Goal: Task Accomplishment & Management: Manage account settings

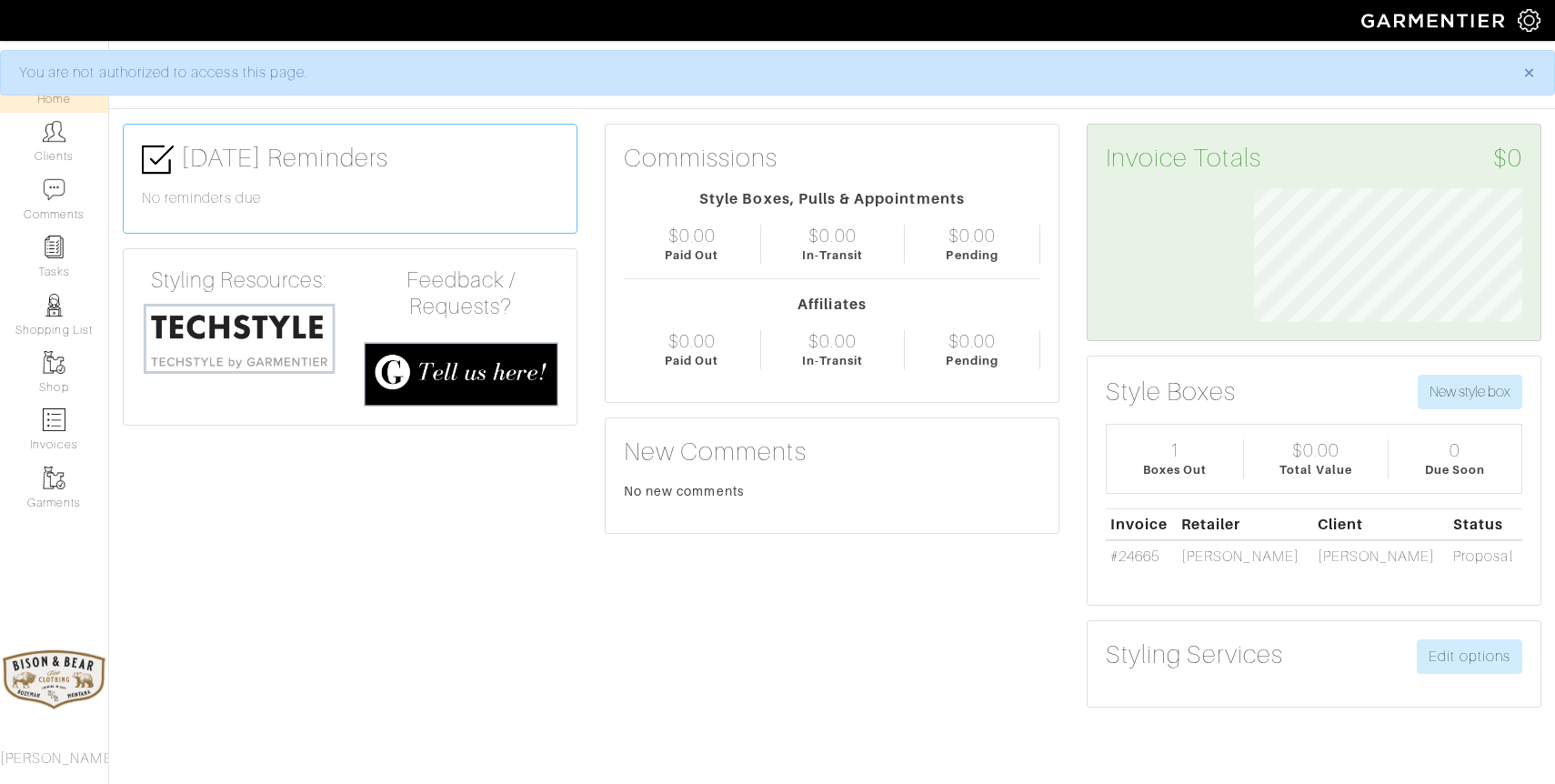
scroll to position [134, 296]
click at [41, 125] on link "Clients" at bounding box center [54, 141] width 109 height 58
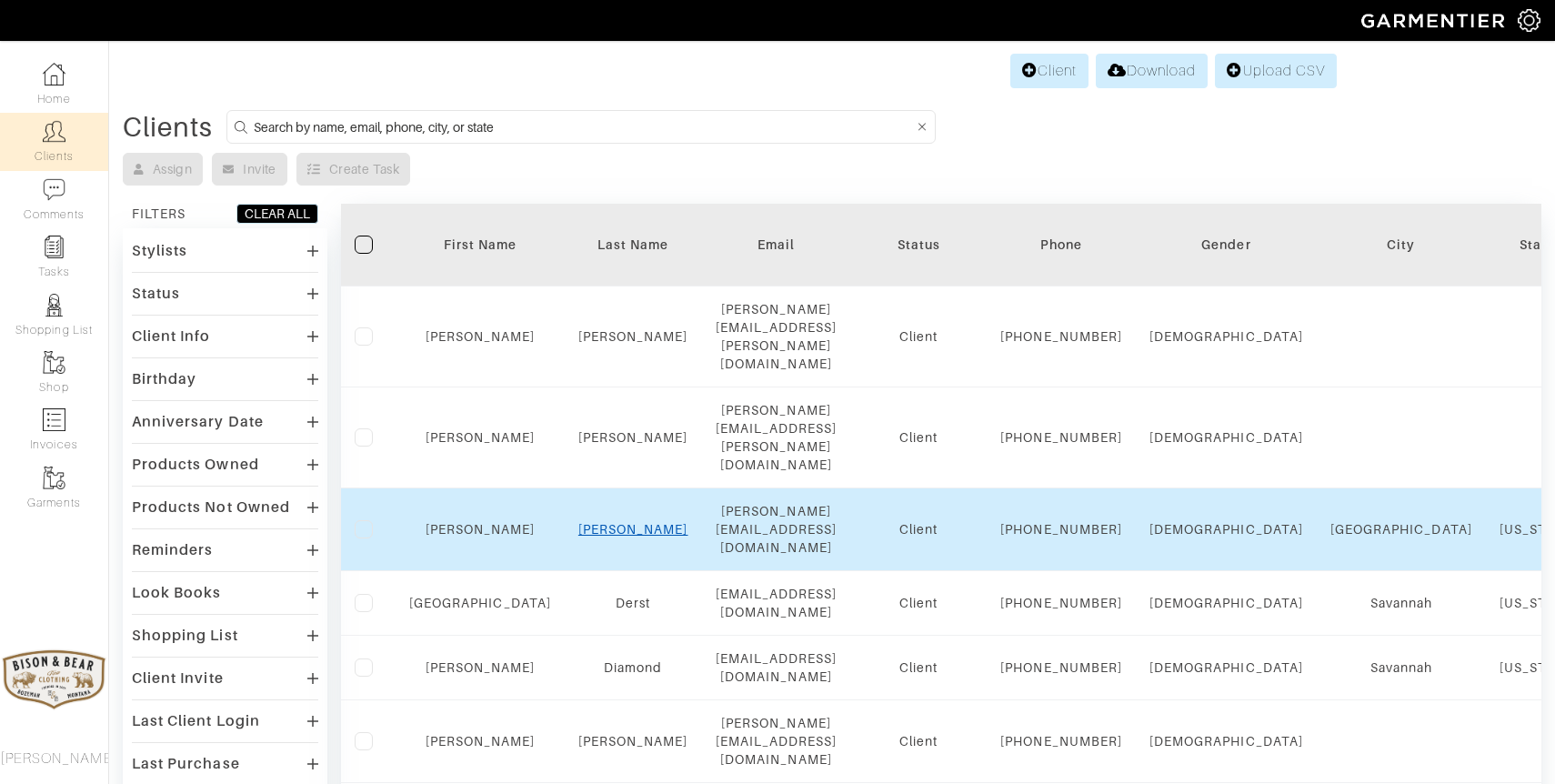
click at [602, 522] on link "[PERSON_NAME]" at bounding box center [633, 529] width 110 height 14
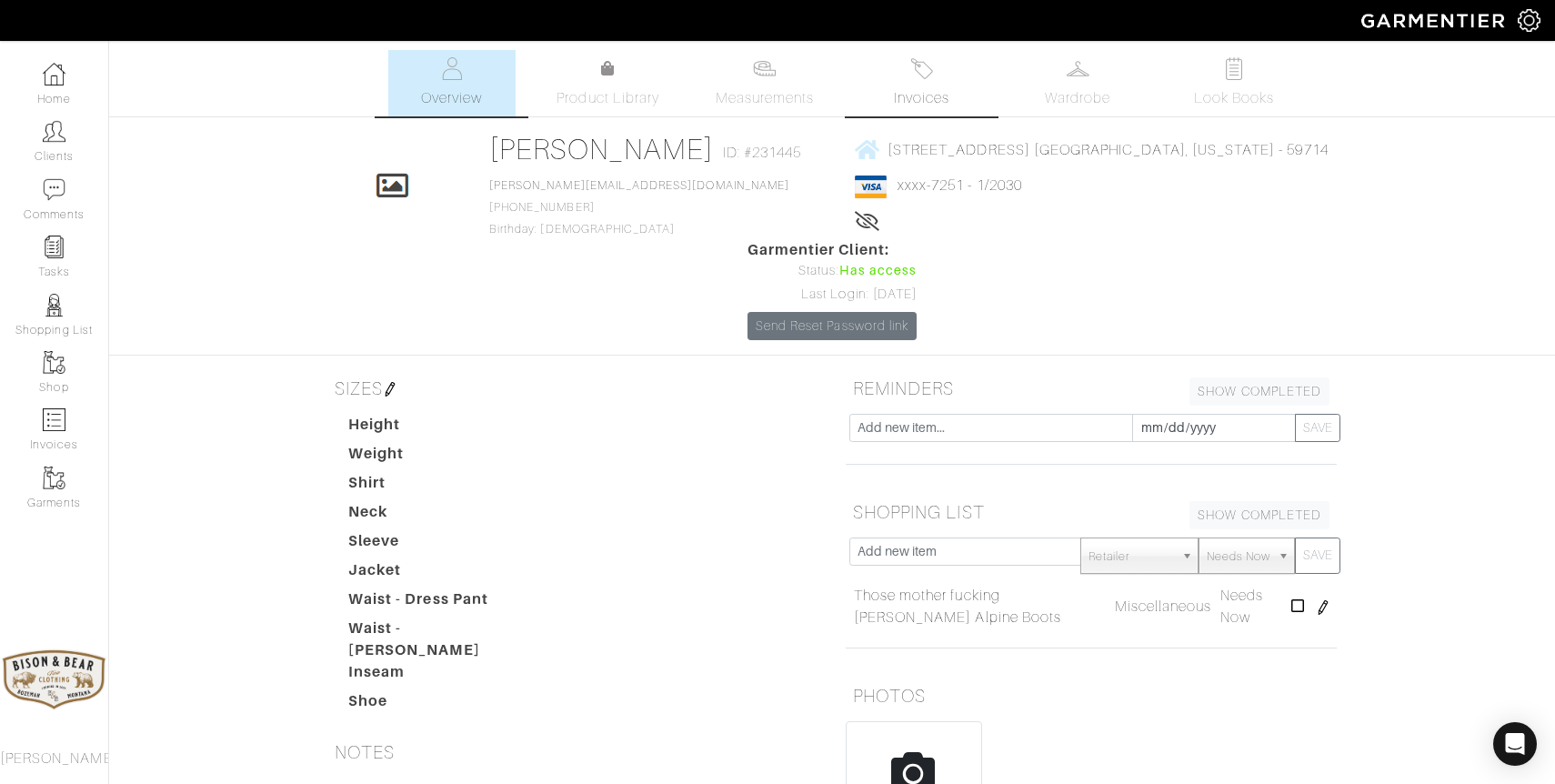
click at [923, 78] on img at bounding box center [922, 69] width 23 height 23
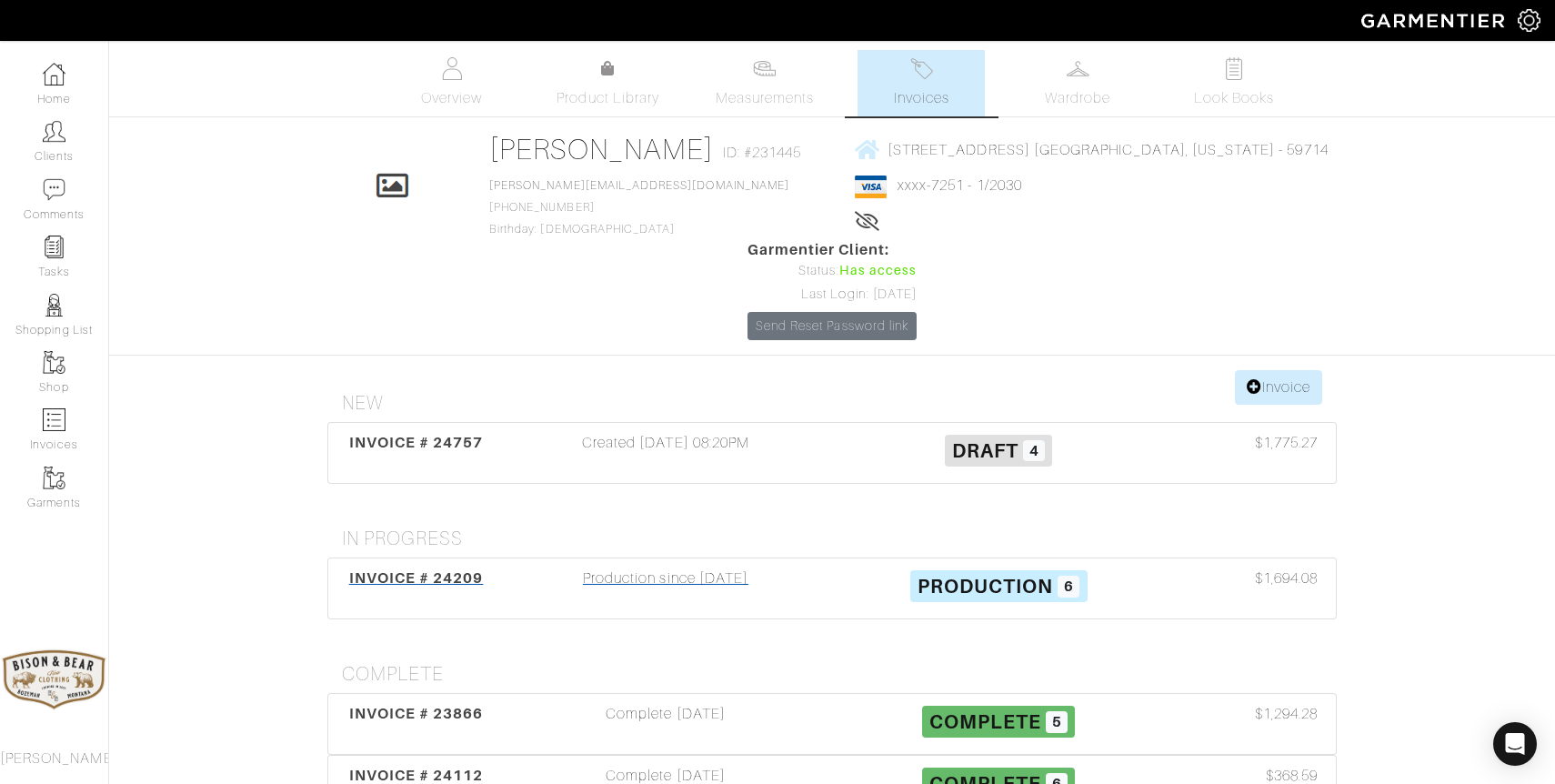
click at [655, 568] on div "Production since 08/30/25" at bounding box center [666, 588] width 333 height 42
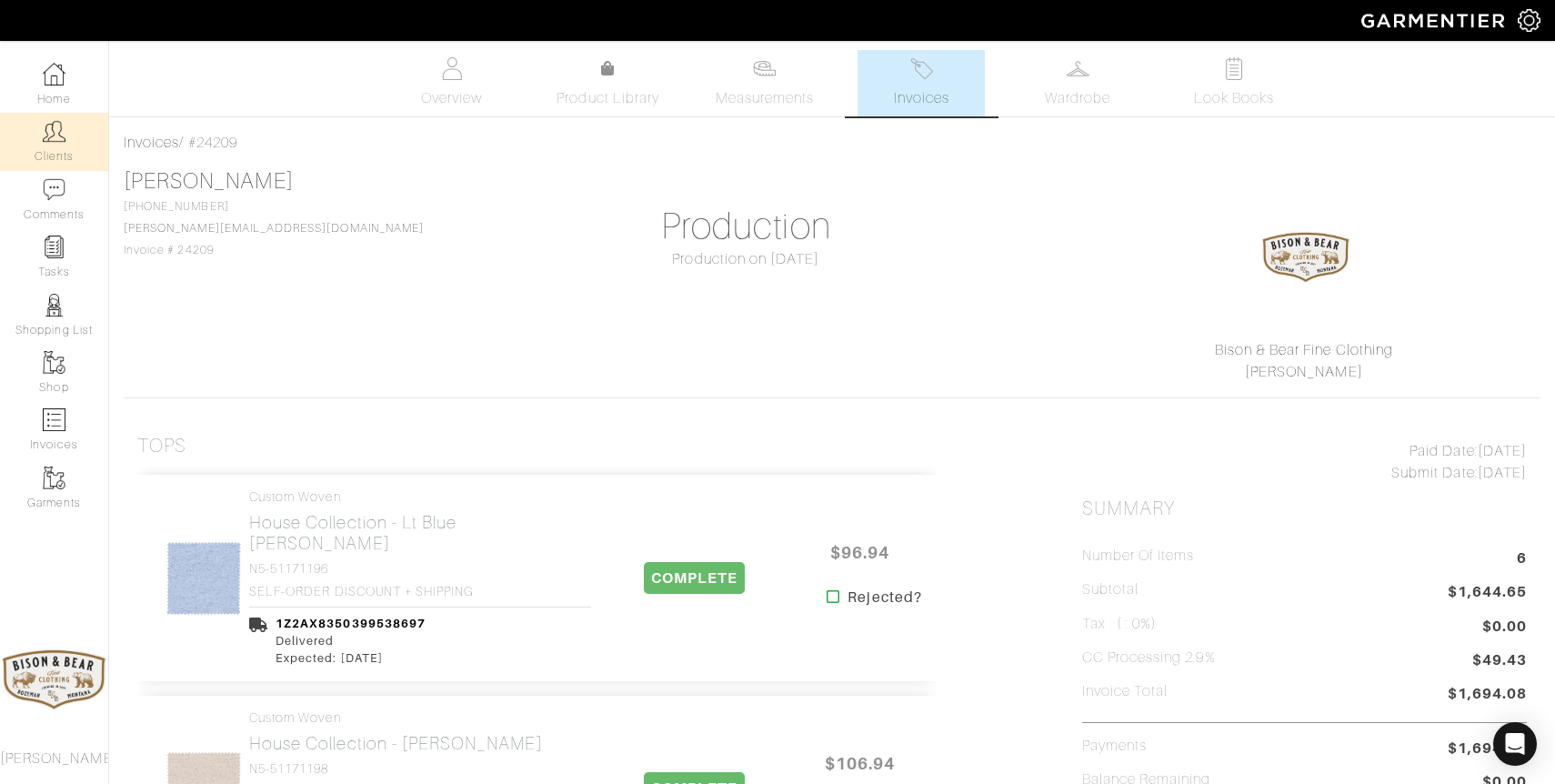
click at [66, 145] on link "Clients" at bounding box center [54, 141] width 109 height 58
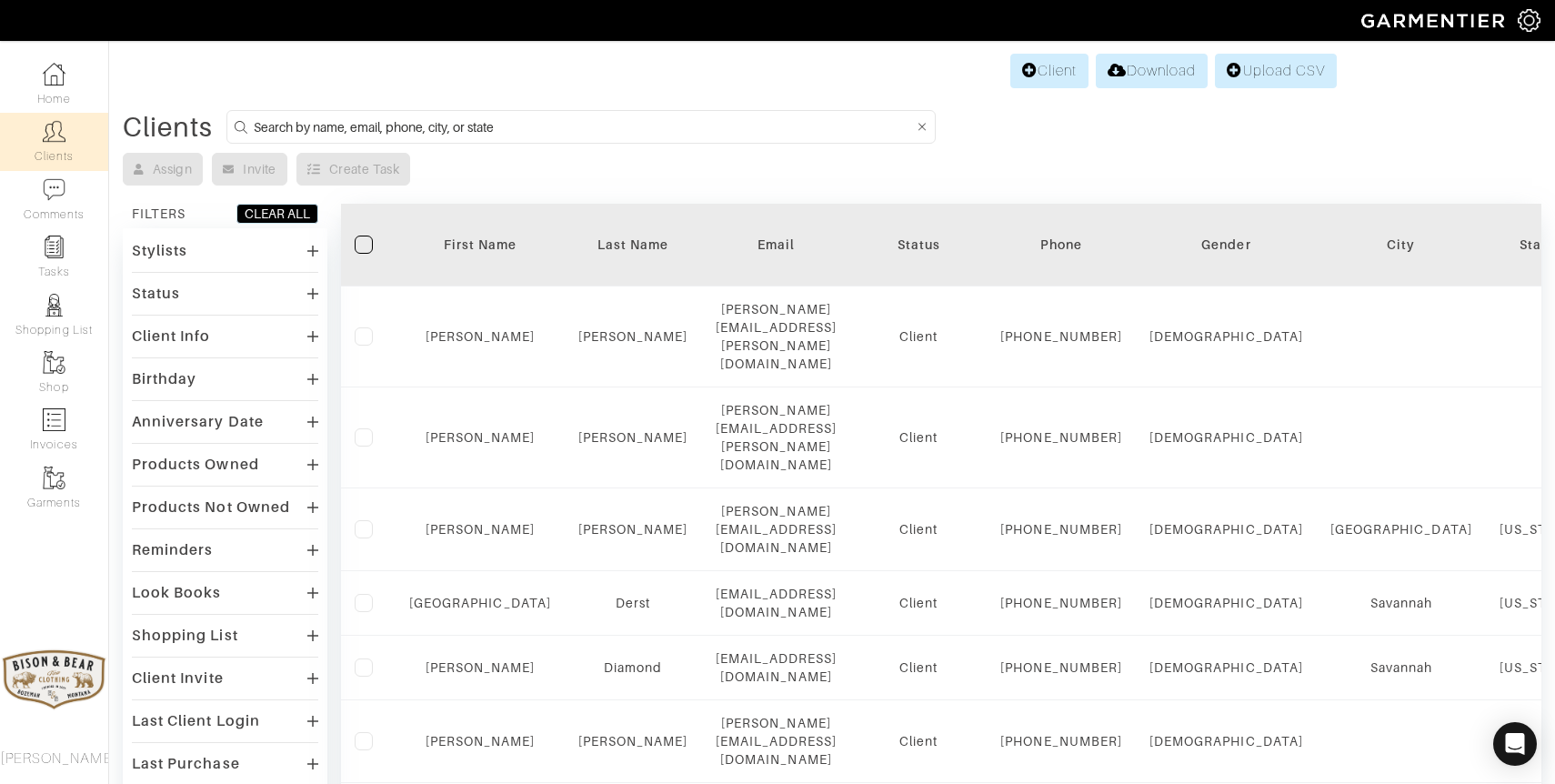
click at [645, 128] on input at bounding box center [584, 127] width 659 height 23
type input "ennis"
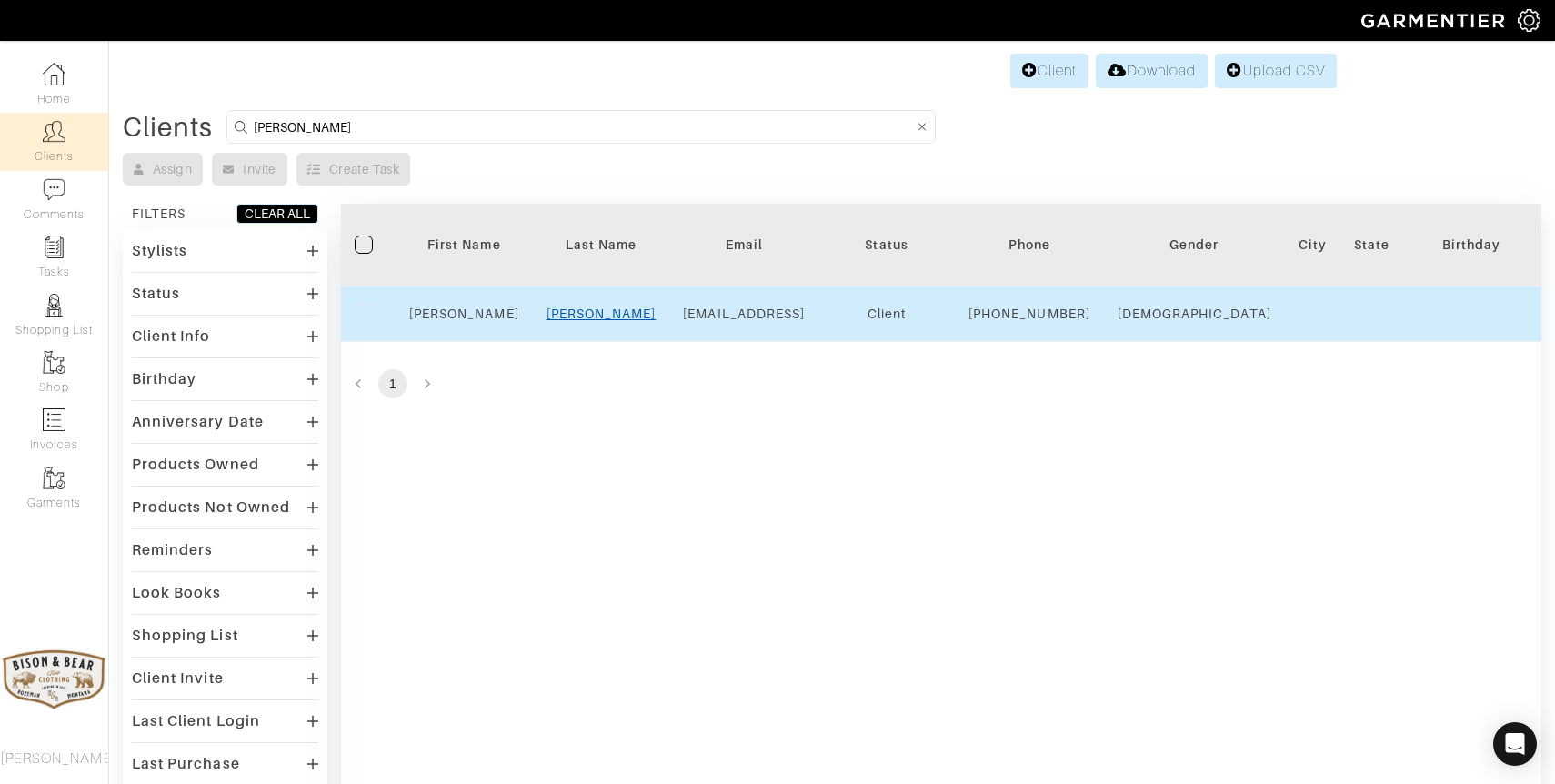
click at [612, 321] on link "James" at bounding box center [602, 313] width 110 height 14
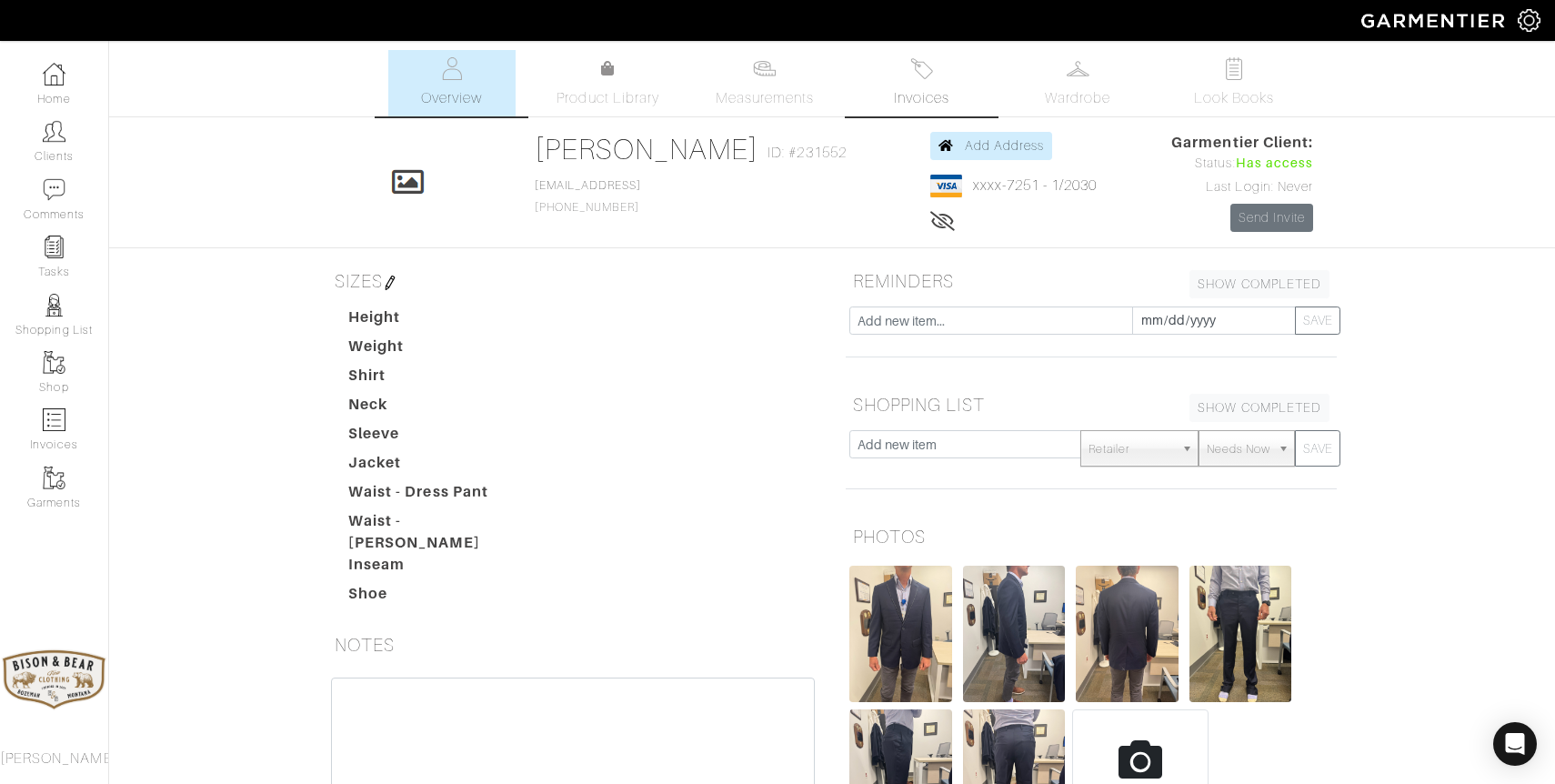
click at [928, 76] on img at bounding box center [922, 69] width 23 height 23
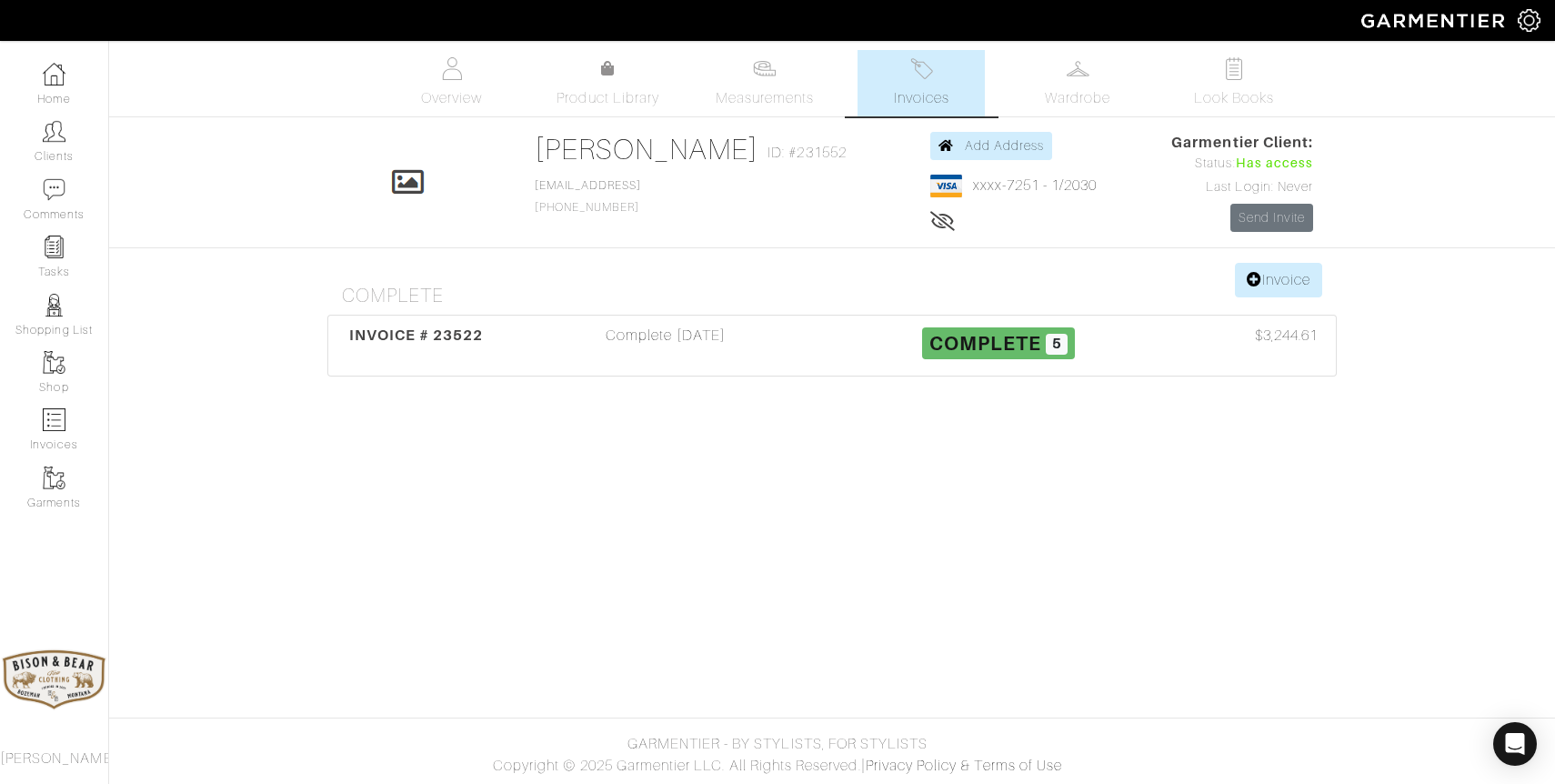
click at [1282, 298] on h4 "Complete" at bounding box center [839, 296] width 995 height 23
click at [1280, 289] on link "Invoice" at bounding box center [1278, 280] width 87 height 35
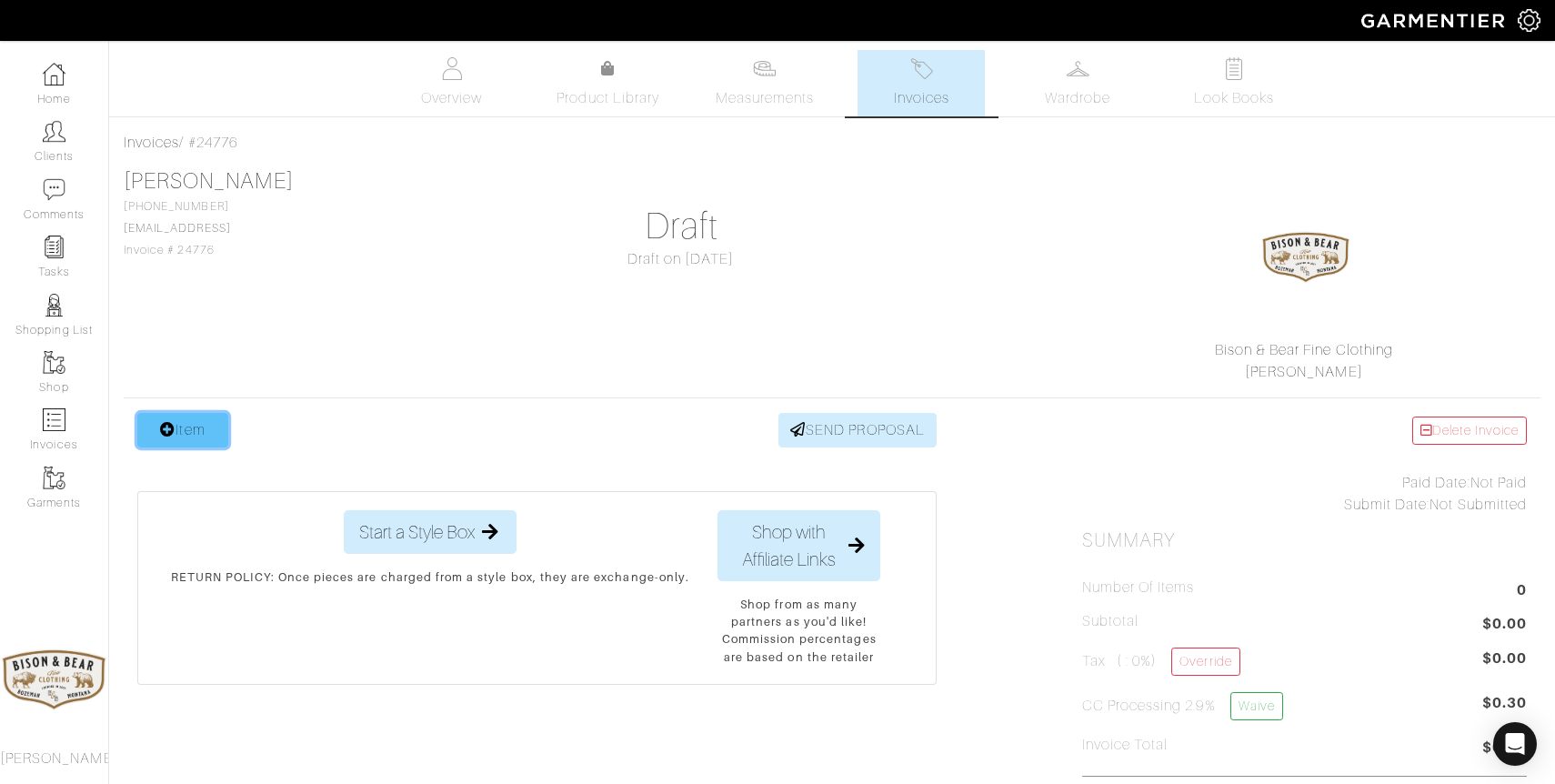
click at [190, 430] on link "Item" at bounding box center [182, 430] width 91 height 35
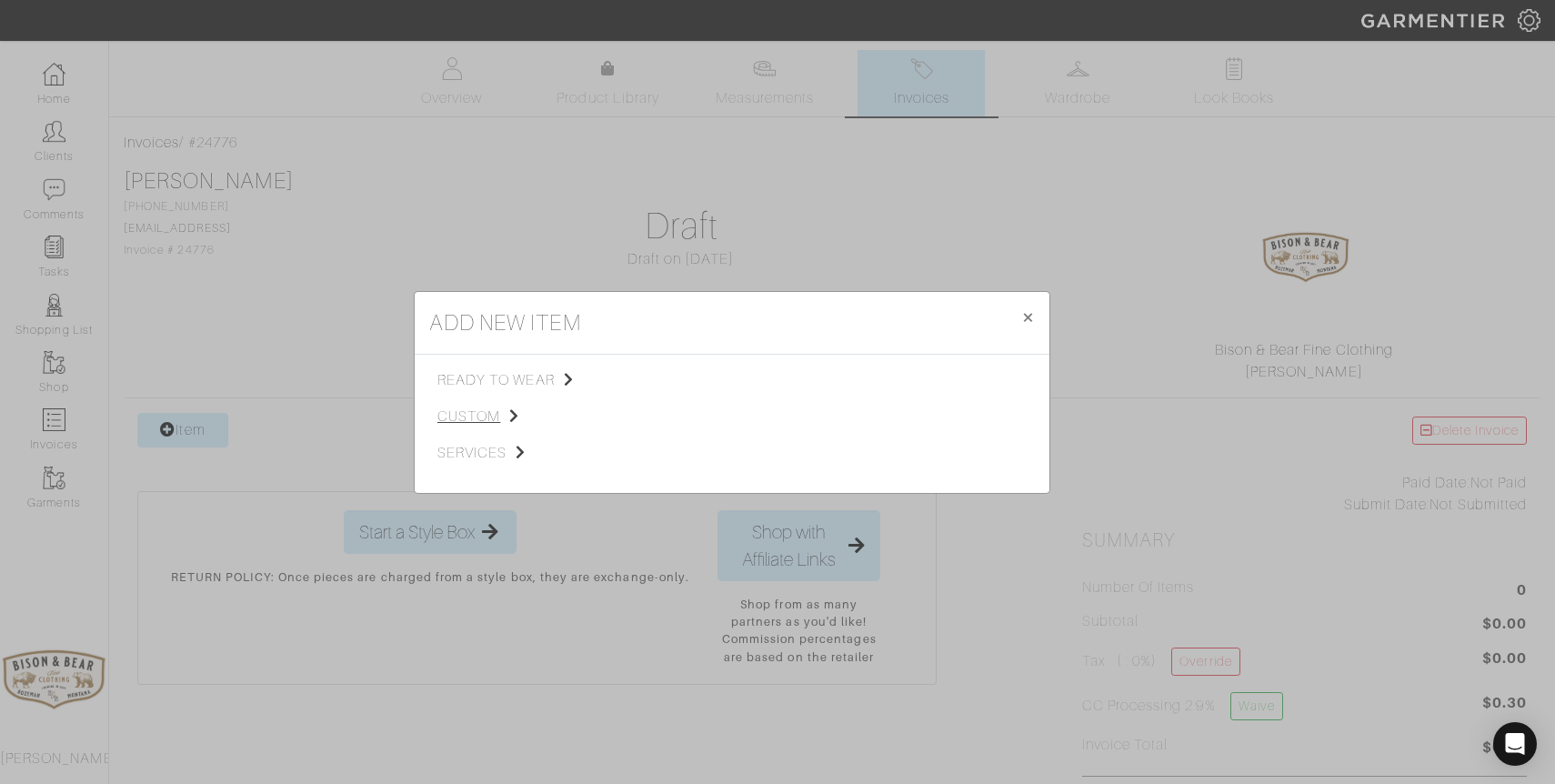
click at [476, 414] on span "custom" at bounding box center [529, 416] width 183 height 22
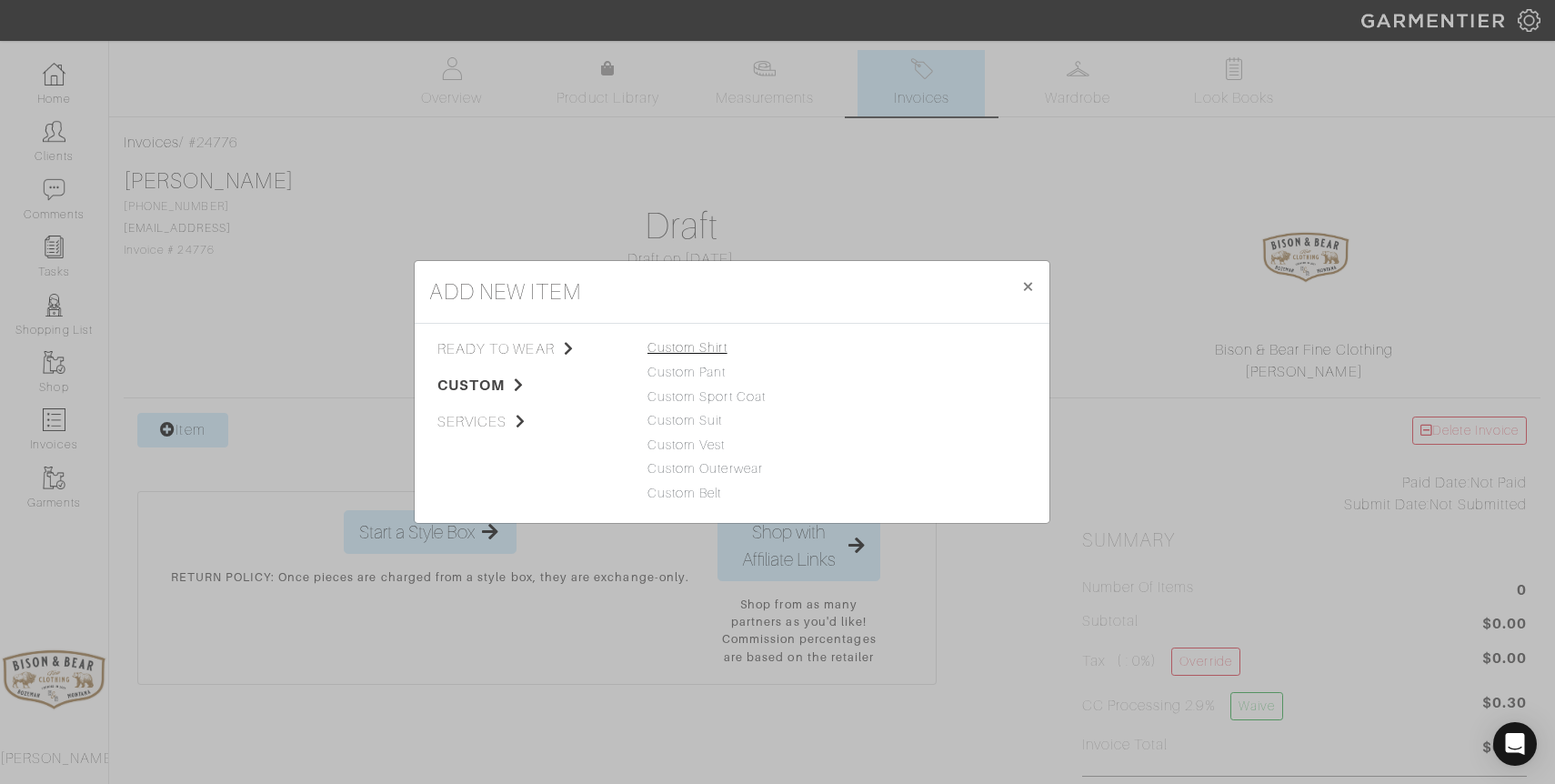
click at [693, 349] on link "Custom Shirt" at bounding box center [687, 347] width 80 height 14
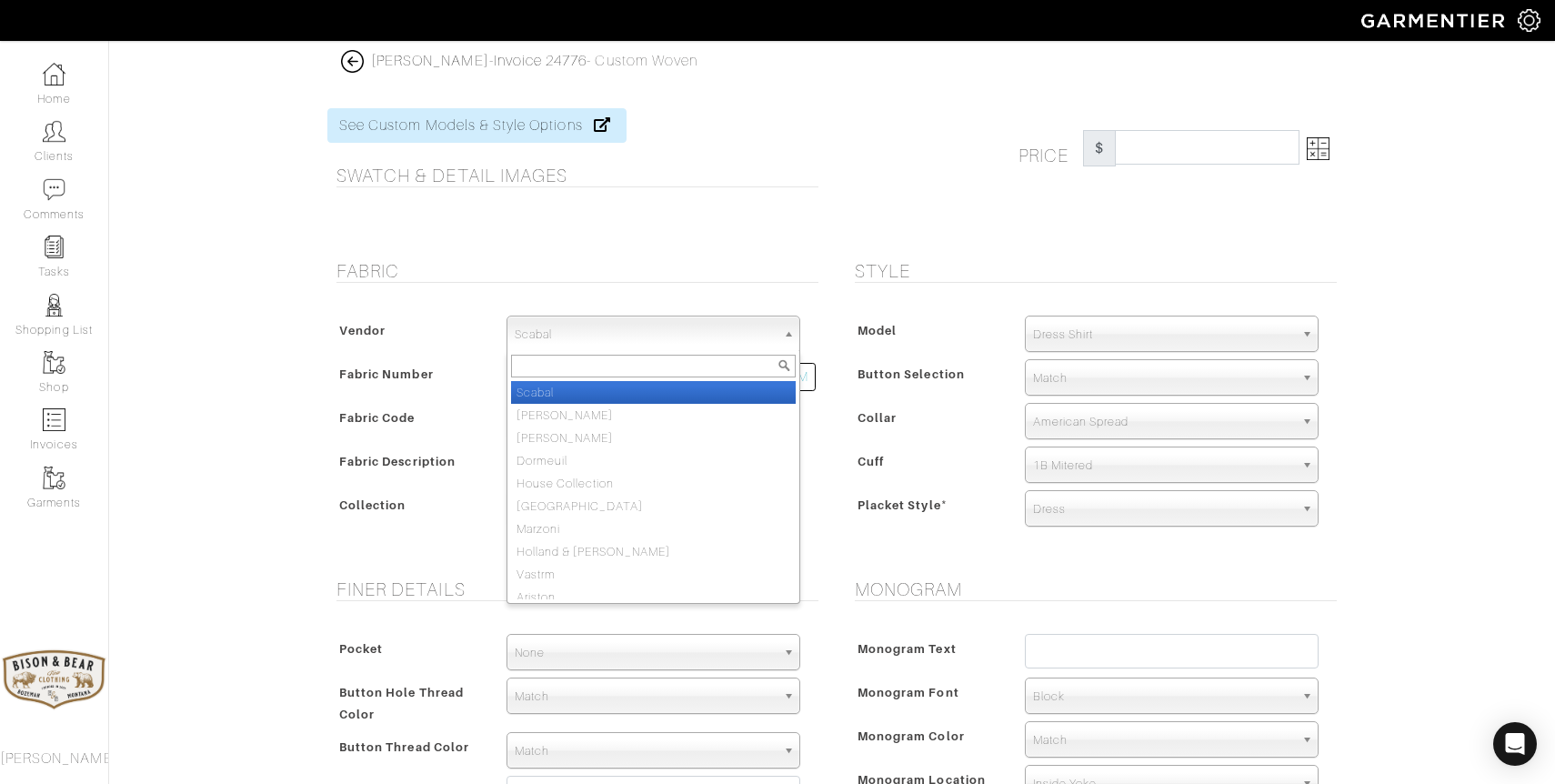
click at [675, 328] on span "Scabal" at bounding box center [645, 334] width 261 height 37
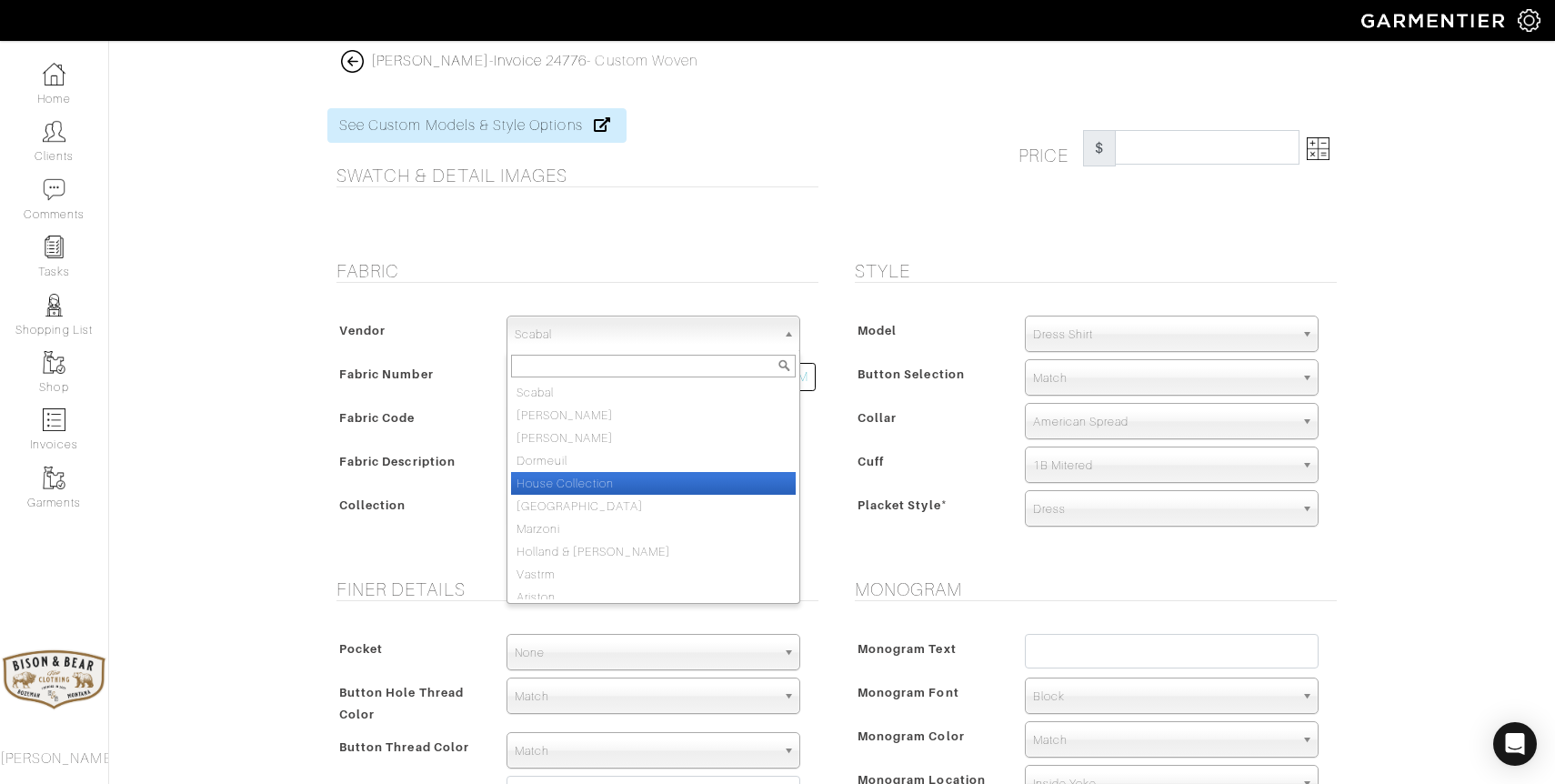
click at [605, 477] on li "House Collection" at bounding box center [653, 484] width 284 height 23
select select "75"
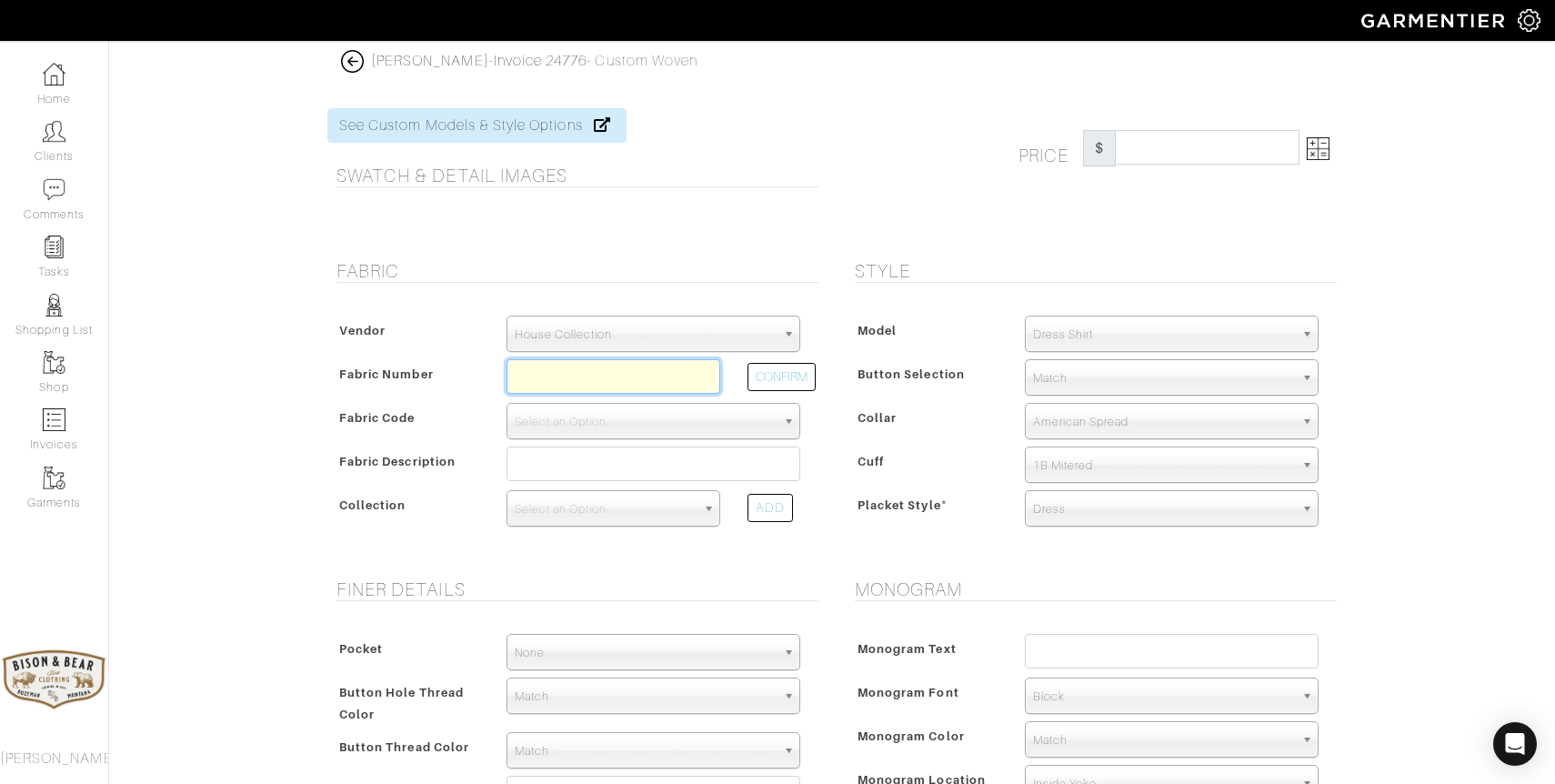
click at [578, 379] on input "text" at bounding box center [613, 376] width 214 height 35
click at [786, 370] on button "CONFIRM" at bounding box center [781, 377] width 68 height 28
type input "N6-48135030"
select select "8"
type input "Pink Blue Tattersall"
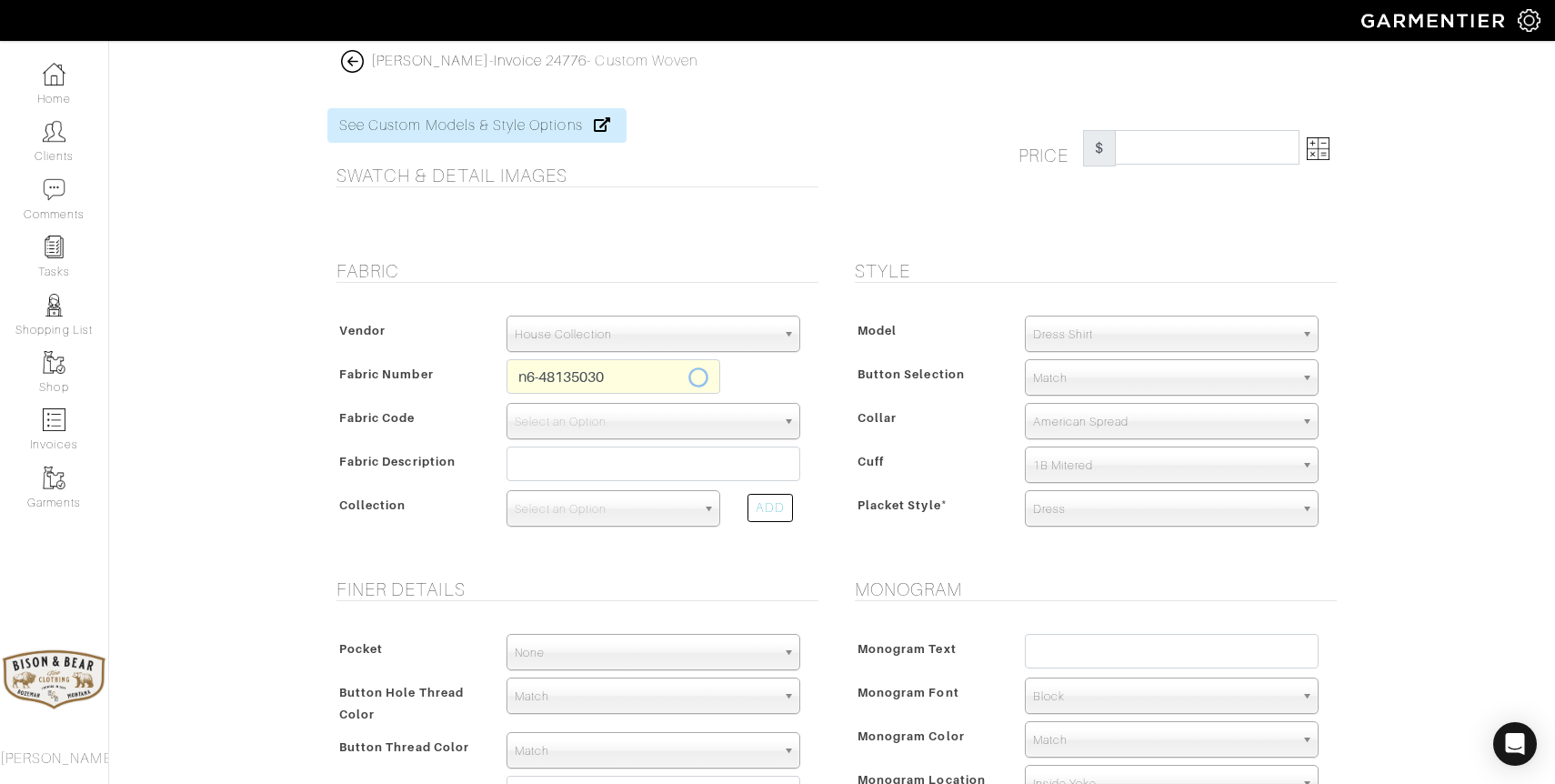
select select
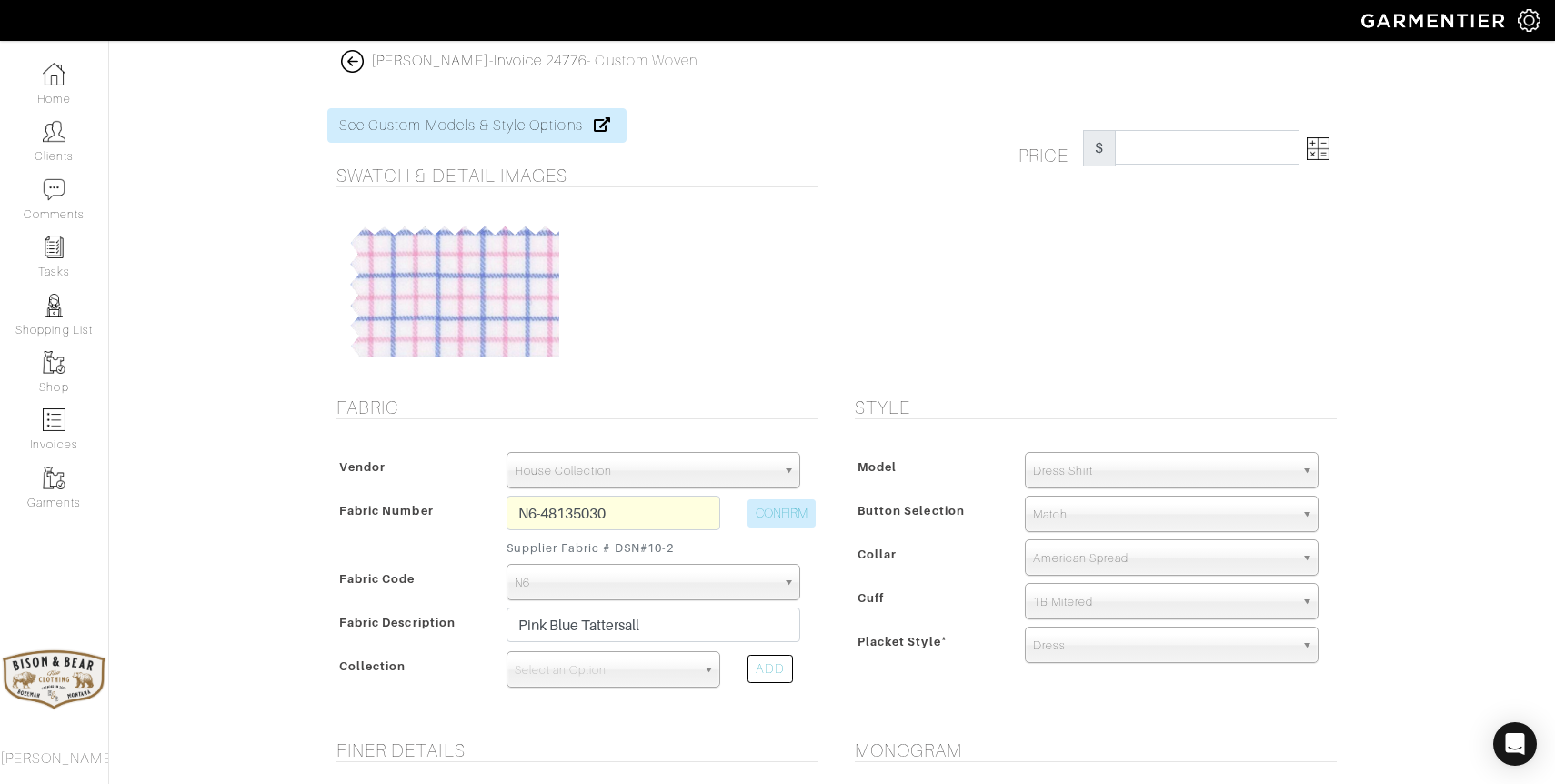
type input "307.69"
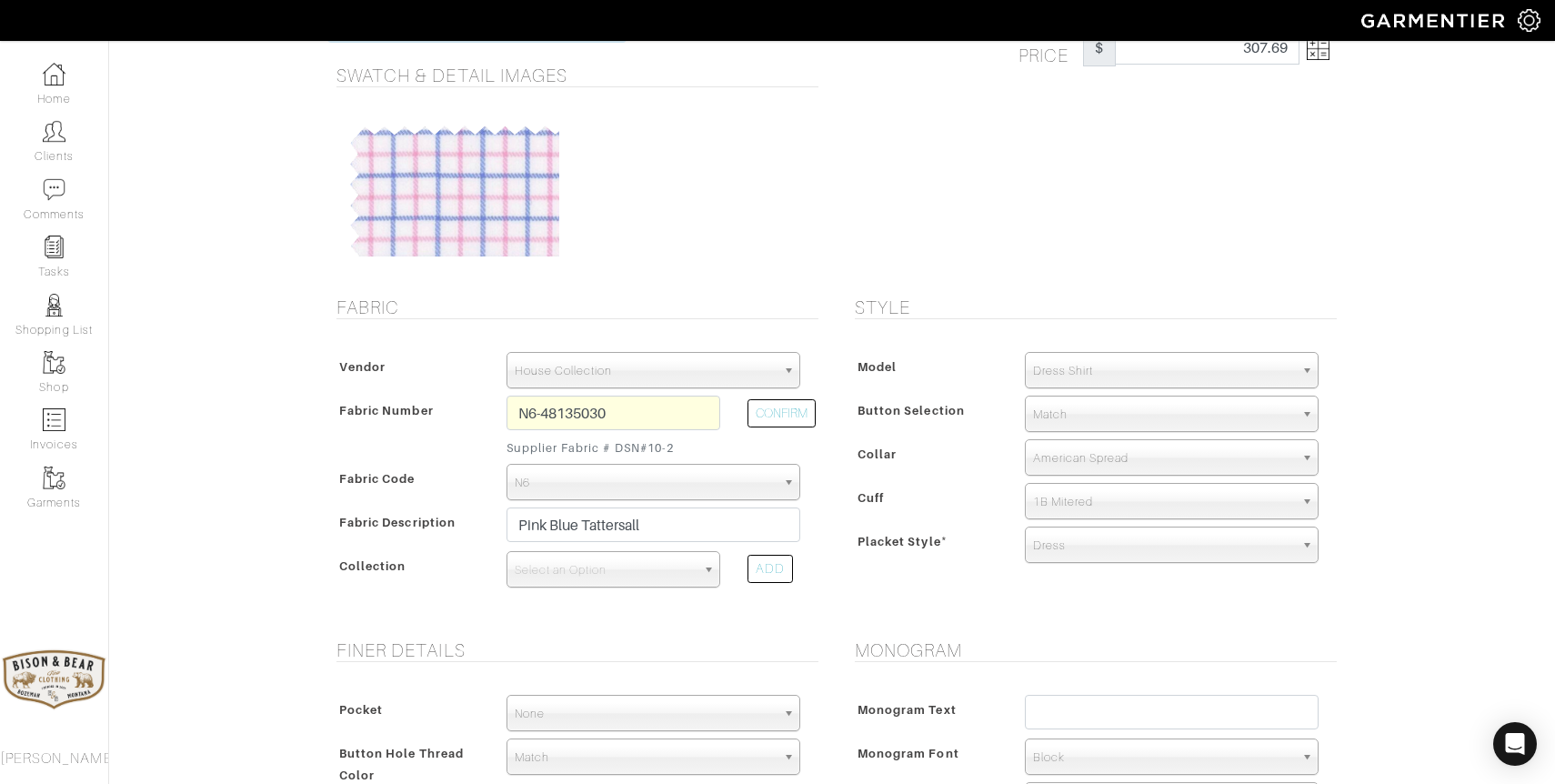
scroll to position [108, 0]
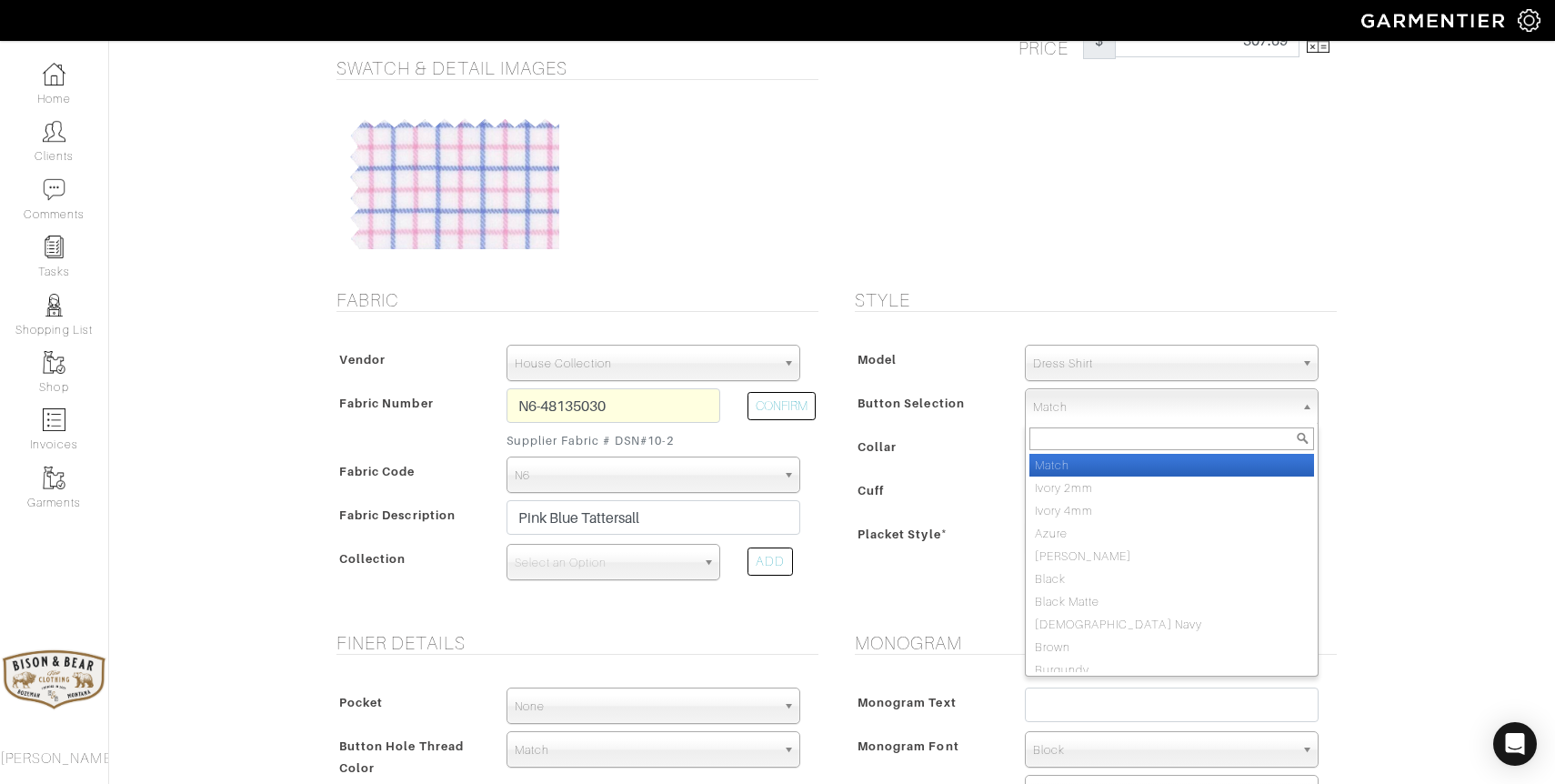
click at [1085, 409] on span "Match" at bounding box center [1164, 407] width 261 height 37
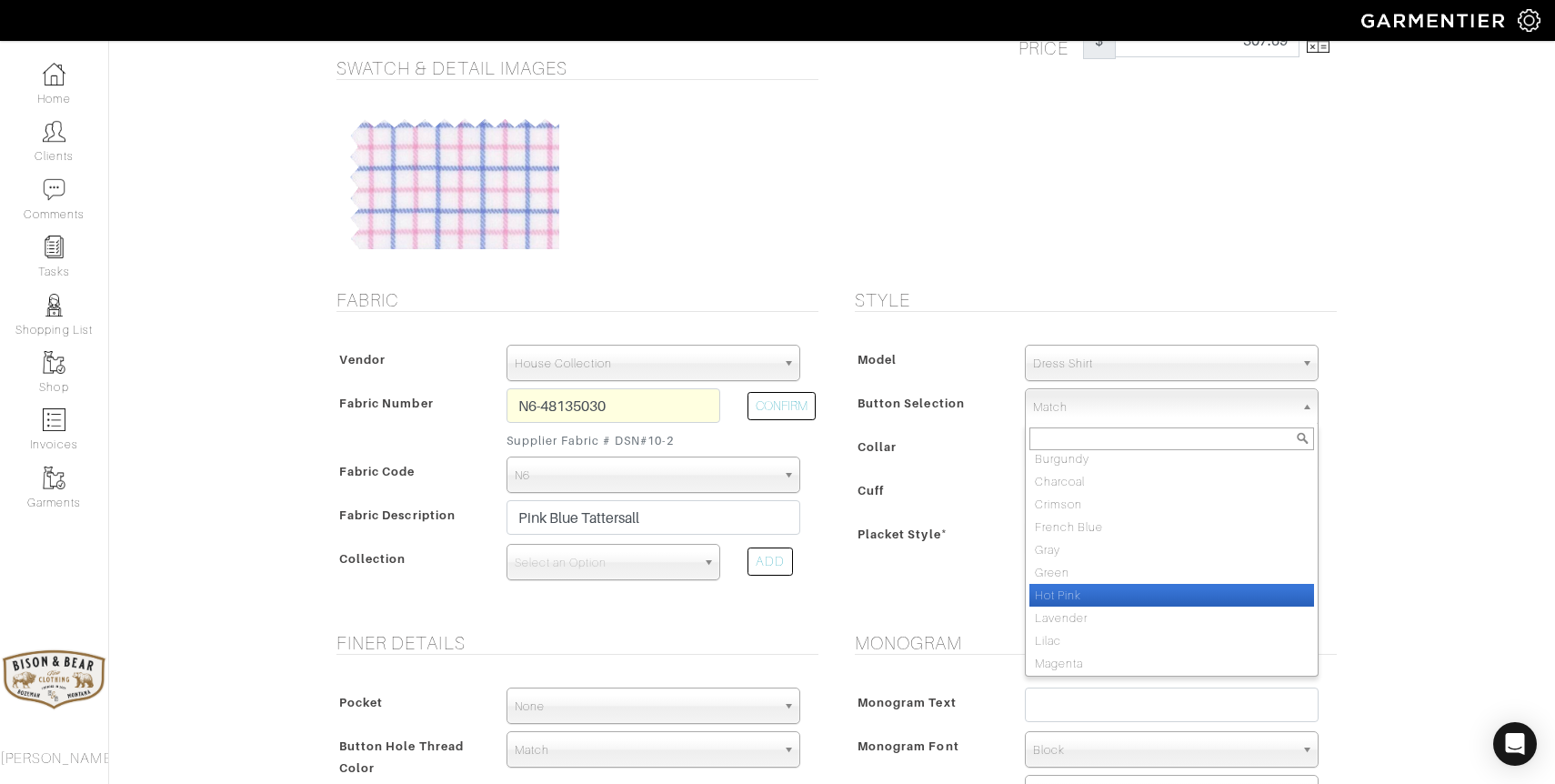
scroll to position [214, 0]
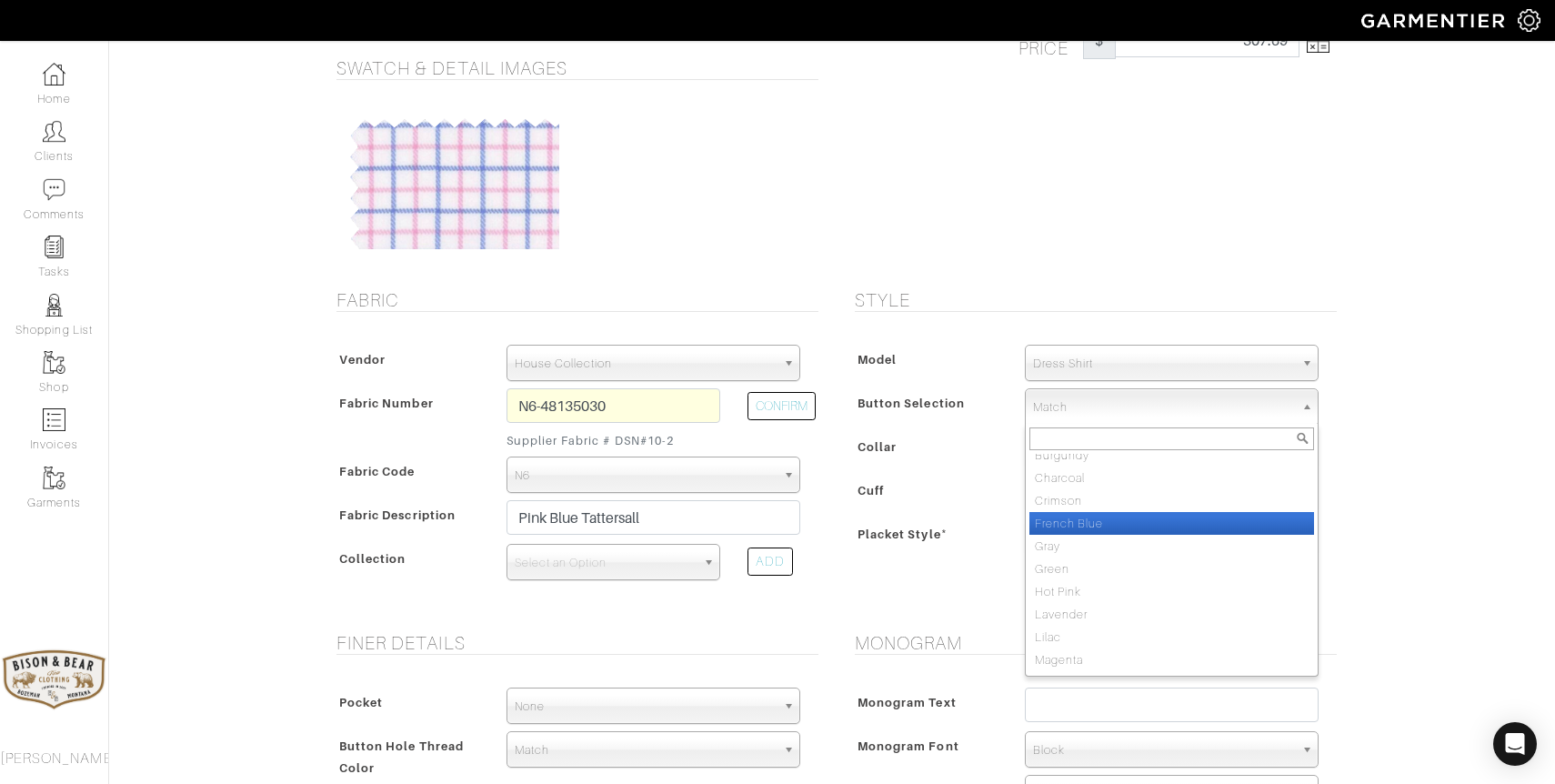
click at [1093, 521] on li "French Blue" at bounding box center [1171, 523] width 284 height 23
select select "11"
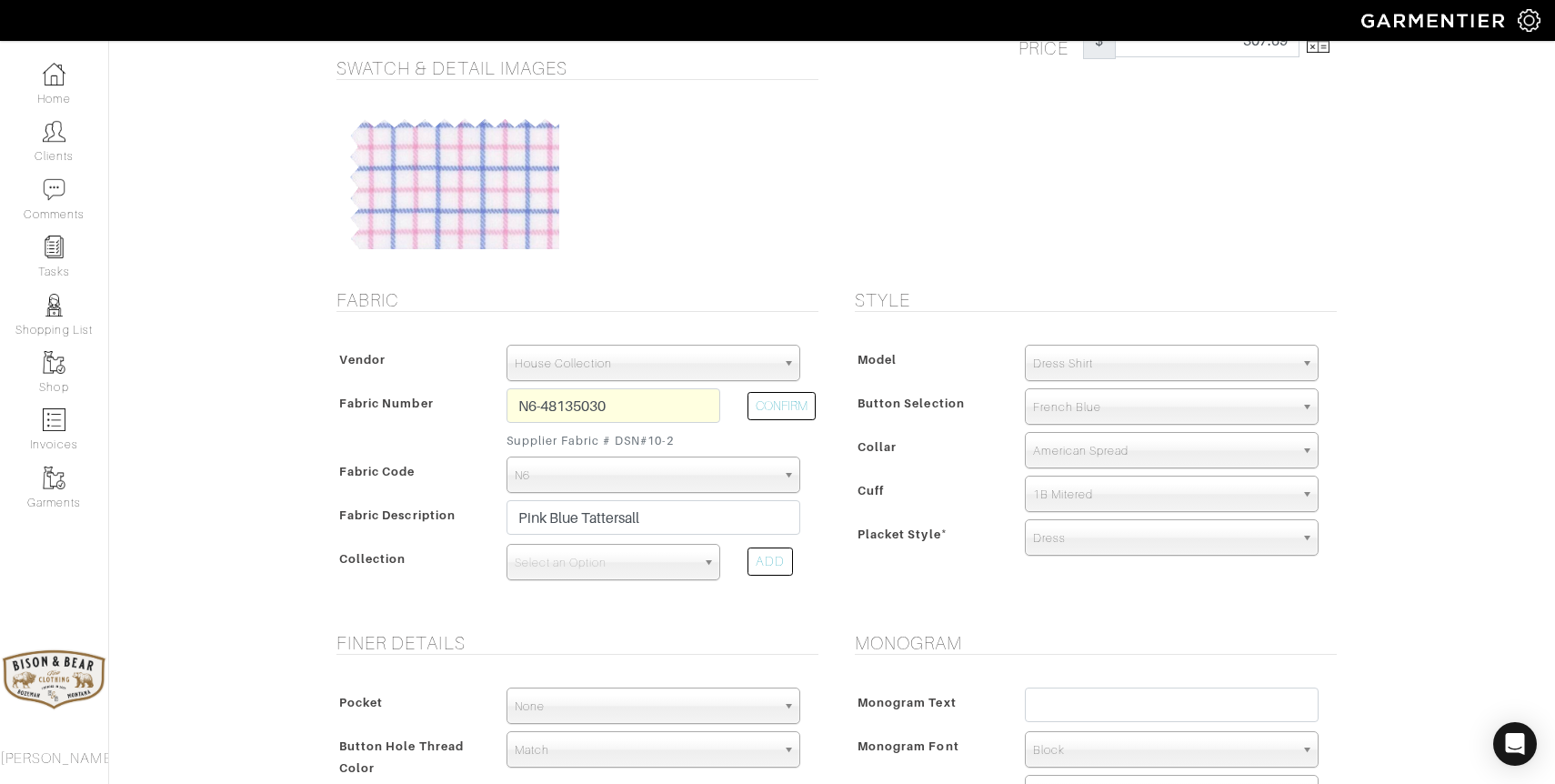
click at [1056, 415] on span "French Blue" at bounding box center [1164, 407] width 261 height 37
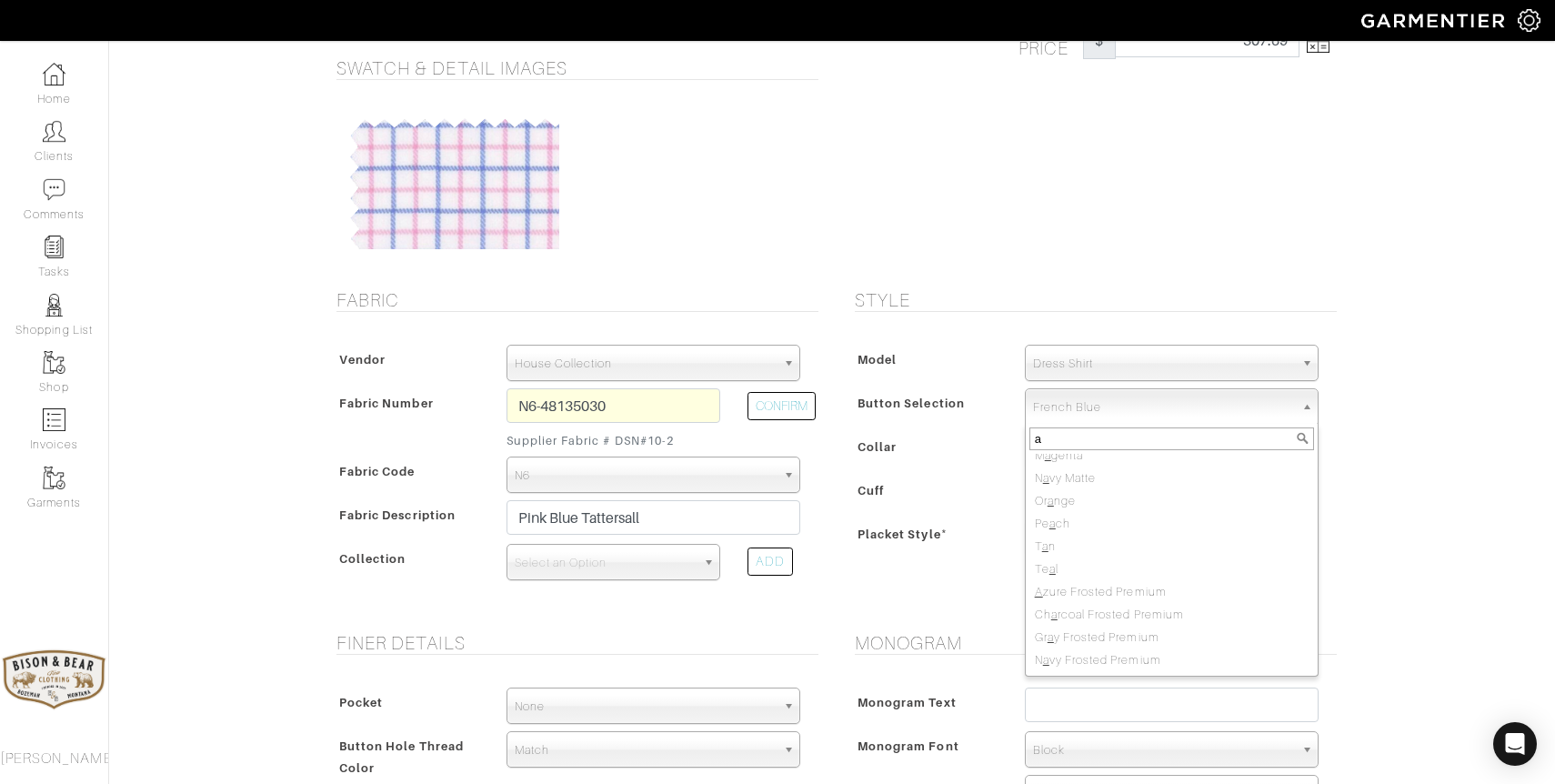
scroll to position [0, 0]
type input "az"
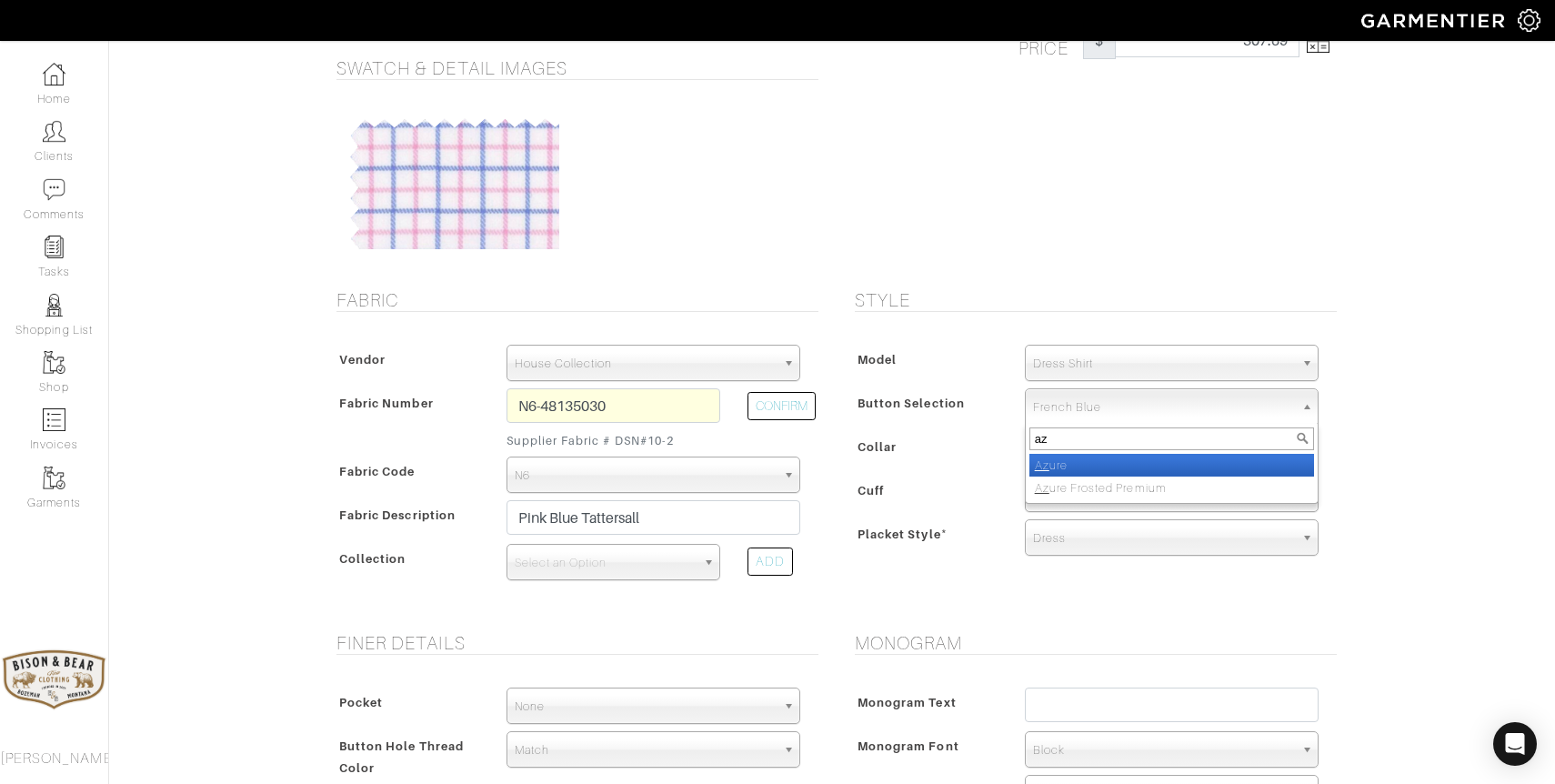
select select "12"
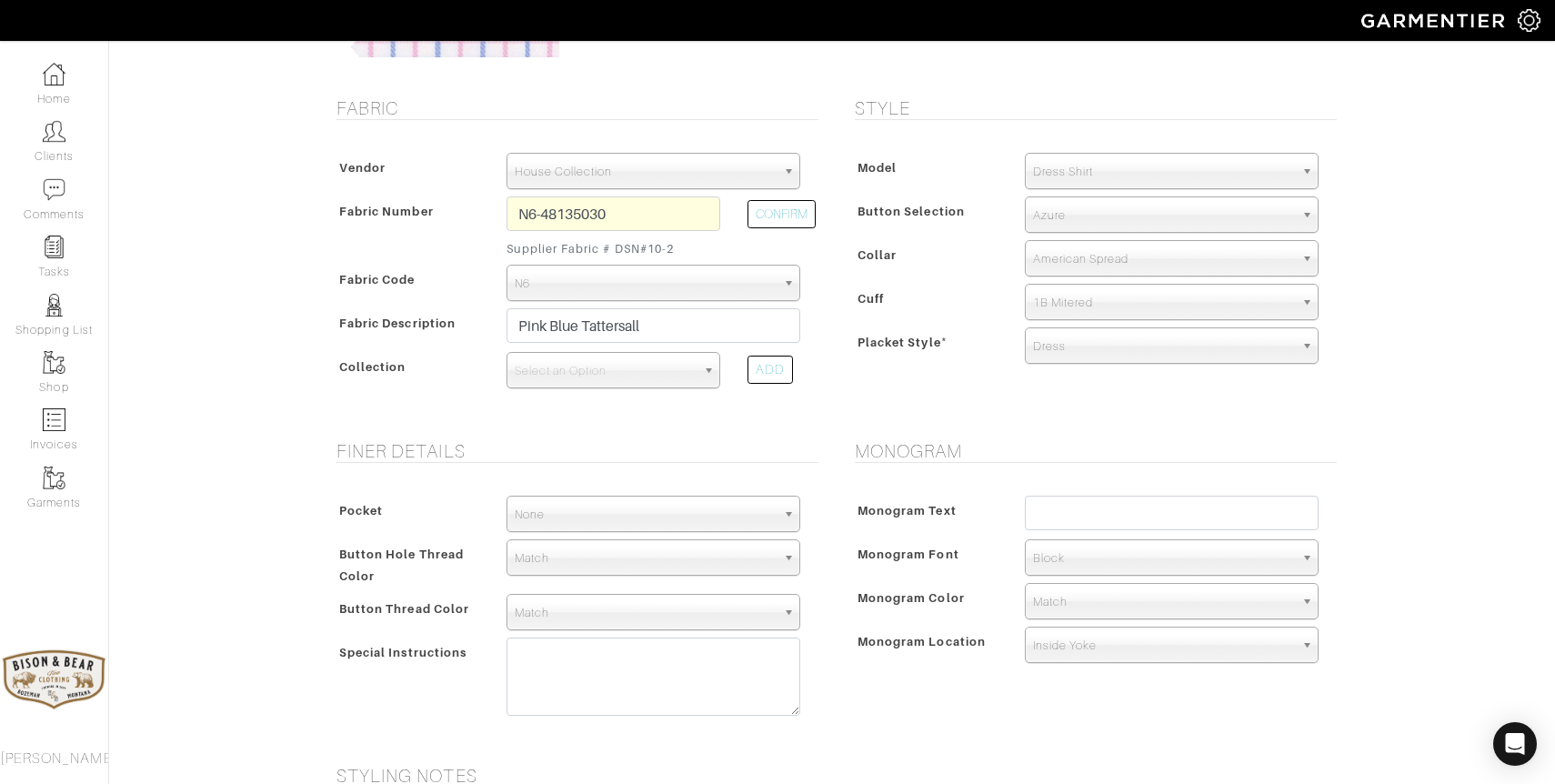
scroll to position [306, 0]
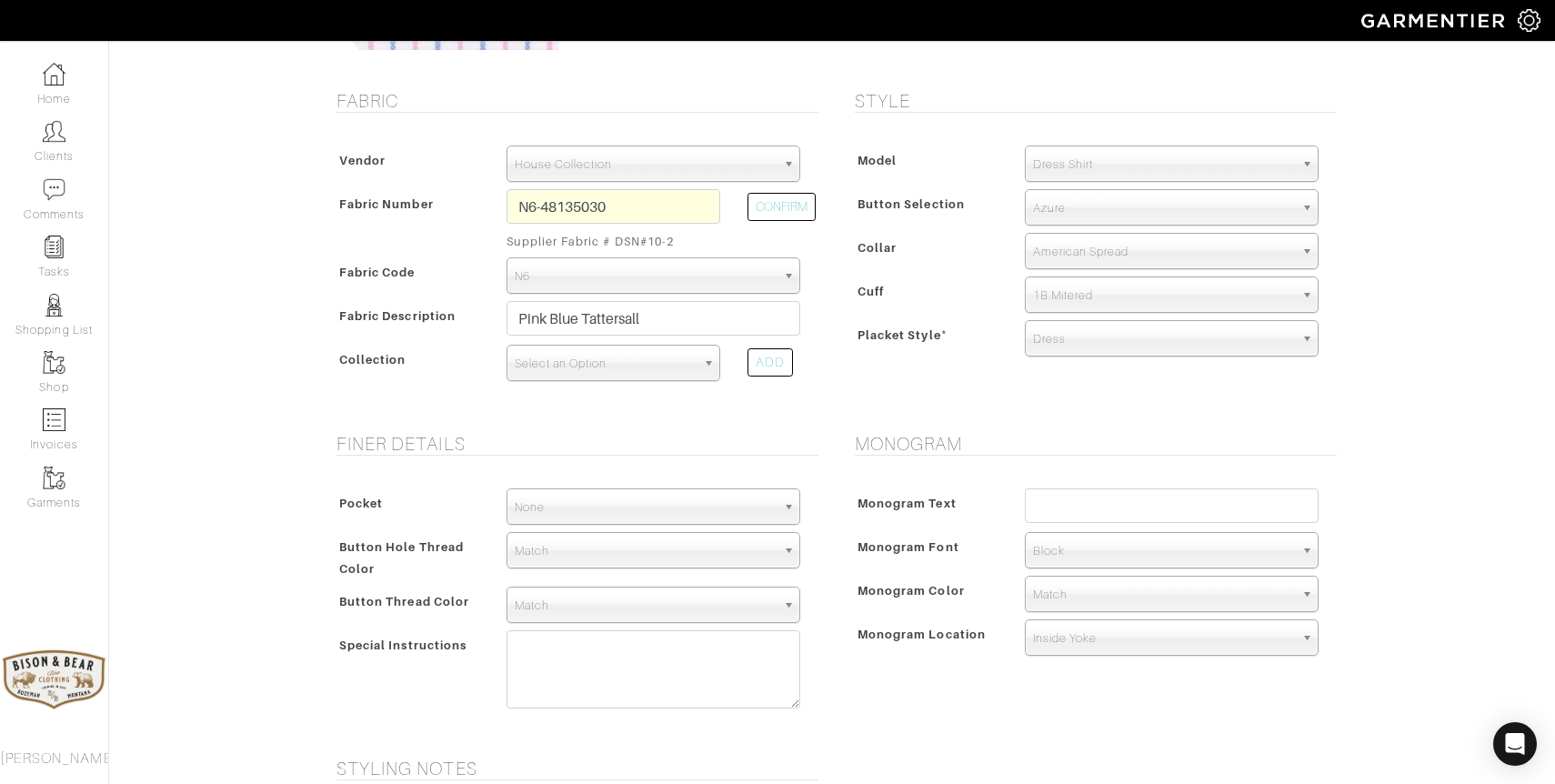
click at [658, 361] on span "Select an Option" at bounding box center [606, 364] width 181 height 37
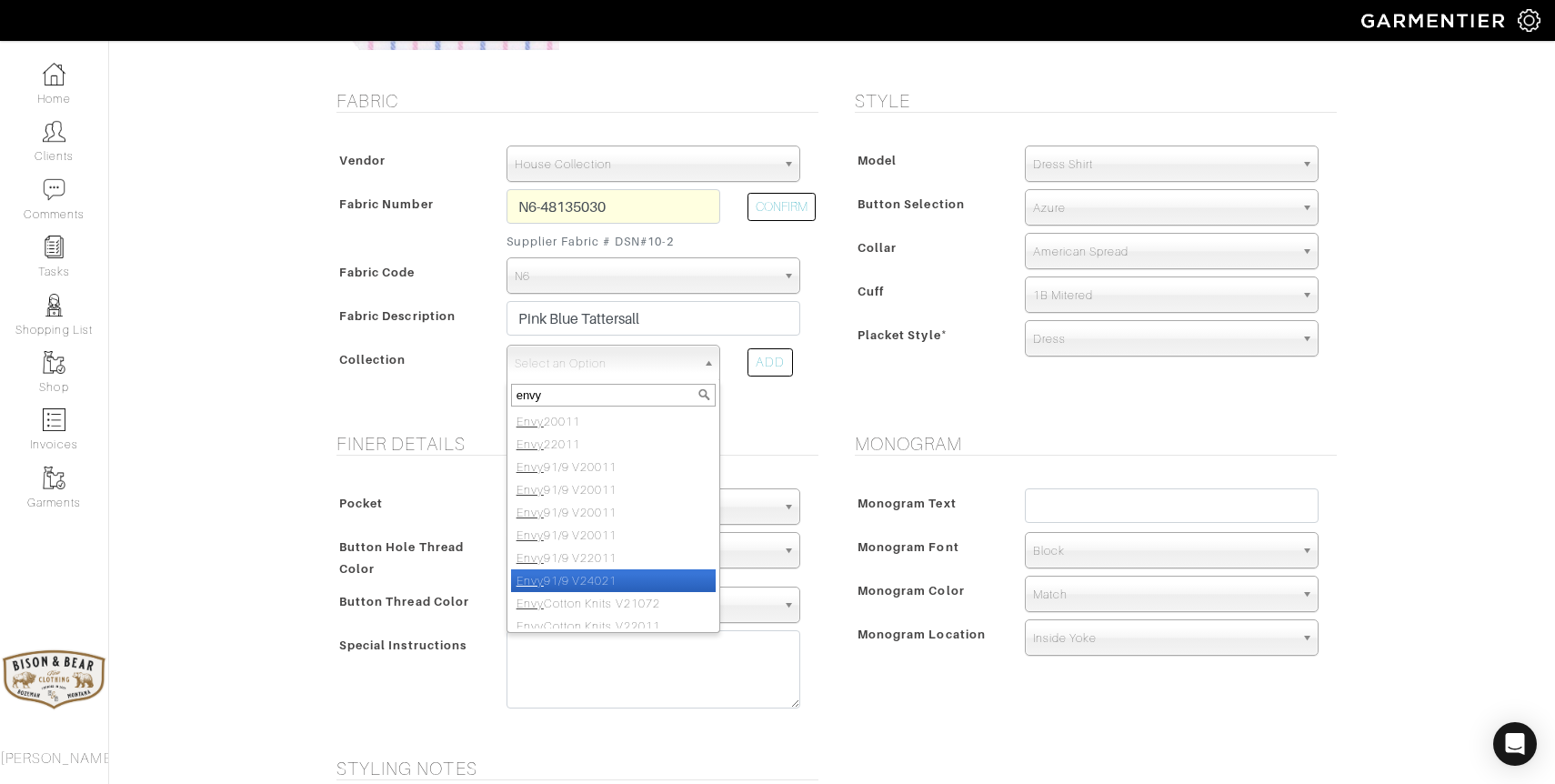
type input "envy"
click at [627, 586] on li "Envy 91/9 V24021" at bounding box center [613, 581] width 205 height 23
select select "871"
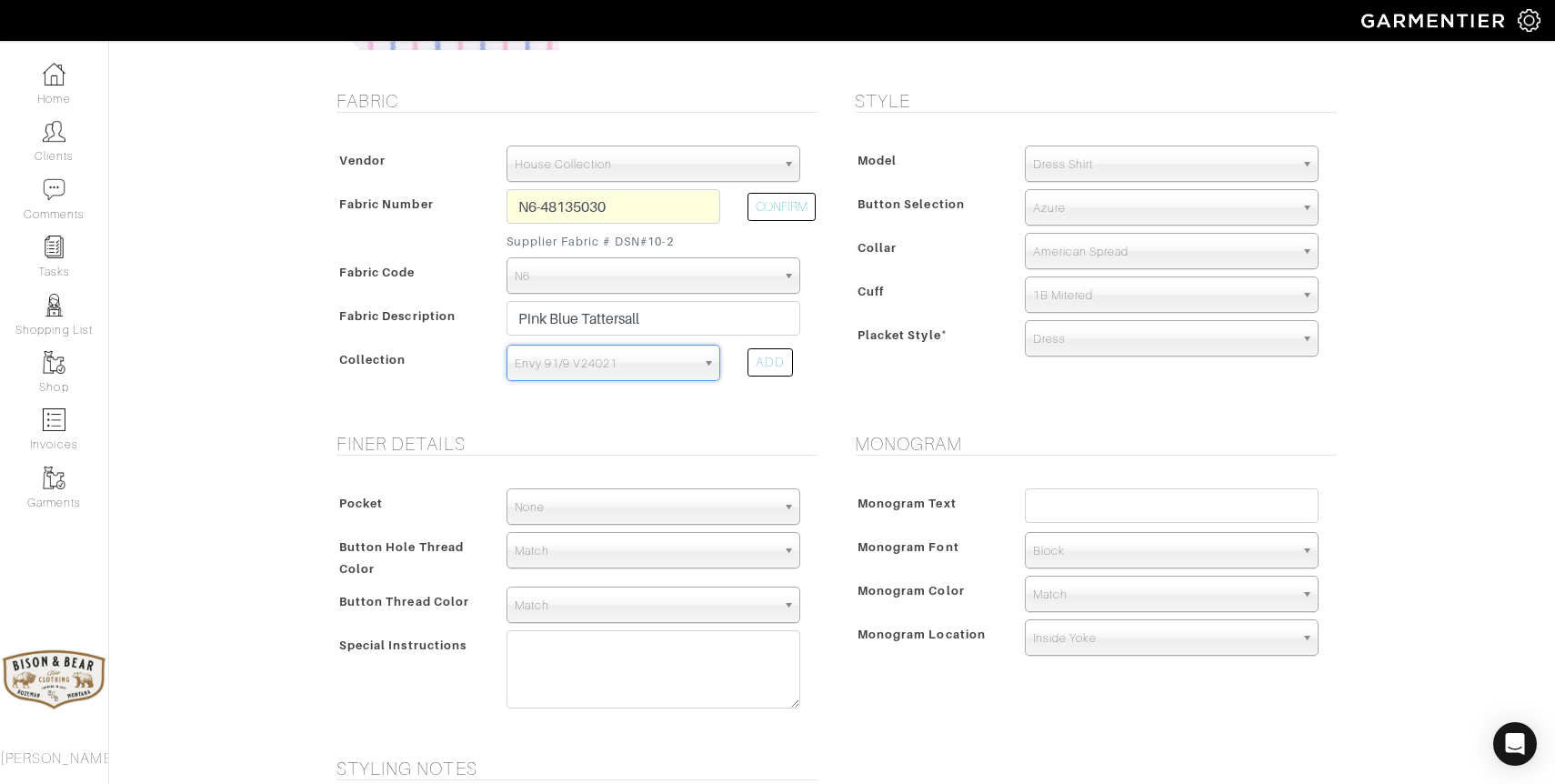
click at [620, 600] on span "Match" at bounding box center [645, 605] width 261 height 37
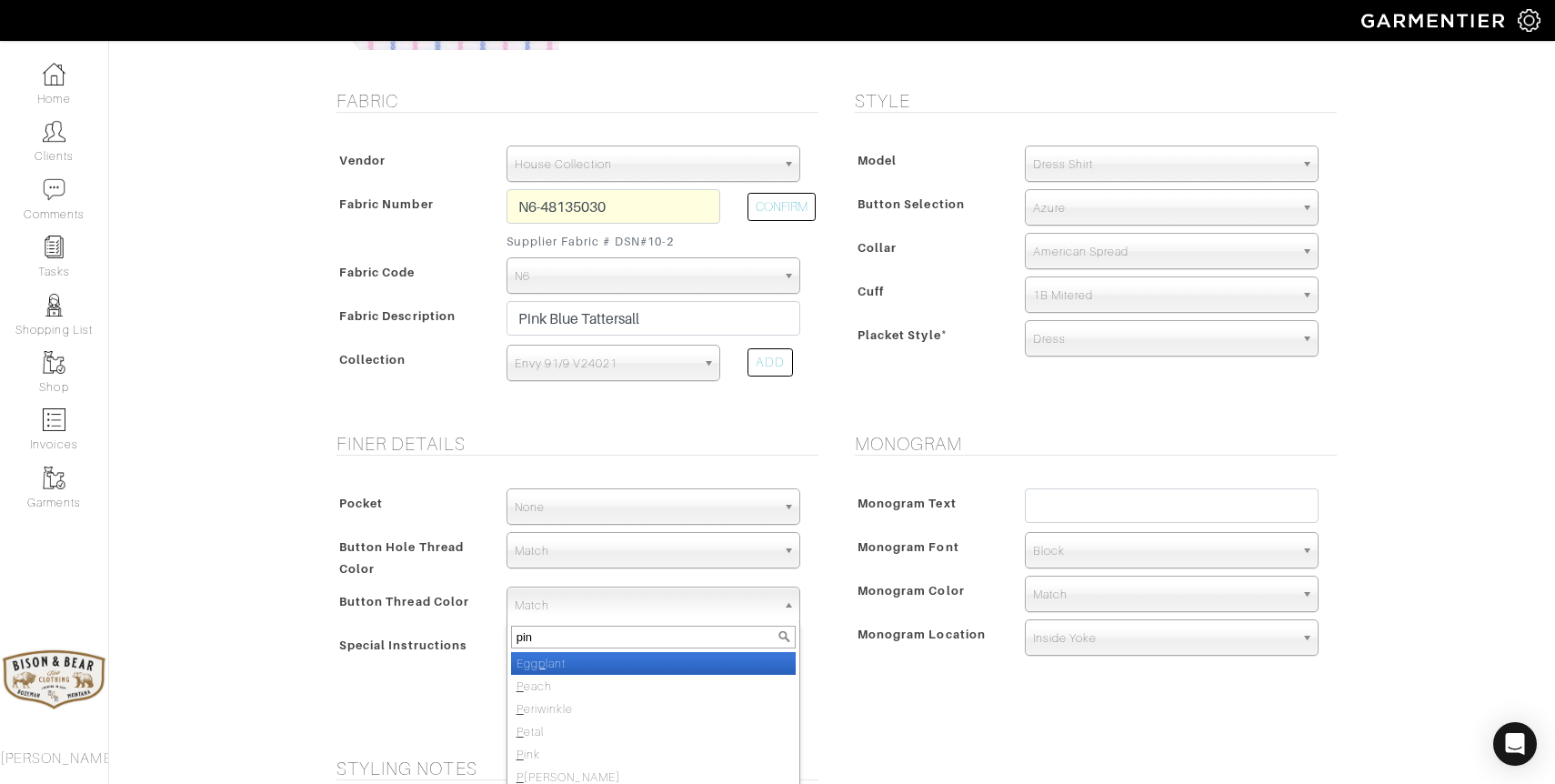
type input "pink"
select select "35"
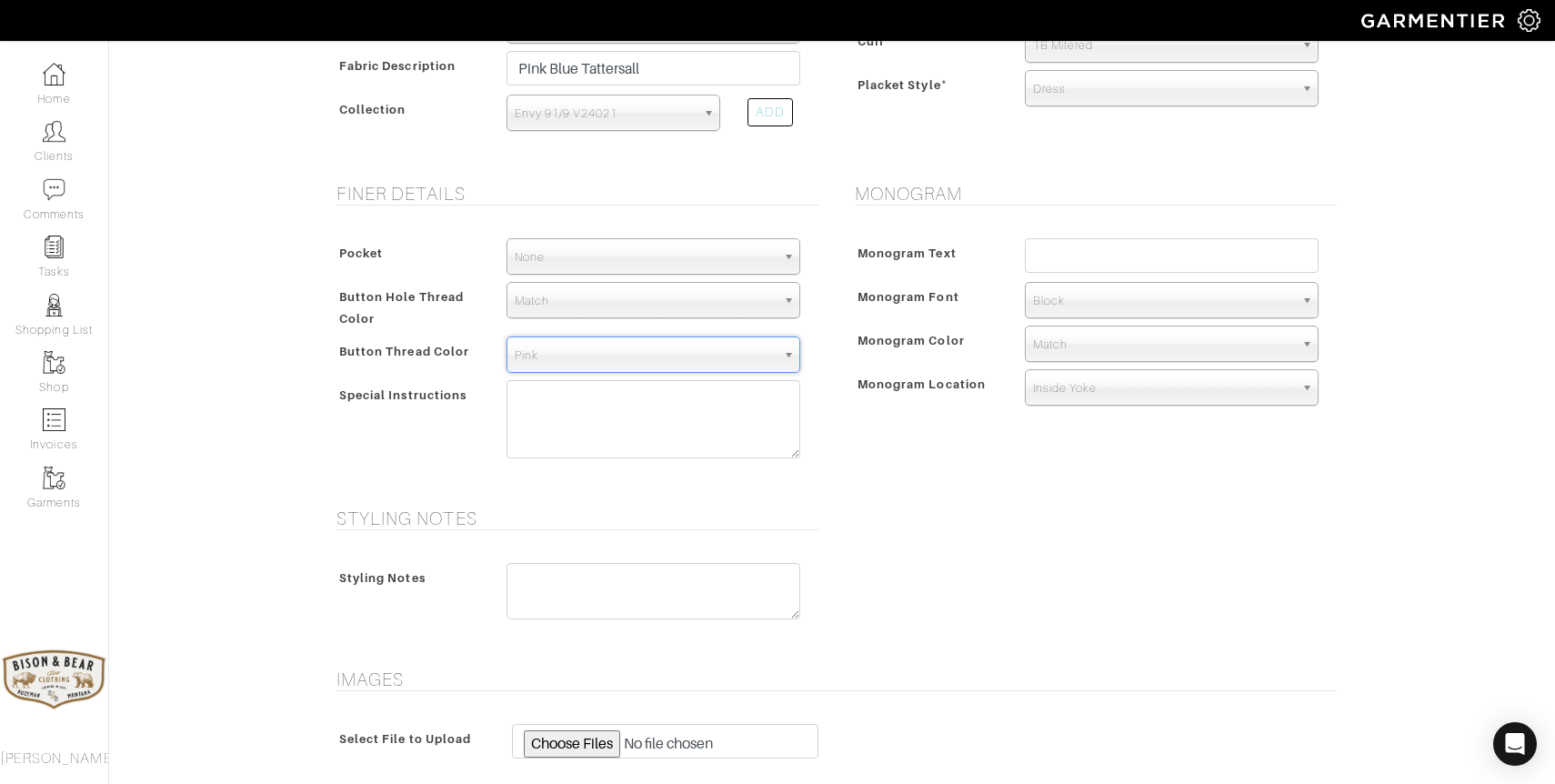
scroll to position [815, 0]
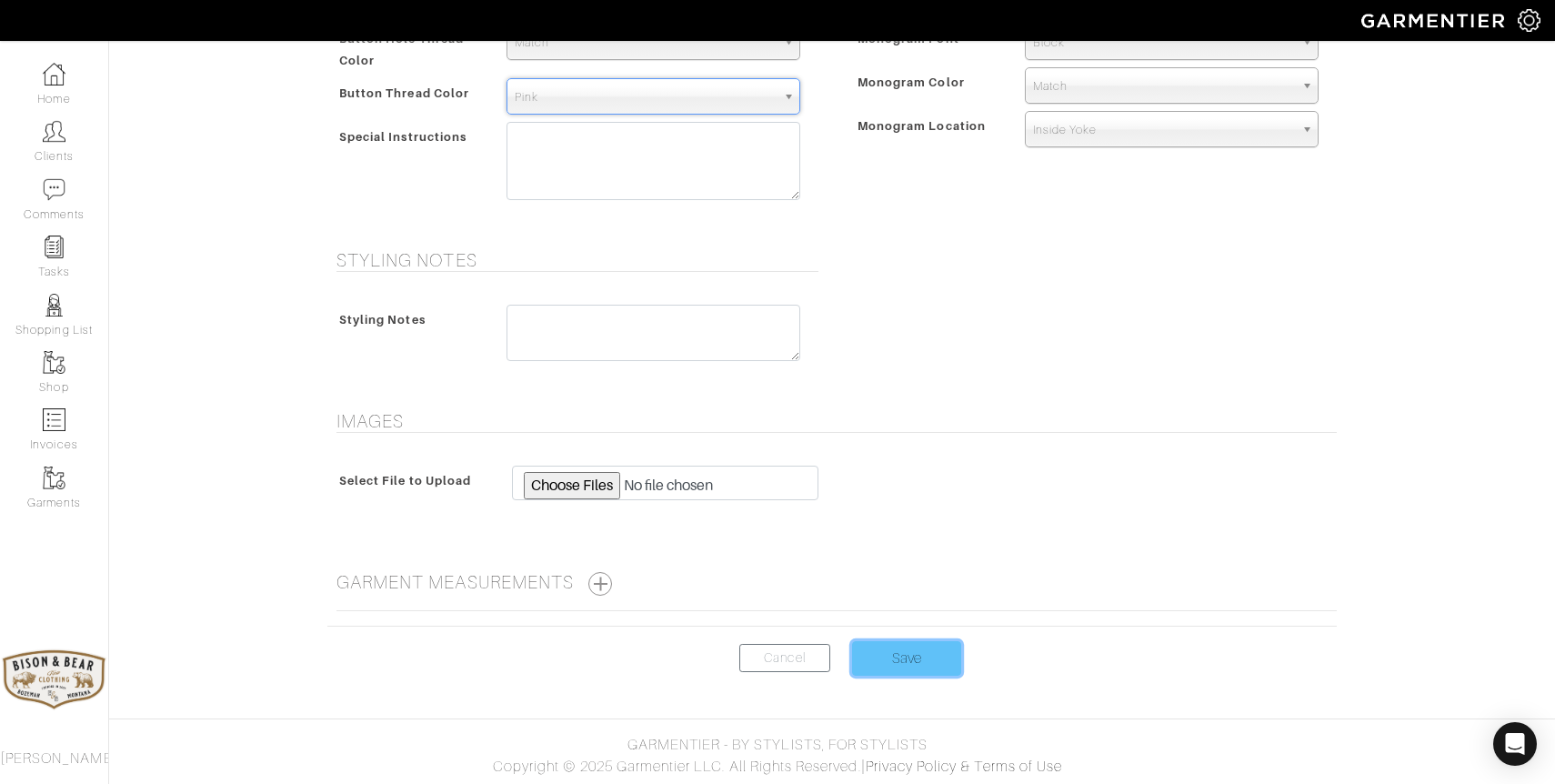
click at [903, 667] on input "Save" at bounding box center [907, 658] width 110 height 35
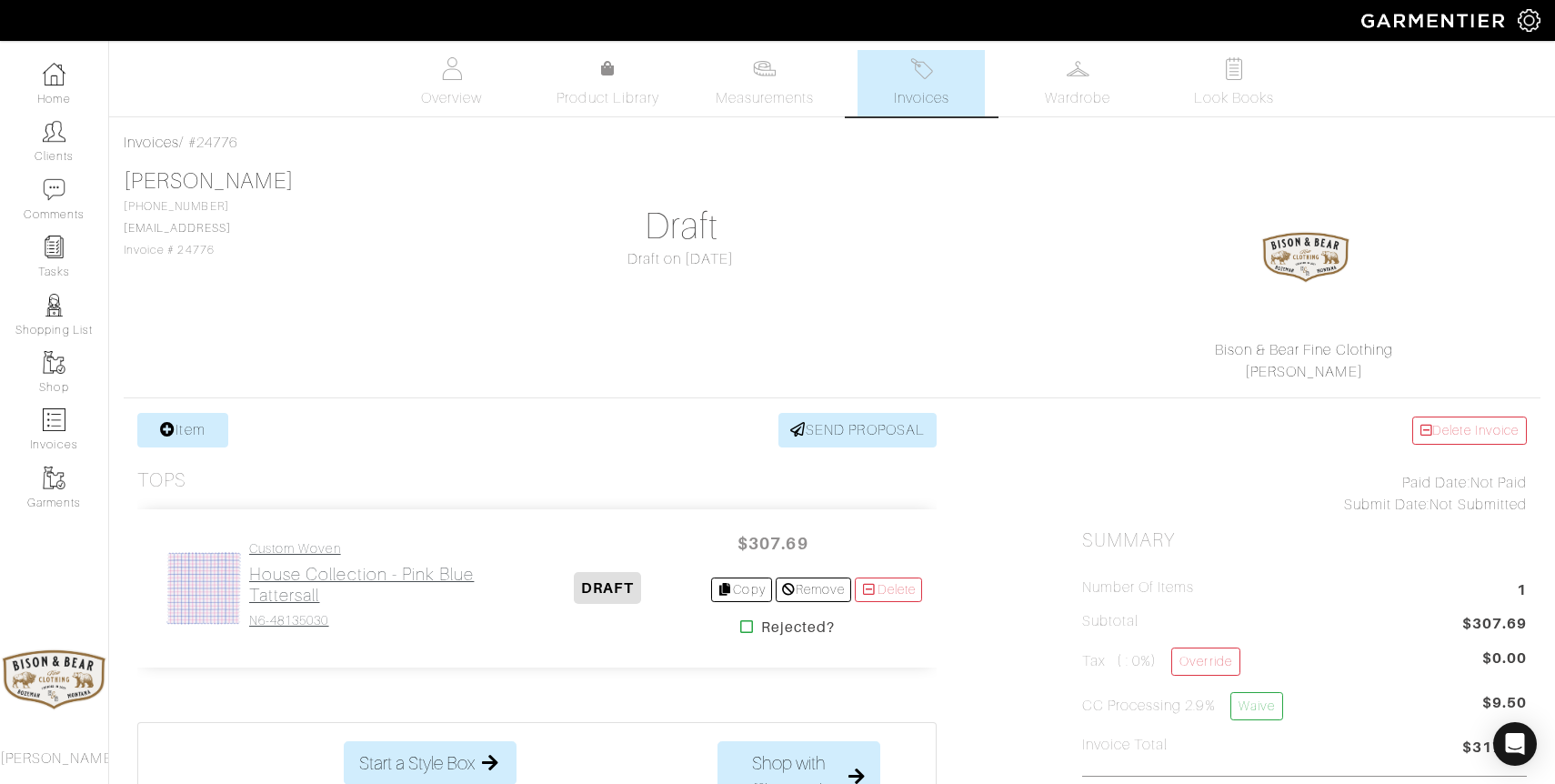
click at [273, 588] on h2 "House Collection - Pink Blue Tattersall" at bounding box center [377, 585] width 256 height 42
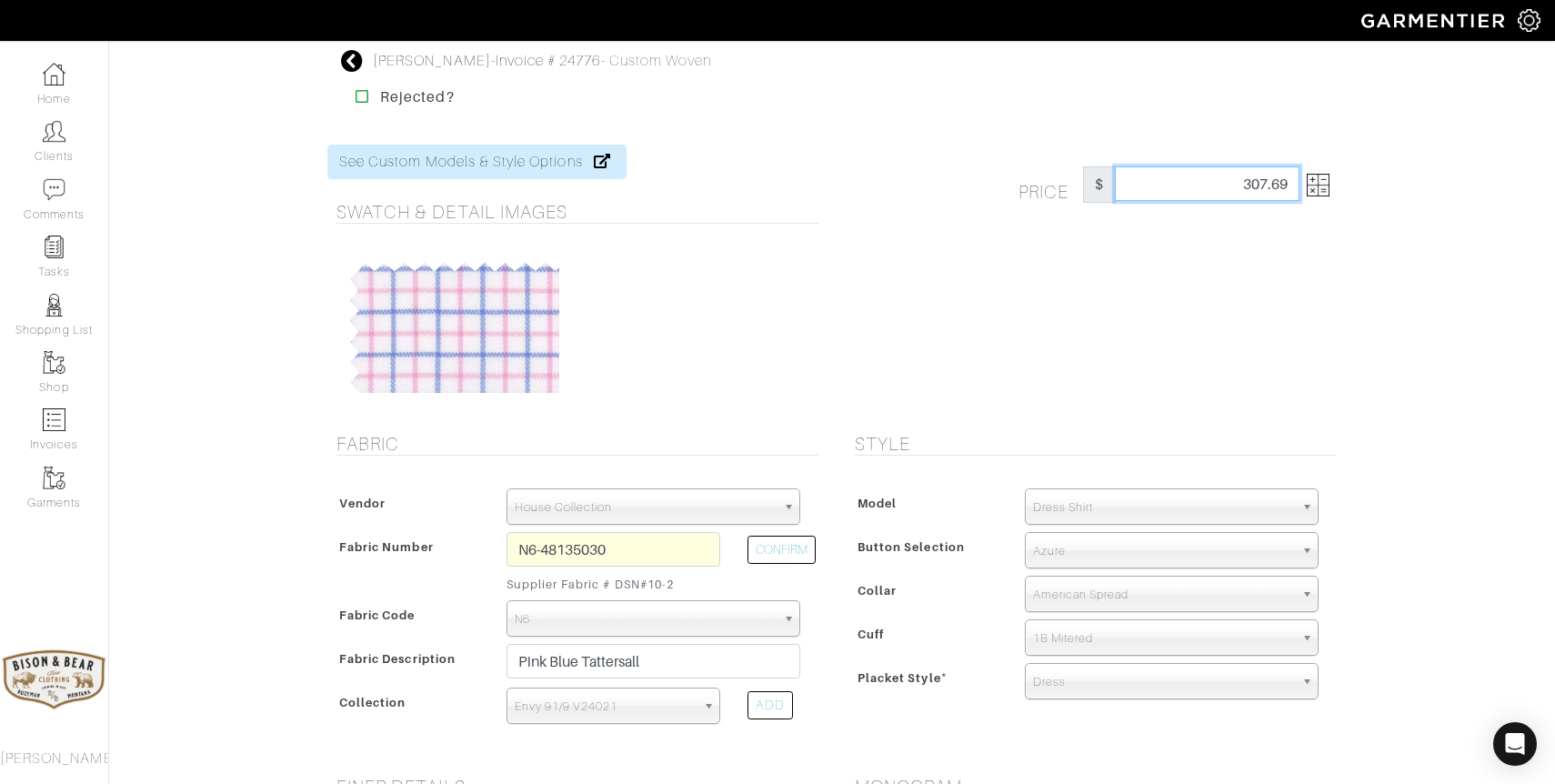
click at [1219, 185] on input "307.69" at bounding box center [1206, 183] width 184 height 35
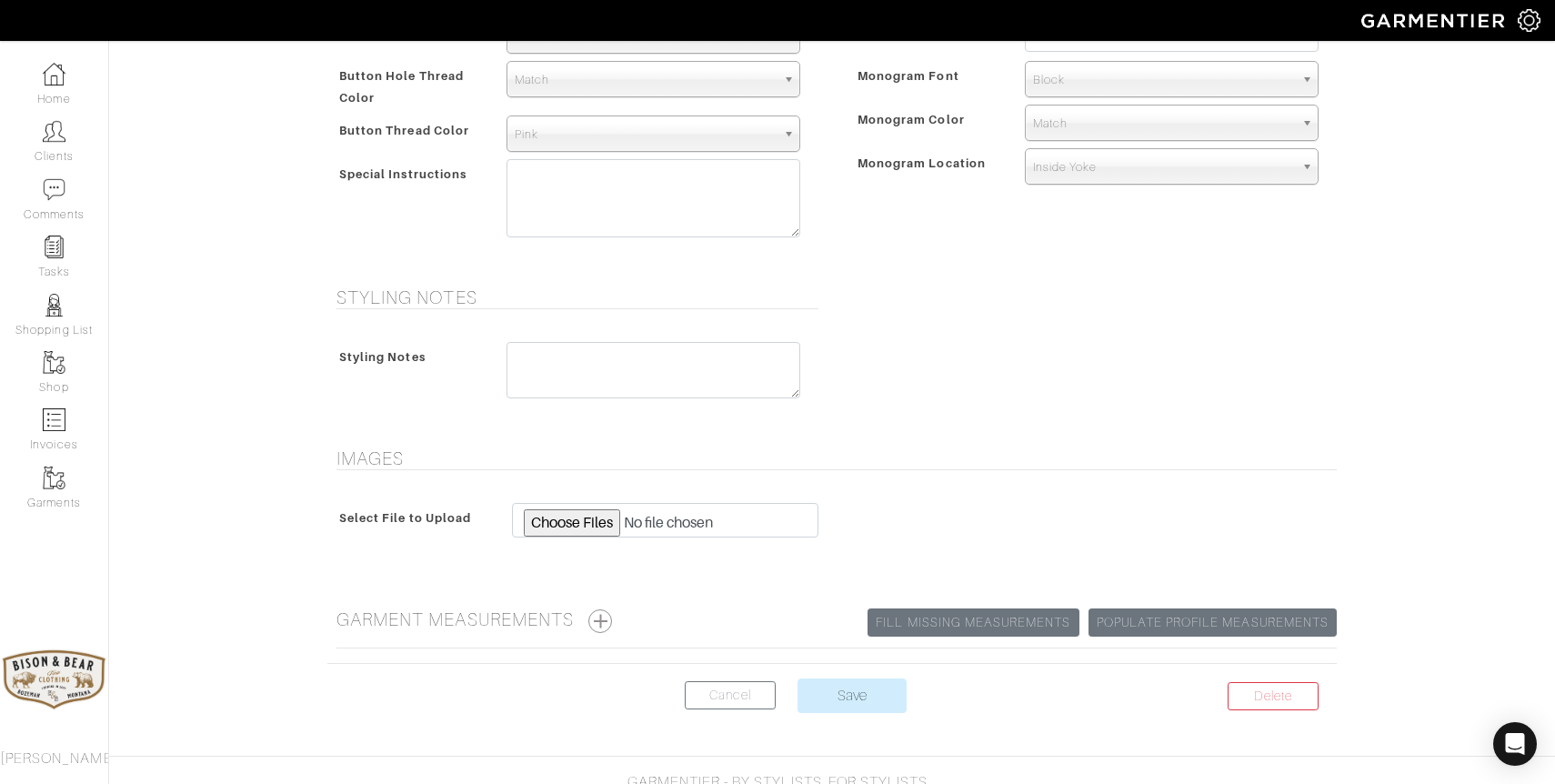
scroll to position [851, 0]
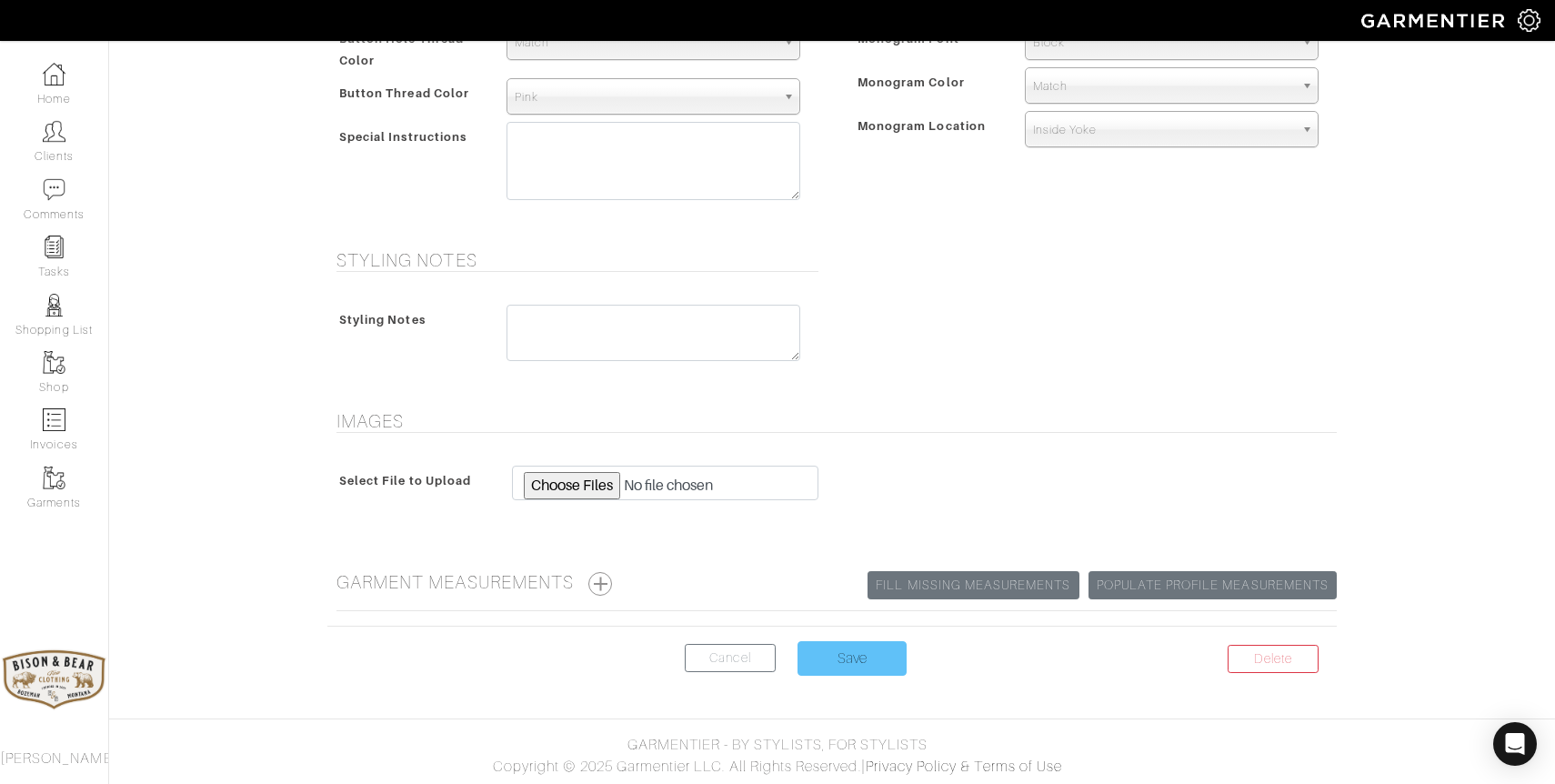
type input "299"
click at [863, 666] on input "Save" at bounding box center [852, 658] width 110 height 35
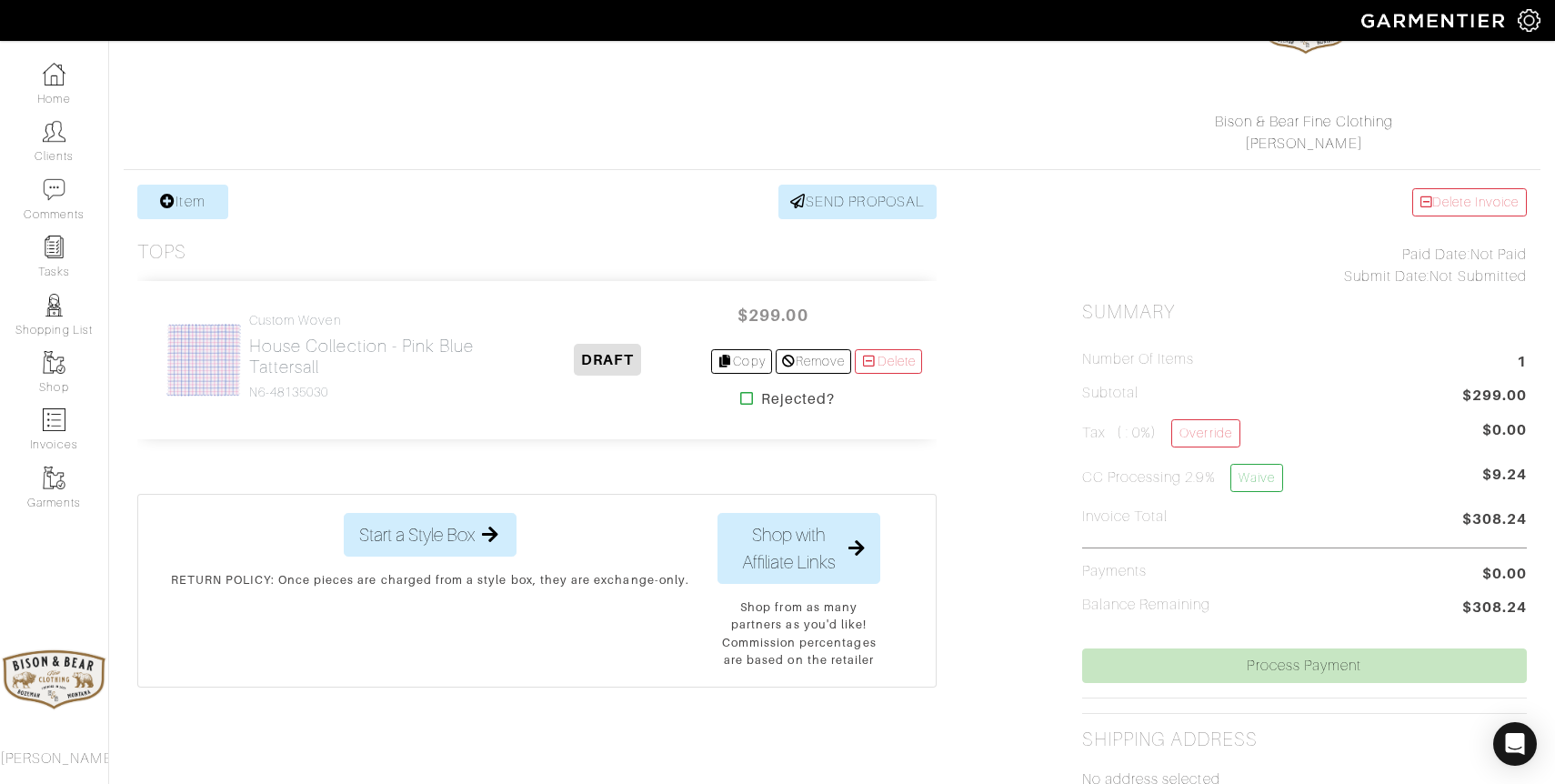
scroll to position [232, 0]
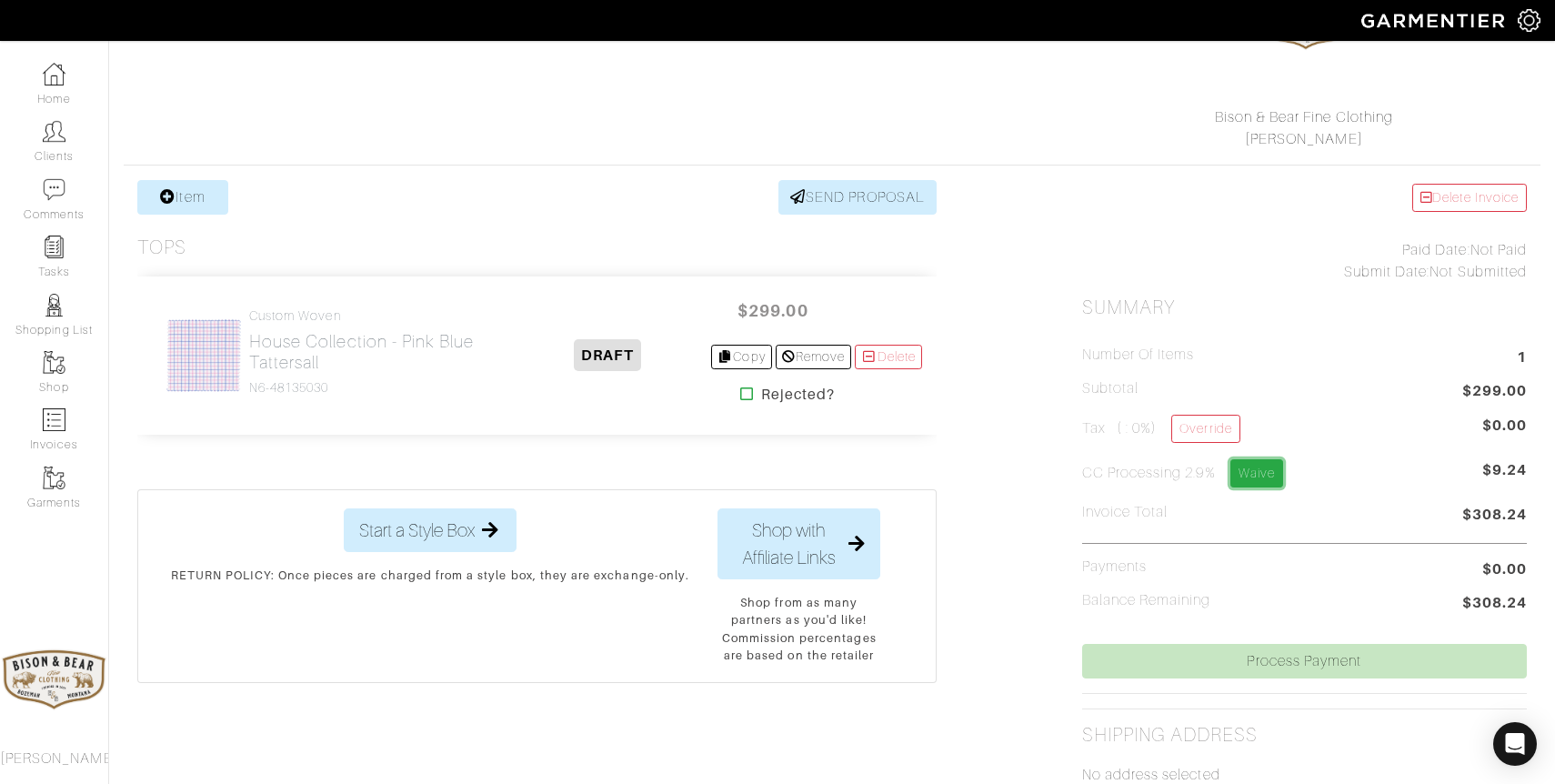
click at [1277, 477] on link "Waive" at bounding box center [1257, 473] width 53 height 28
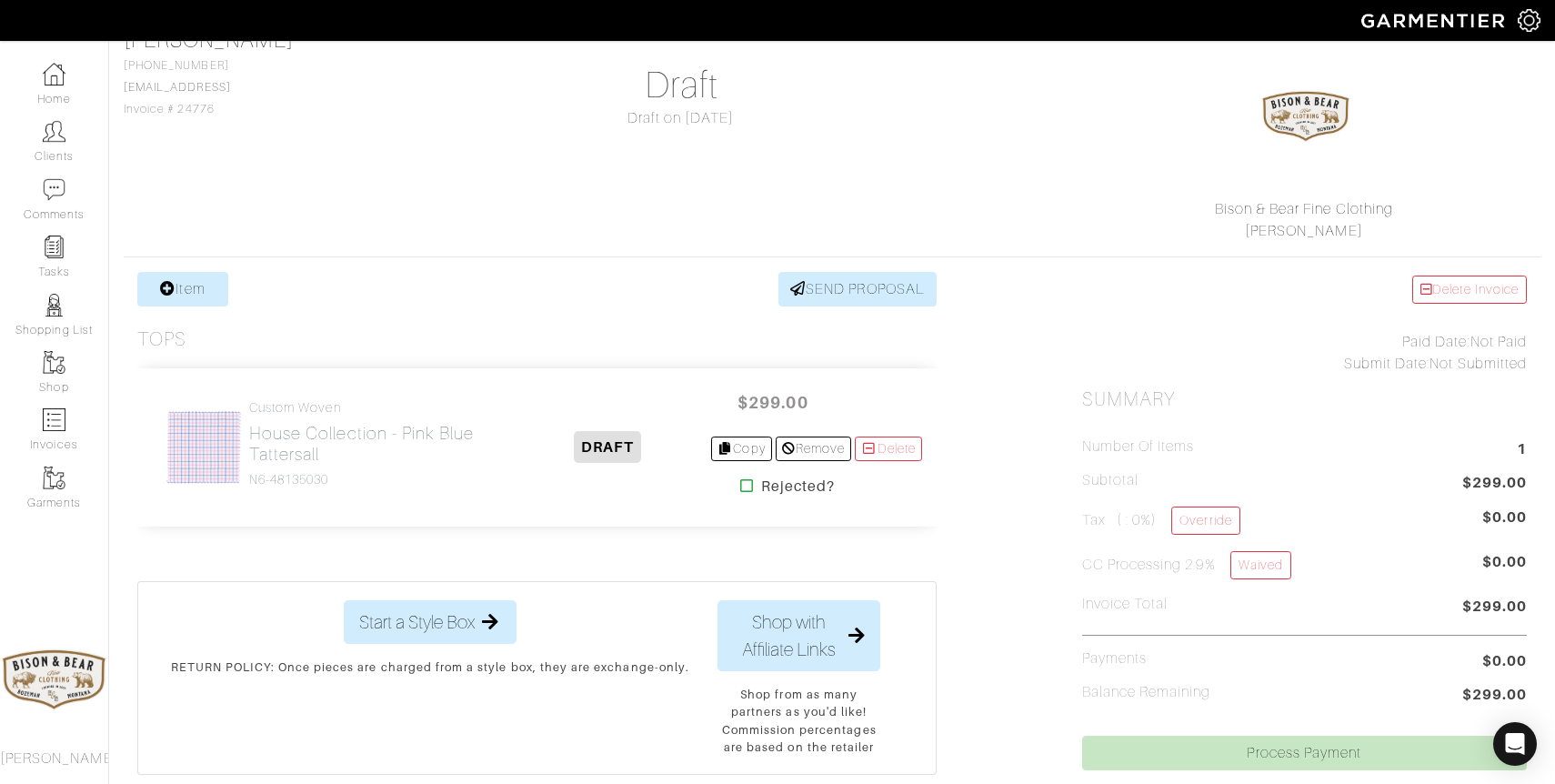
scroll to position [143, 0]
click at [194, 291] on link "Item" at bounding box center [182, 287] width 91 height 35
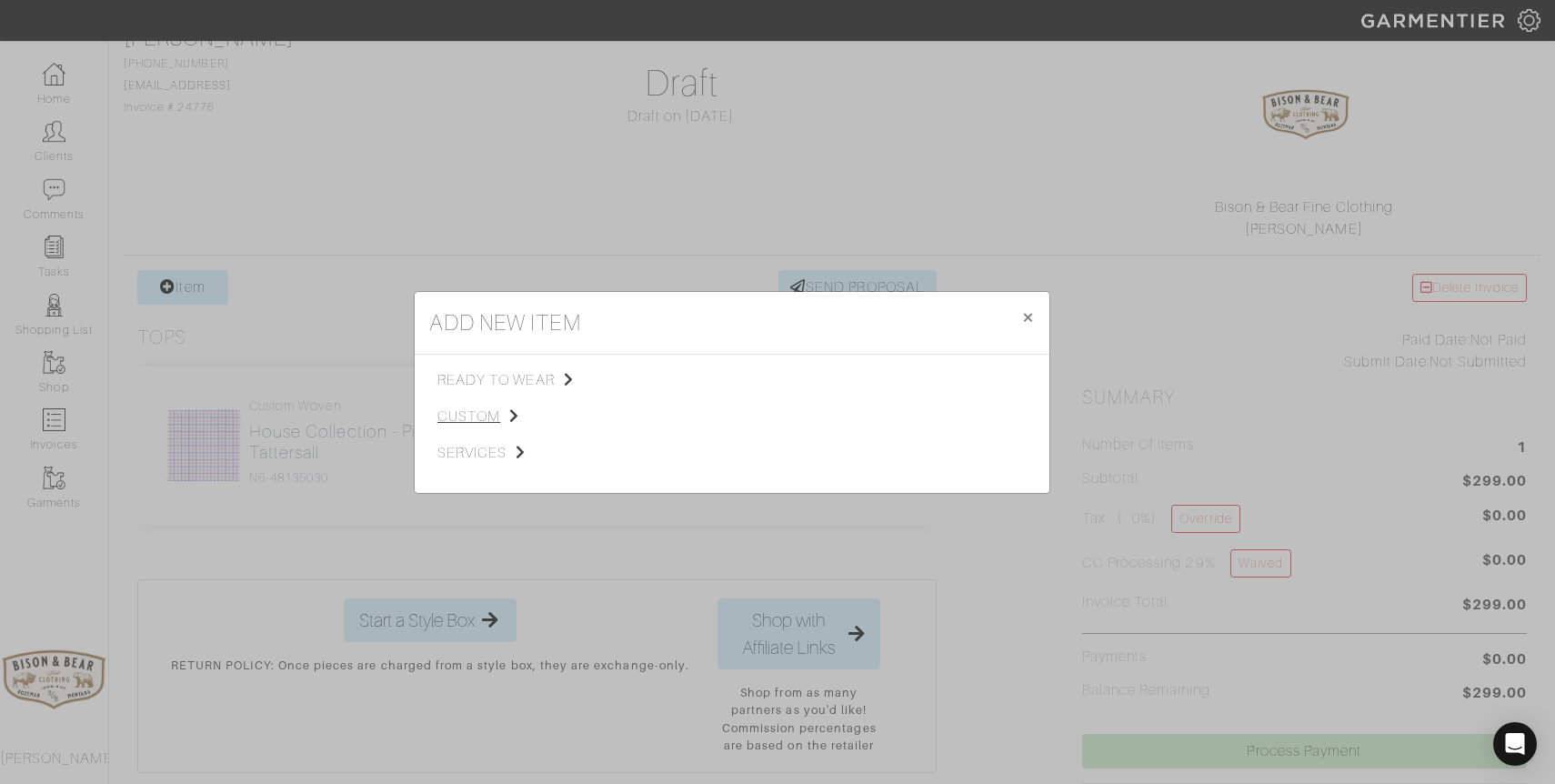
click at [478, 417] on span "custom" at bounding box center [529, 416] width 183 height 22
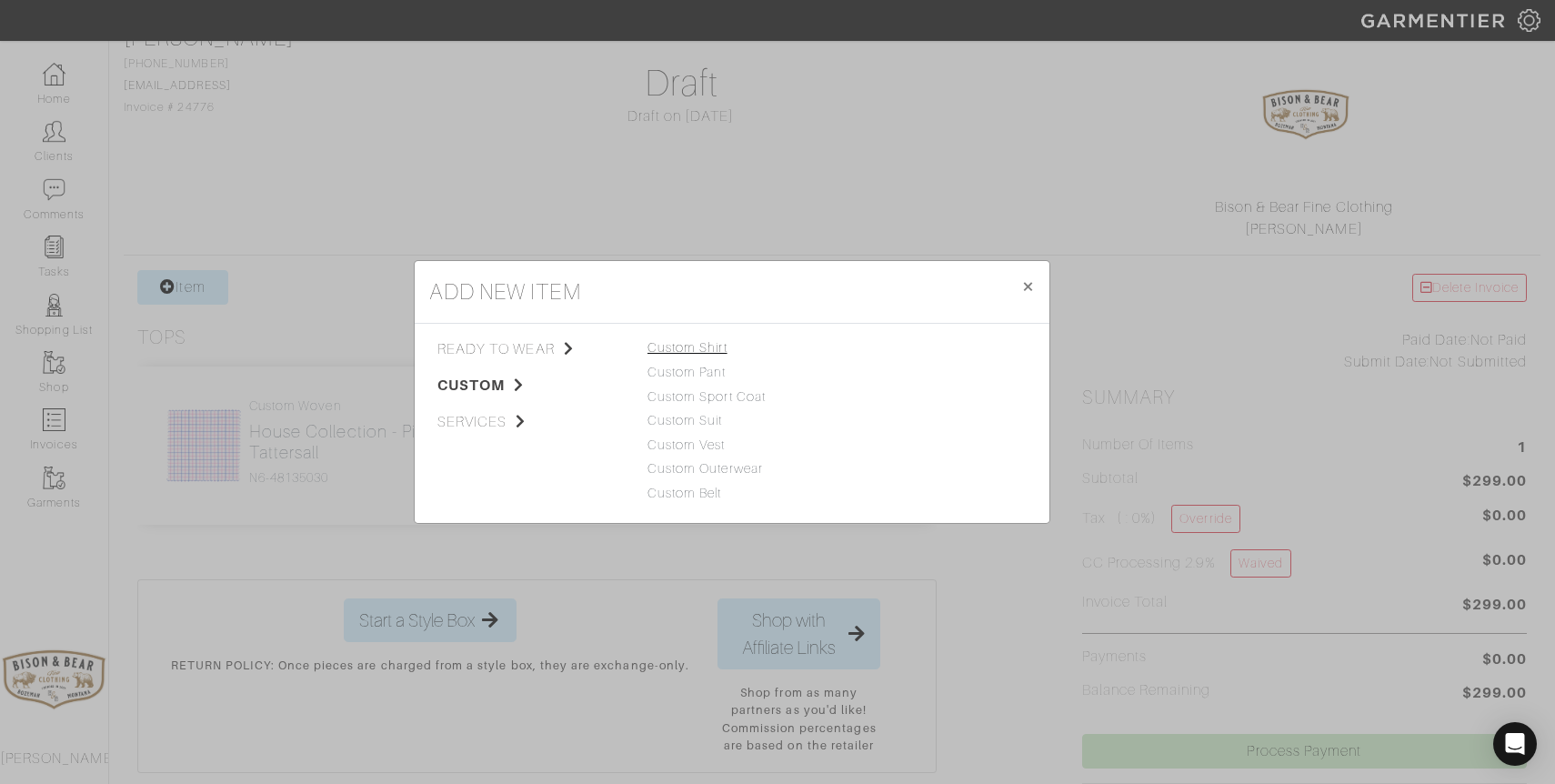
click at [689, 349] on link "Custom Shirt" at bounding box center [687, 347] width 80 height 14
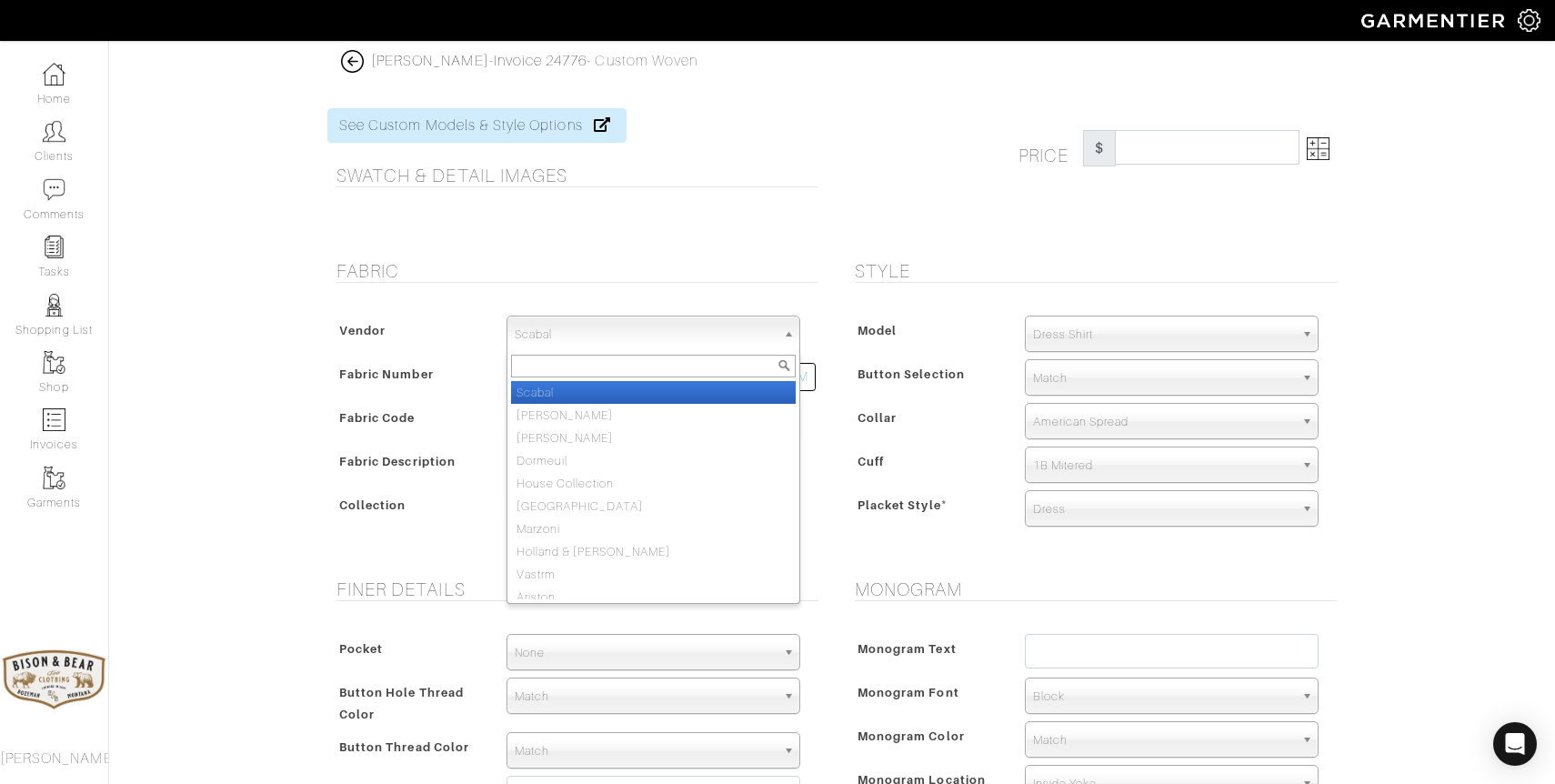
click at [596, 345] on span "Scabal" at bounding box center [645, 334] width 261 height 37
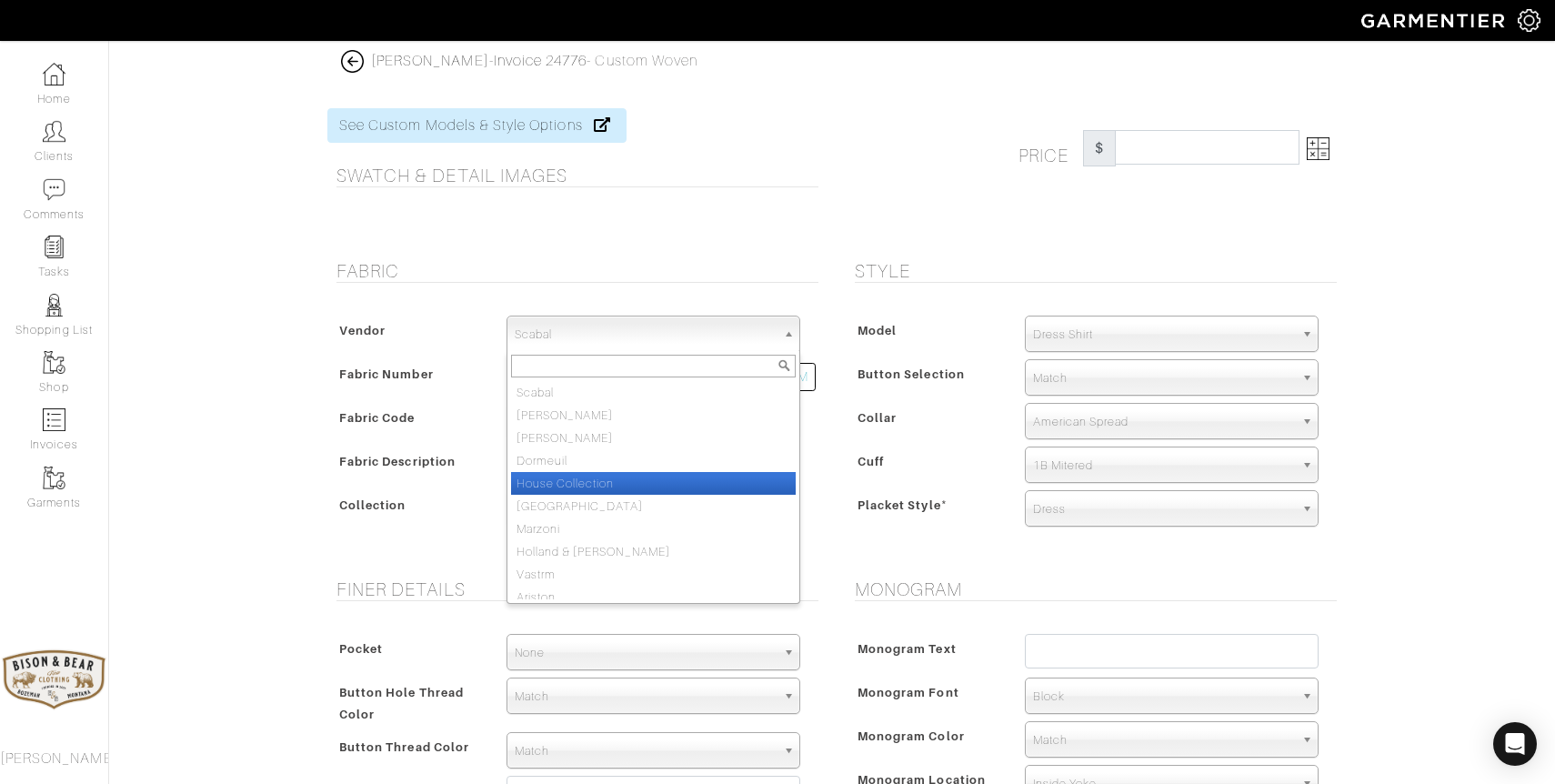
click at [585, 480] on li "House Collection" at bounding box center [653, 484] width 284 height 23
select select "75"
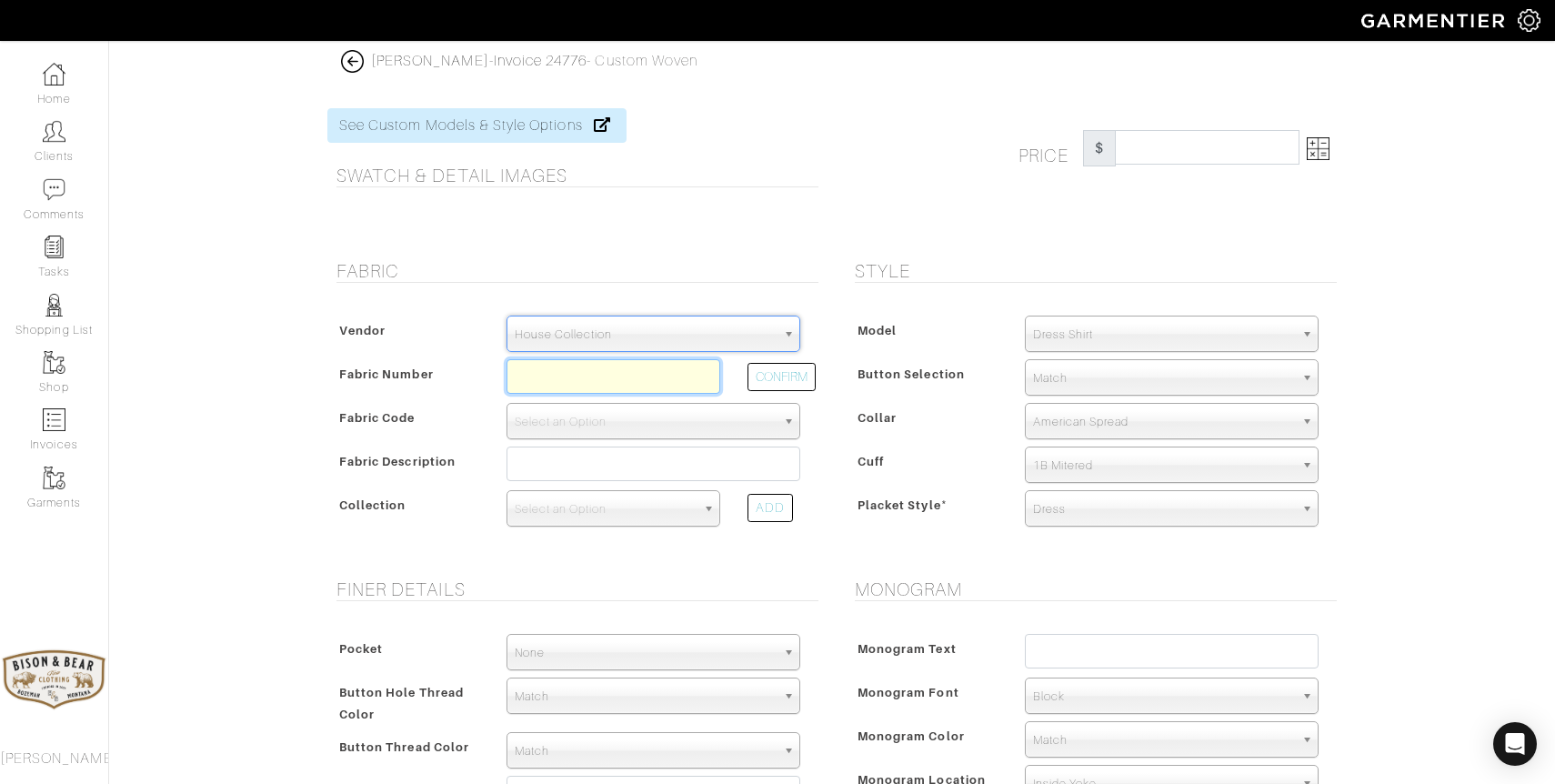
click at [567, 383] on input "text" at bounding box center [613, 376] width 214 height 35
click at [780, 377] on button "CONFIRM" at bounding box center [781, 377] width 68 height 28
type input "N6-48135031"
select select "8"
type input "Lavender Blue Tattersall"
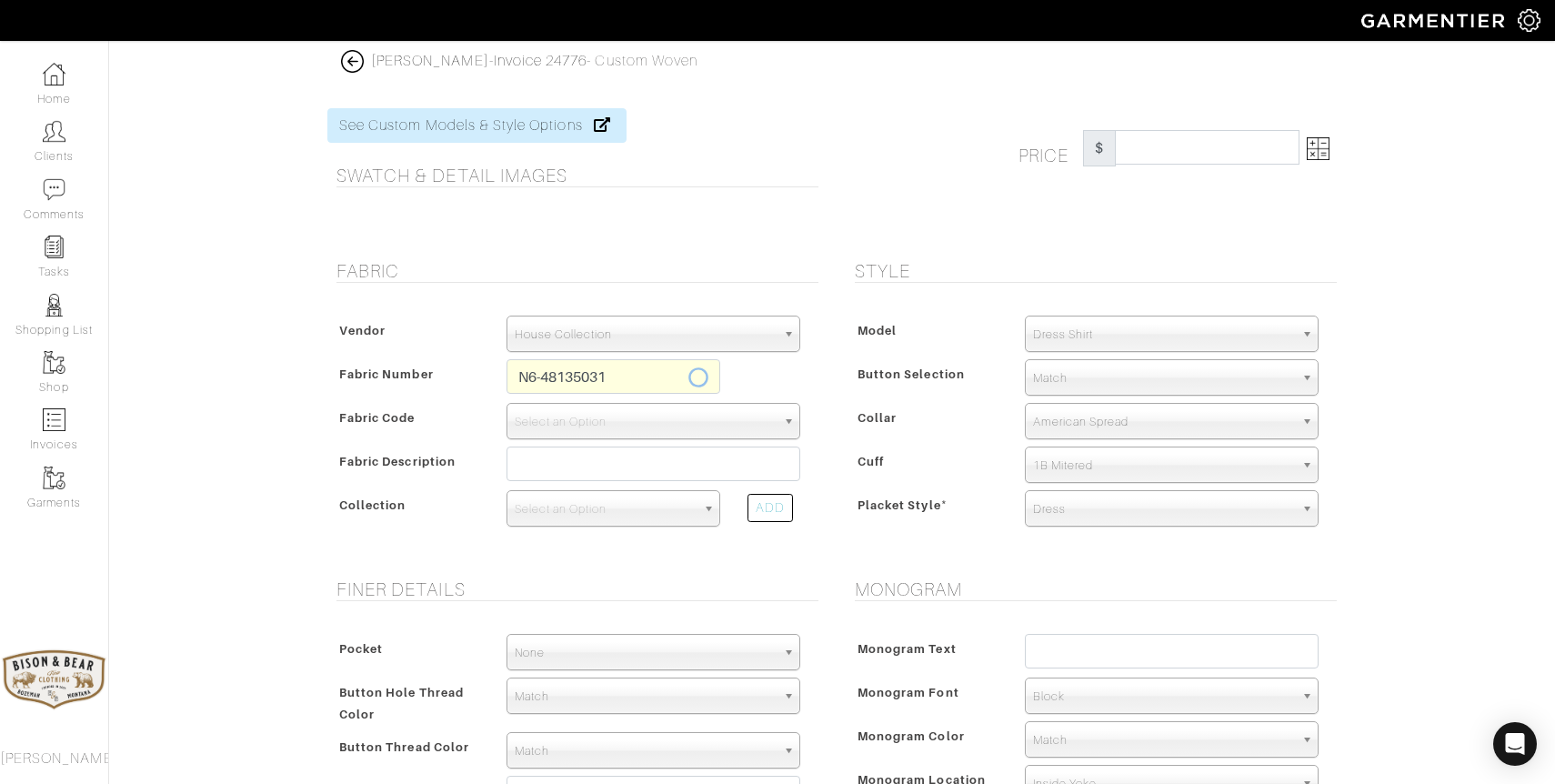
select select
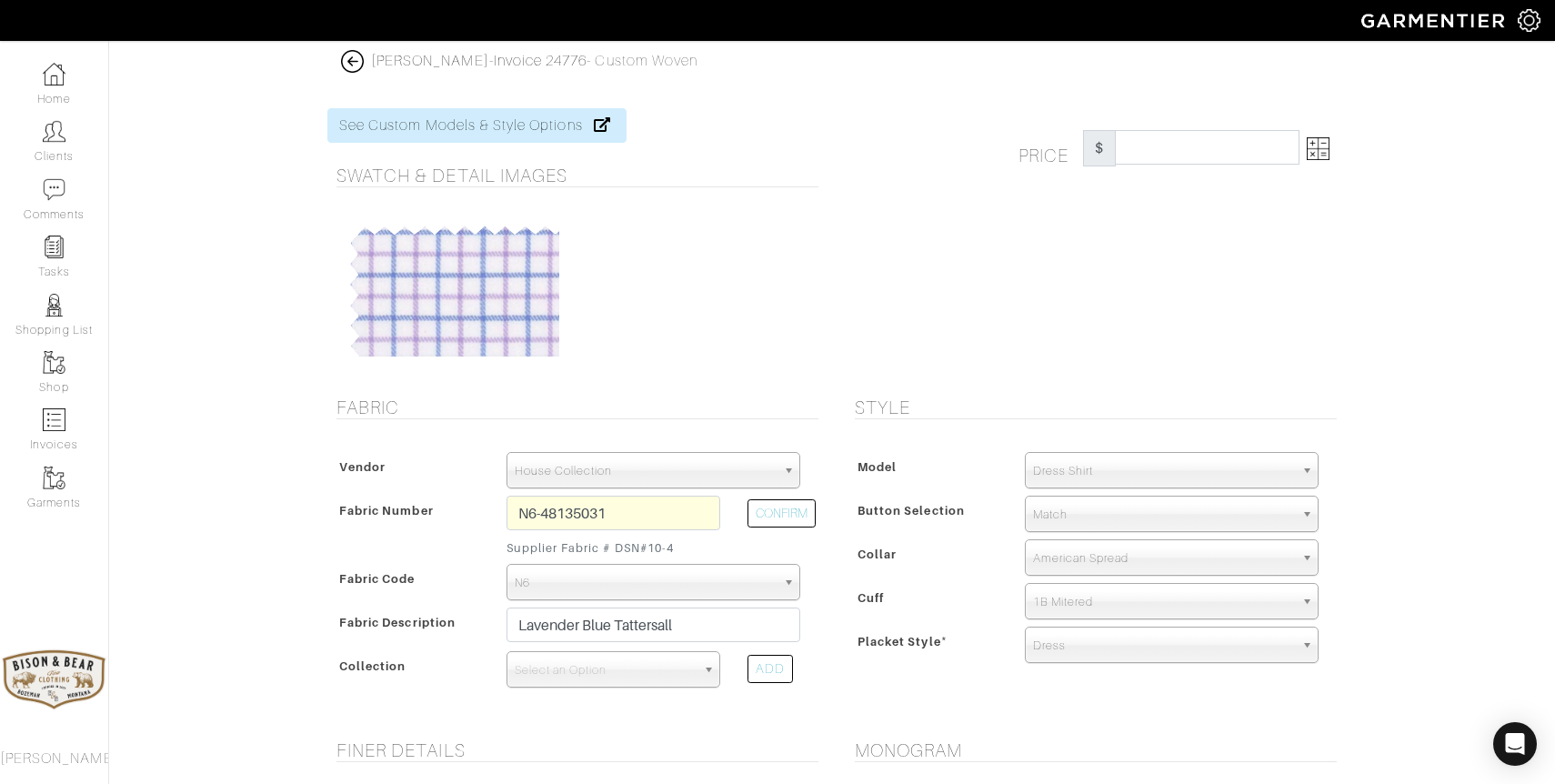
type input "307.69"
drag, startPoint x: 578, startPoint y: 661, endPoint x: 585, endPoint y: 639, distance: 23.1
click at [578, 661] on span "Select an Option" at bounding box center [606, 670] width 181 height 37
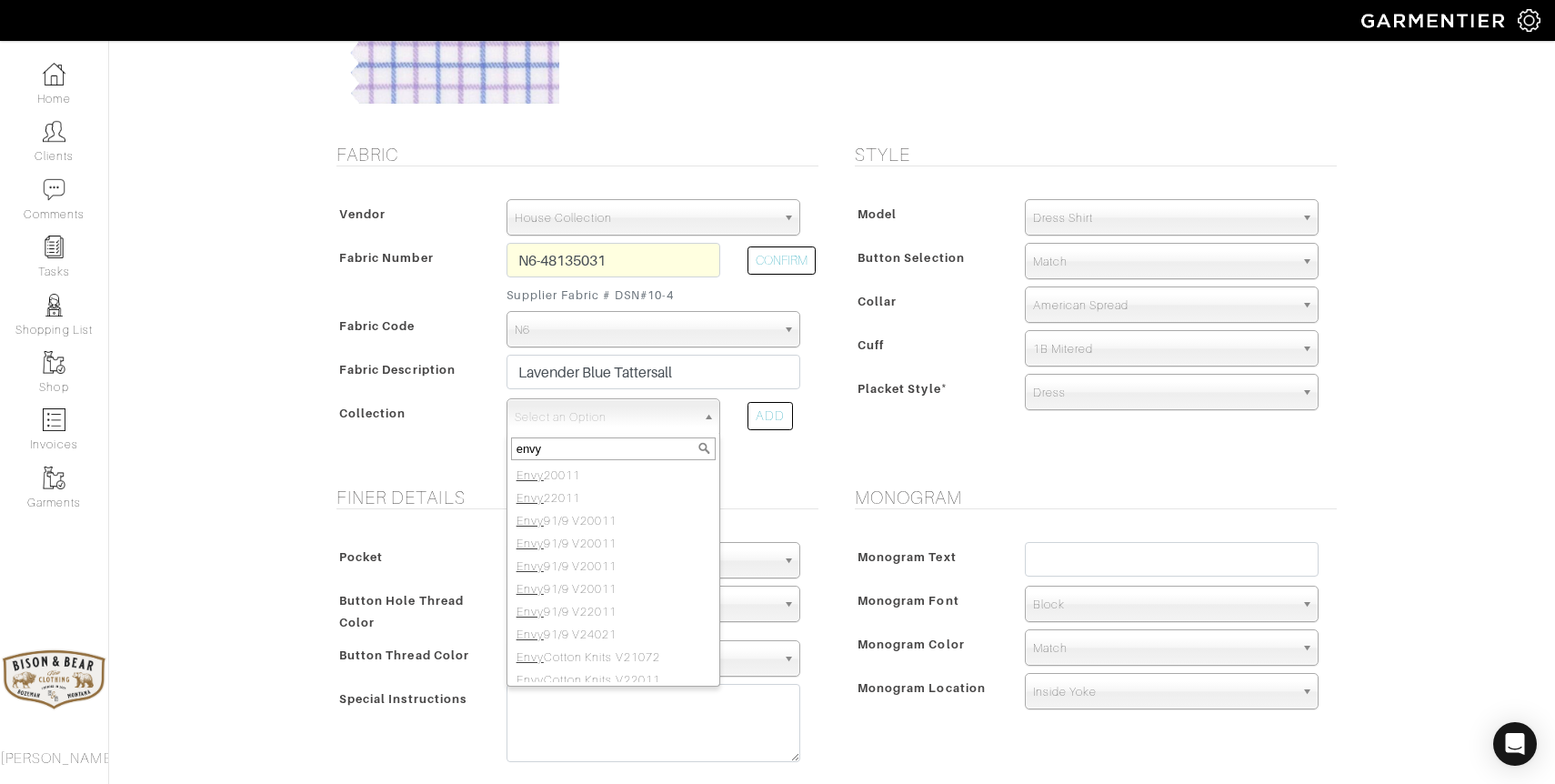
scroll to position [9, 0]
type input "envy"
click at [634, 632] on li "Envy 91/9 V24021" at bounding box center [613, 625] width 205 height 23
select select "871"
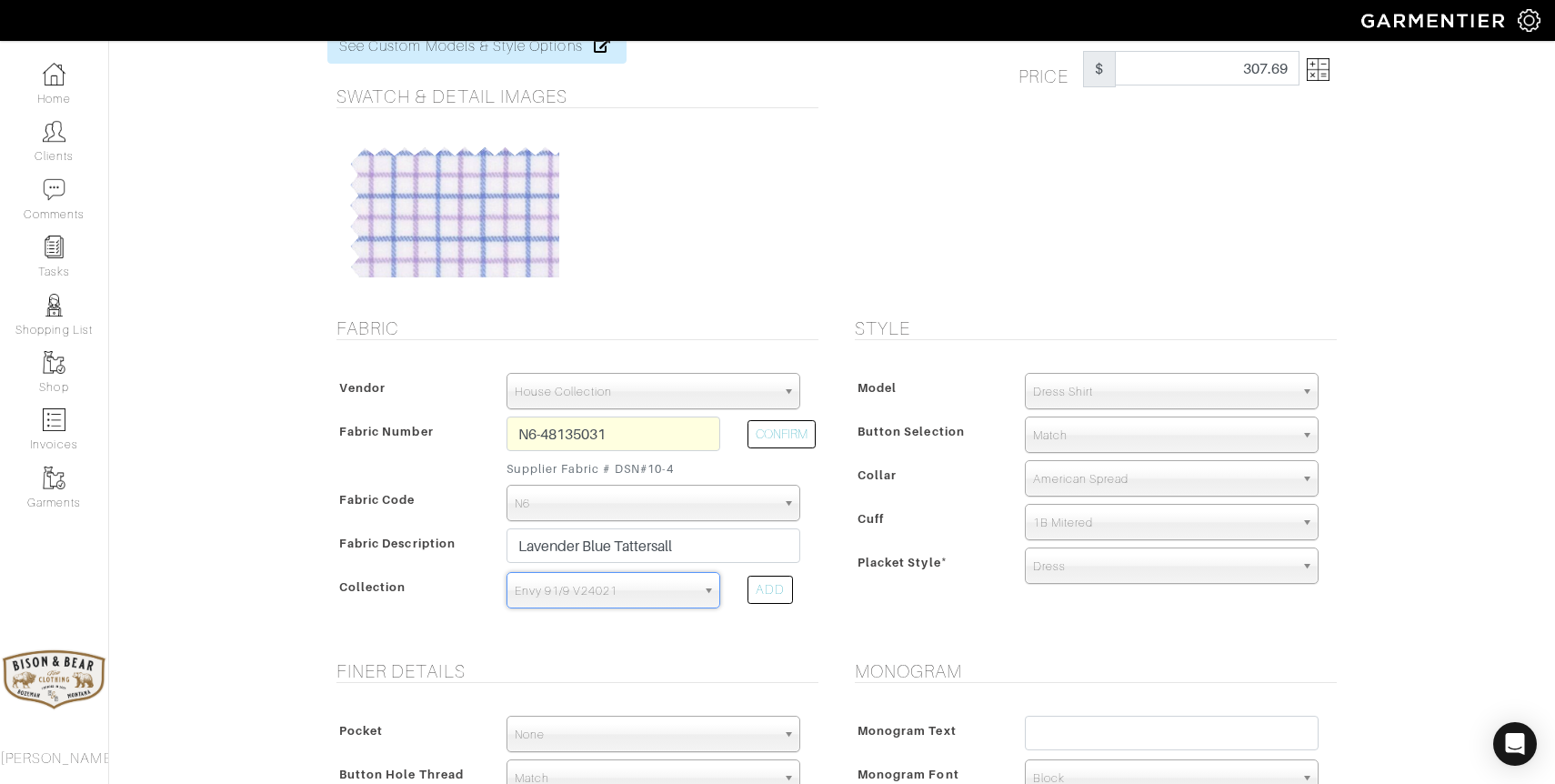
scroll to position [62, 0]
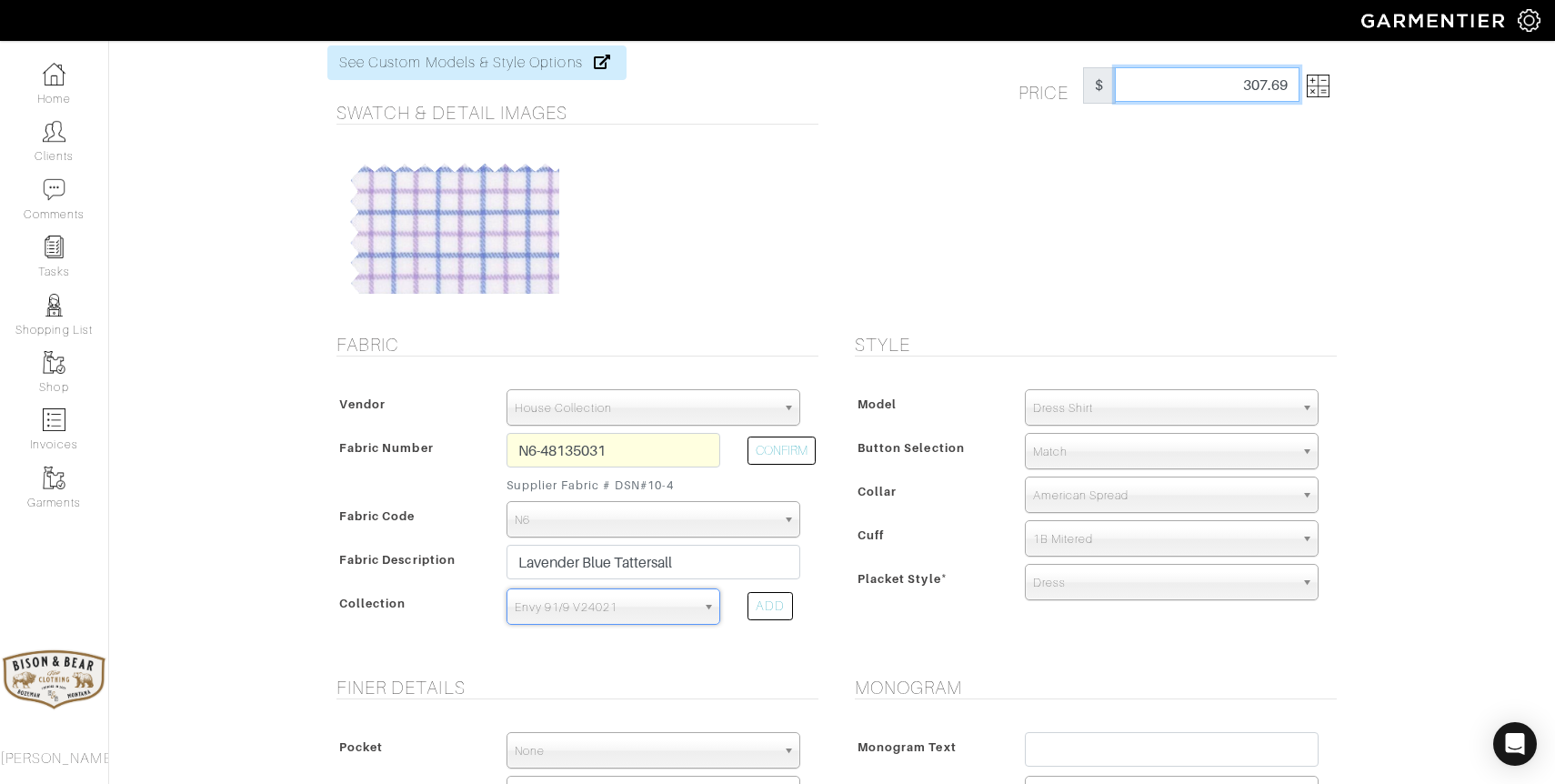
click at [1222, 86] on input "307.69" at bounding box center [1206, 84] width 184 height 35
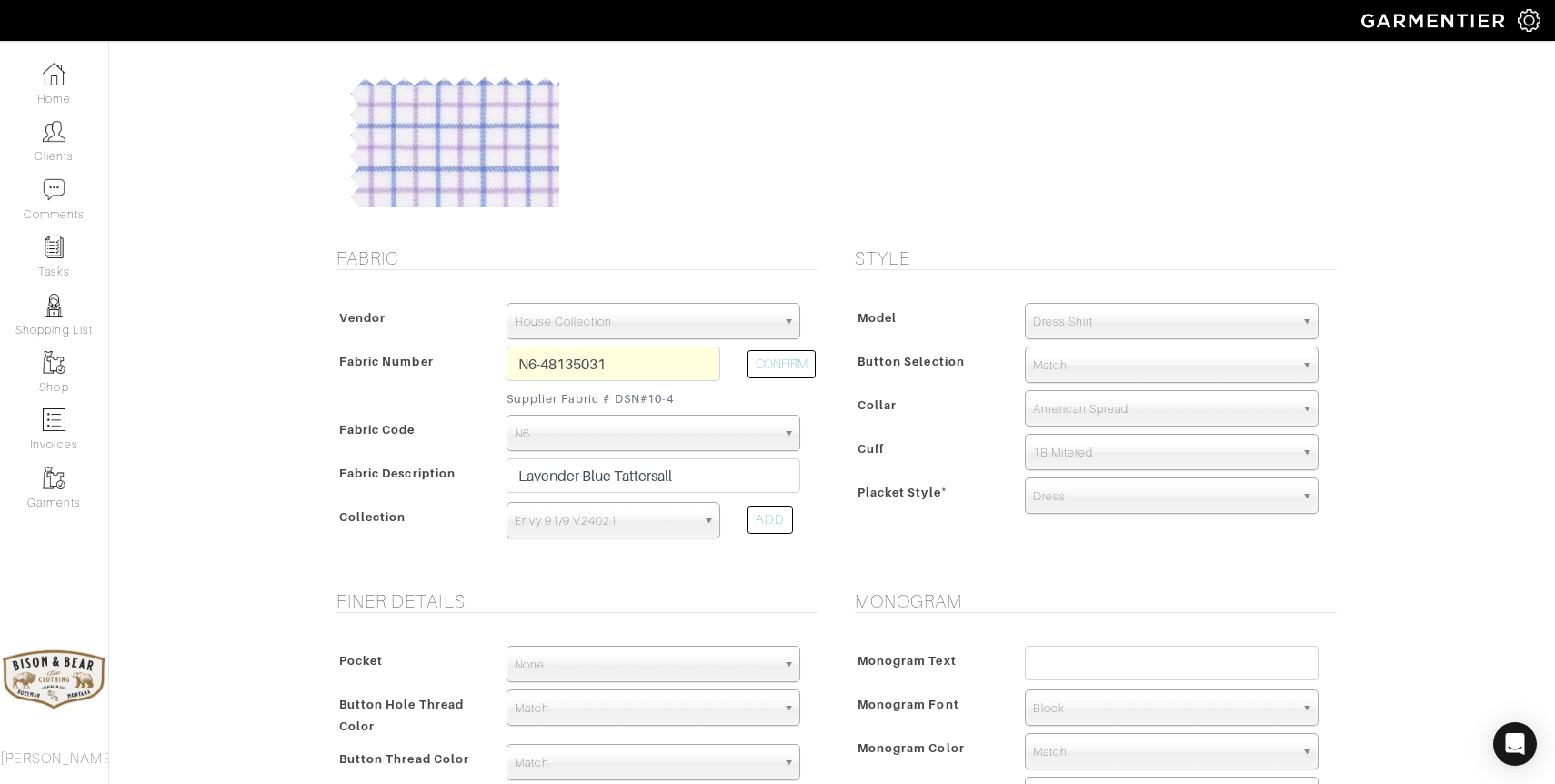
scroll to position [144, 0]
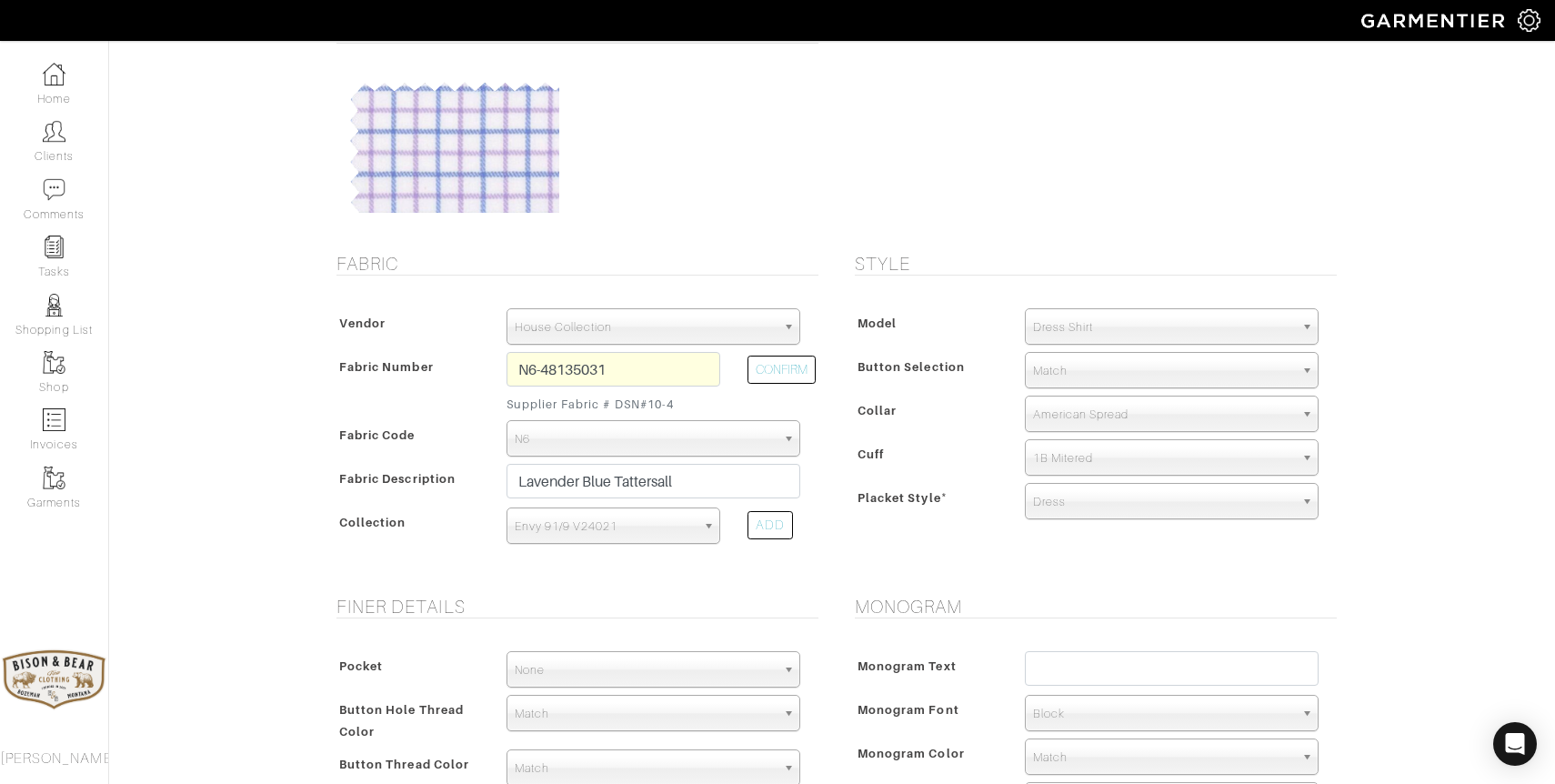
type input "299"
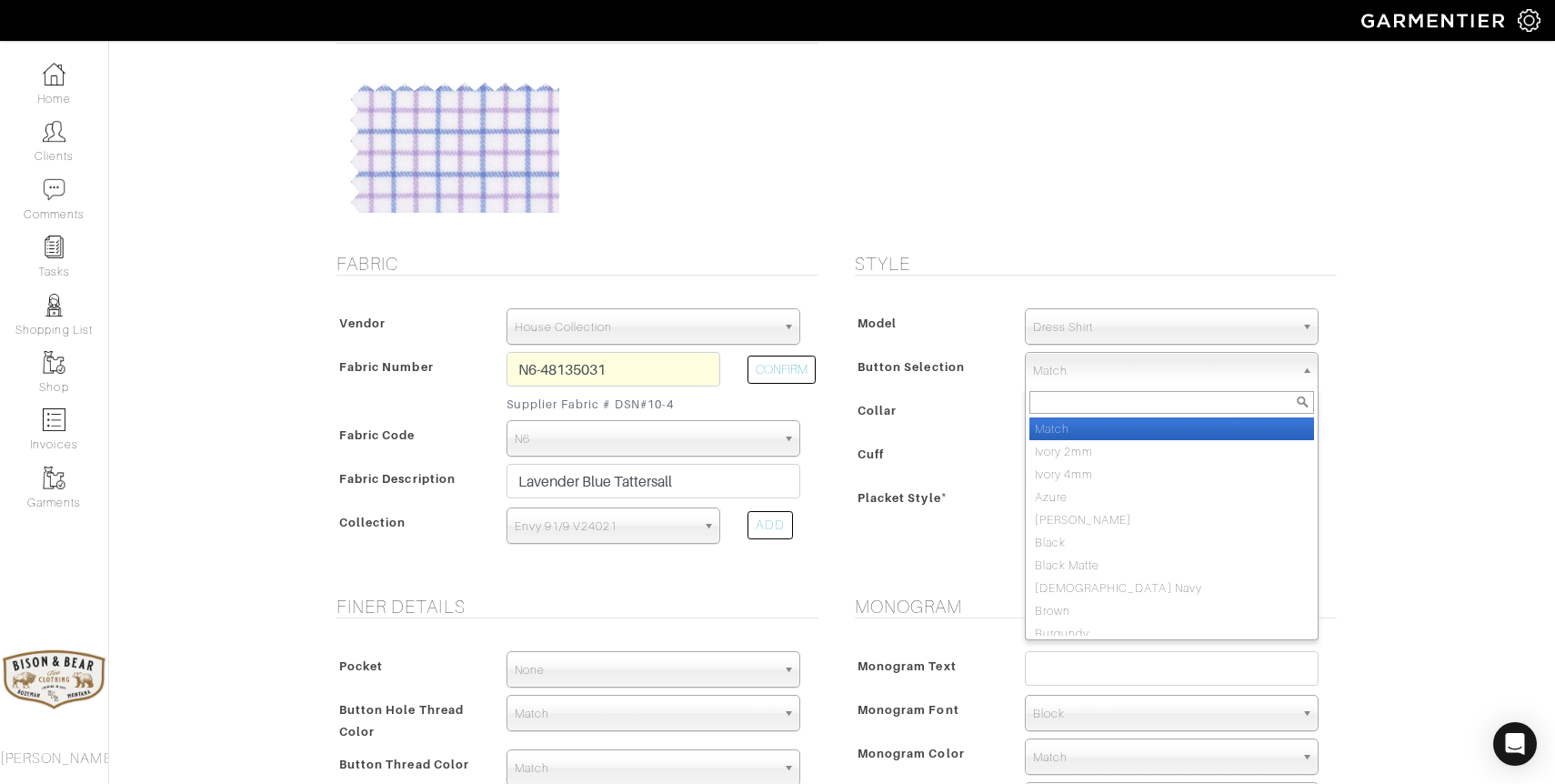
click at [1070, 368] on span "Match" at bounding box center [1164, 371] width 261 height 37
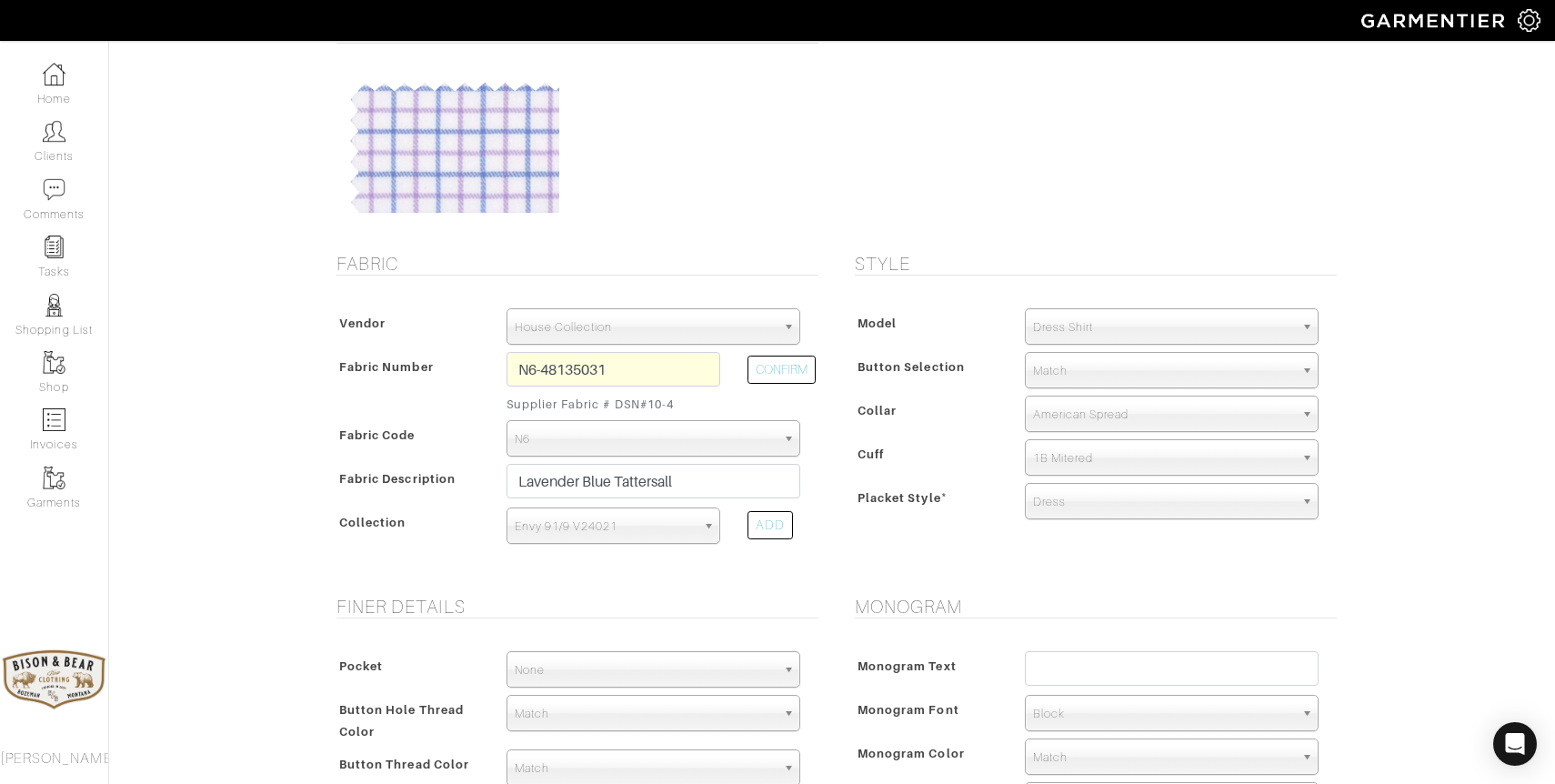
click at [1030, 373] on link "Match" at bounding box center [1171, 370] width 294 height 37
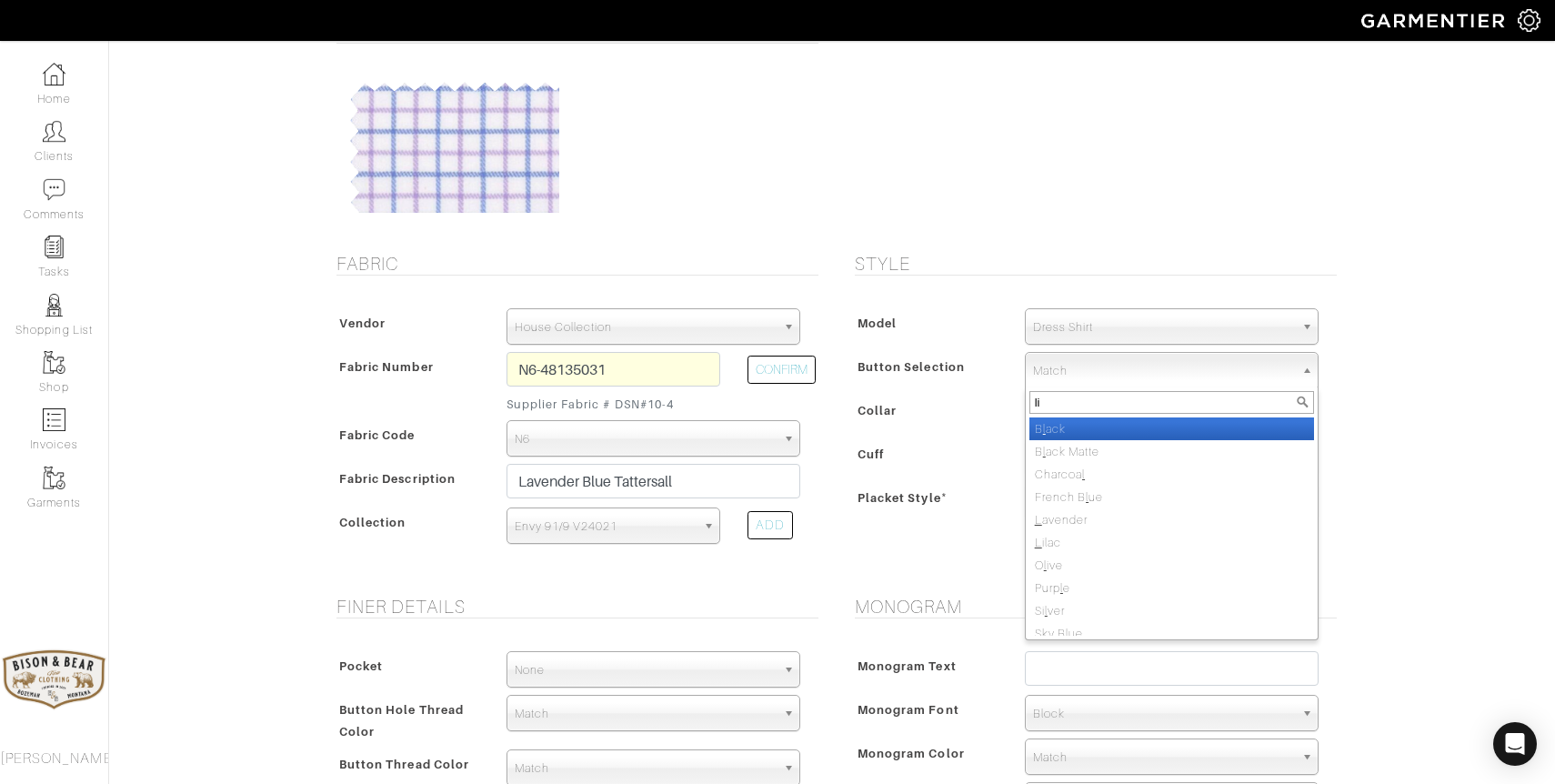
type input "lil"
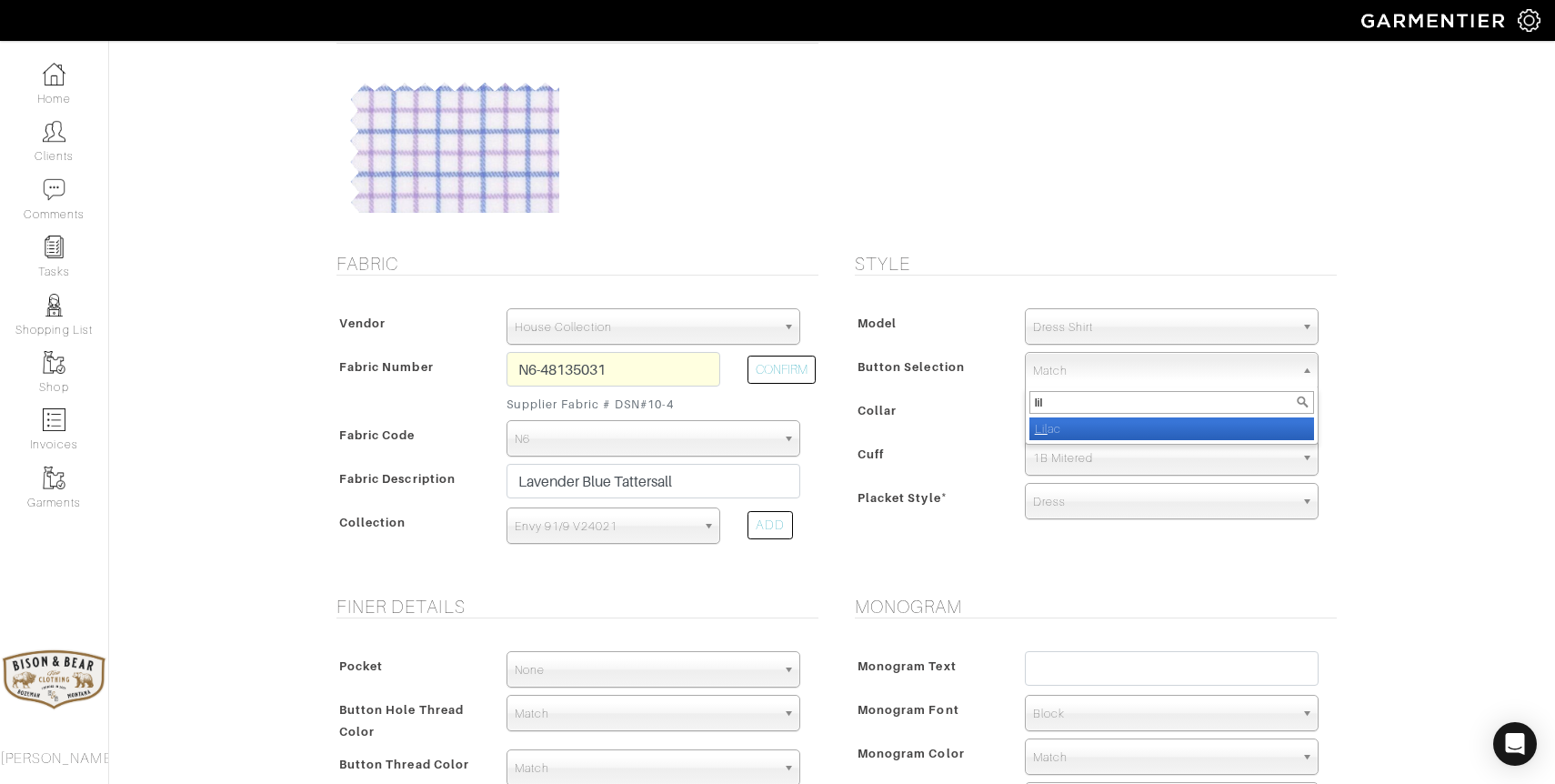
select select "14"
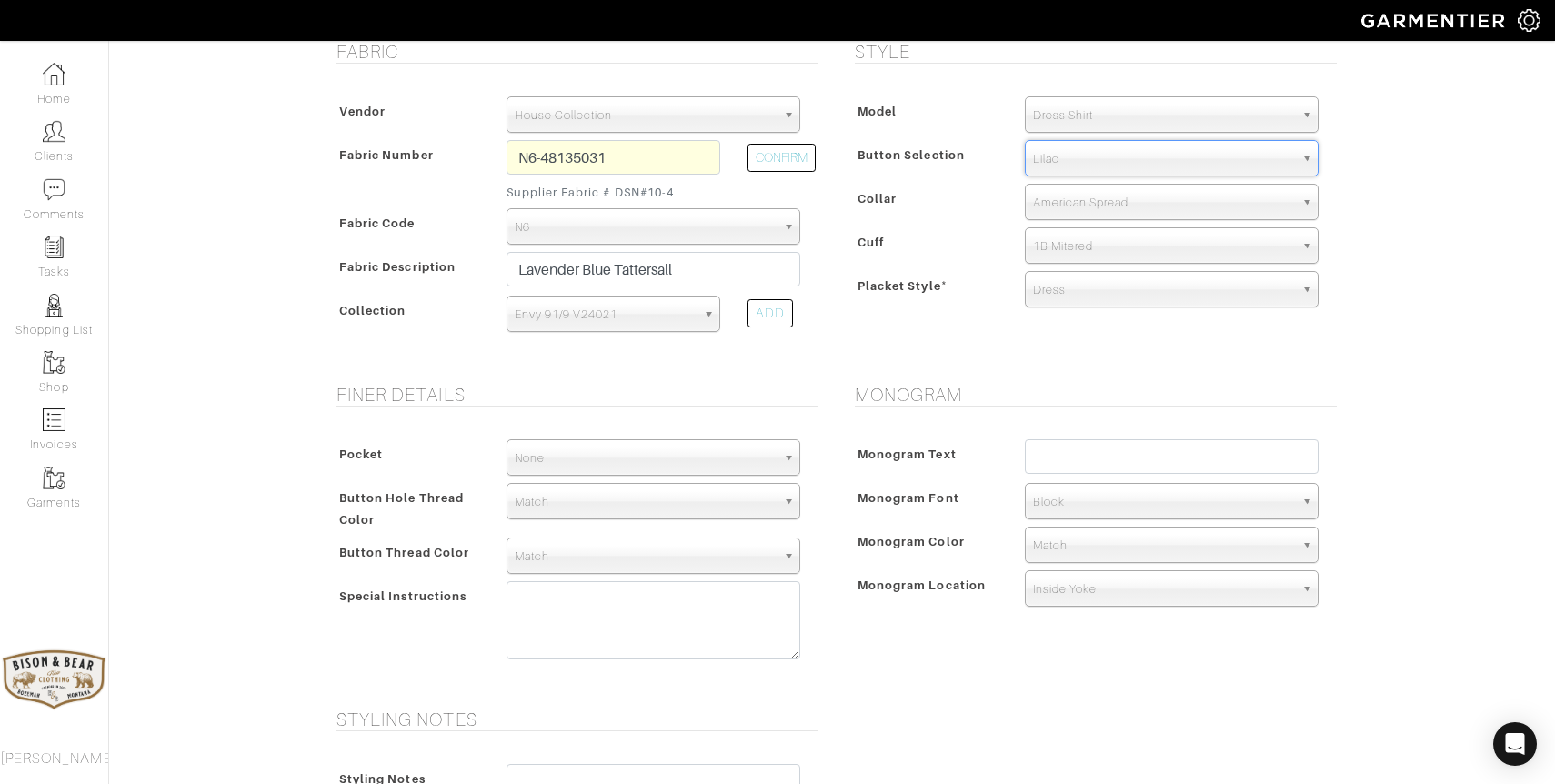
scroll to position [357, 0]
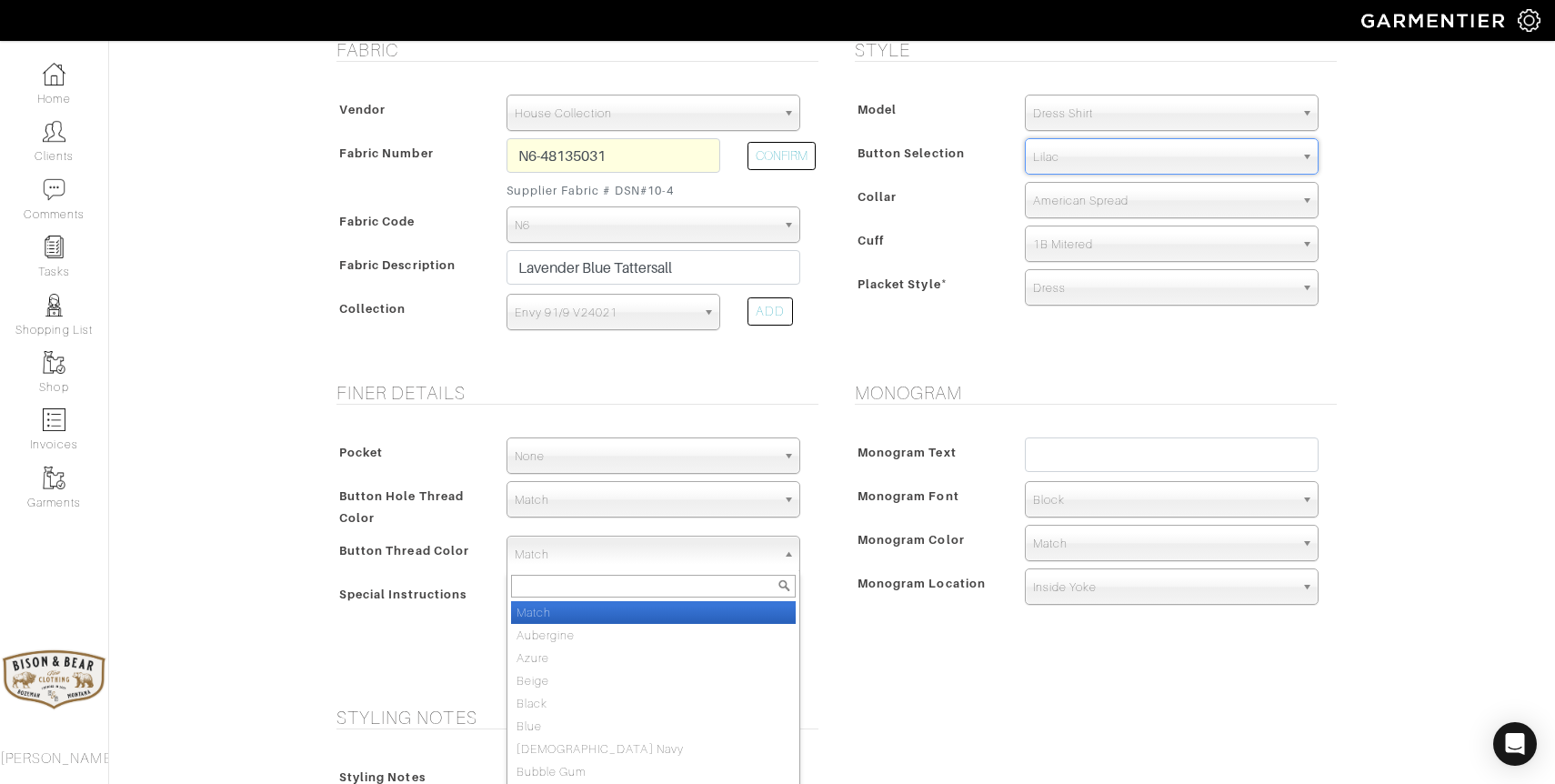
click at [645, 555] on span "Match" at bounding box center [645, 554] width 261 height 37
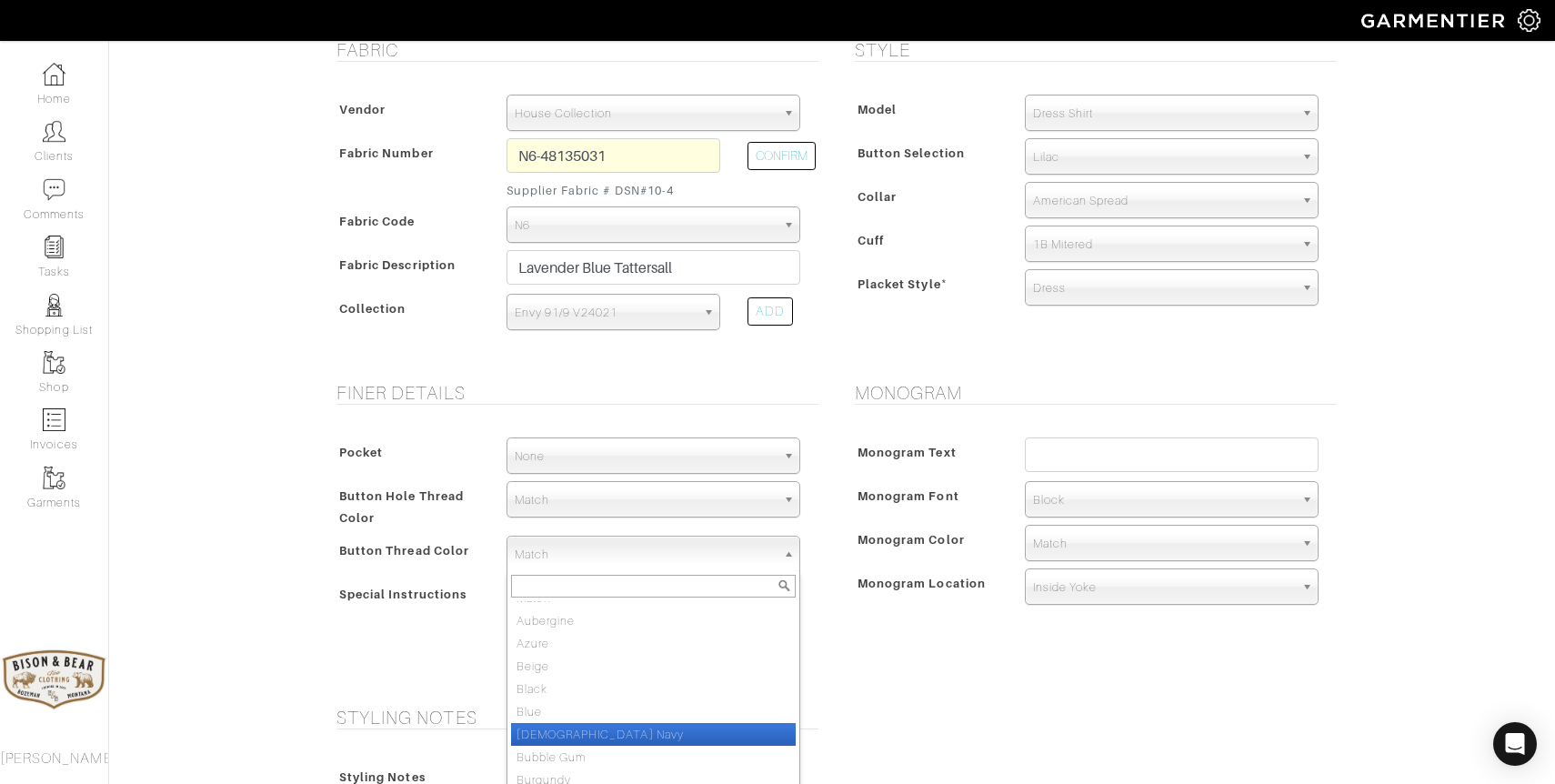
scroll to position [12, 0]
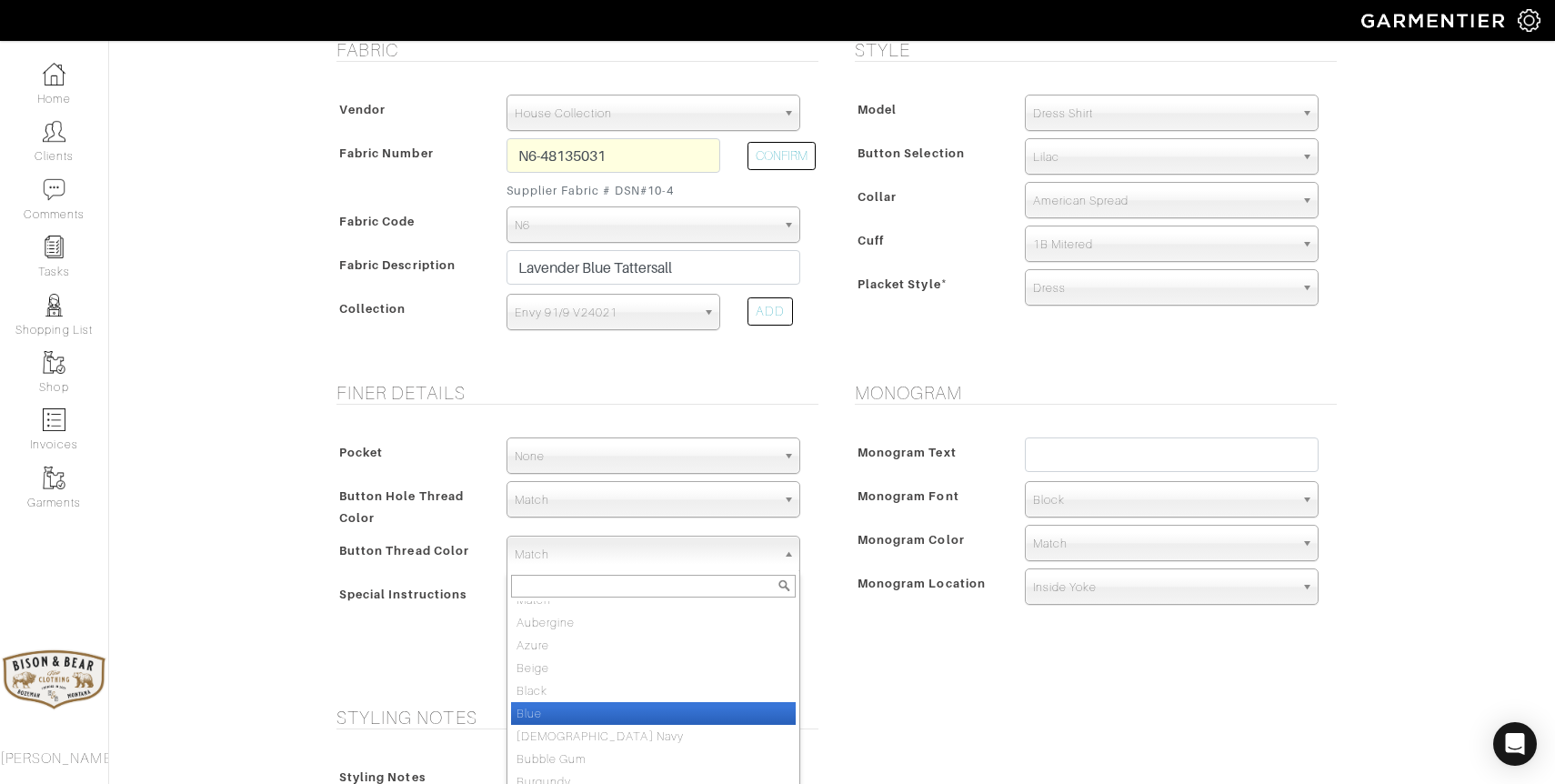
click at [572, 715] on li "Blue" at bounding box center [653, 713] width 284 height 23
select select "17"
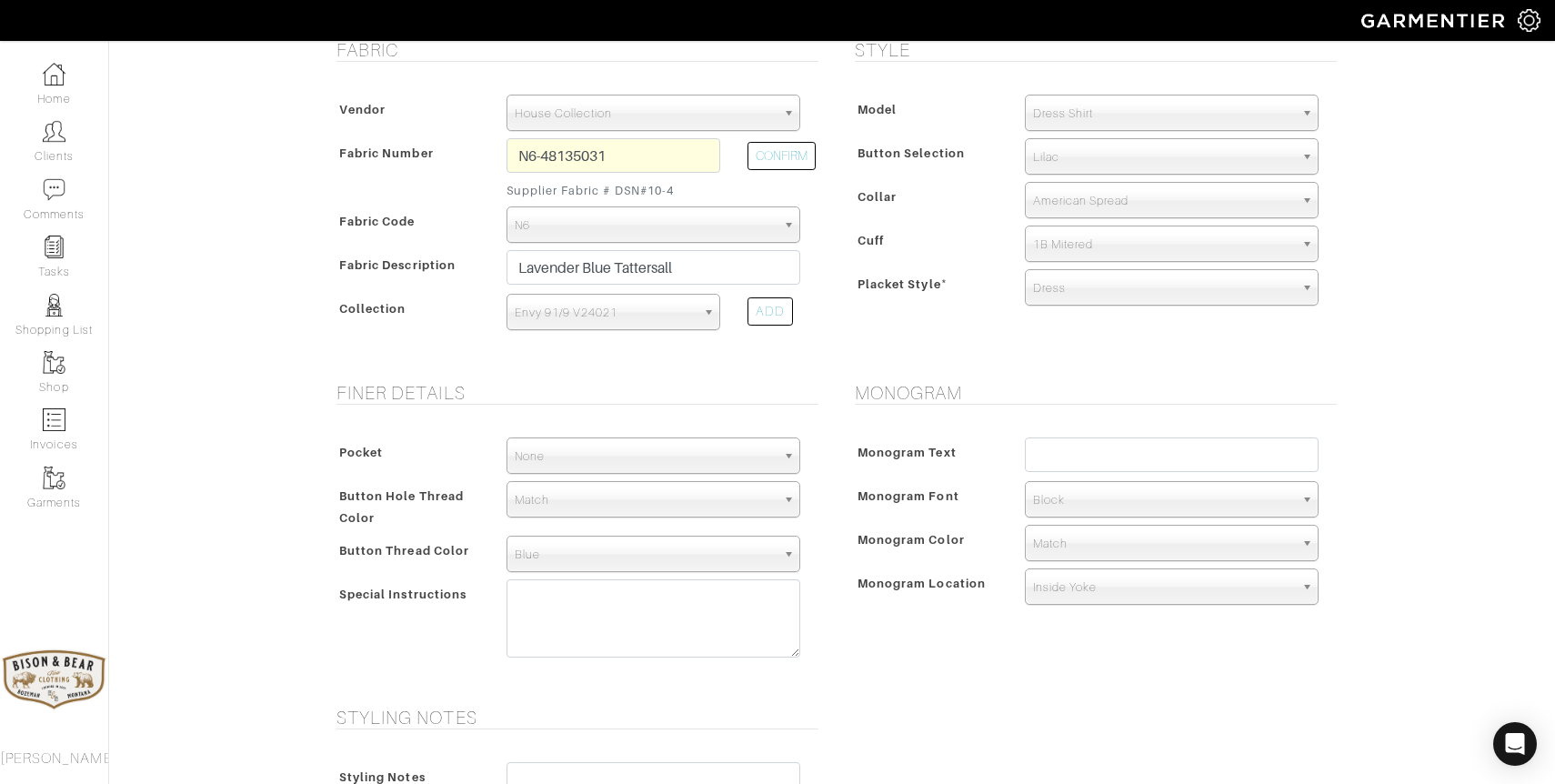
click at [593, 556] on span "Blue" at bounding box center [645, 554] width 261 height 37
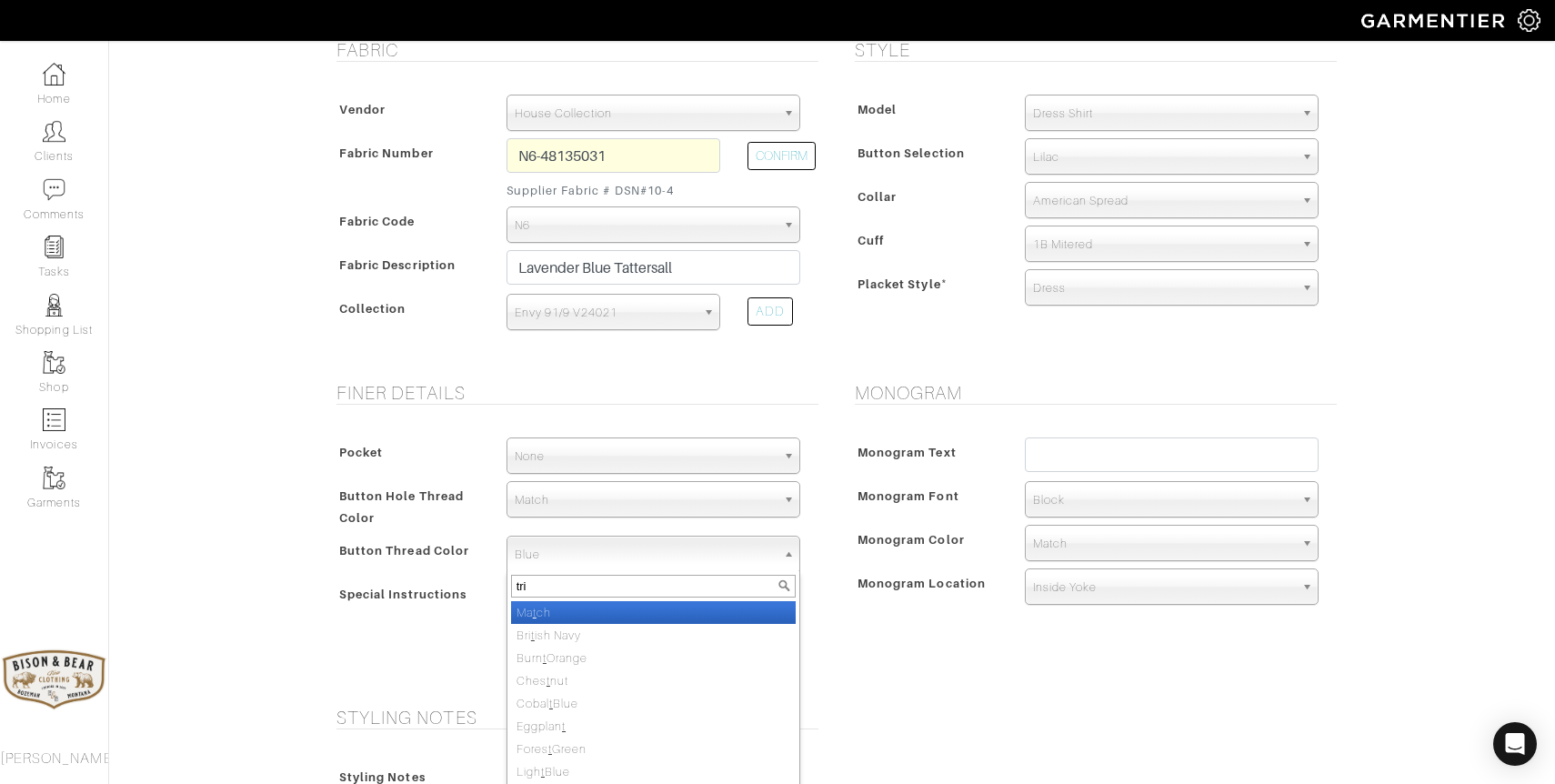
type input "trin"
select select "12"
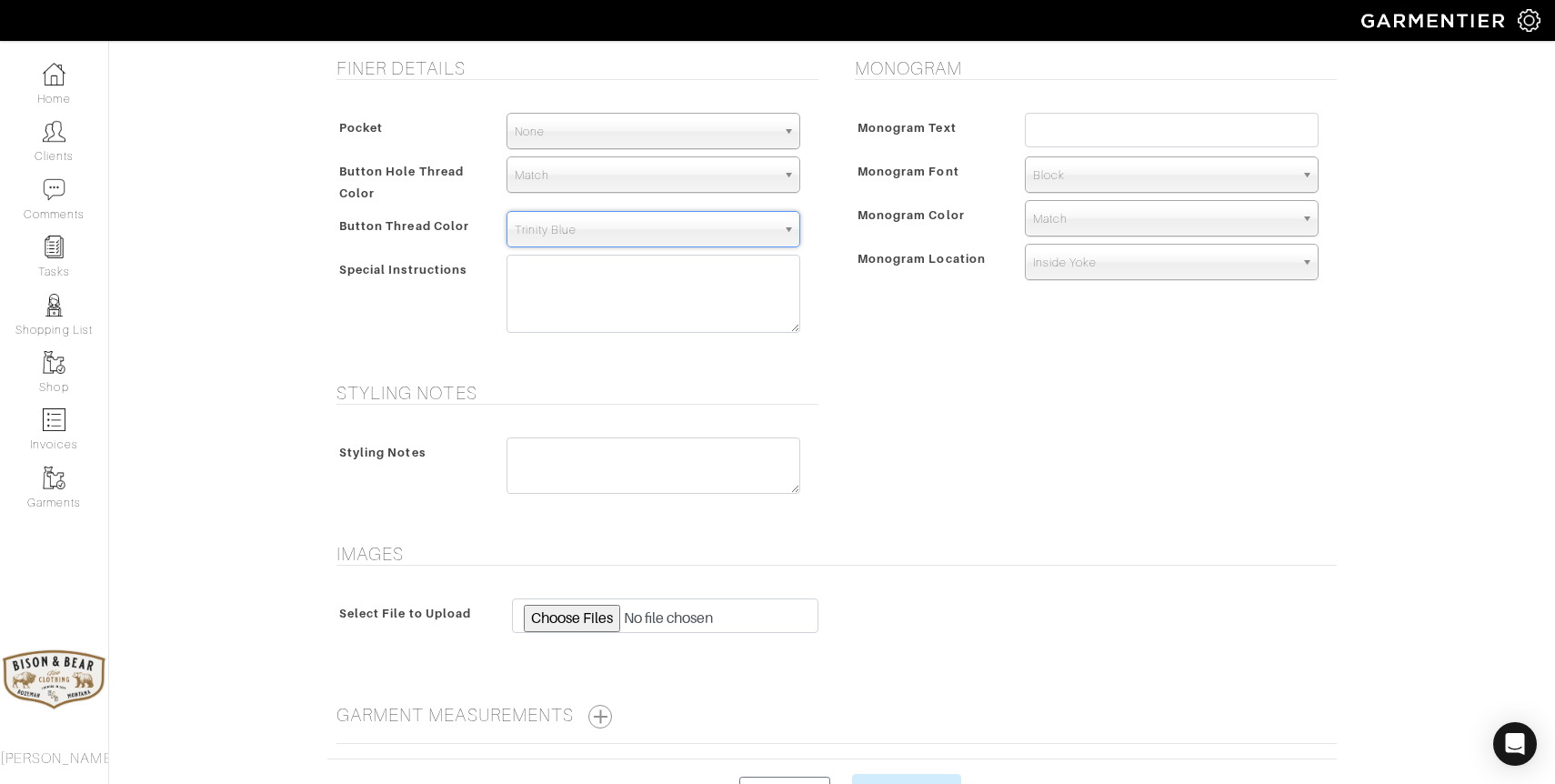
scroll to position [710, 0]
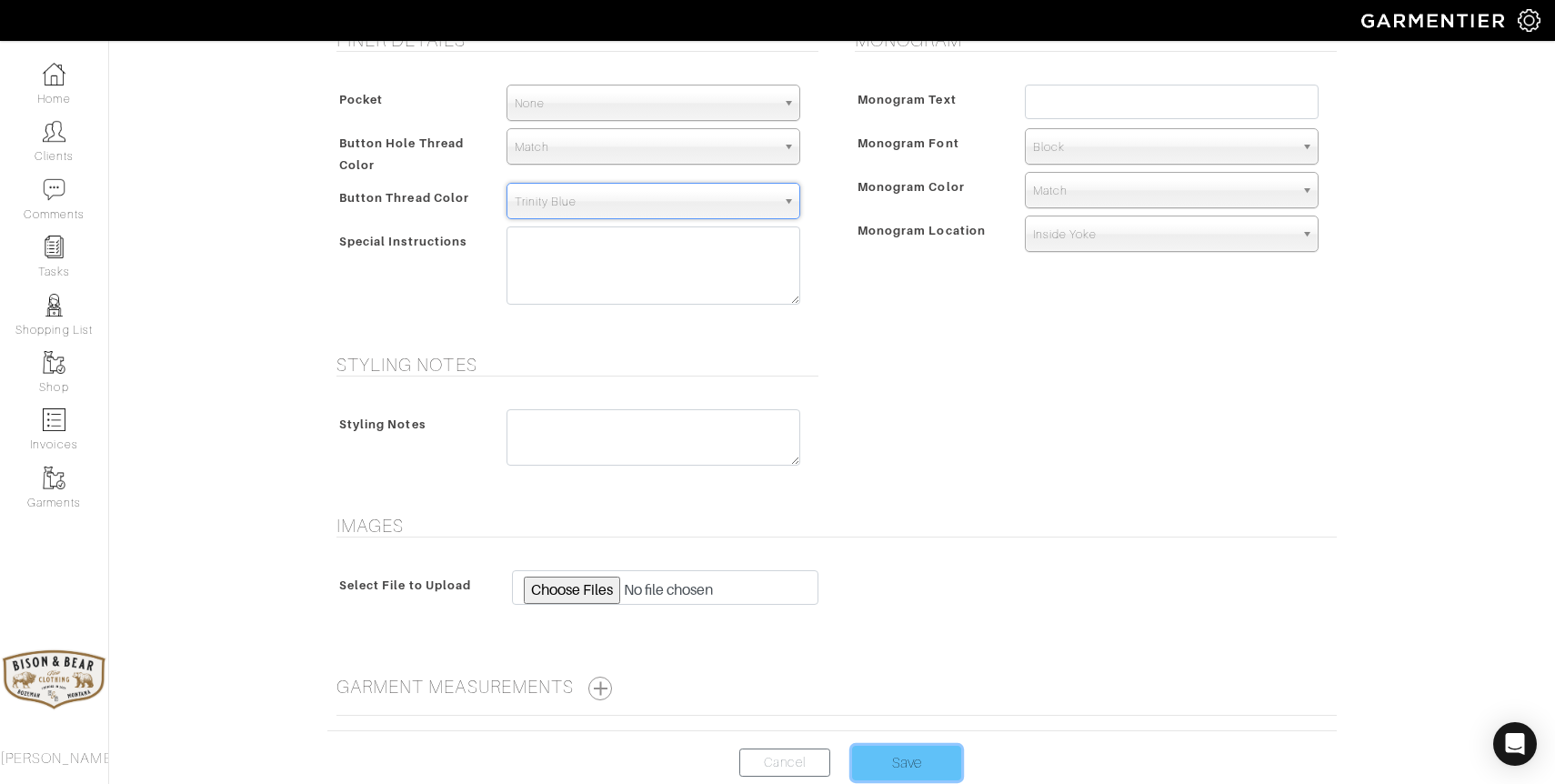
click at [914, 756] on input "Save" at bounding box center [907, 762] width 110 height 35
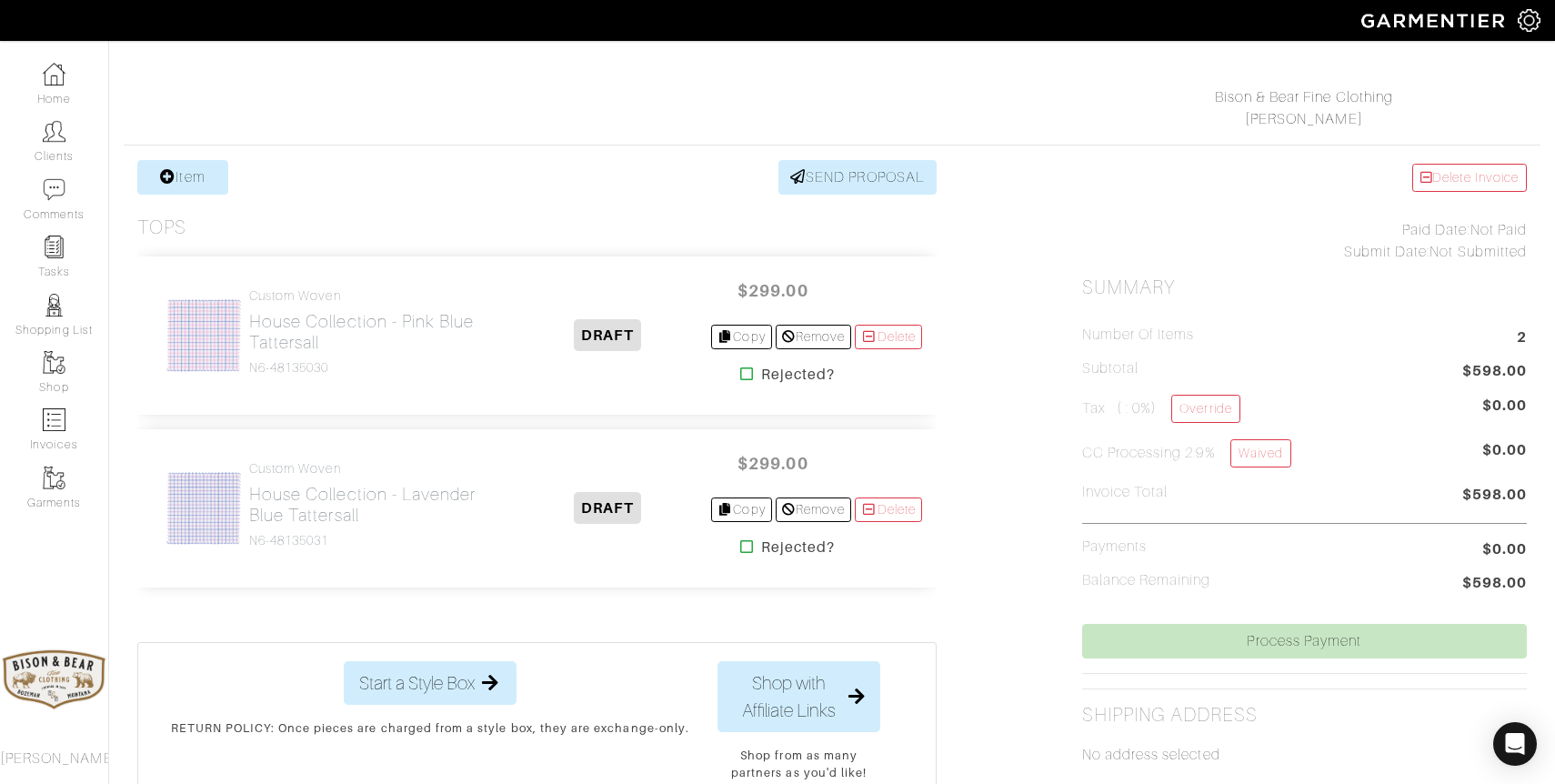
scroll to position [256, 0]
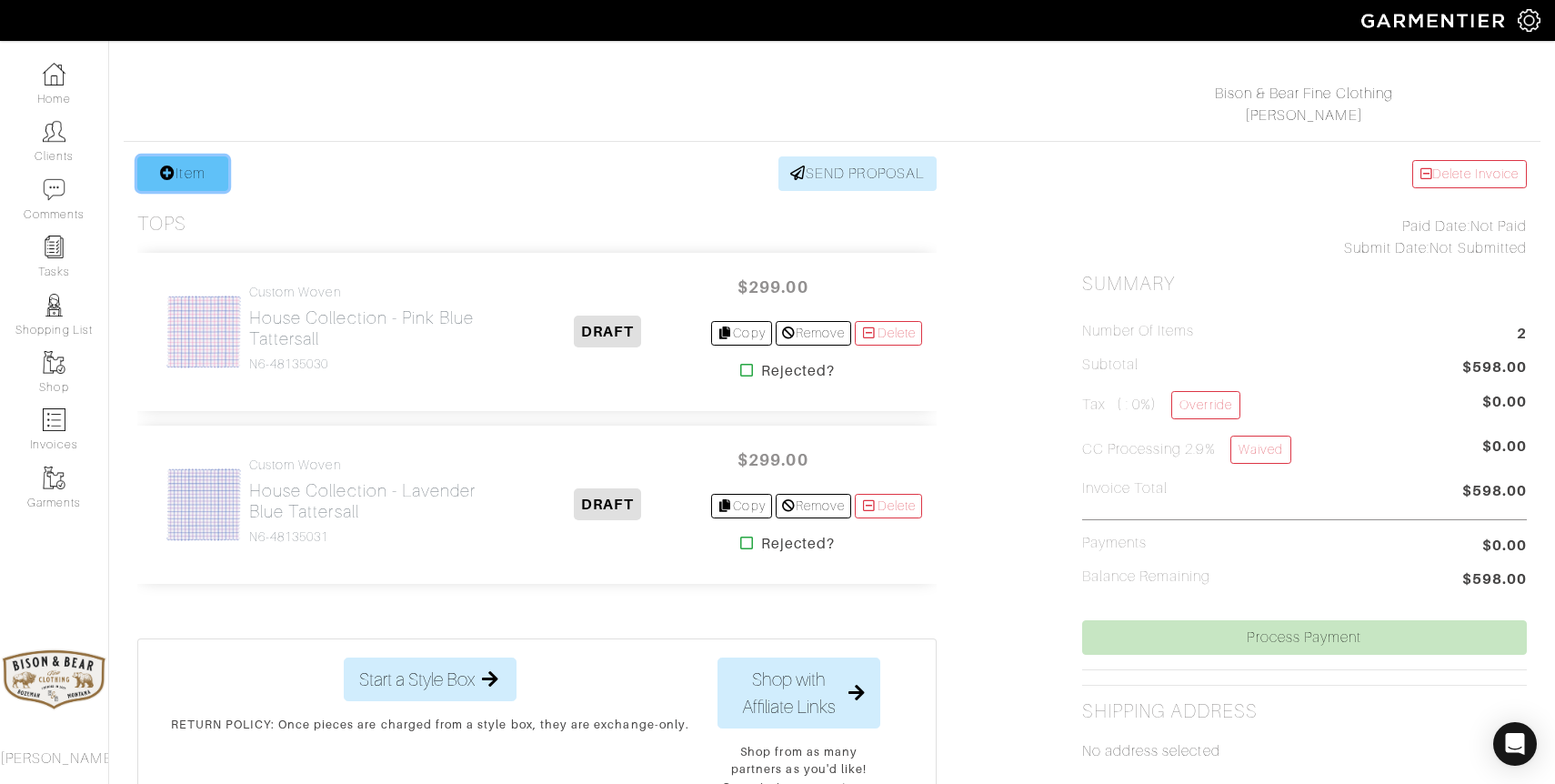
click at [188, 179] on link "Item" at bounding box center [182, 174] width 91 height 35
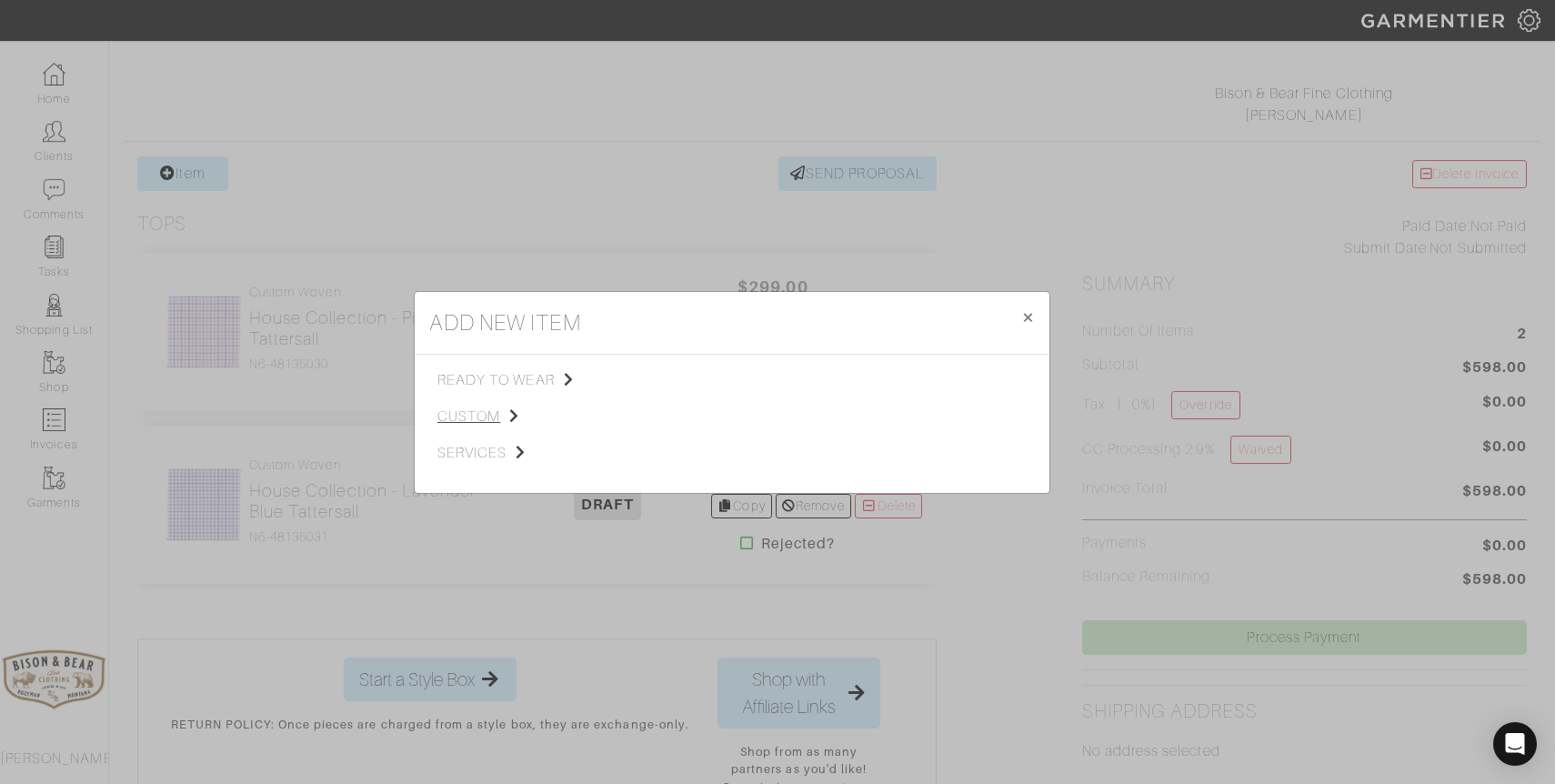
click at [465, 415] on span "custom" at bounding box center [529, 416] width 183 height 22
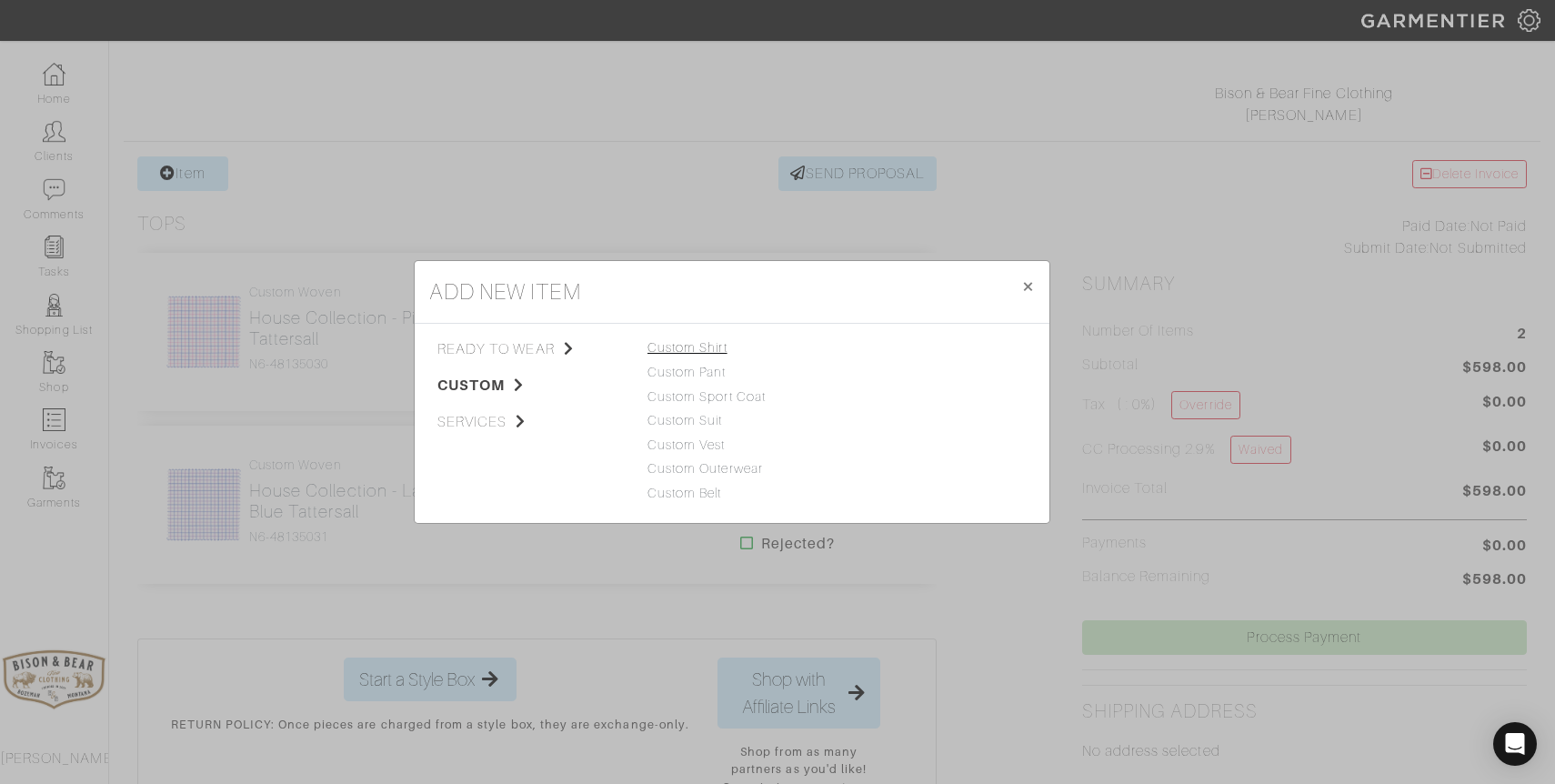
click at [700, 353] on link "Custom Shirt" at bounding box center [687, 347] width 80 height 14
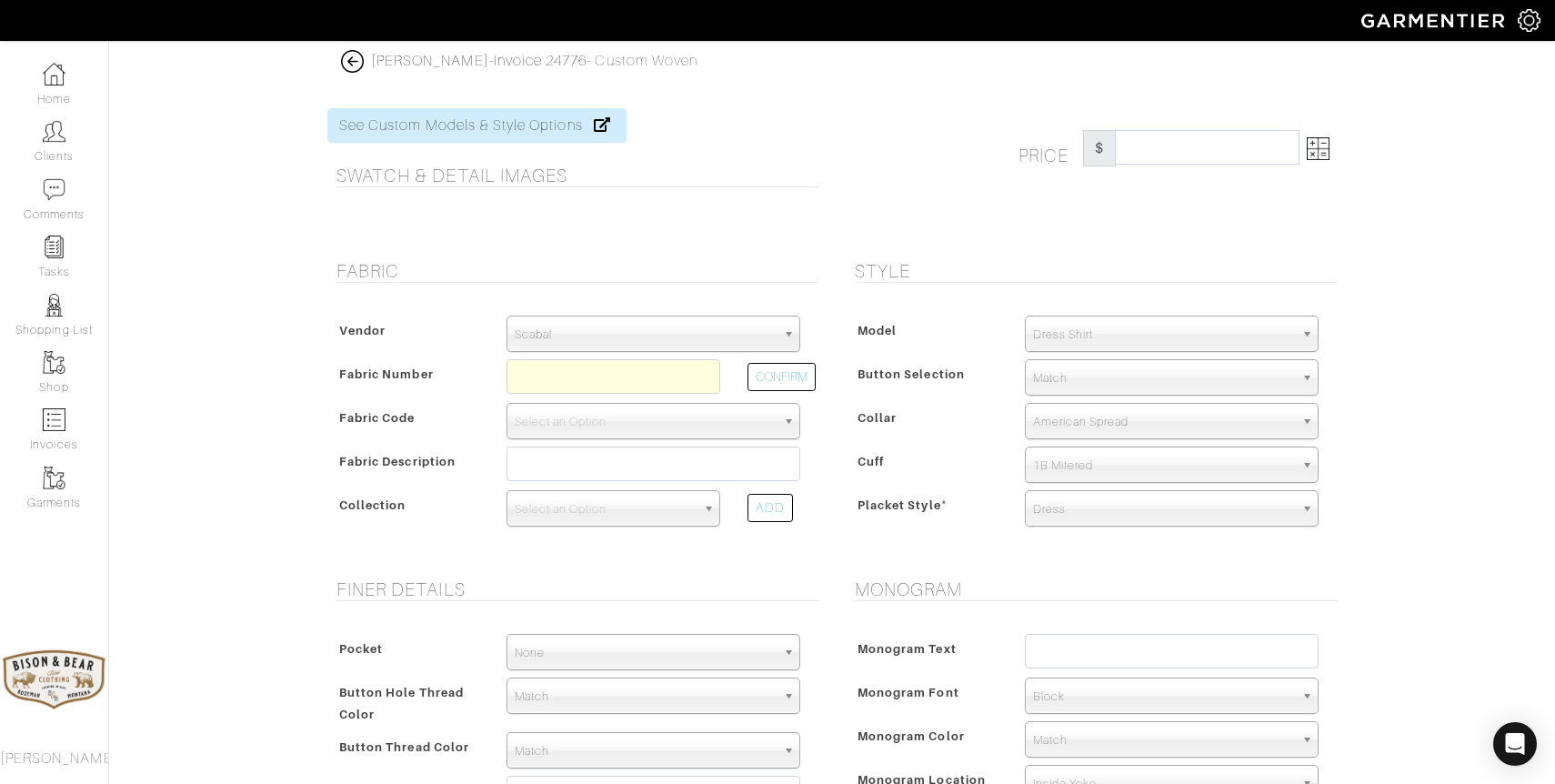
click at [695, 330] on span "Scabal" at bounding box center [645, 334] width 261 height 37
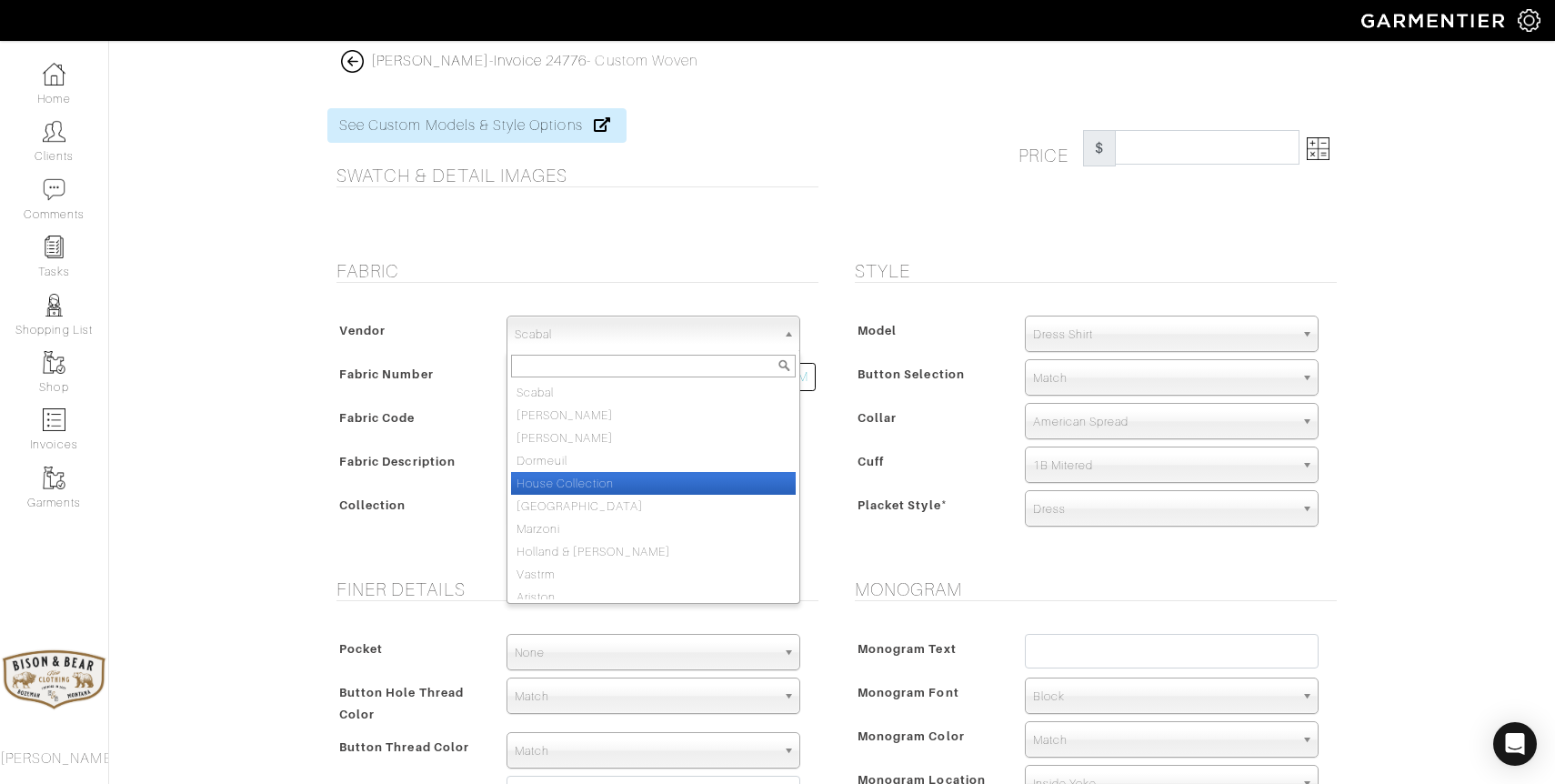
click at [622, 484] on li "House Collection" at bounding box center [653, 484] width 284 height 23
select select "75"
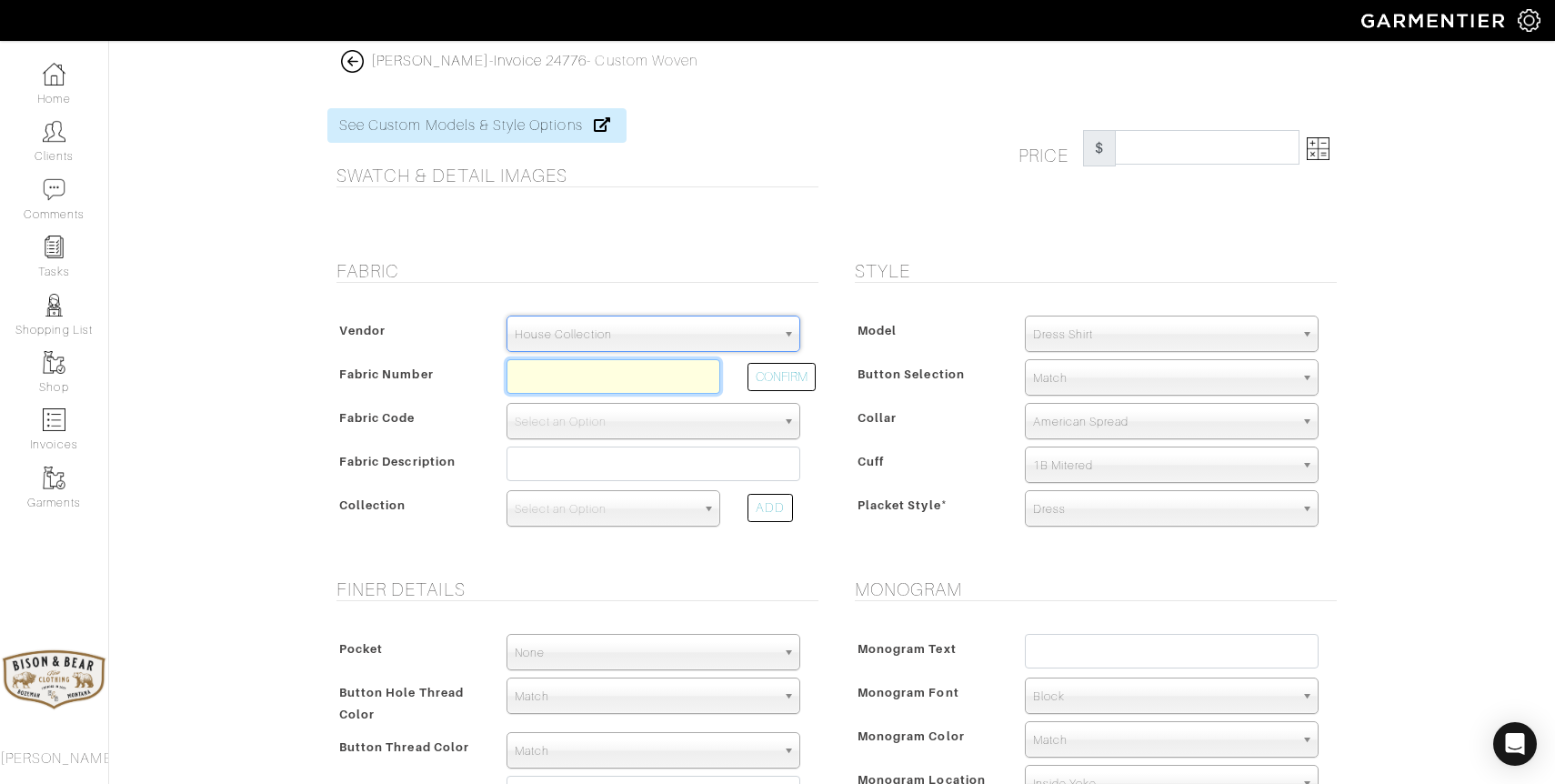
click at [574, 382] on input "text" at bounding box center [613, 376] width 214 height 35
click at [788, 376] on button "CONFIRM" at bounding box center [781, 377] width 68 height 28
type input "N6-48135042"
select select "8"
type input "Navy Blue Graph Check"
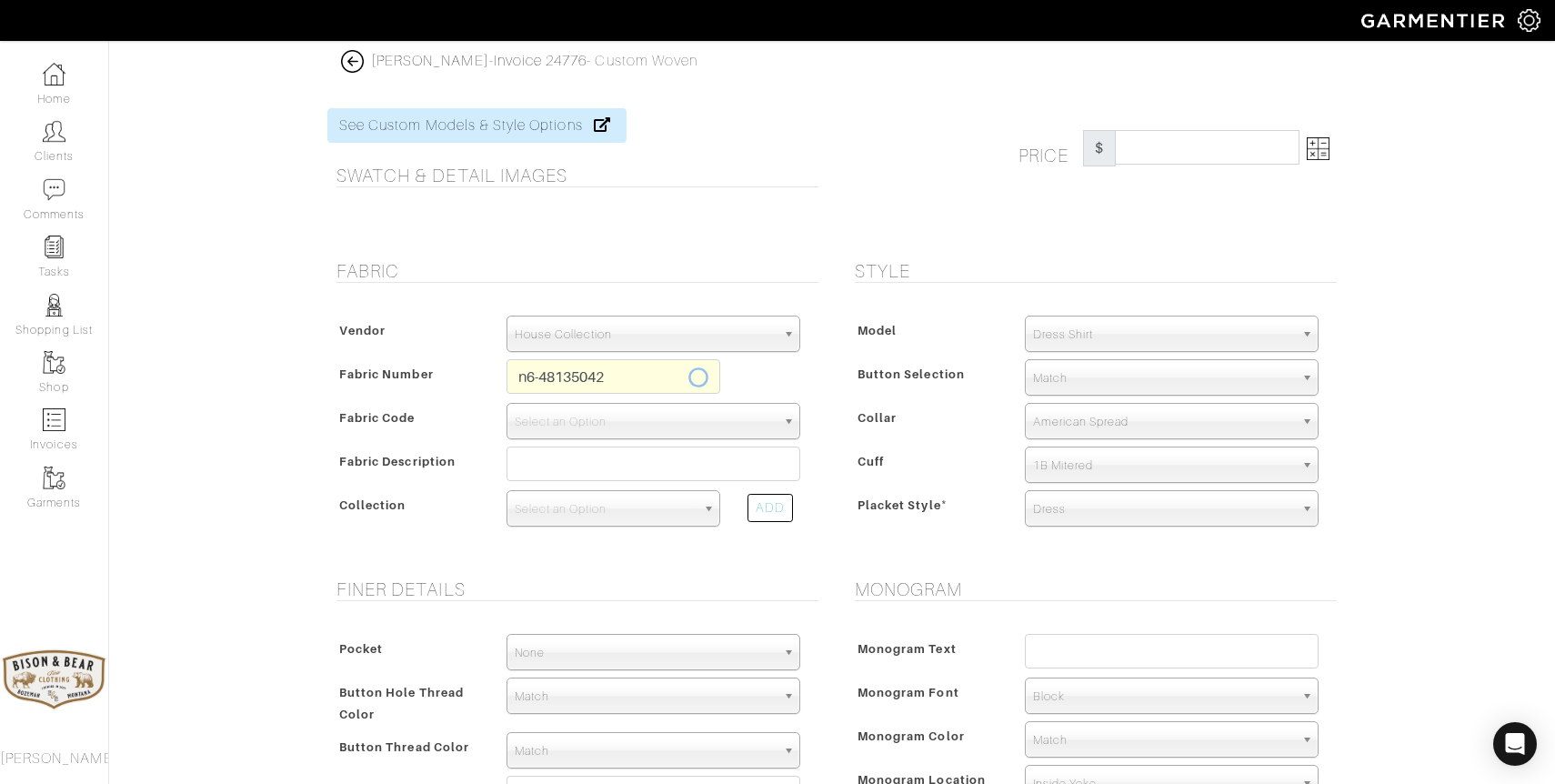
select select
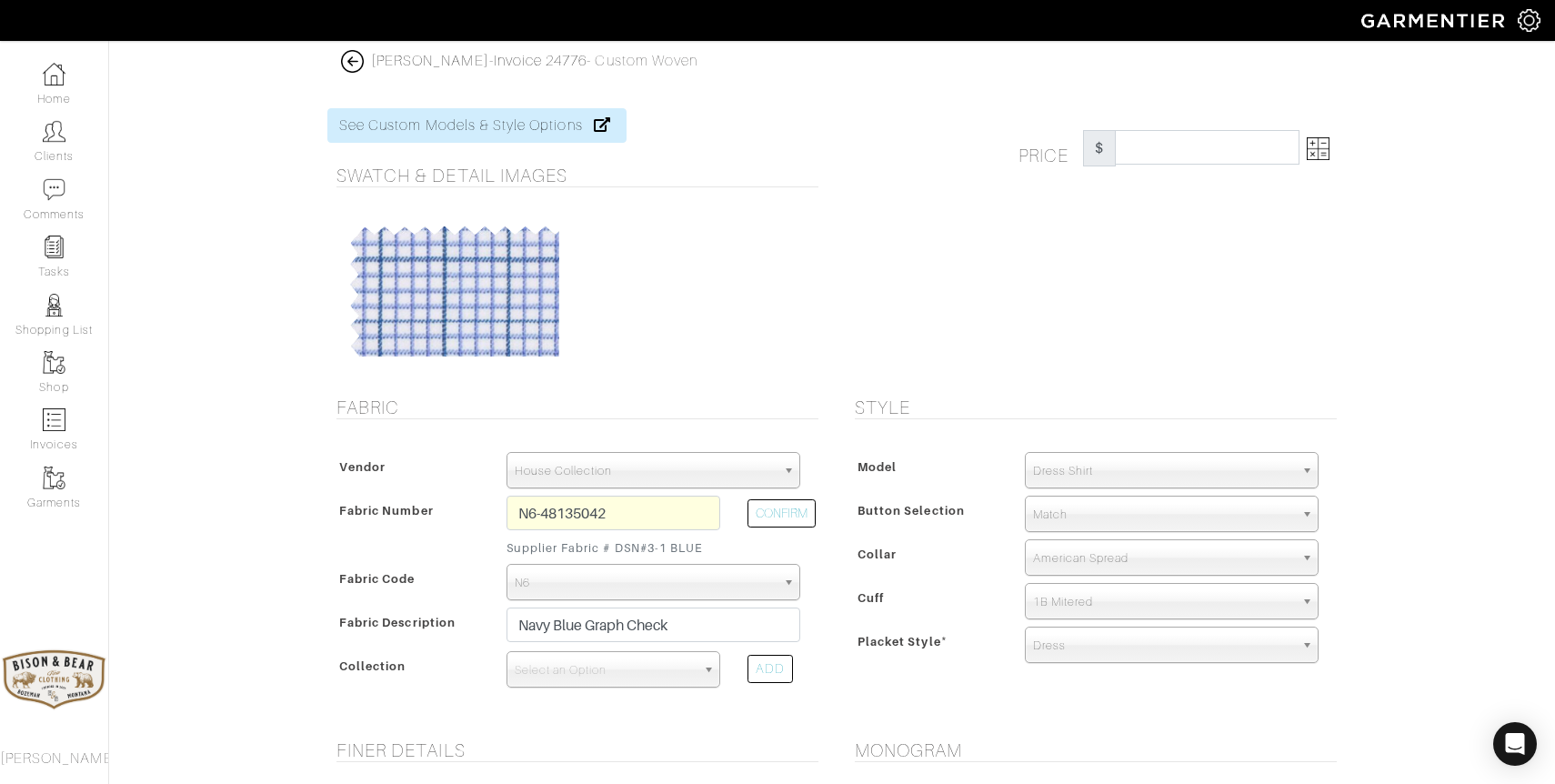
type input "307.69"
click at [572, 662] on span "Select an Option" at bounding box center [606, 670] width 181 height 37
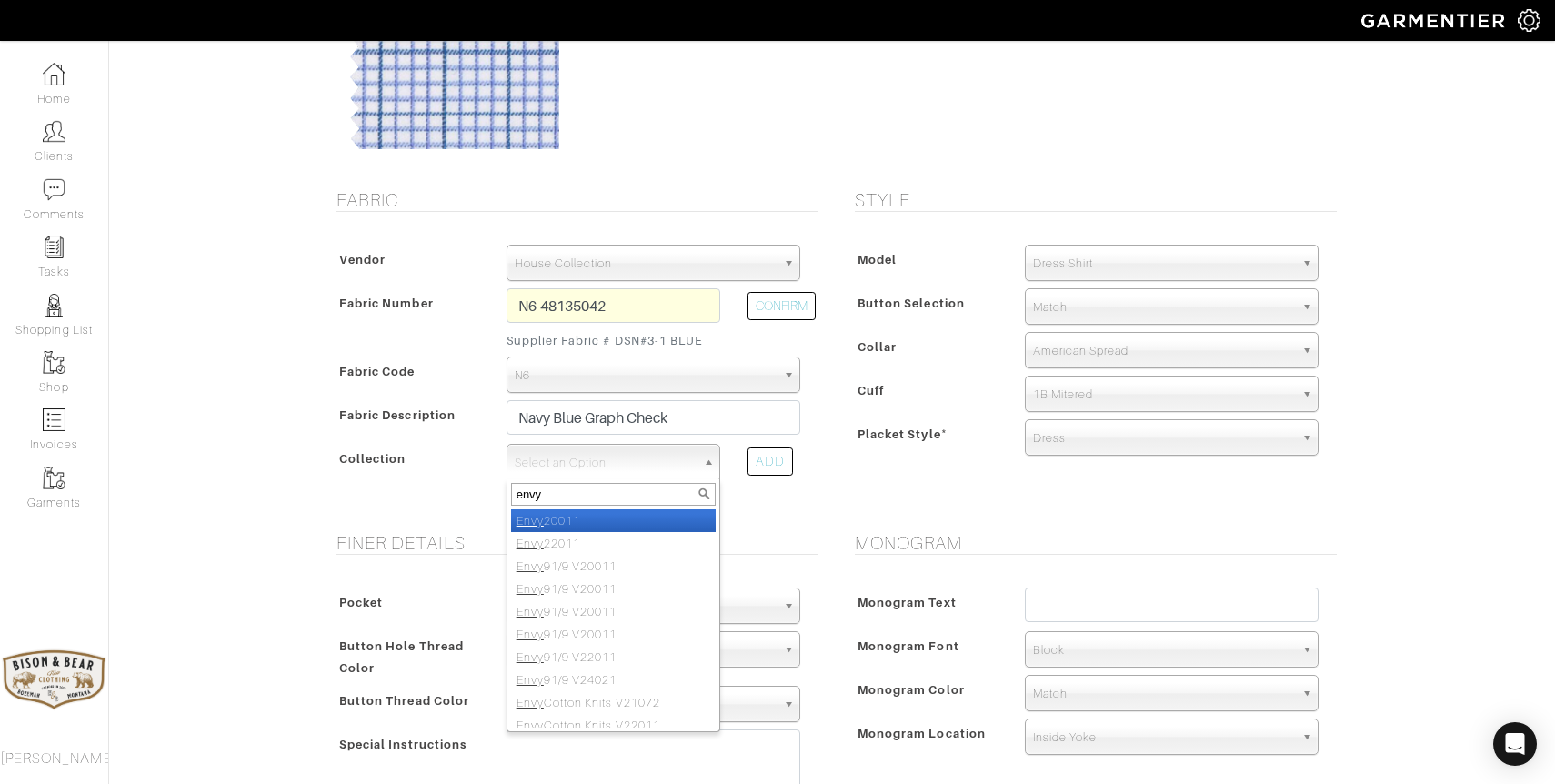
scroll to position [208, 0]
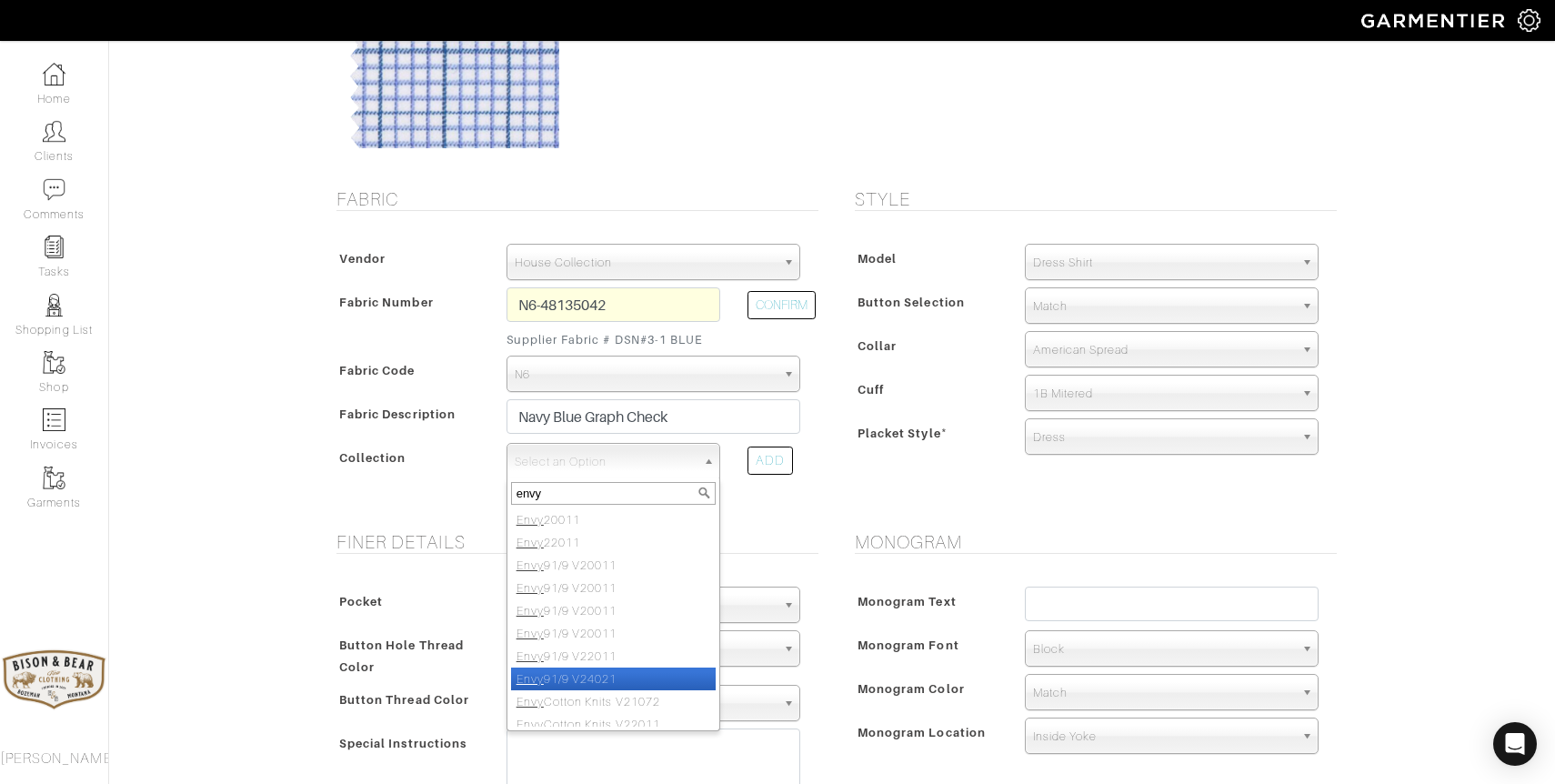
type input "envy"
click at [590, 681] on li "Envy 91/9 V24021" at bounding box center [613, 679] width 205 height 23
select select "871"
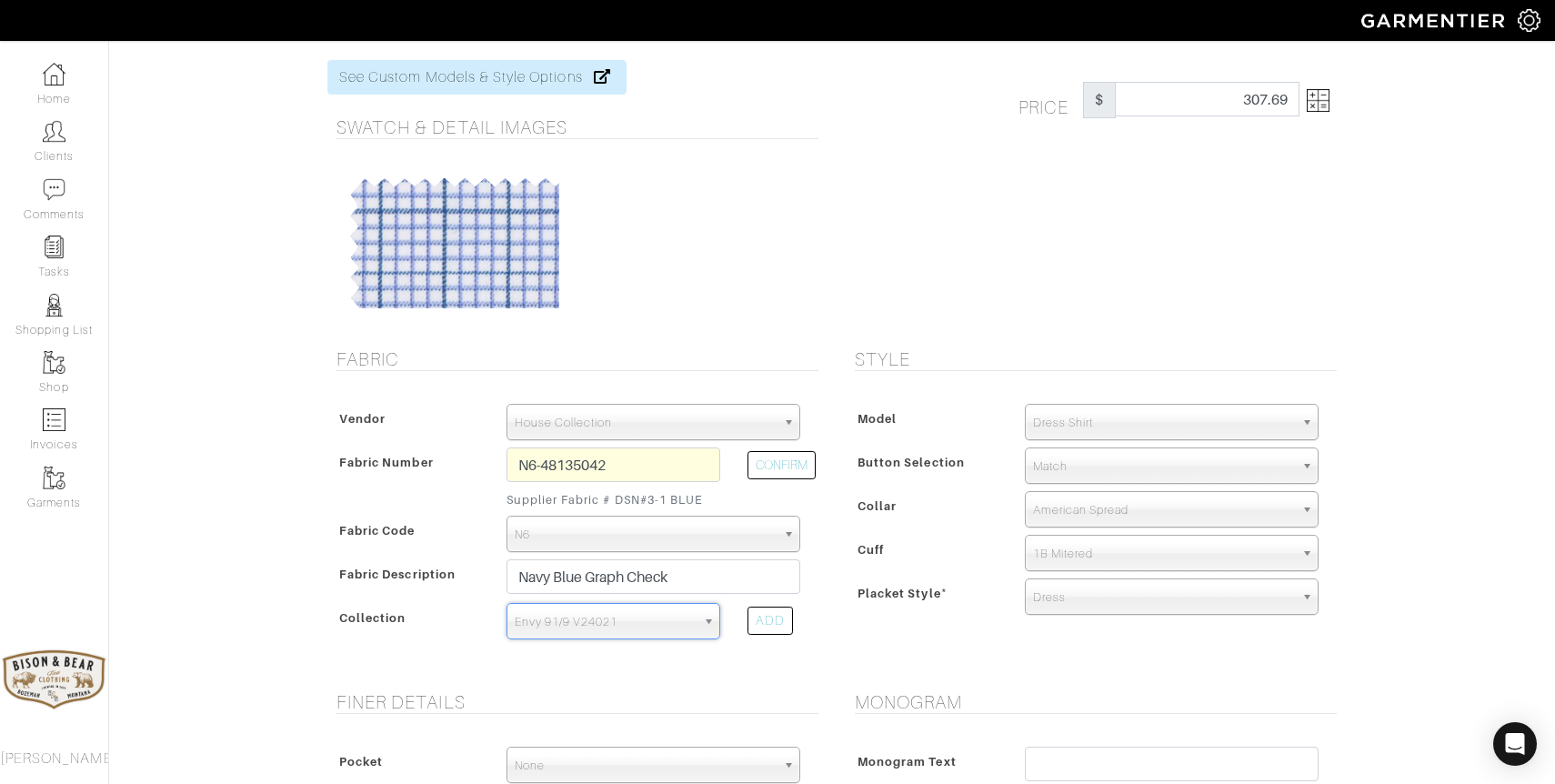
scroll to position [45, 0]
click at [1095, 474] on span "Match" at bounding box center [1164, 469] width 261 height 37
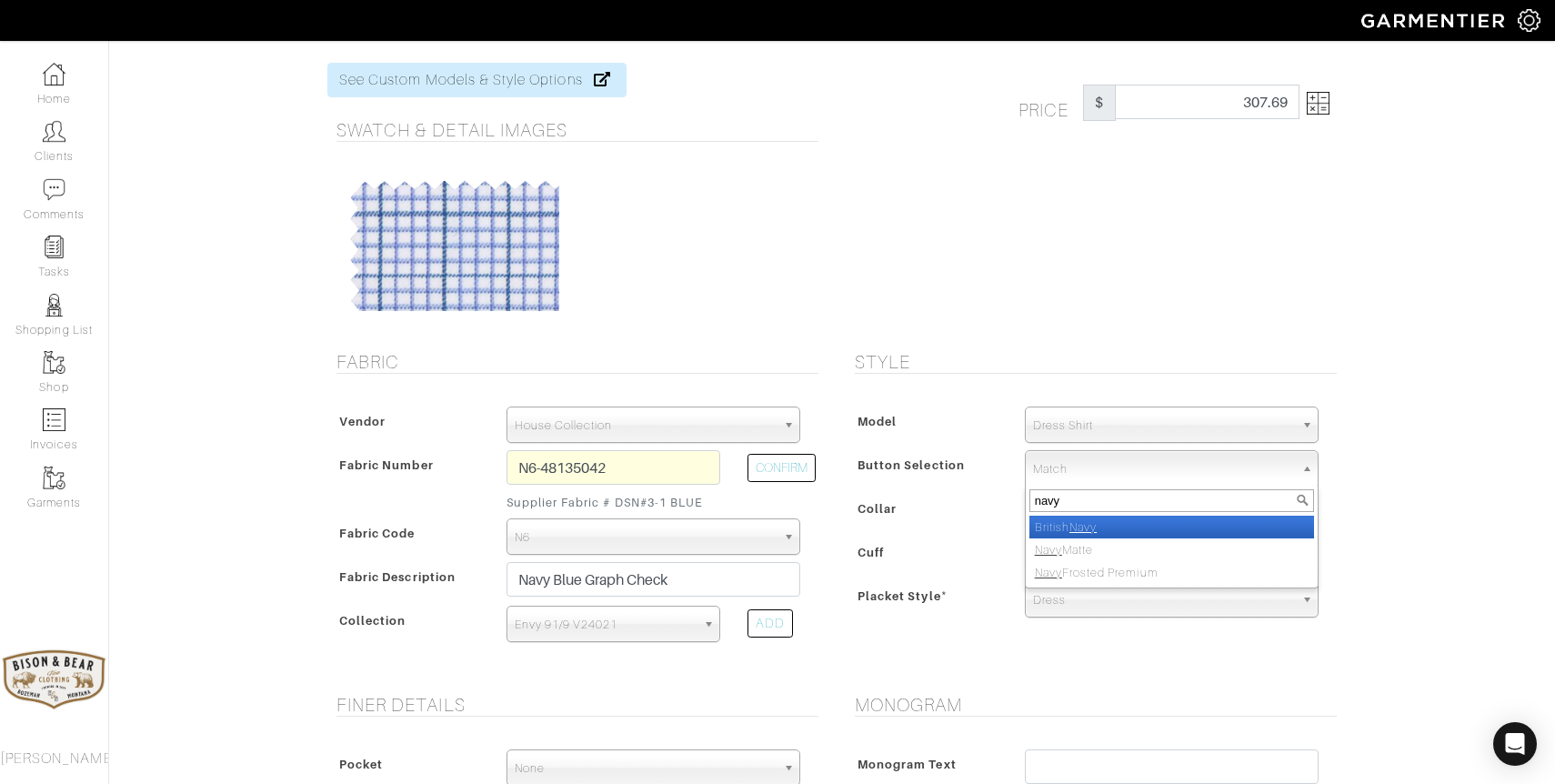
type input "navy"
click at [1090, 527] on em "Navy" at bounding box center [1083, 527] width 27 height 13
select select "10"
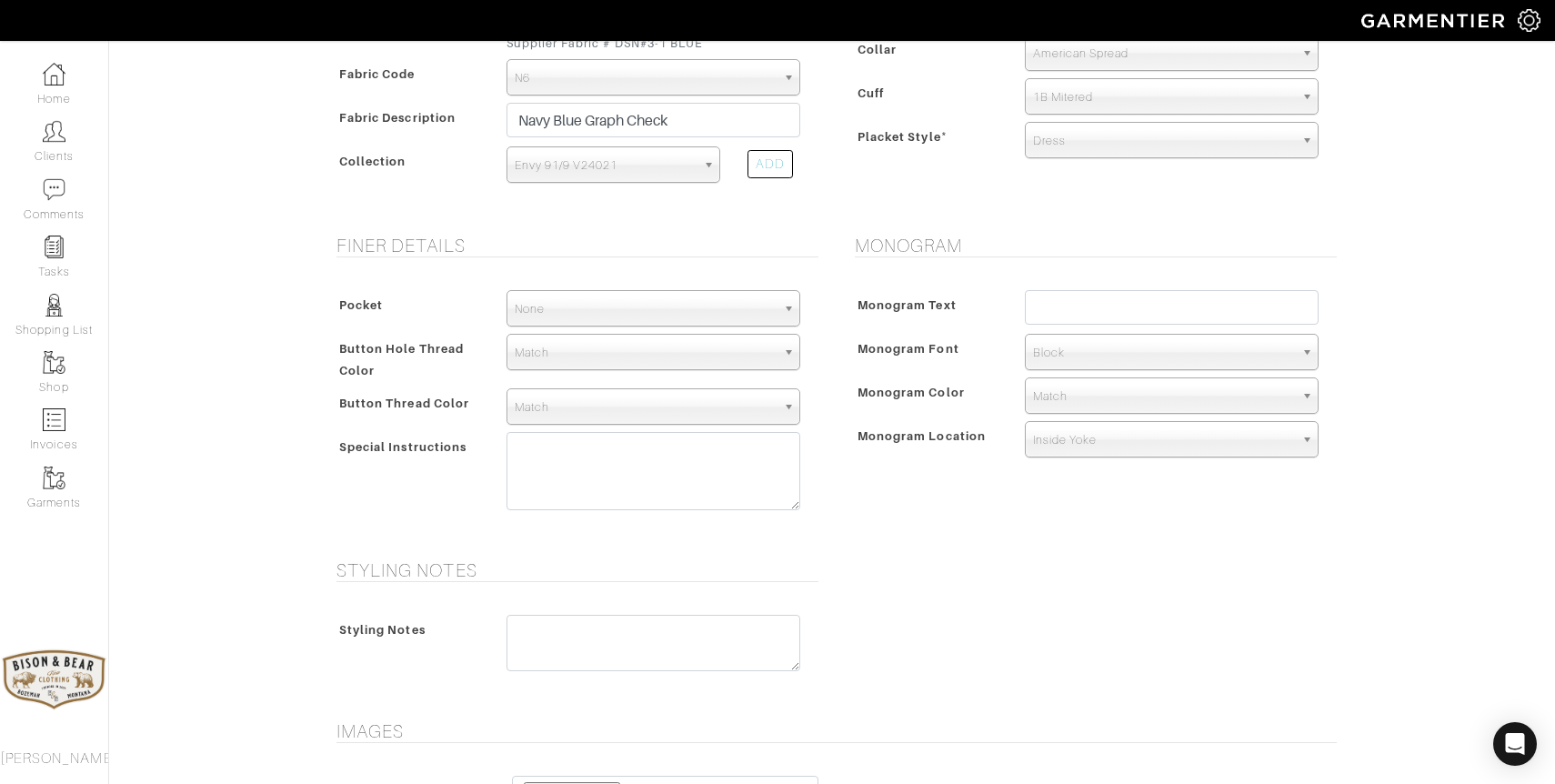
scroll to position [0, 0]
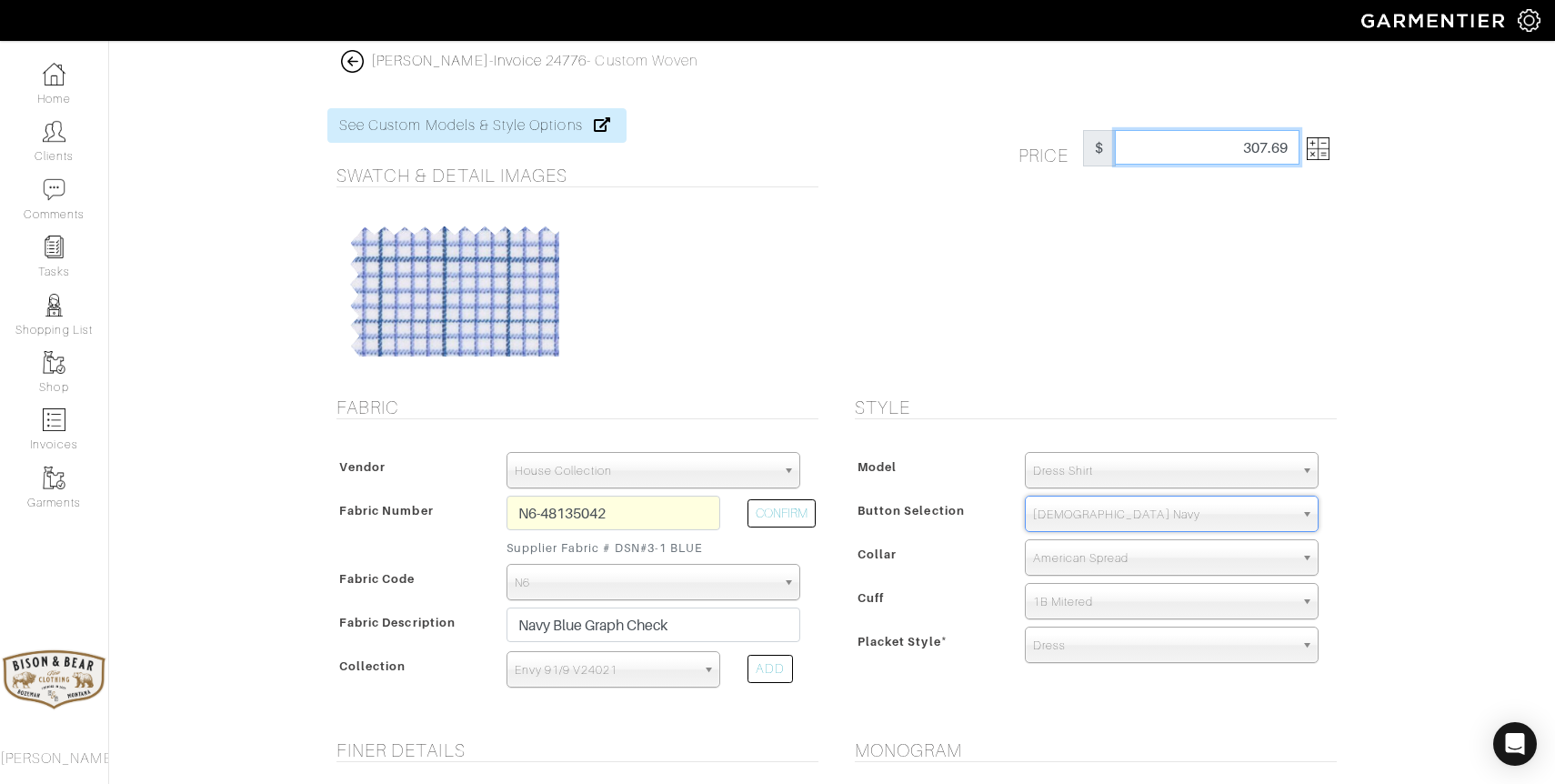
click at [1184, 144] on input "307.69" at bounding box center [1206, 147] width 184 height 35
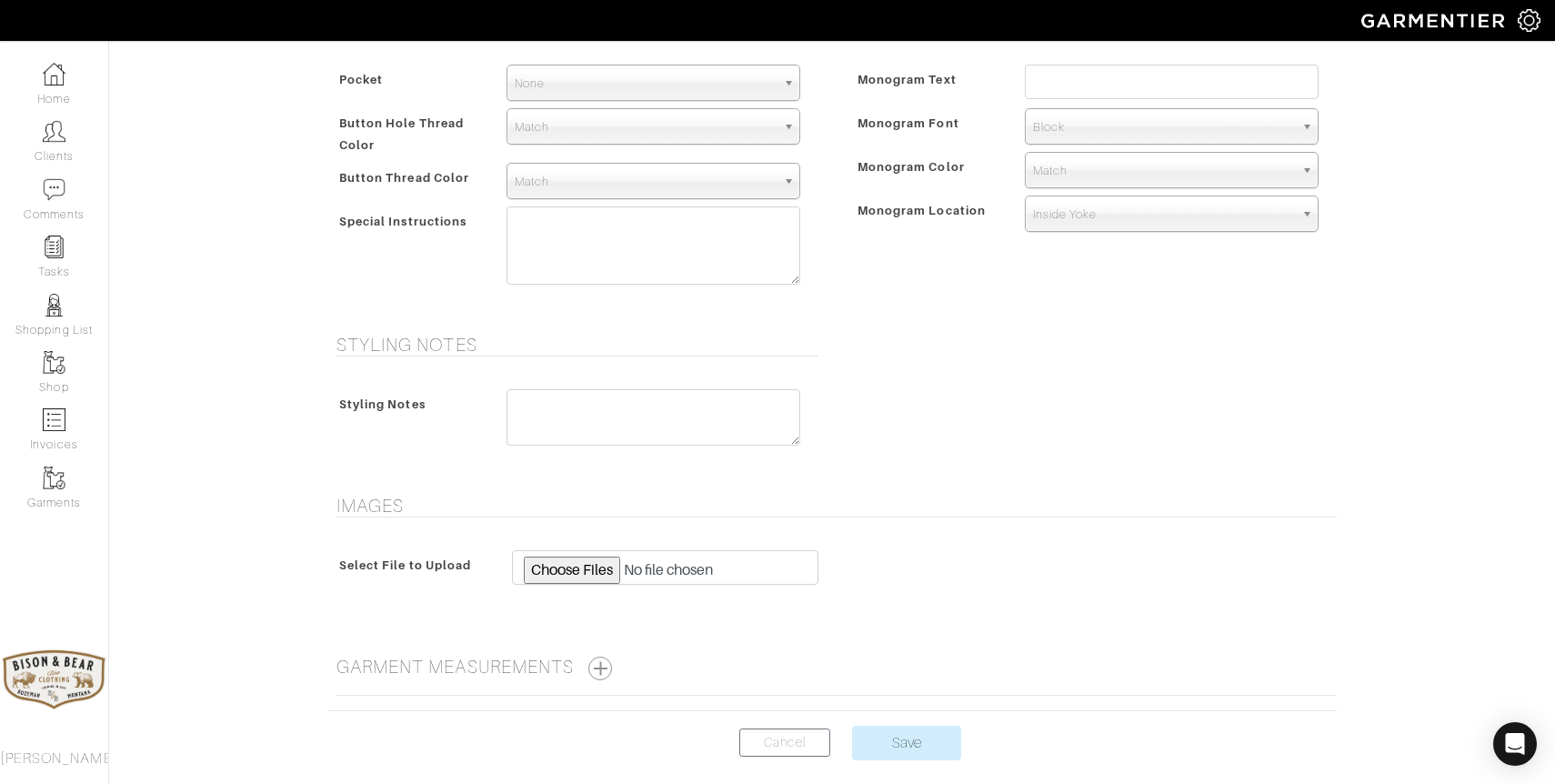
scroll to position [815, 0]
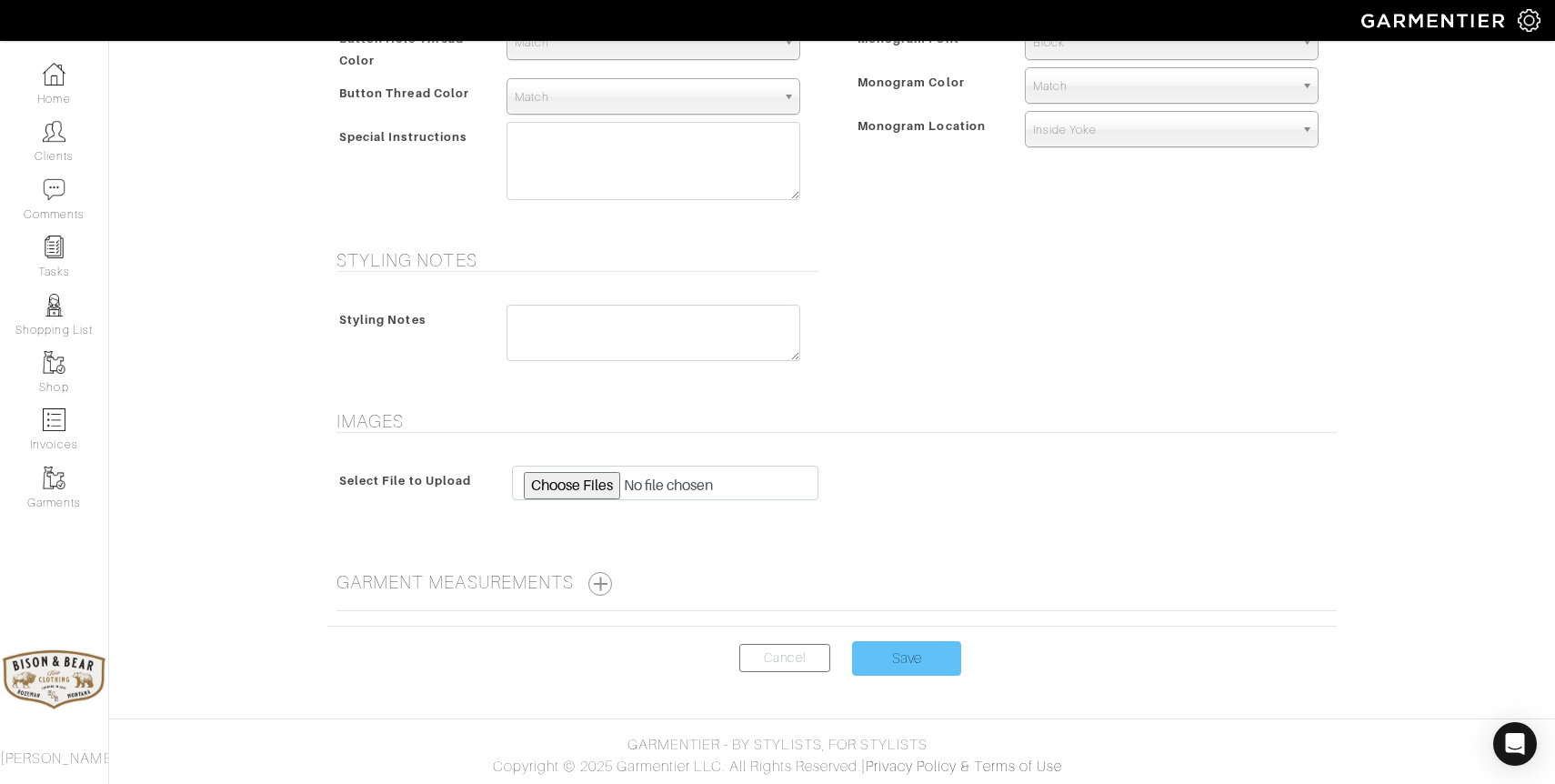
type input "299"
click at [918, 664] on input "Save" at bounding box center [907, 658] width 110 height 35
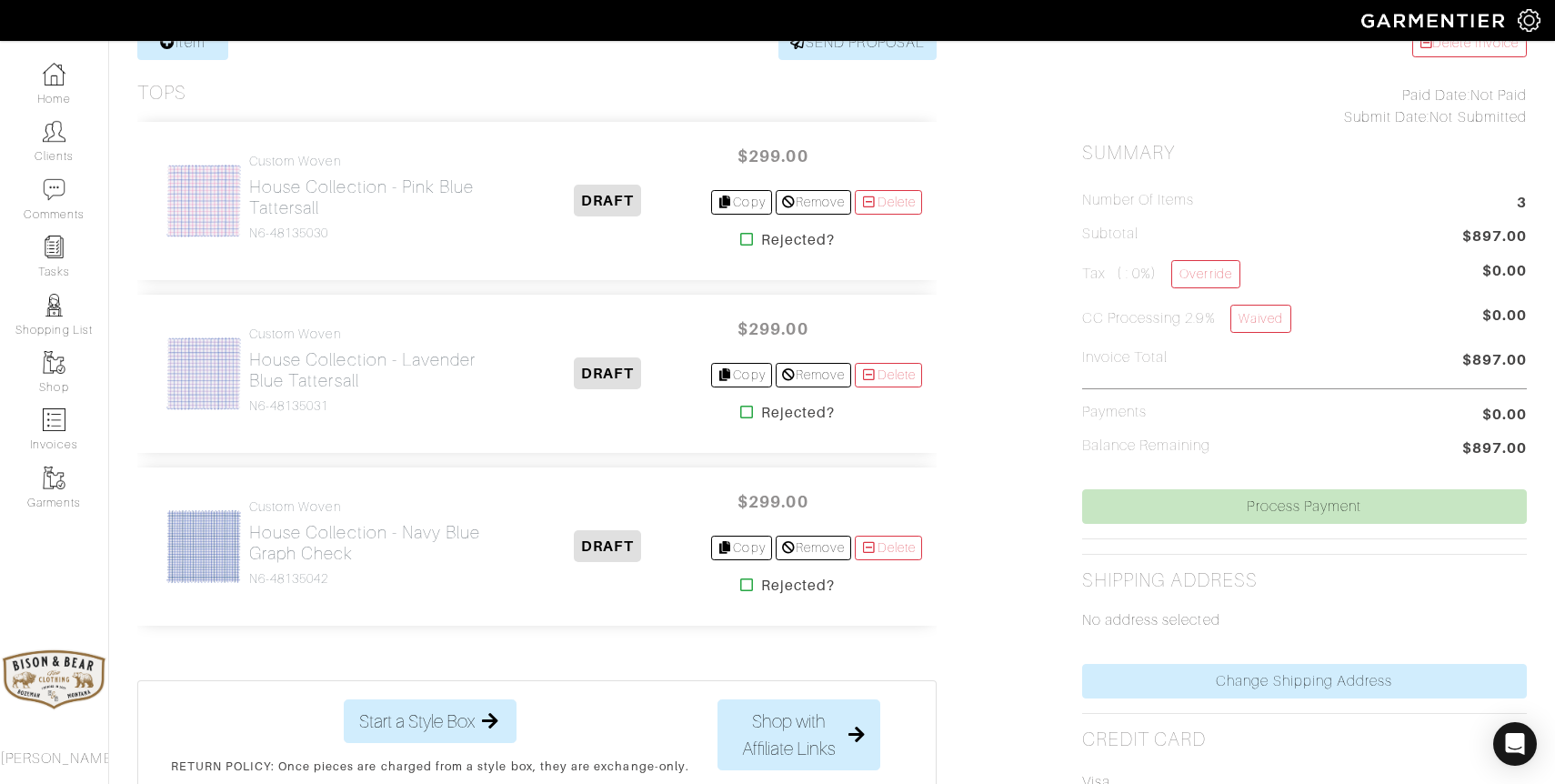
scroll to position [393, 0]
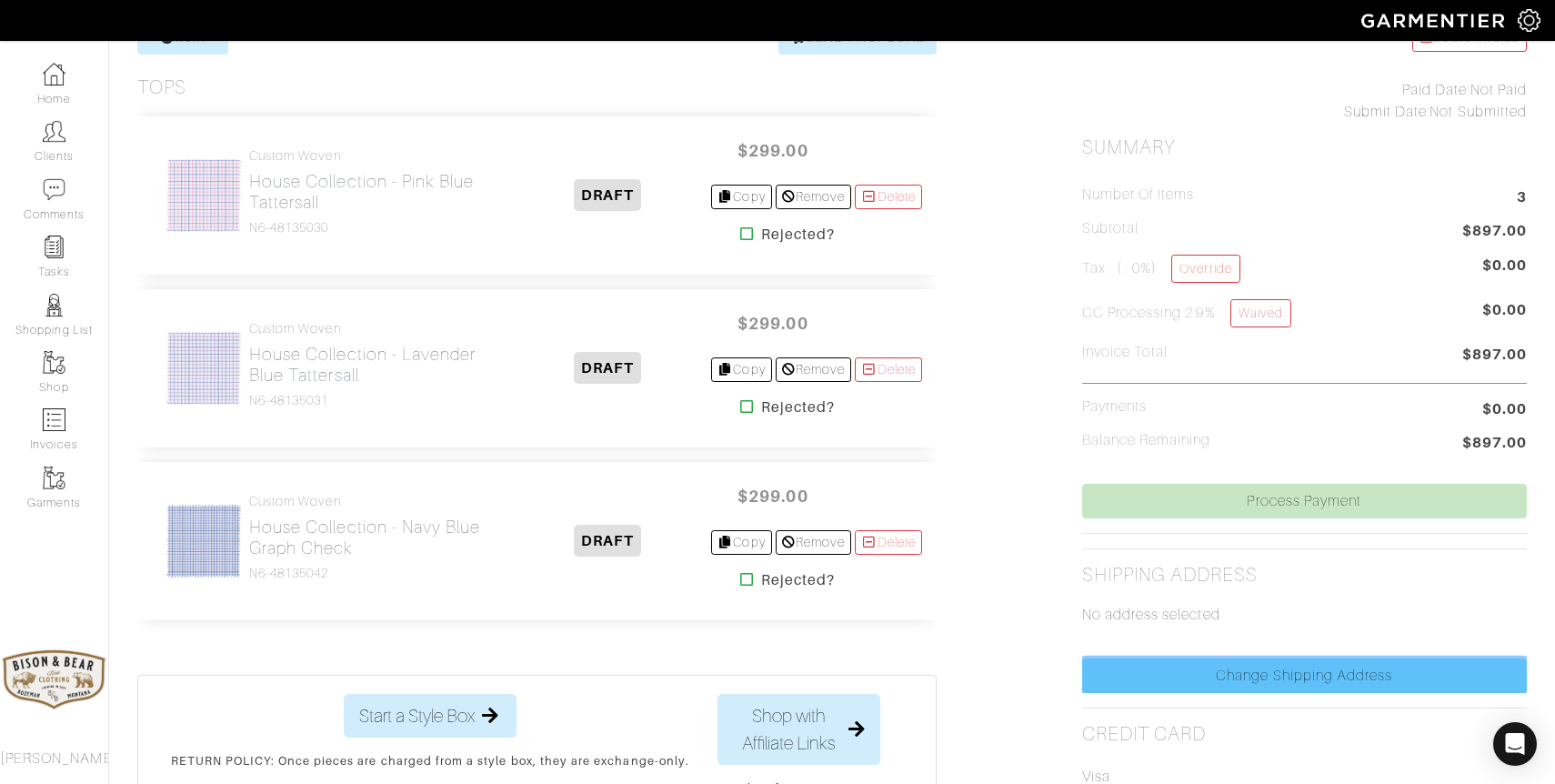
click at [1290, 675] on link "Change Shipping Address" at bounding box center [1305, 675] width 445 height 35
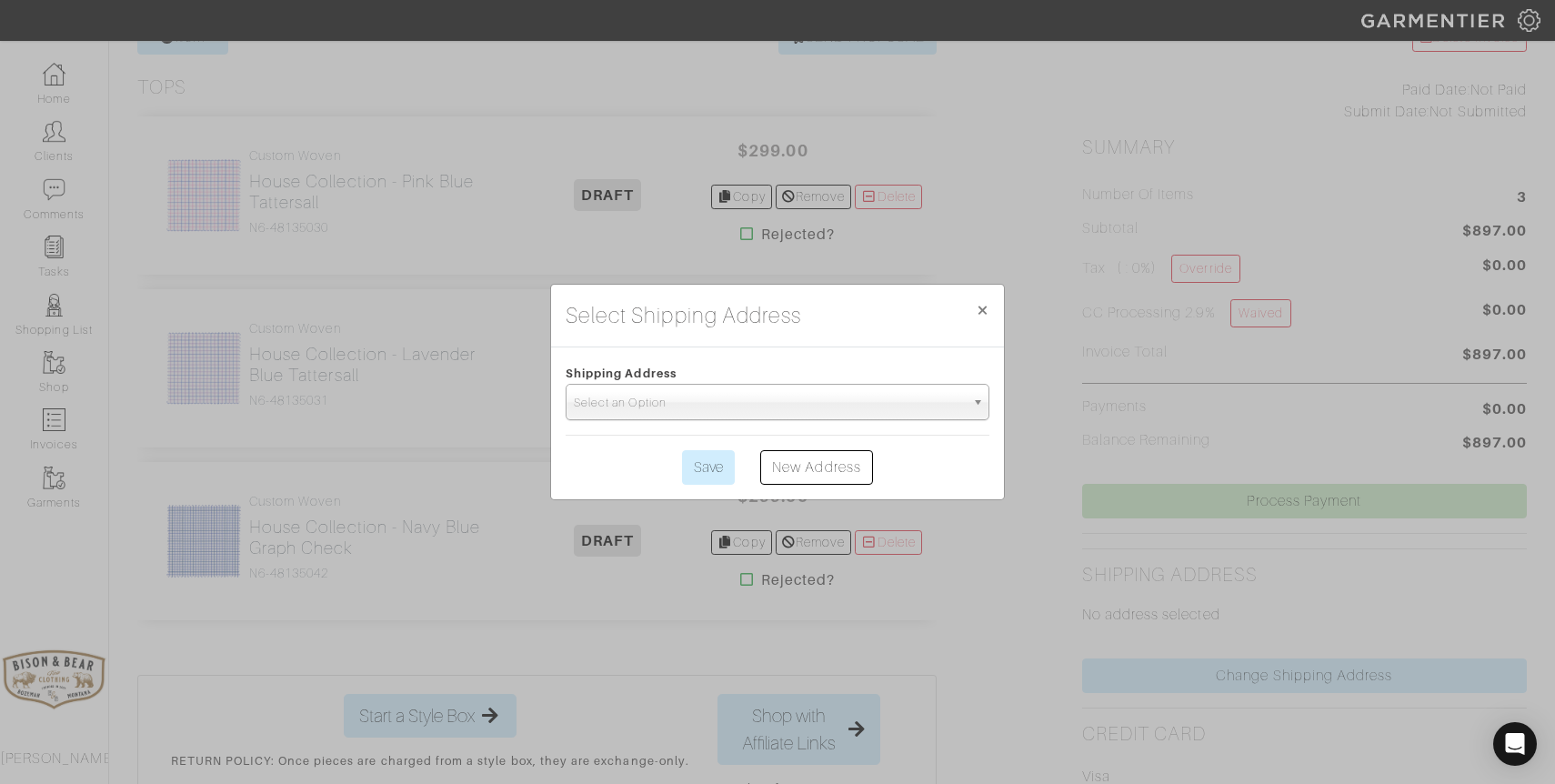
click at [800, 412] on span "Select an Option" at bounding box center [769, 402] width 391 height 37
click at [774, 408] on span "Select an Option" at bounding box center [769, 402] width 391 height 37
click at [983, 306] on span "×" at bounding box center [983, 310] width 13 height 25
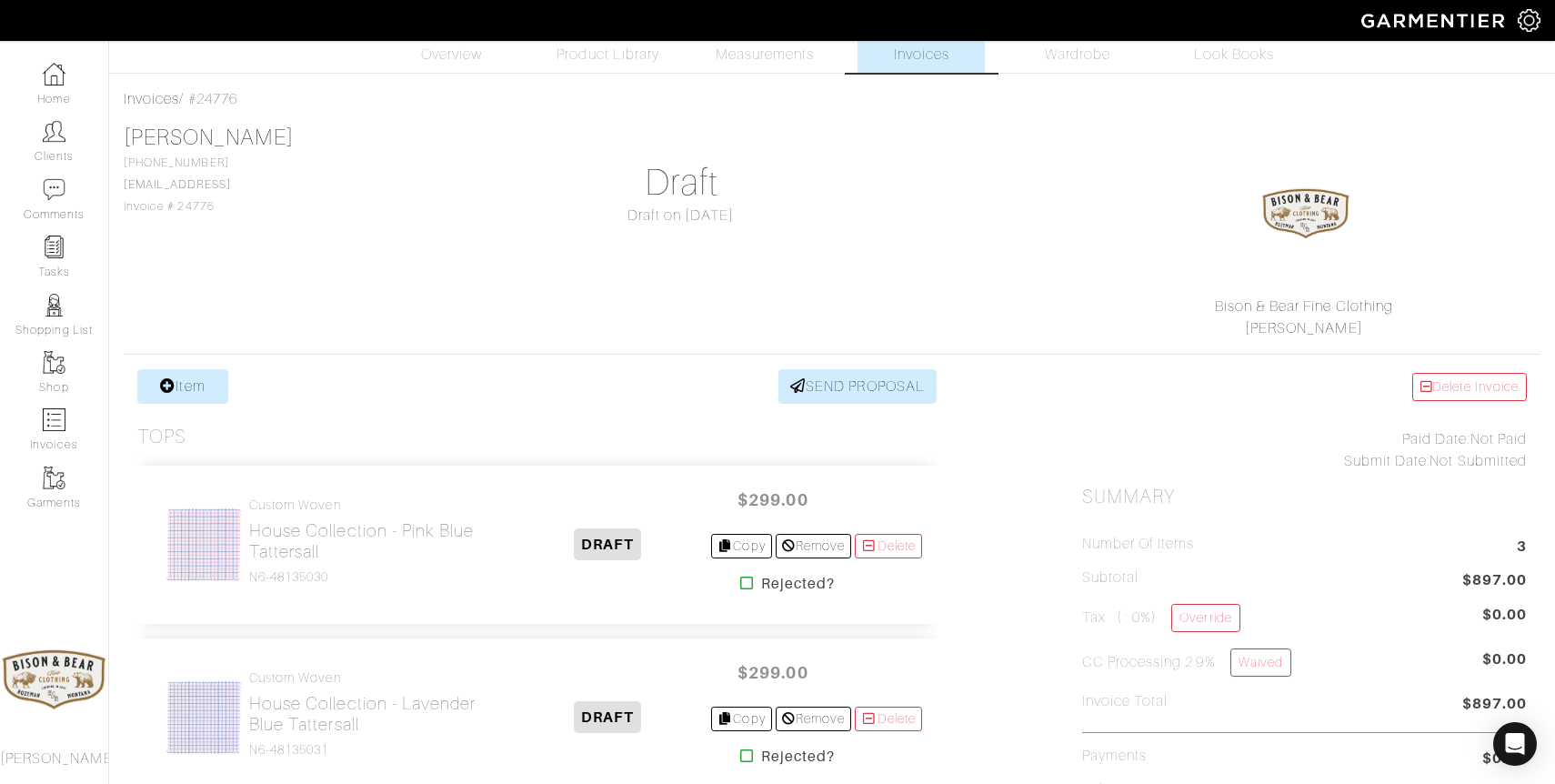
scroll to position [0, 0]
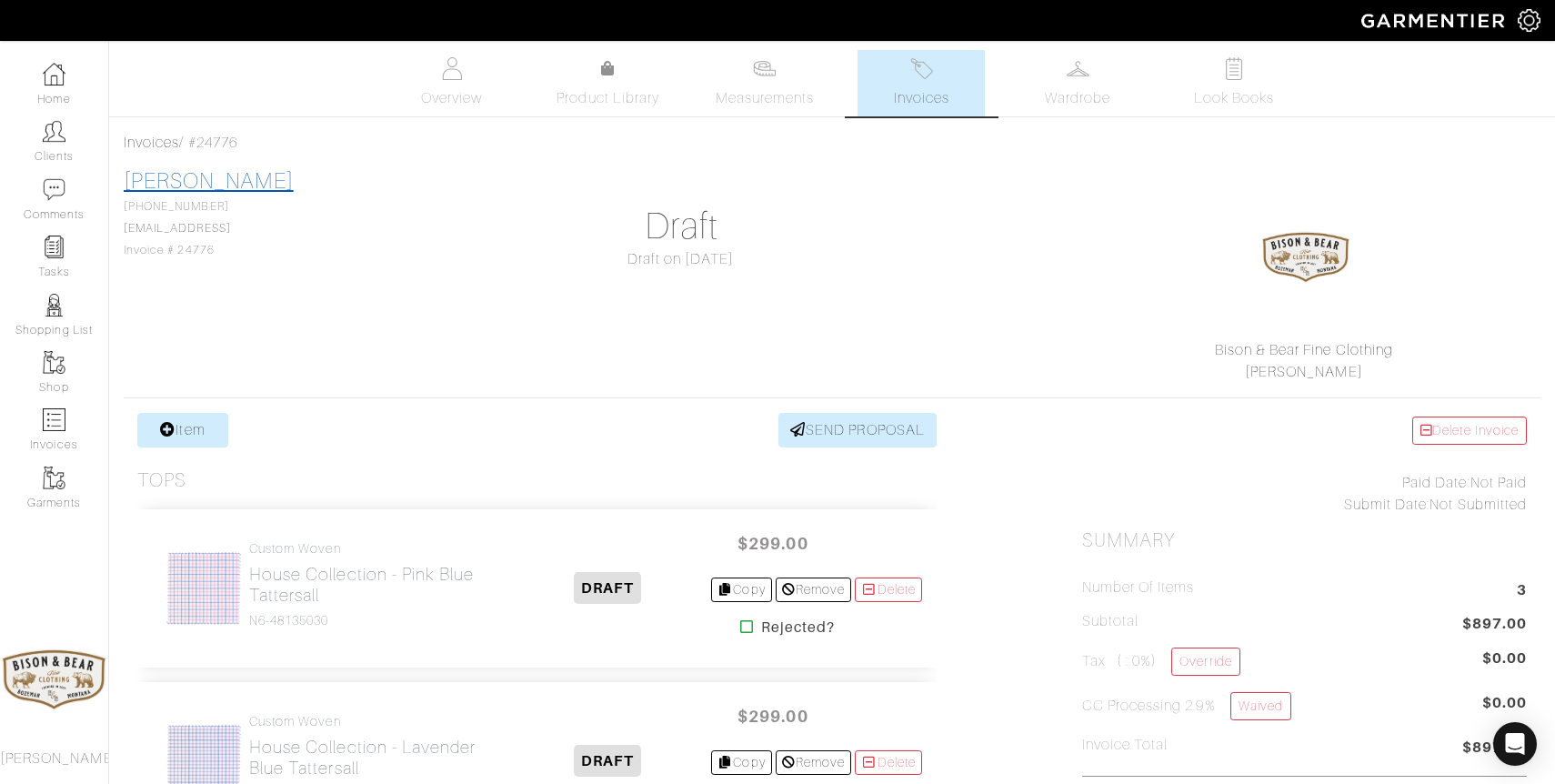
click at [193, 183] on link "Ennis James" at bounding box center [209, 180] width 170 height 24
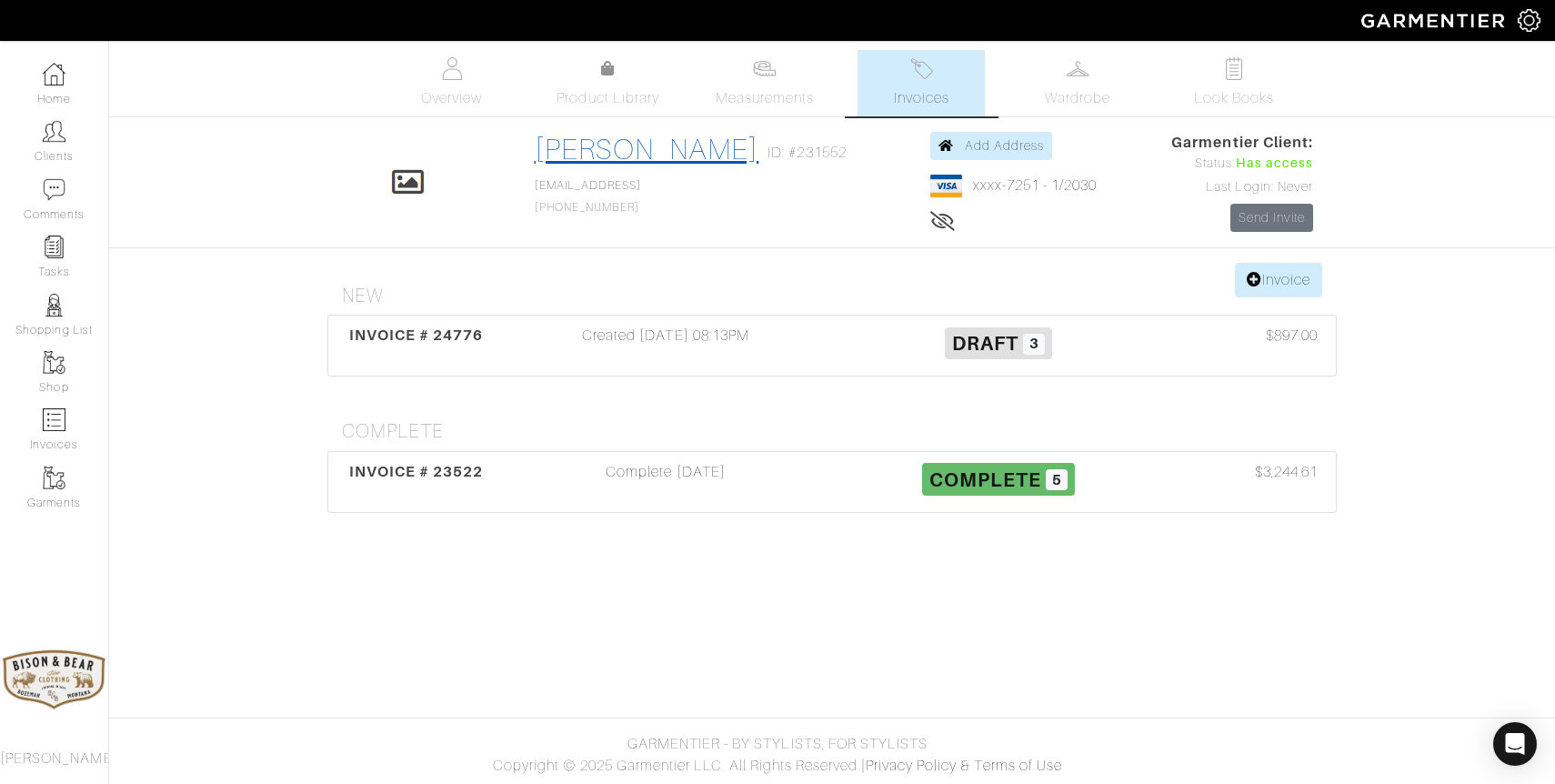
click at [607, 154] on link "Ennis James" at bounding box center [647, 149] width 225 height 33
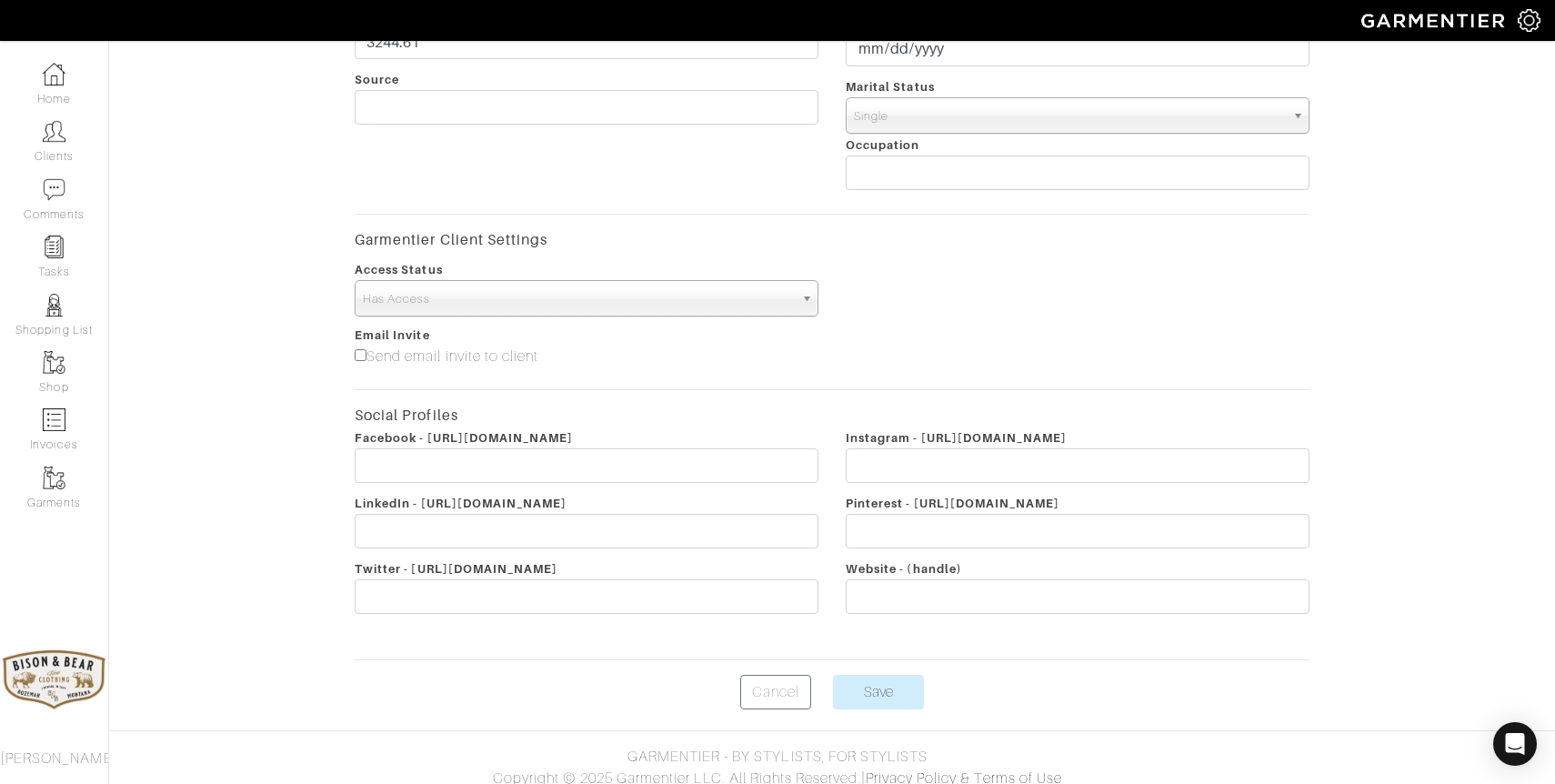
scroll to position [689, 0]
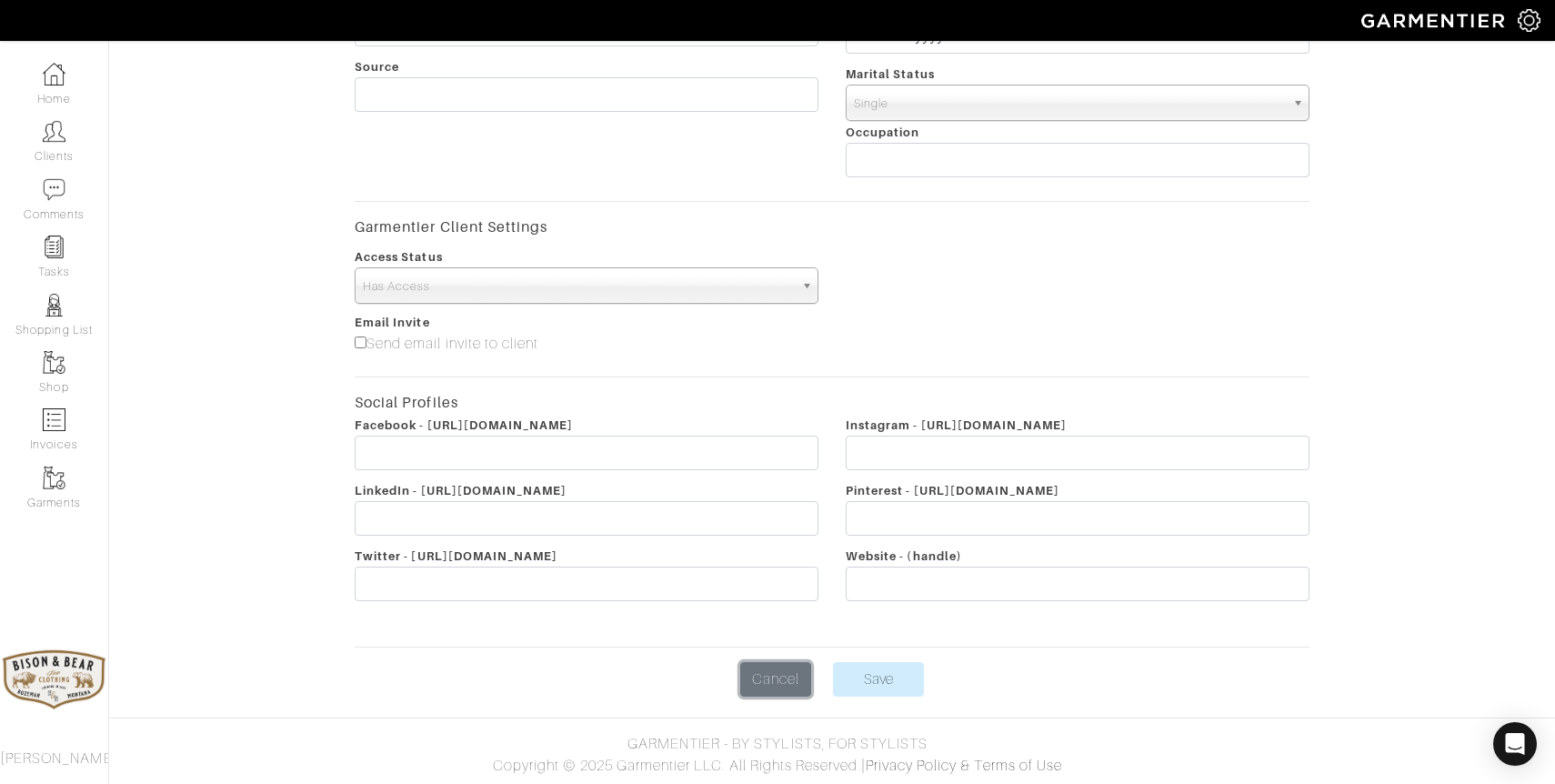
click at [799, 683] on link "Cancel" at bounding box center [776, 679] width 71 height 35
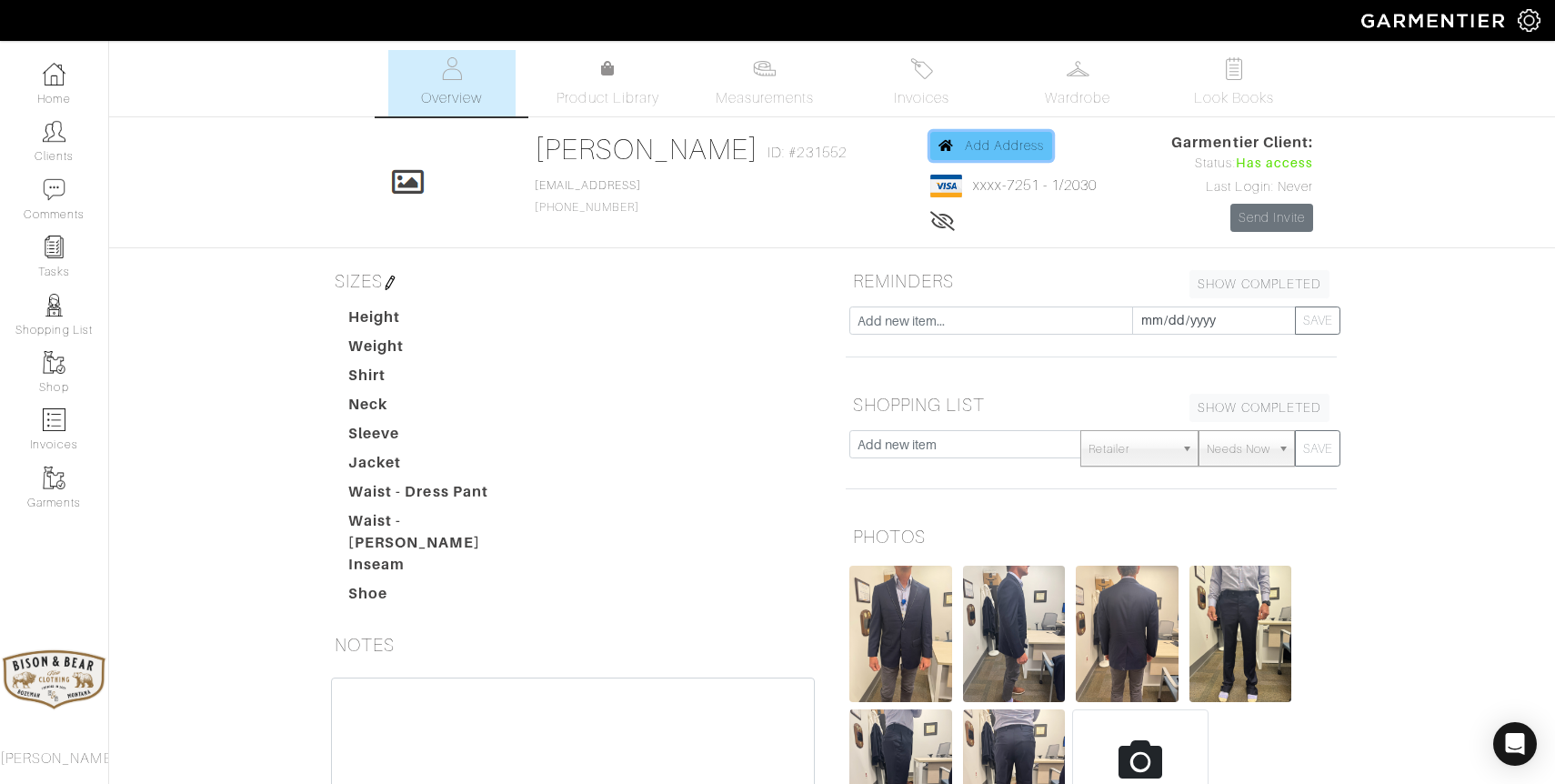
click at [987, 157] on link "Add Address" at bounding box center [992, 146] width 123 height 28
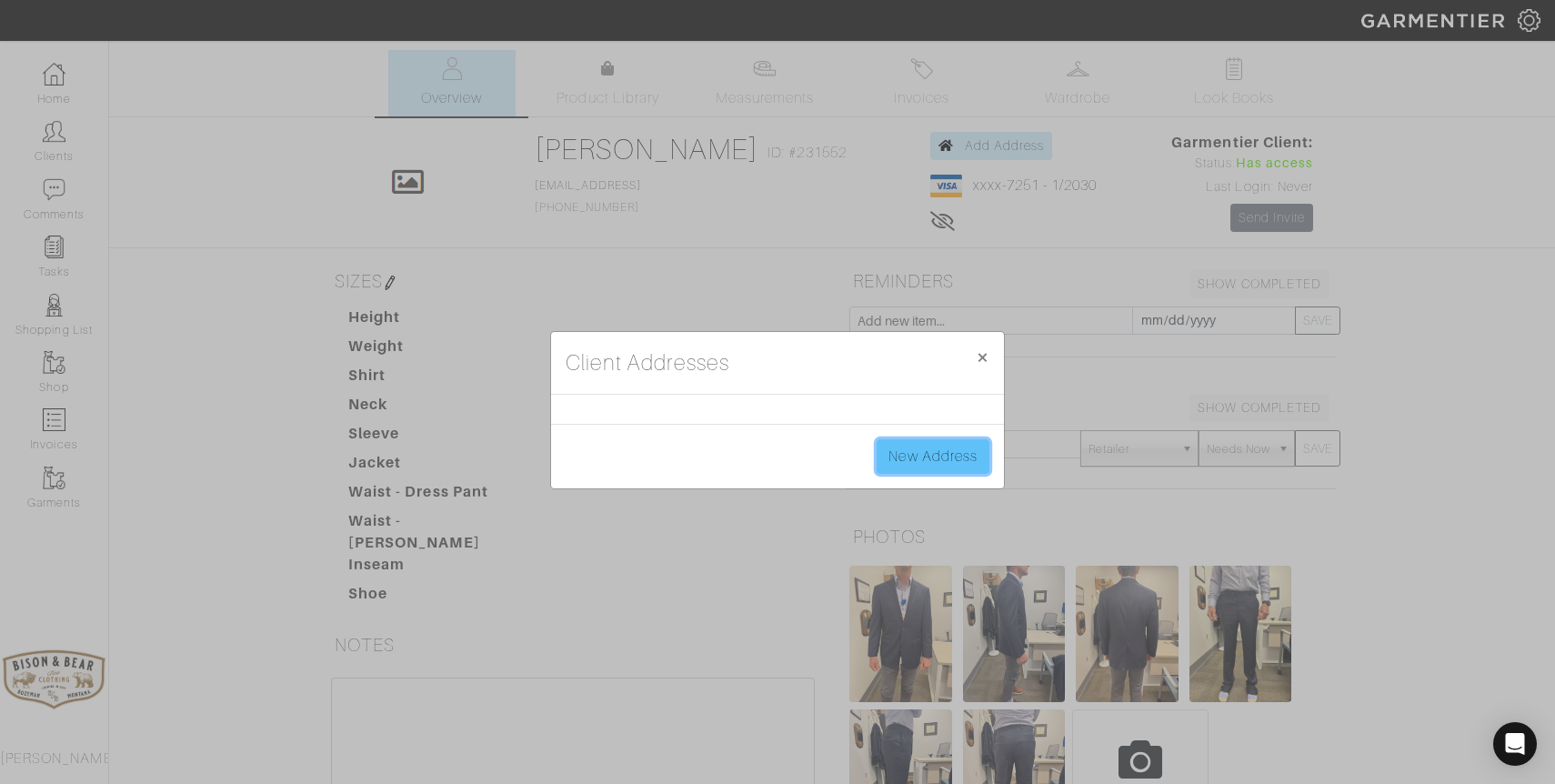
click at [965, 469] on link "New Address" at bounding box center [932, 456] width 112 height 35
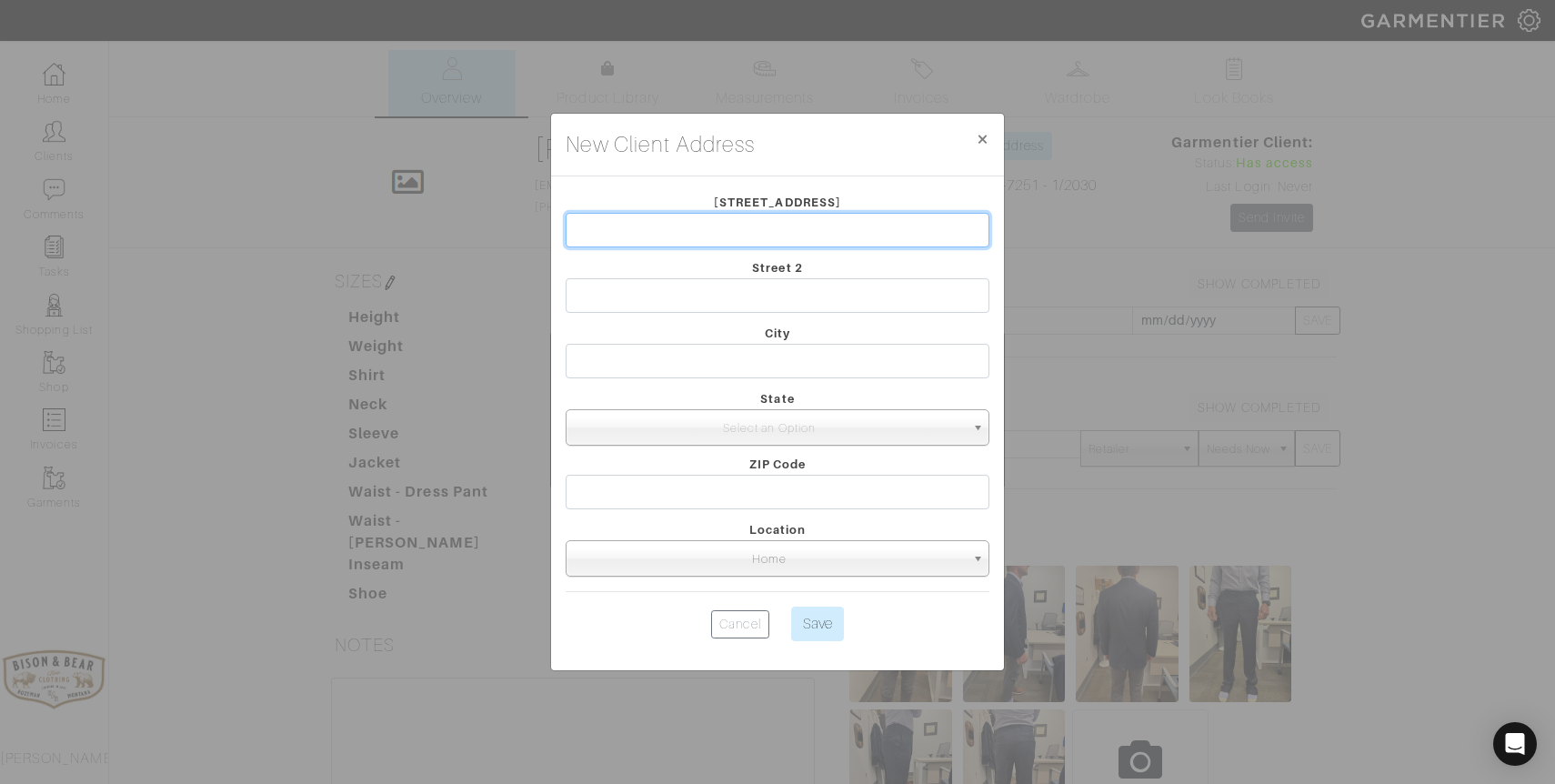
click at [809, 225] on input "text" at bounding box center [778, 230] width 424 height 35
type input "292 Indigo Bay Circle"
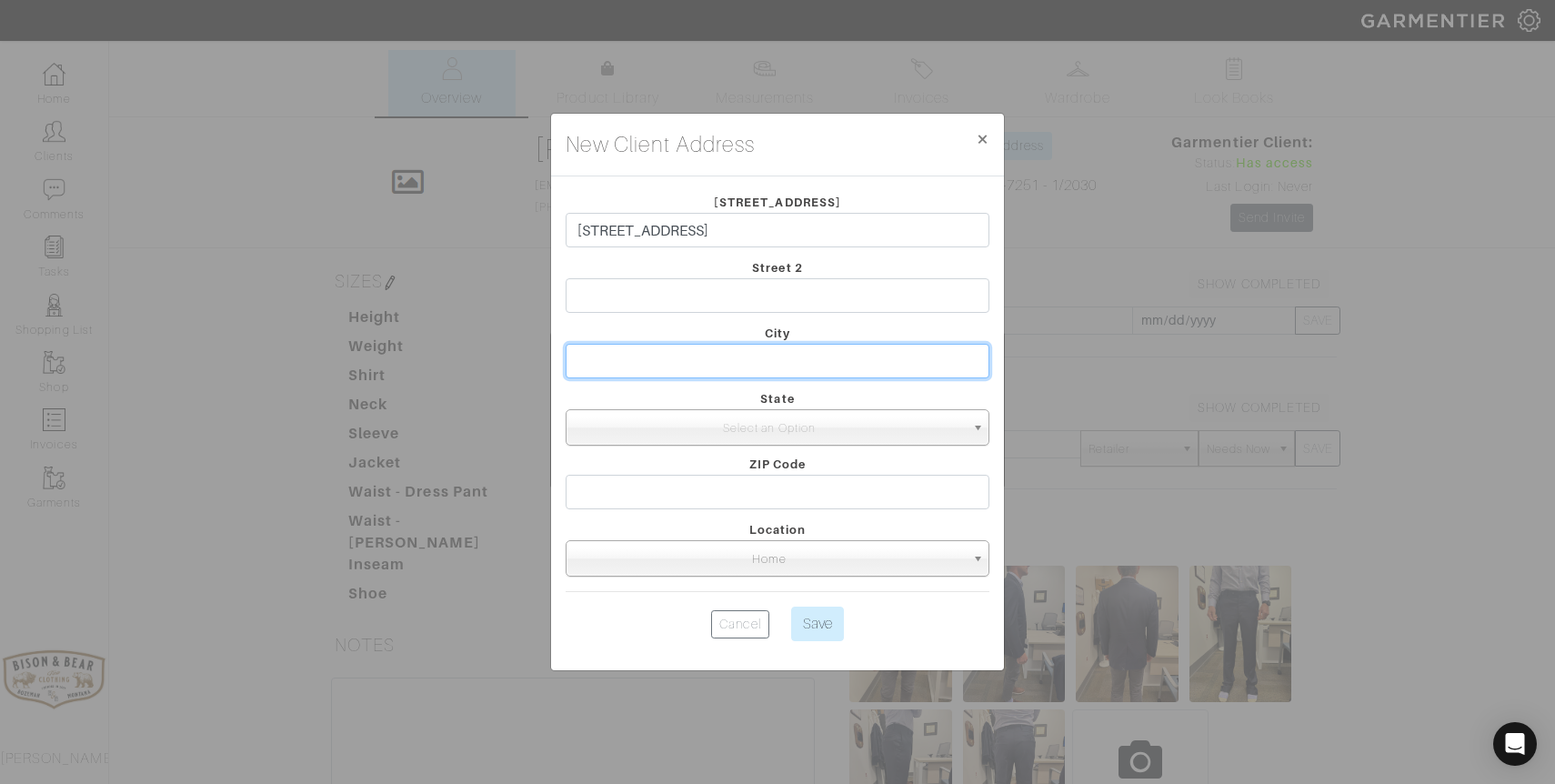
click at [658, 361] on input "text" at bounding box center [778, 361] width 424 height 35
type input "Mount Pleasant"
click at [722, 436] on span "Select an Option" at bounding box center [769, 428] width 391 height 37
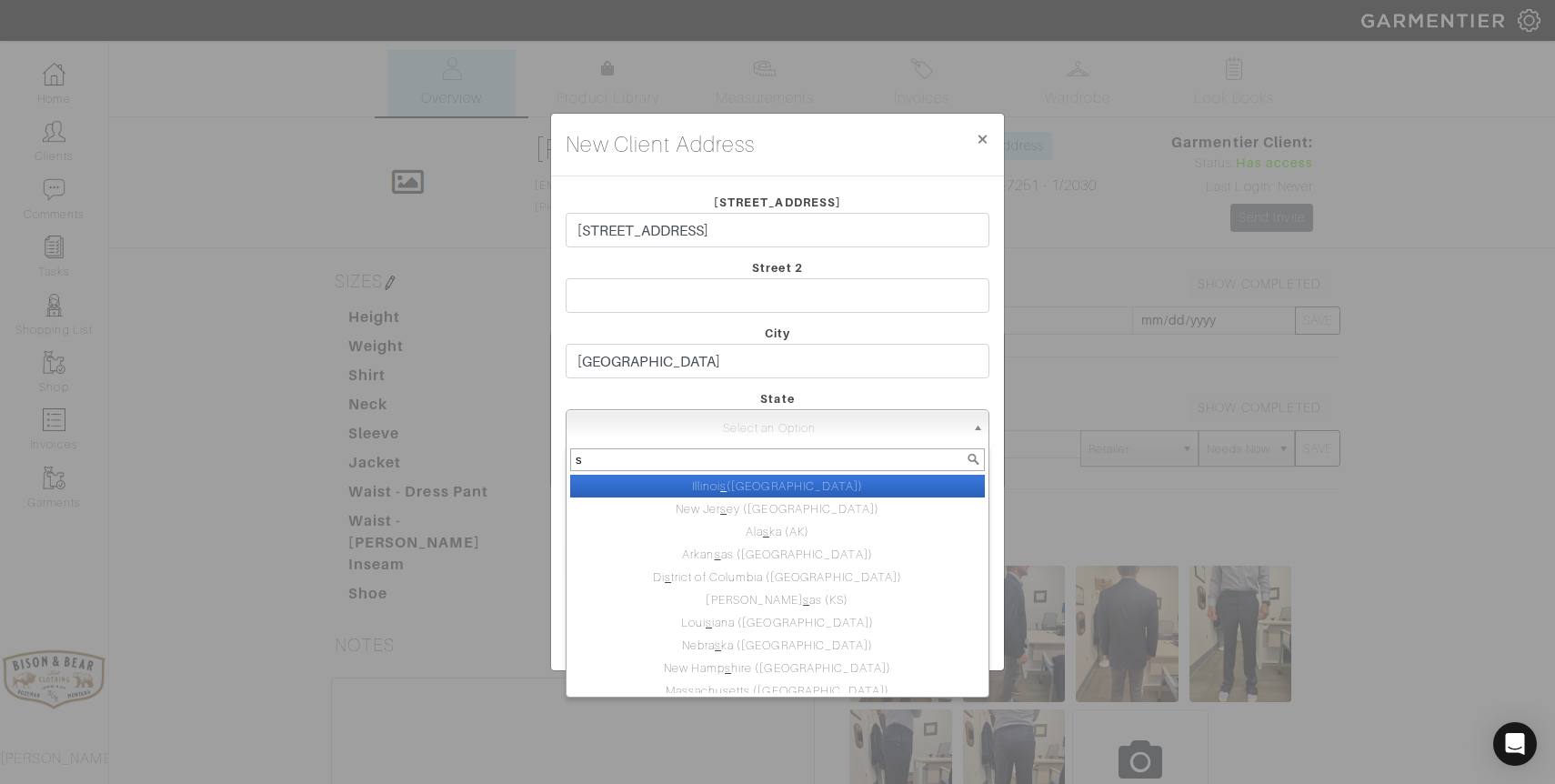
type input "SC"
select select "41"
type input "29414"
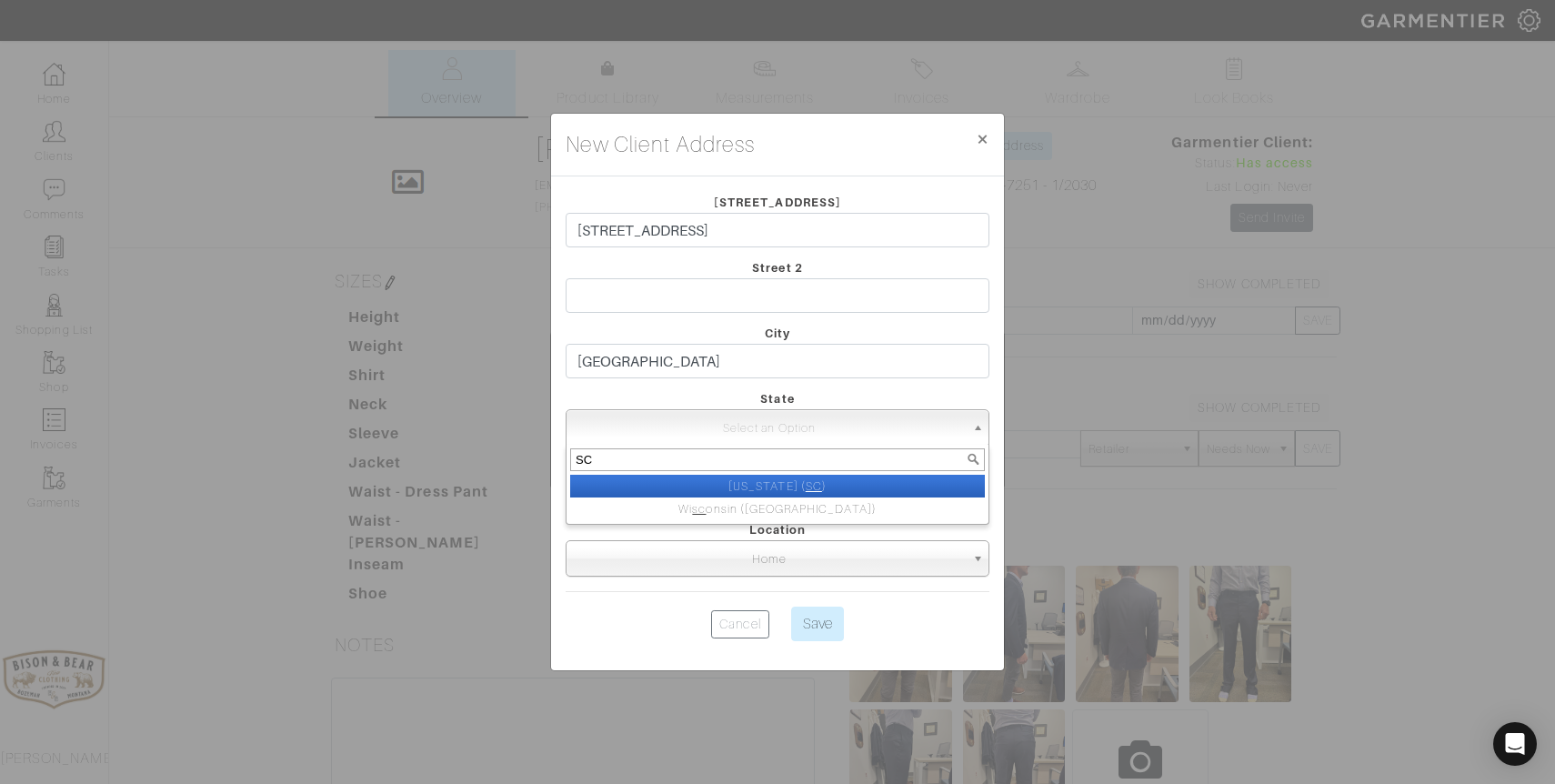
click at [819, 483] on em "SC" at bounding box center [813, 486] width 16 height 13
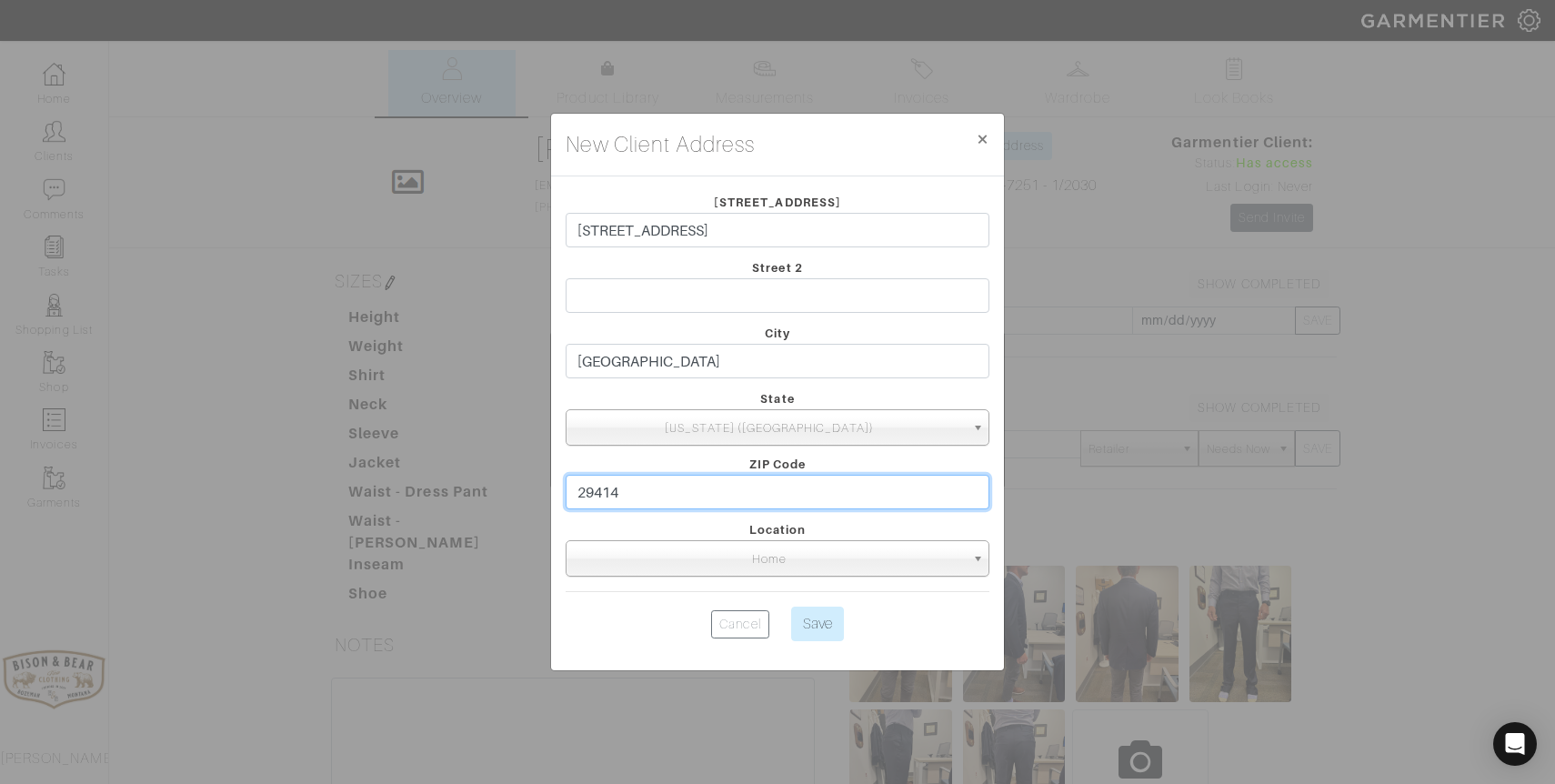
click at [679, 485] on input "29414" at bounding box center [778, 492] width 424 height 35
type input "29464"
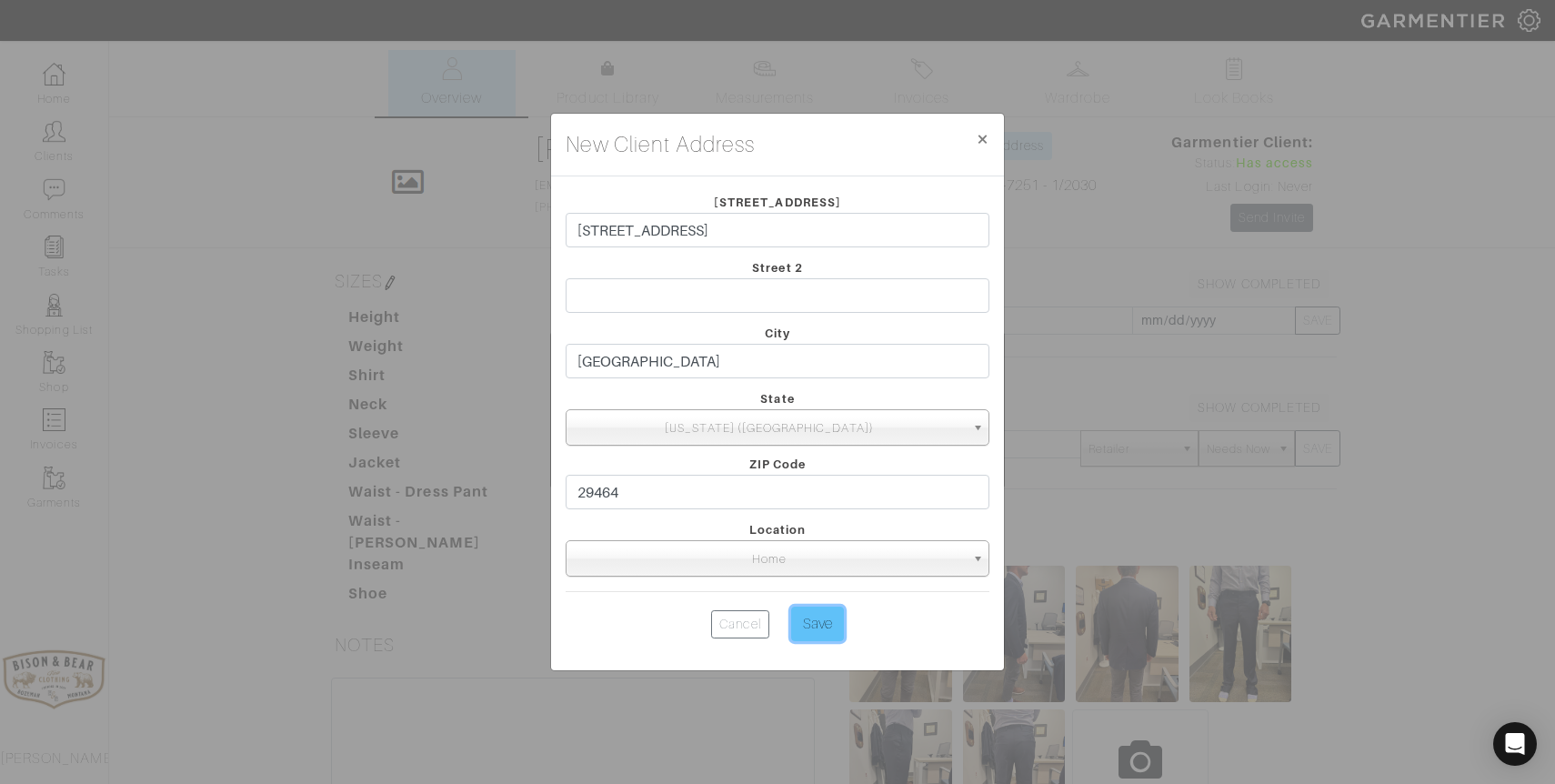
click at [818, 628] on input "Save" at bounding box center [818, 623] width 53 height 35
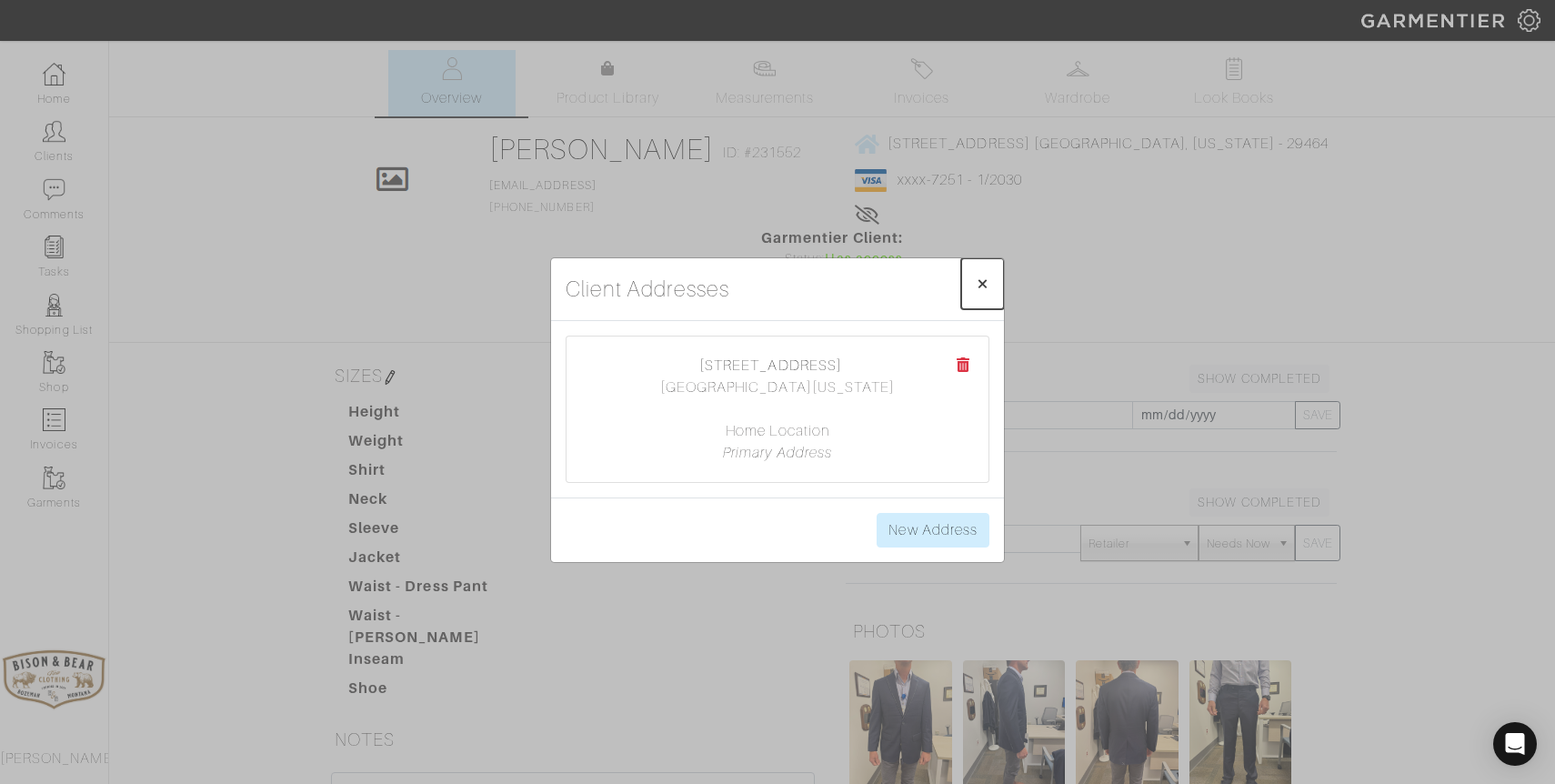
click at [987, 281] on span "×" at bounding box center [983, 283] width 13 height 25
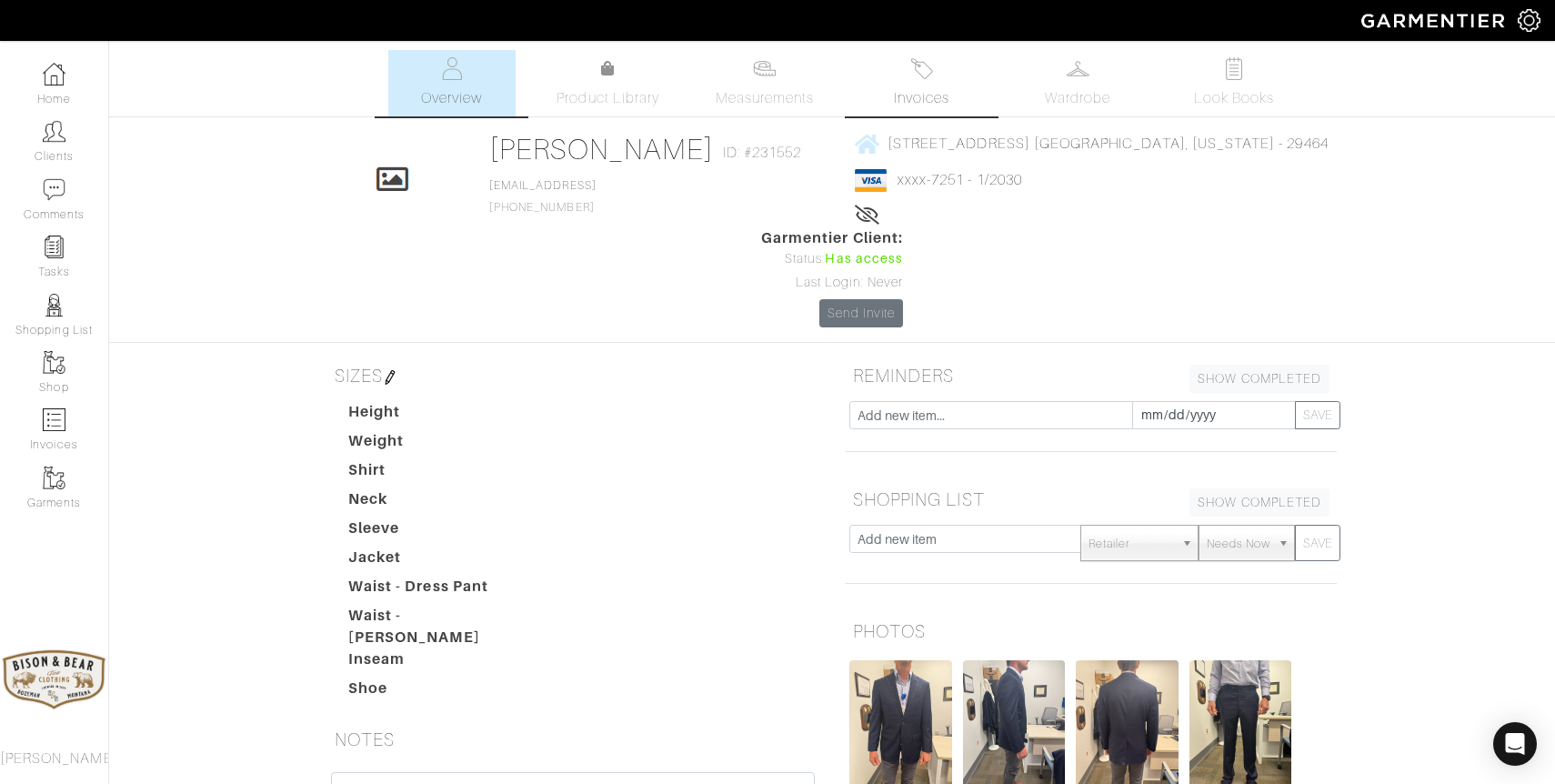
click at [939, 87] on span "Invoices" at bounding box center [921, 97] width 56 height 22
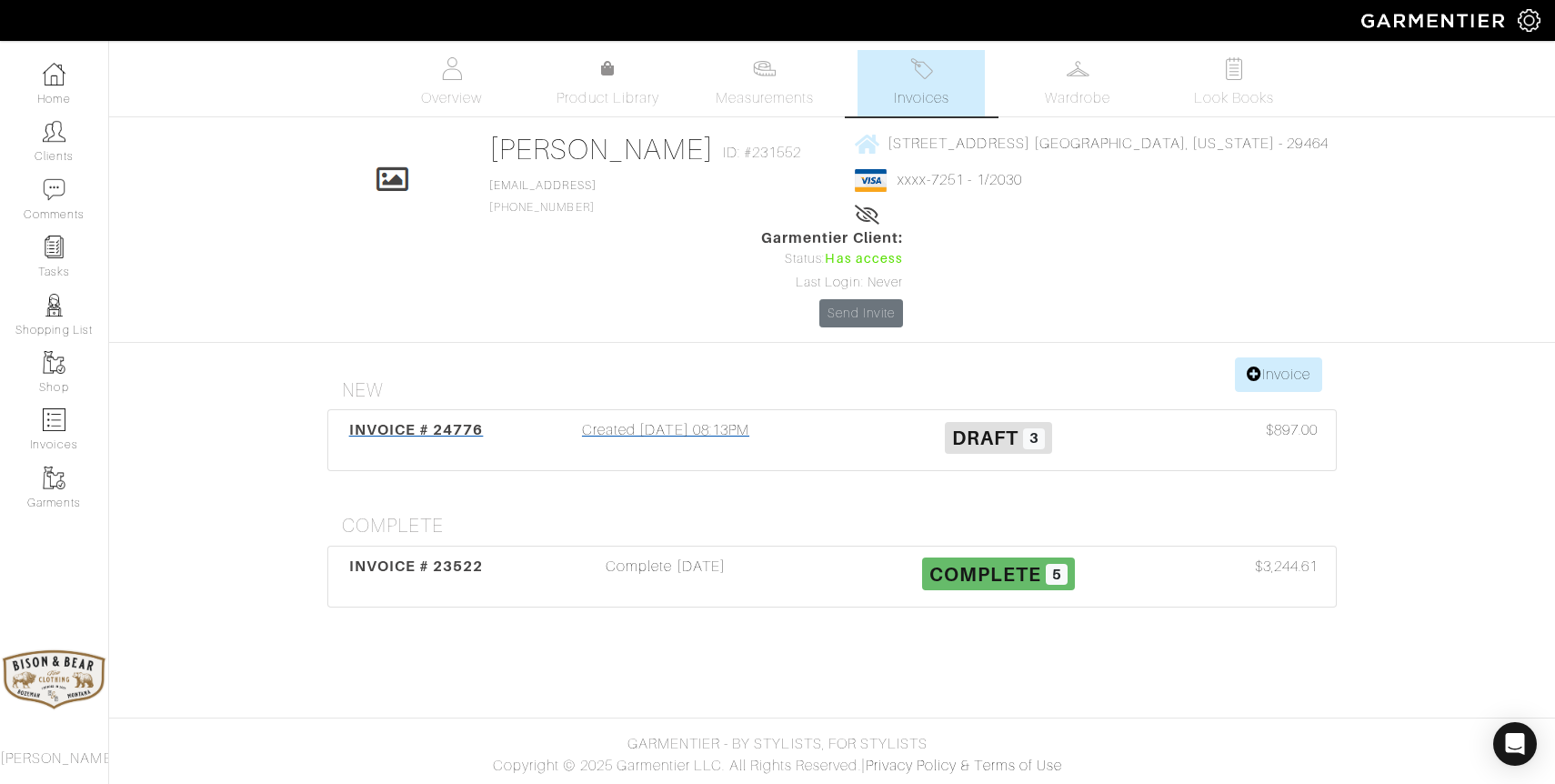
click at [659, 419] on div "Created 10/03/25 08:13PM" at bounding box center [666, 440] width 333 height 42
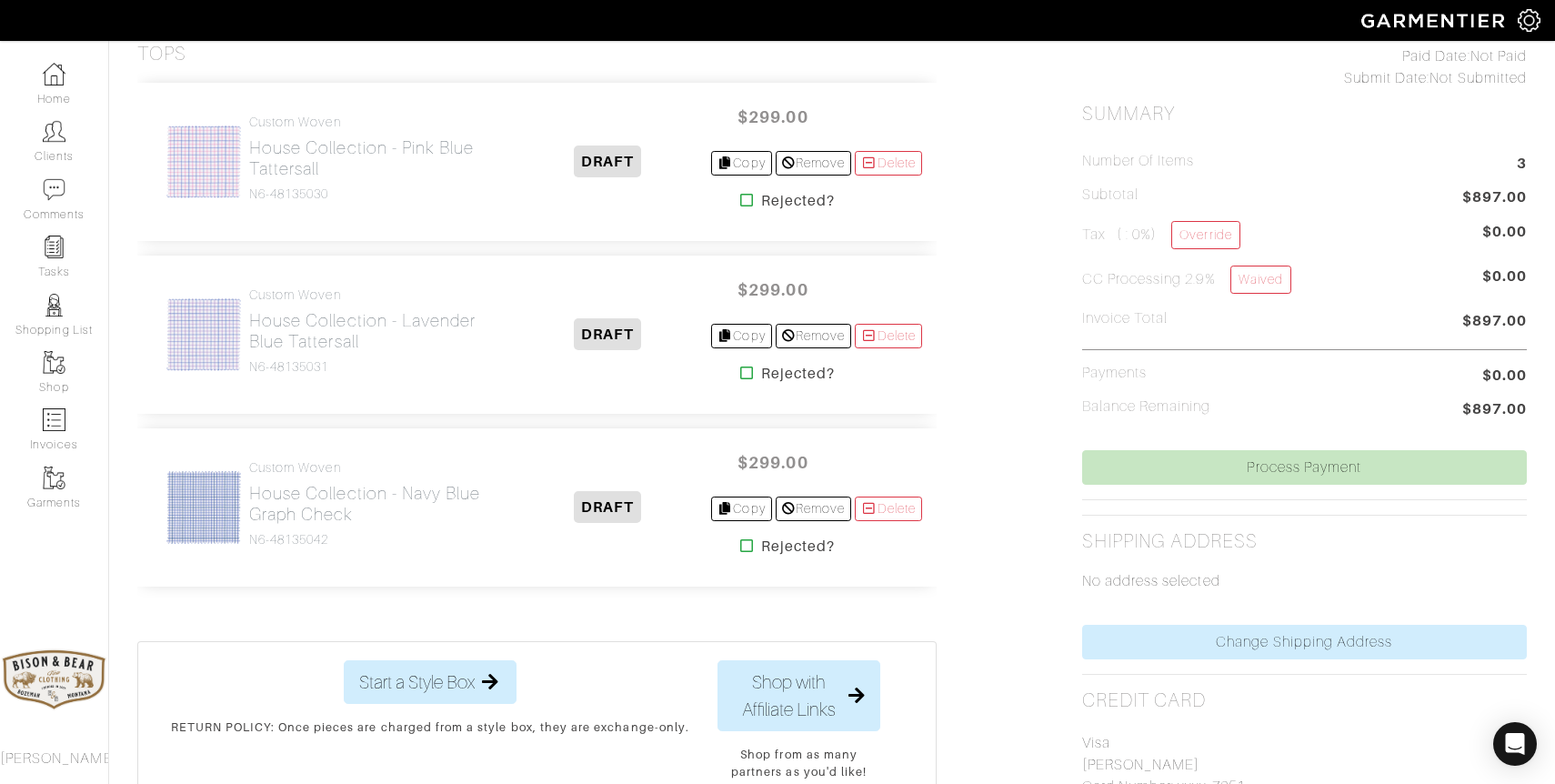
scroll to position [669, 0]
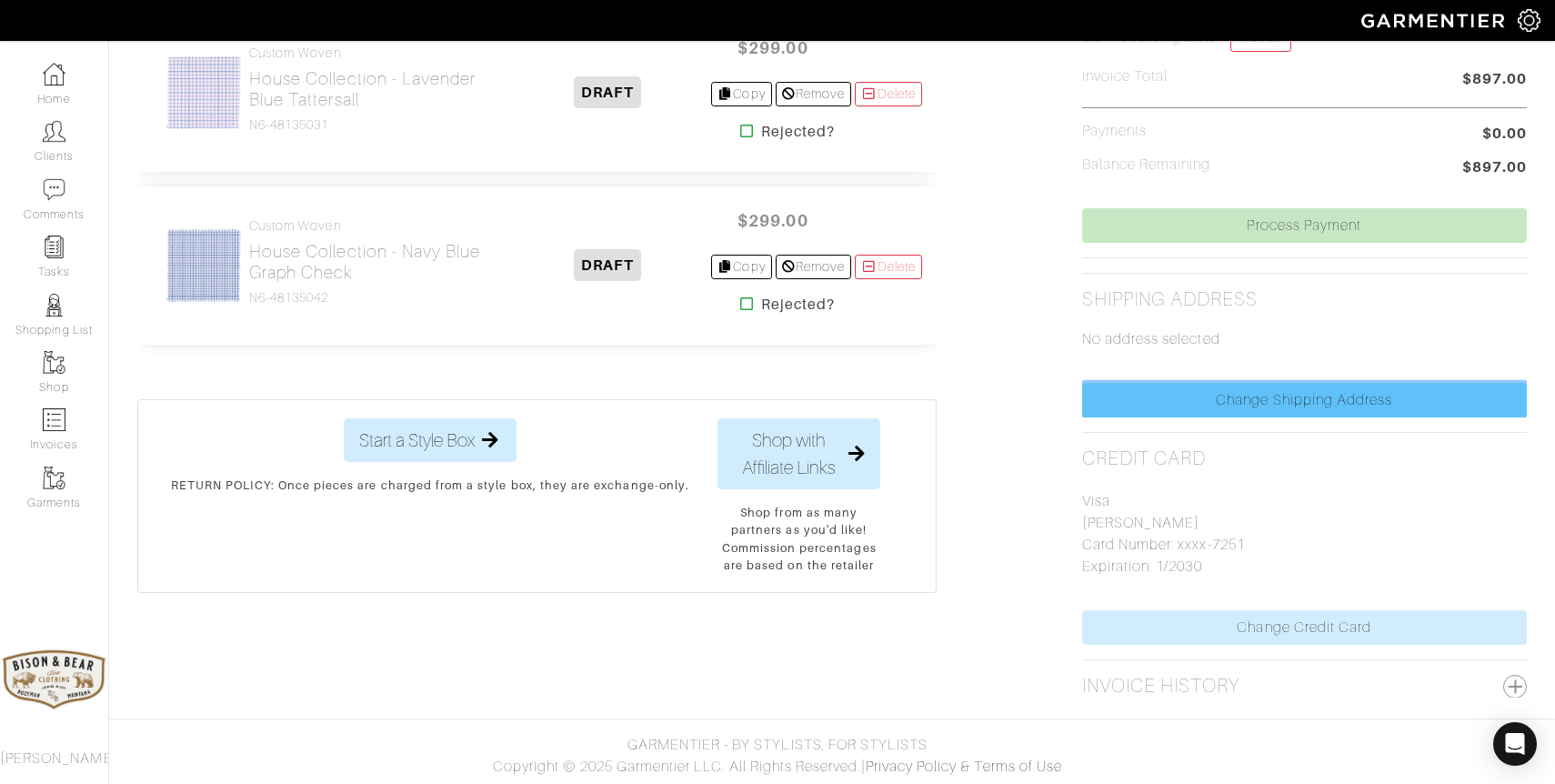
click at [1362, 392] on link "Change Shipping Address" at bounding box center [1305, 400] width 445 height 35
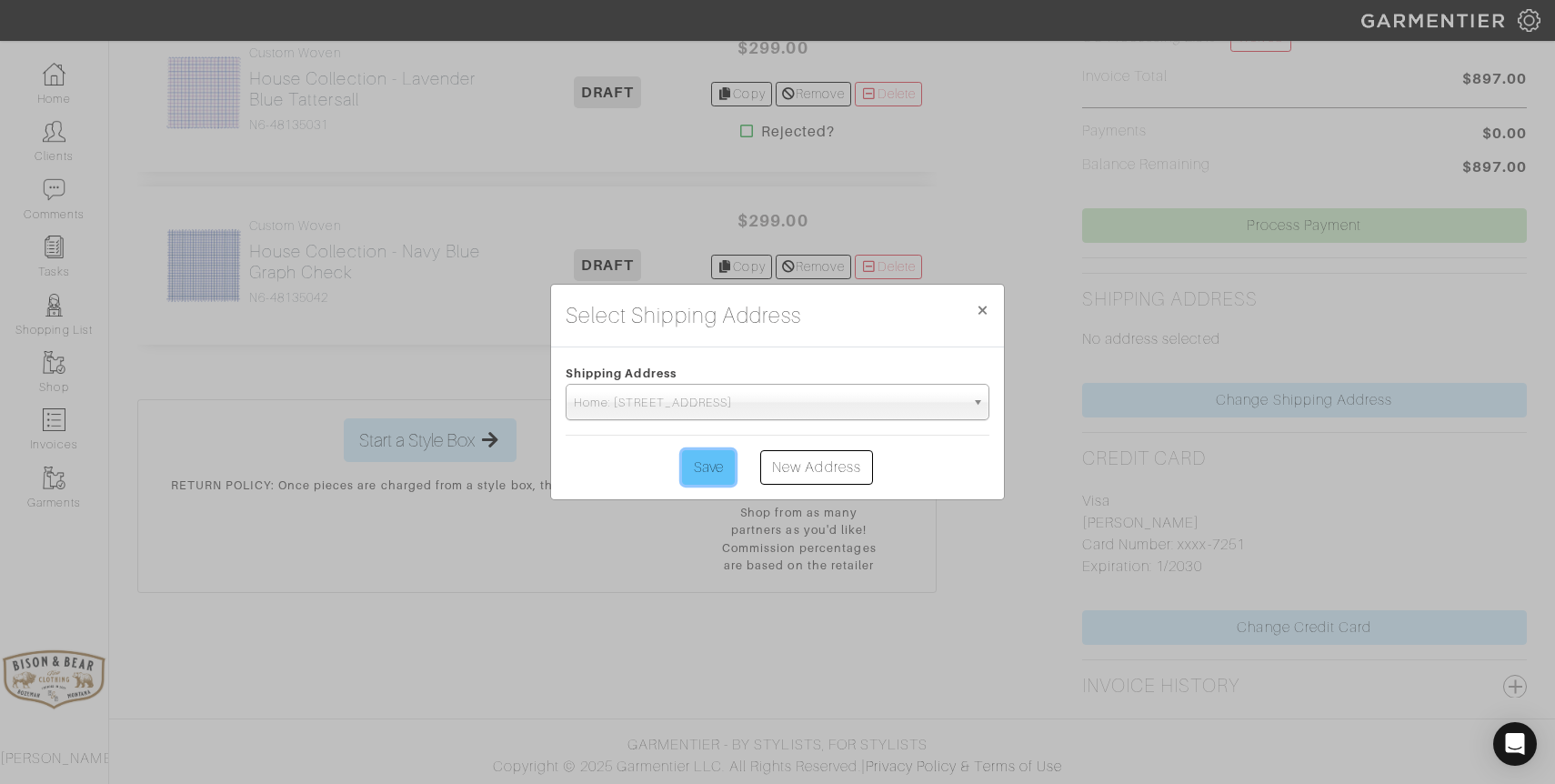
click at [709, 475] on input "Save" at bounding box center [709, 468] width 53 height 35
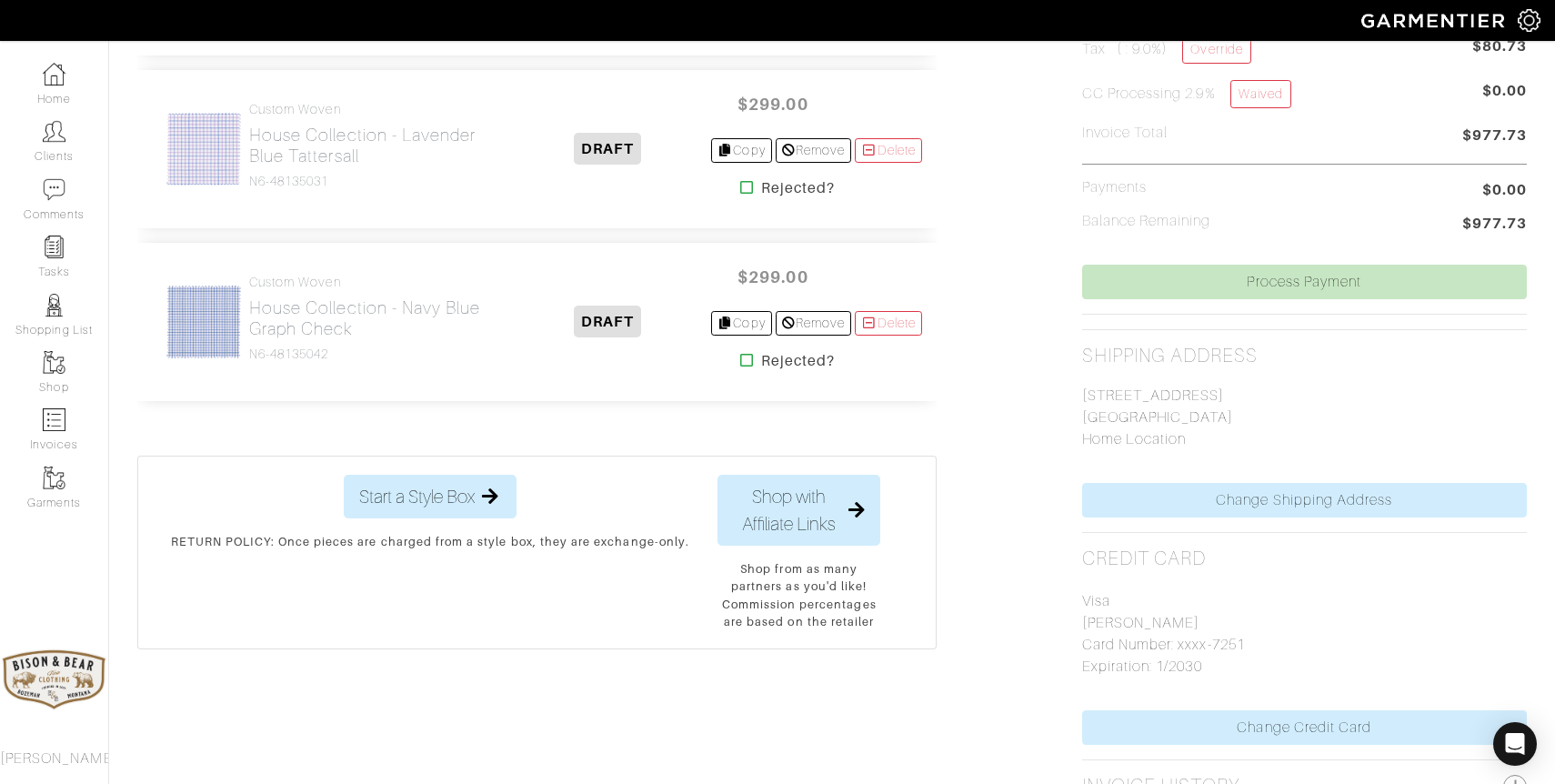
scroll to position [712, 0]
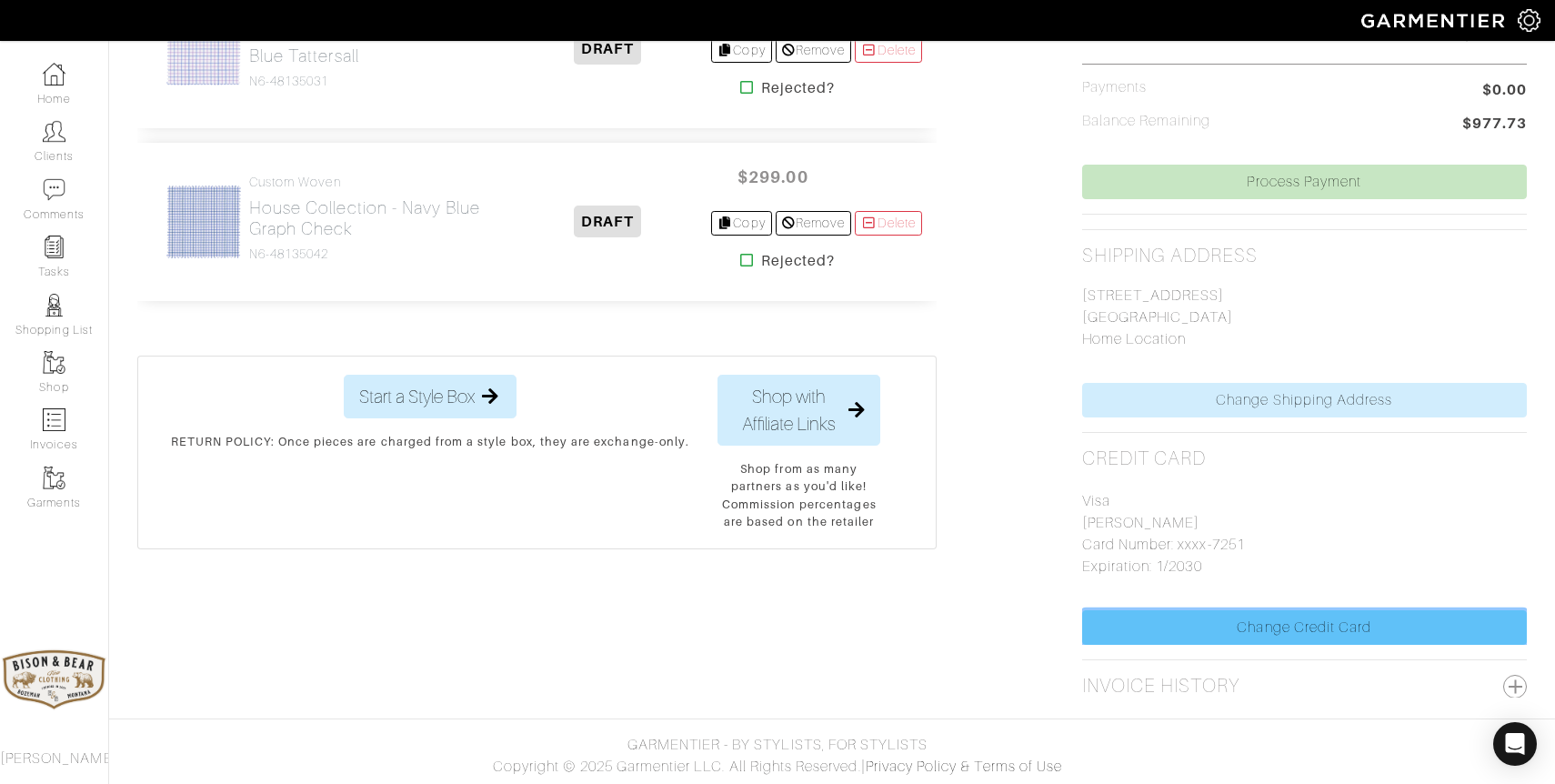
click at [1283, 630] on link "Change Credit Card" at bounding box center [1305, 627] width 445 height 35
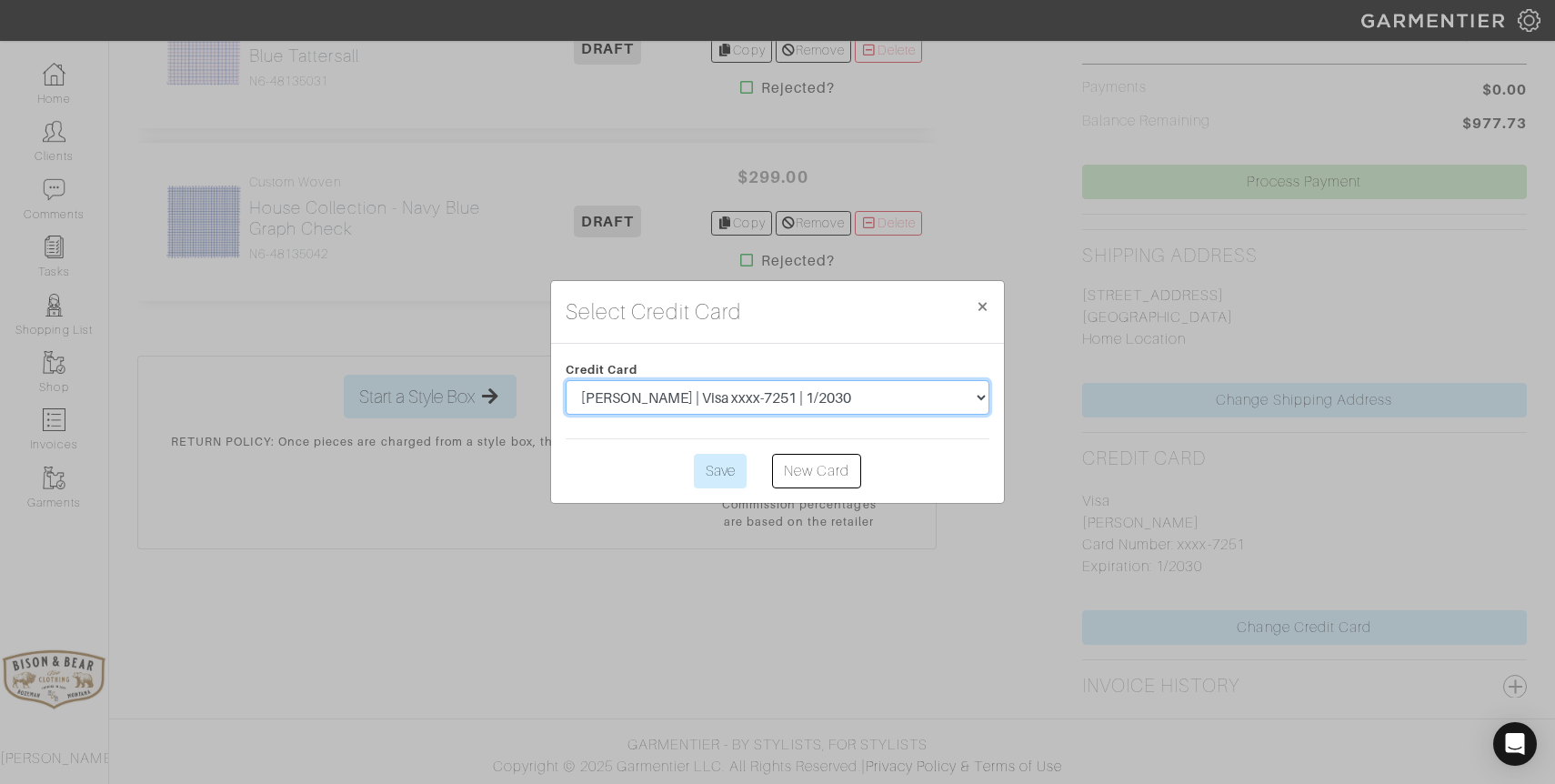
click at [807, 400] on select "[PERSON_NAME] | Visa xxxx-7251 | 1/2030" at bounding box center [778, 397] width 424 height 35
click at [876, 396] on select "[PERSON_NAME] | Visa xxxx-7251 | 1/2030" at bounding box center [778, 397] width 424 height 35
click at [987, 305] on span "×" at bounding box center [983, 306] width 13 height 25
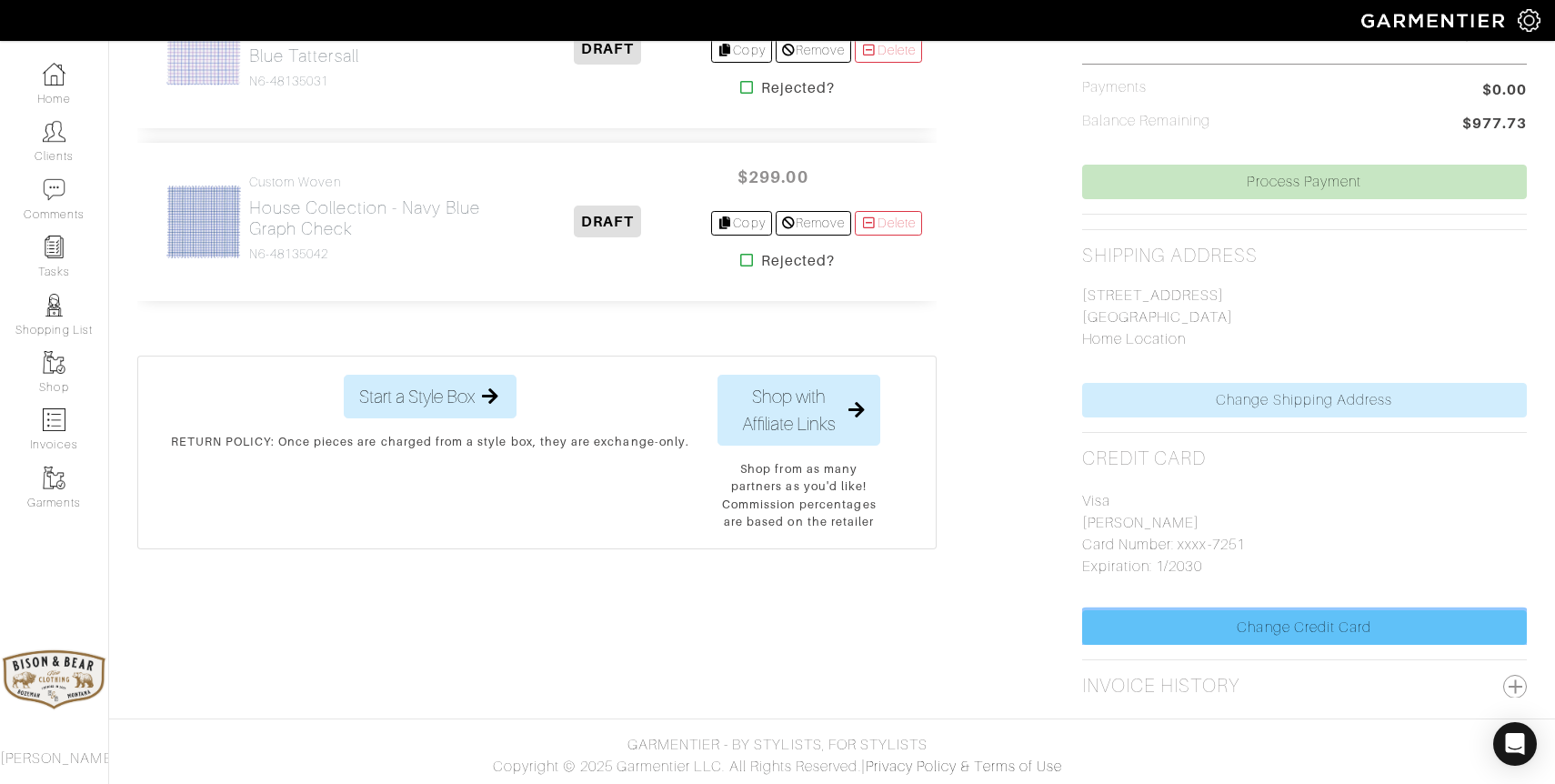
click at [1291, 632] on link "Change Credit Card" at bounding box center [1305, 627] width 445 height 35
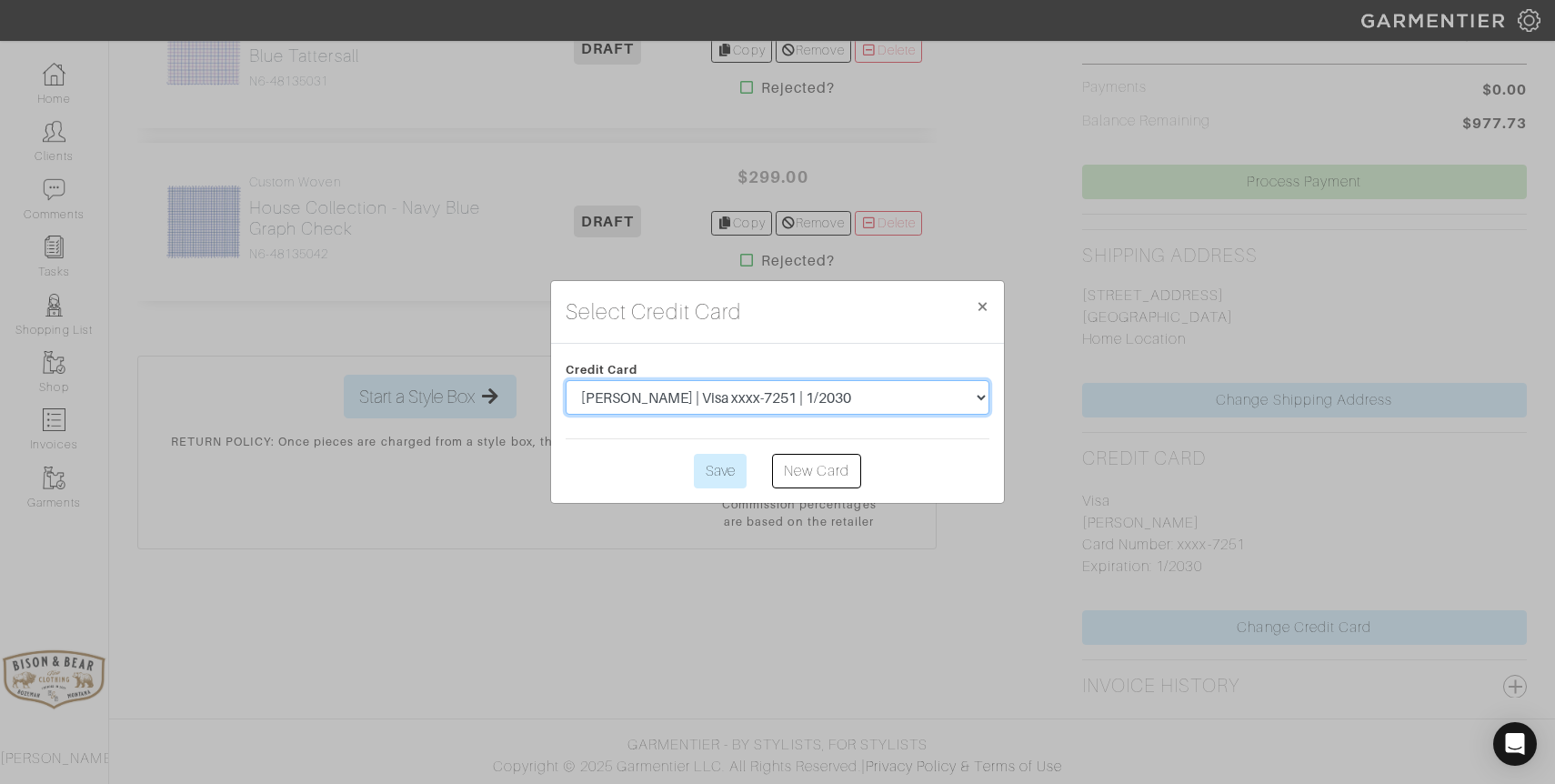
click at [724, 402] on select "[PERSON_NAME] | Visa xxxx-7251 | 1/2030" at bounding box center [778, 397] width 424 height 35
click at [982, 304] on span "×" at bounding box center [983, 306] width 13 height 25
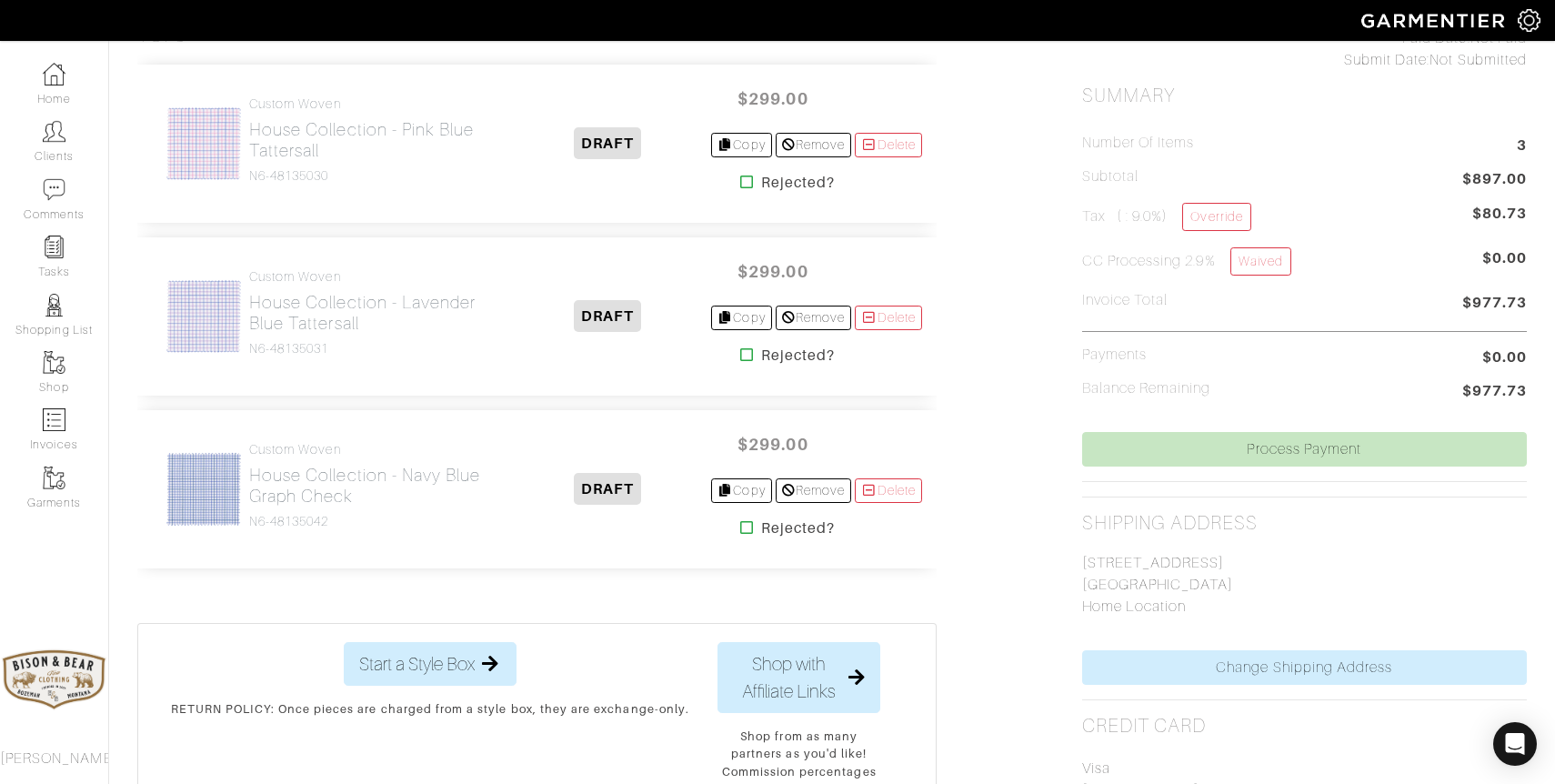
scroll to position [0, 0]
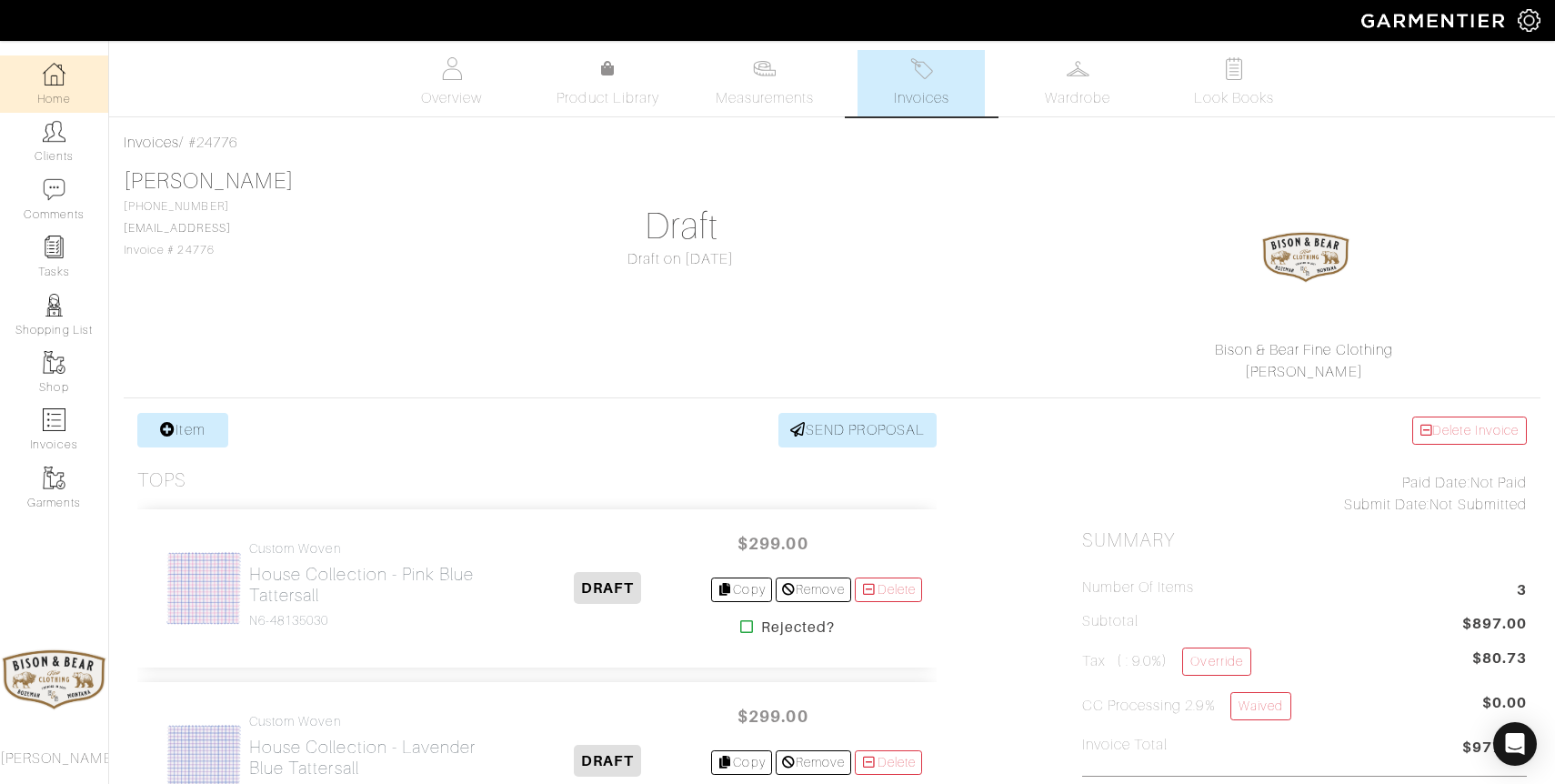
click at [50, 92] on link "Home" at bounding box center [54, 84] width 109 height 58
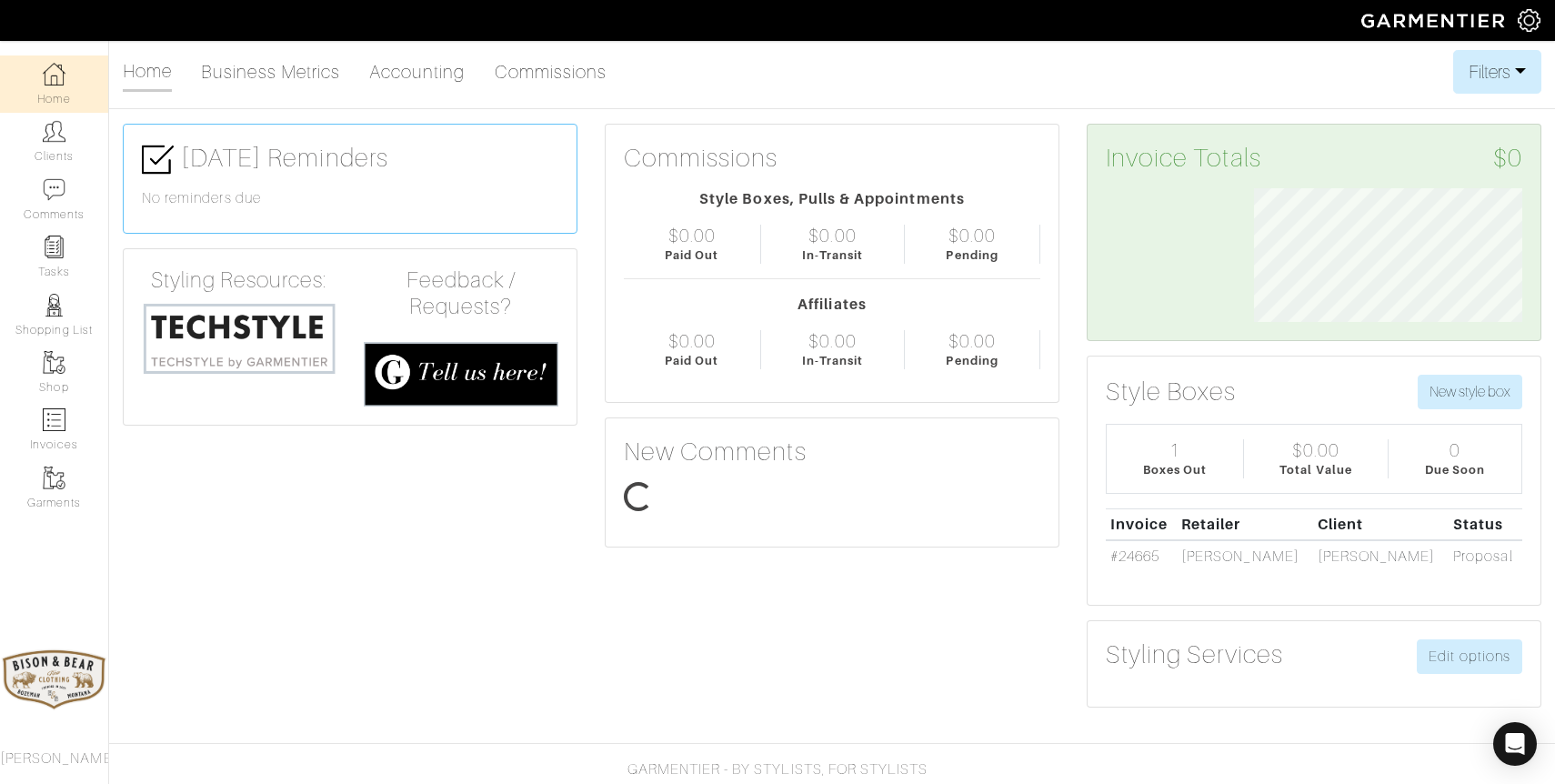
scroll to position [134, 296]
click at [63, 149] on link "Clients" at bounding box center [54, 141] width 109 height 58
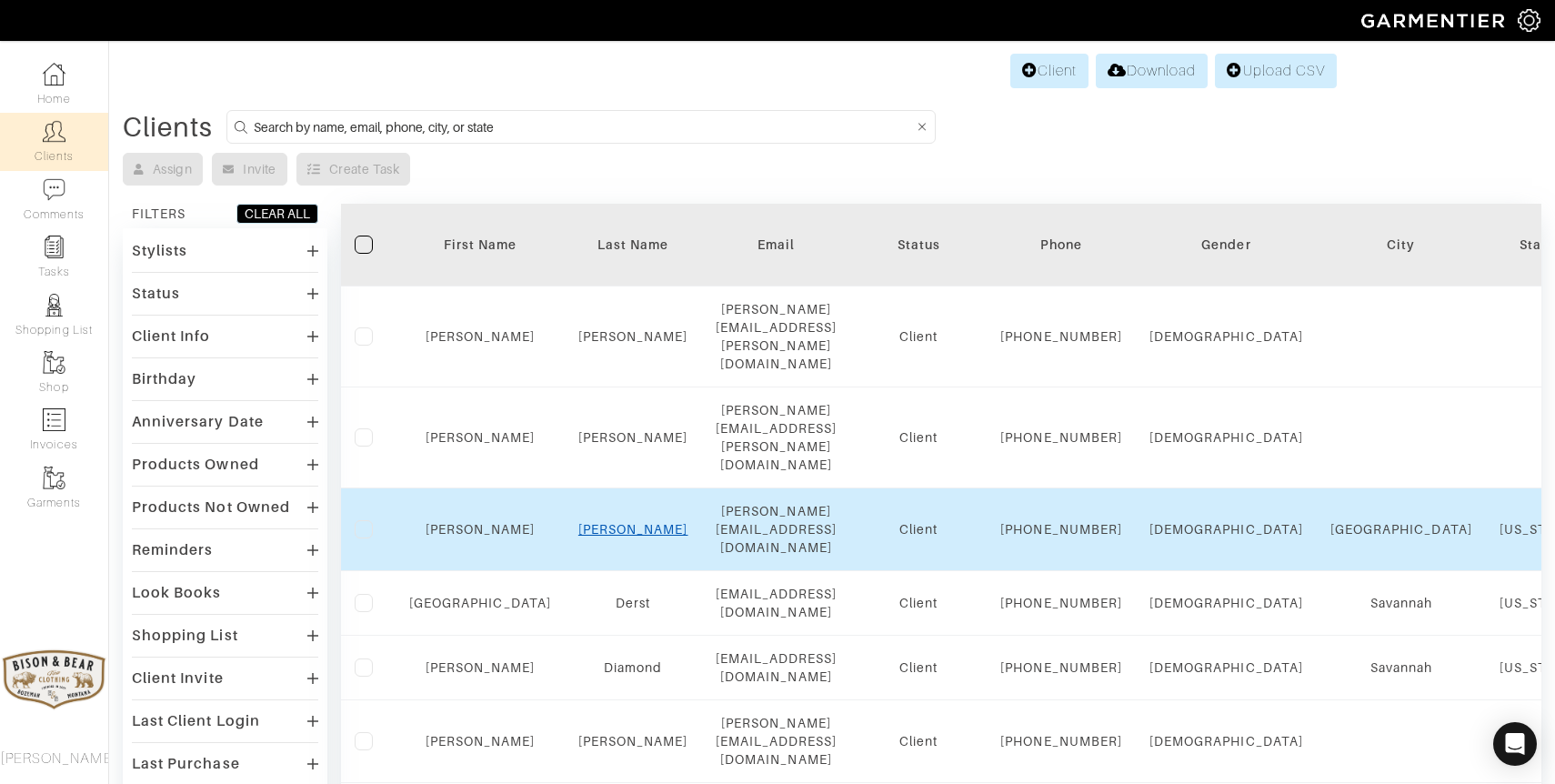
click at [598, 522] on link "Dawkins" at bounding box center [633, 529] width 110 height 14
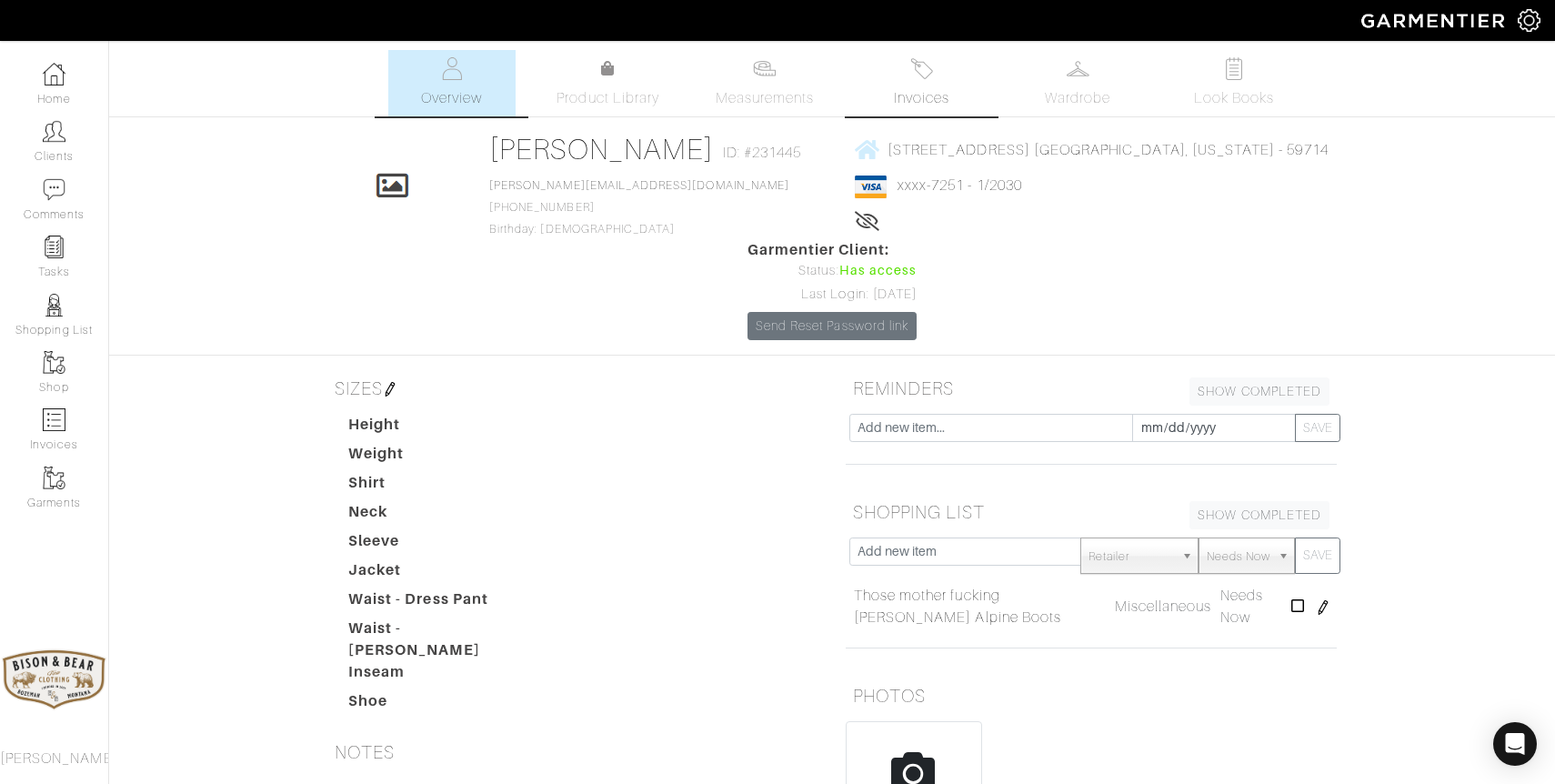
click at [906, 77] on link "Invoices" at bounding box center [921, 83] width 128 height 66
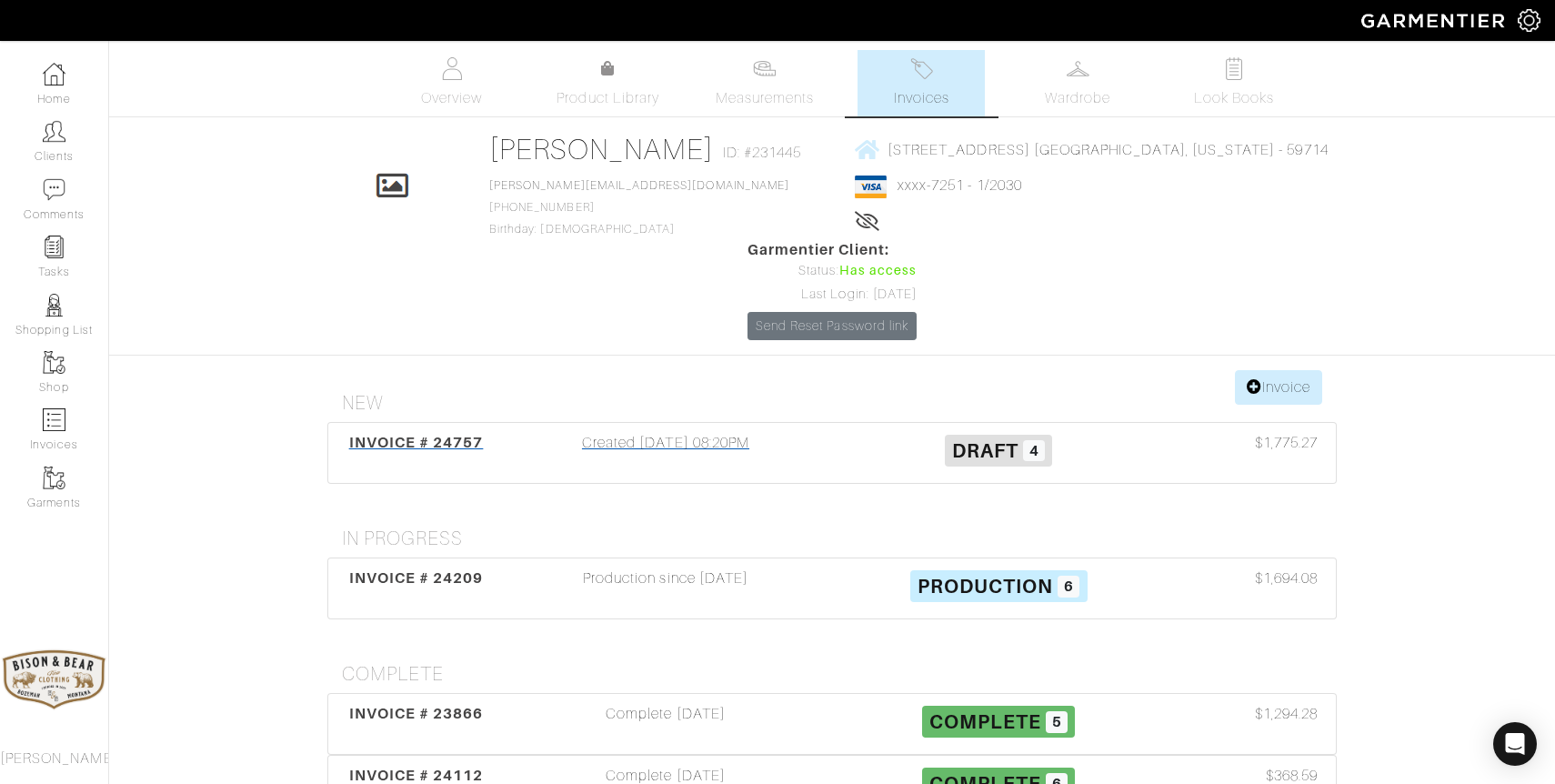
click at [692, 432] on div "Created [DATE] 08:20PM" at bounding box center [666, 452] width 333 height 42
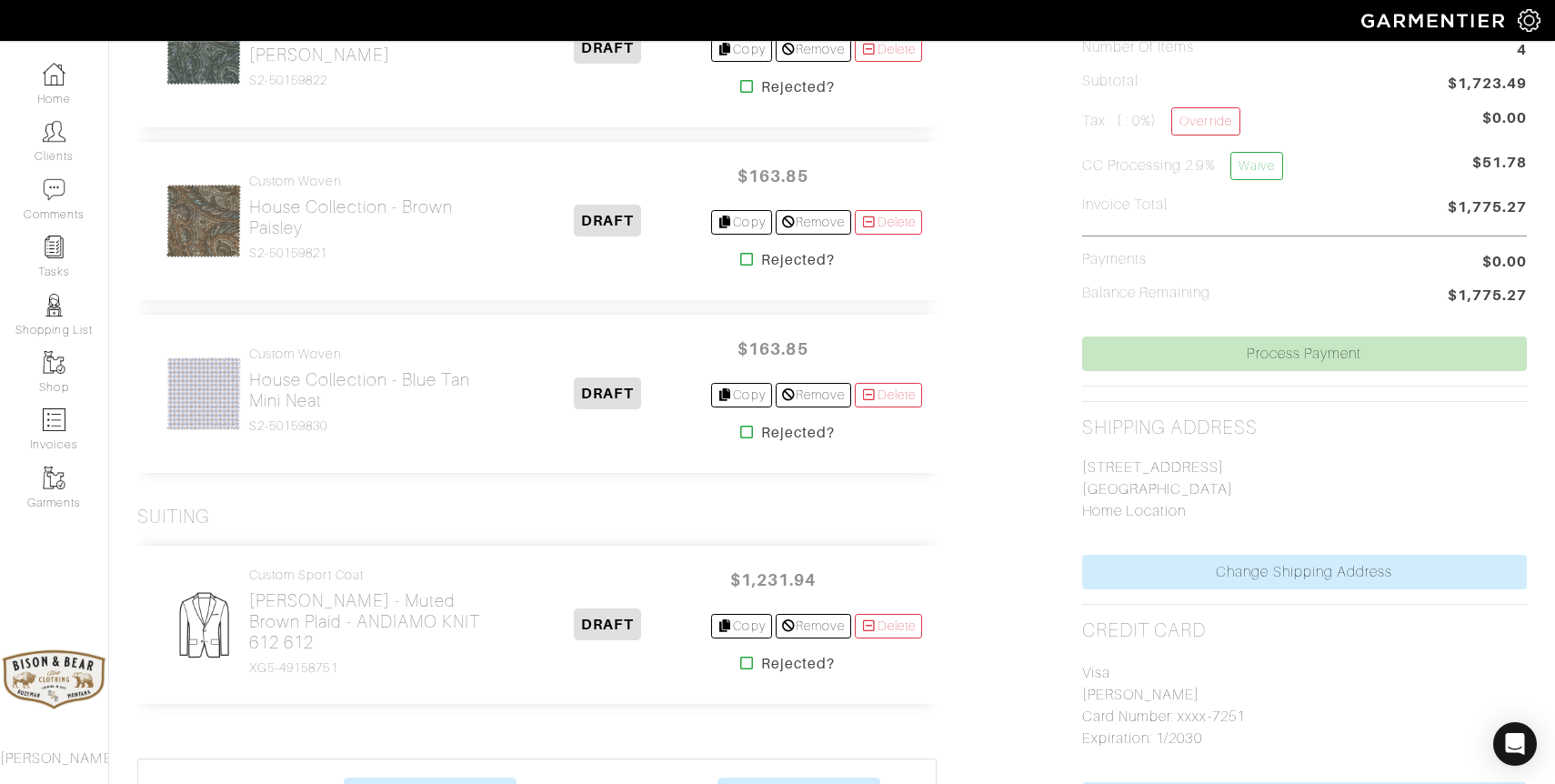
scroll to position [541, 0]
click at [384, 622] on h2 "[PERSON_NAME] - Muted Brown Plaid - ANDIAMO KNIT 612 612" at bounding box center [377, 621] width 256 height 62
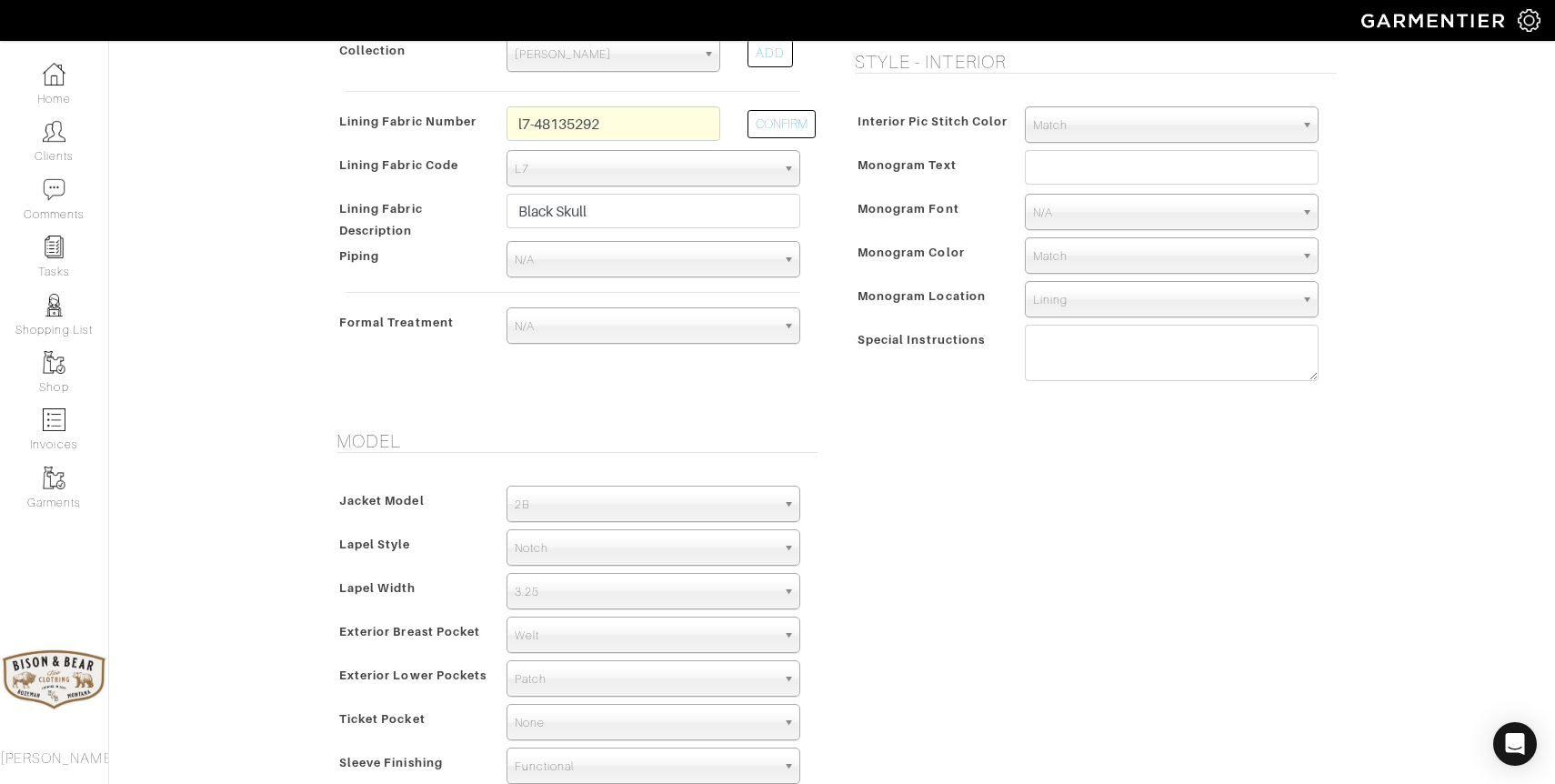
scroll to position [698, 0]
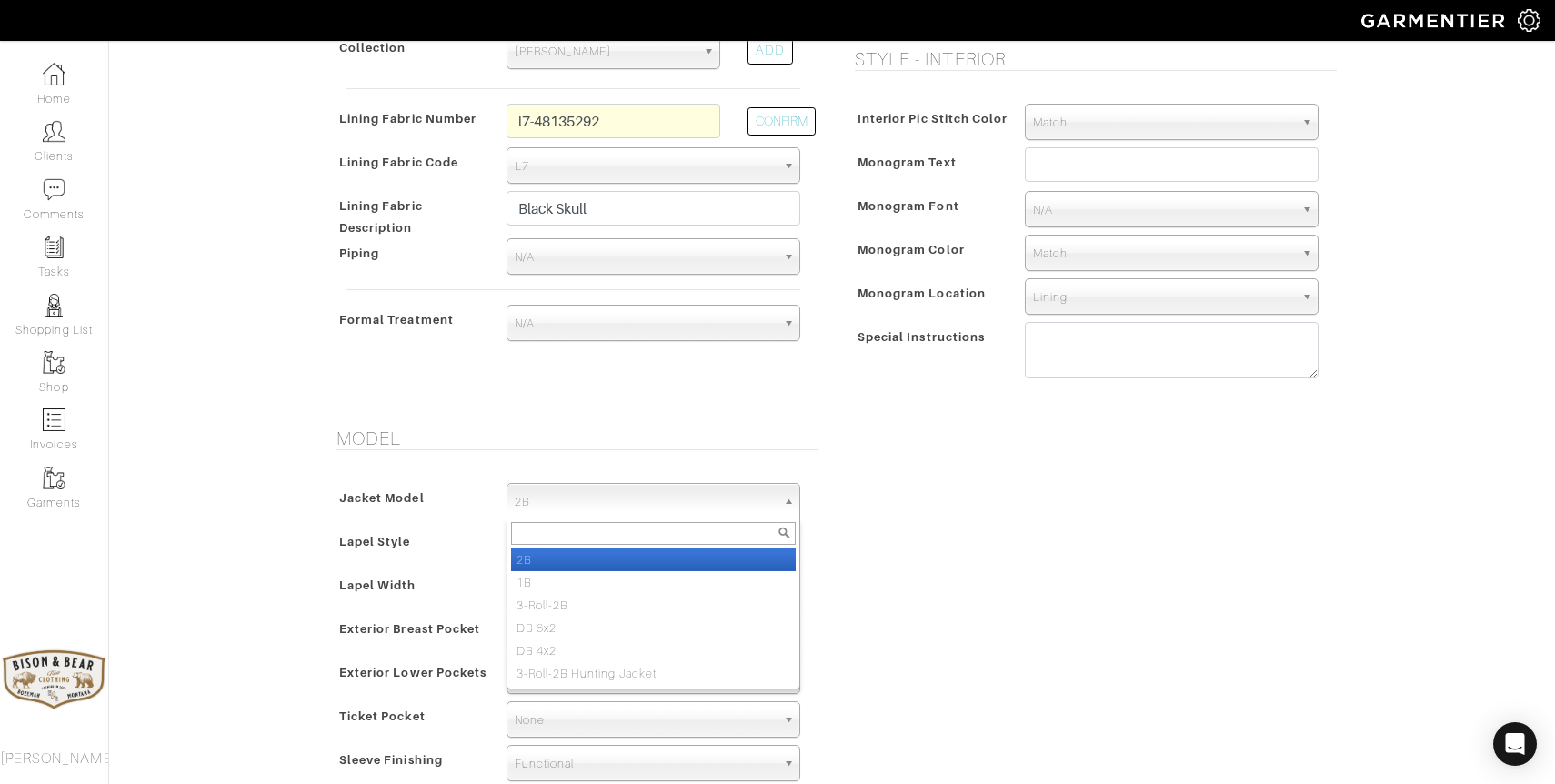
click at [584, 492] on span "2B" at bounding box center [645, 502] width 261 height 37
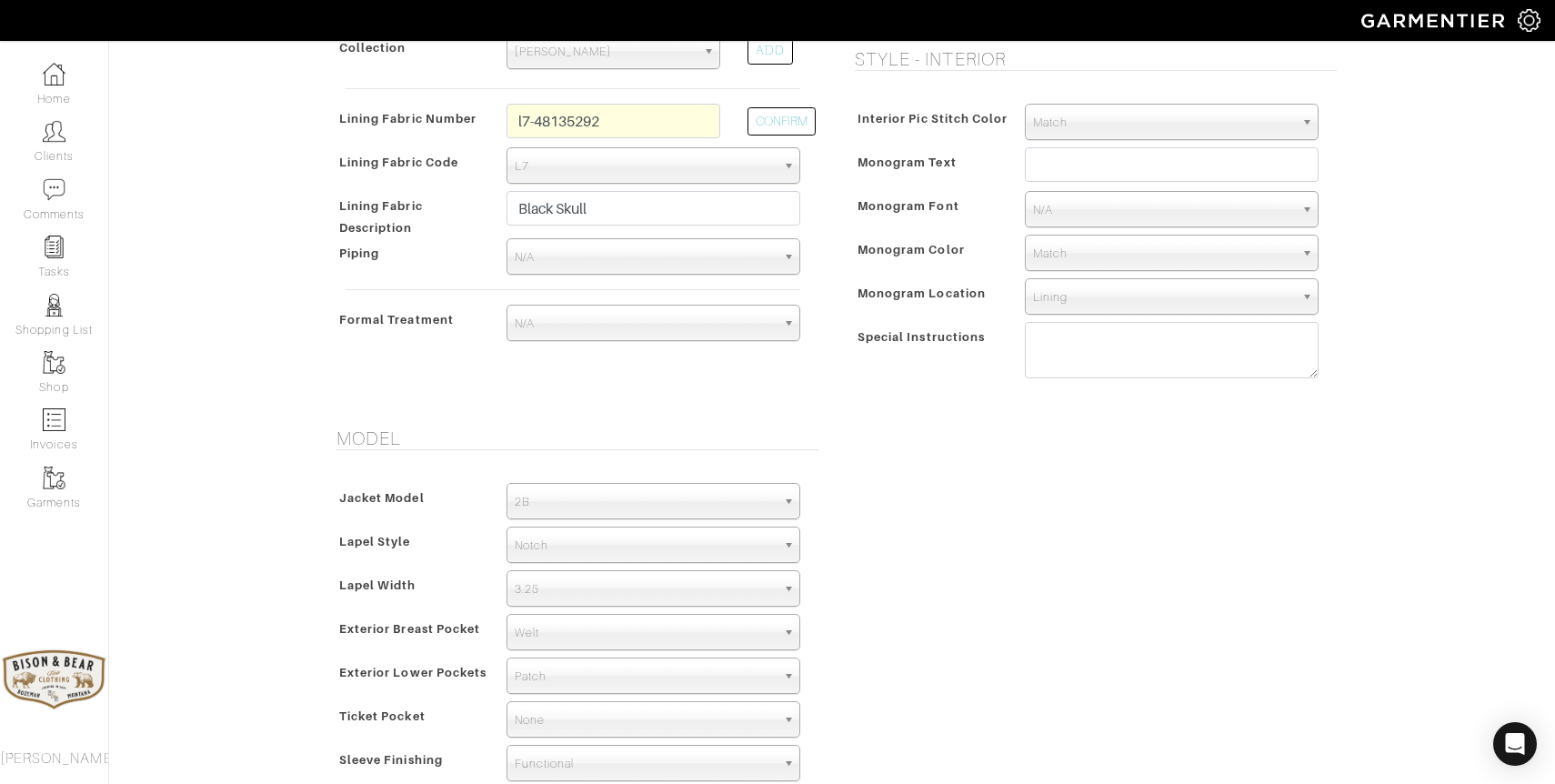
click at [1051, 605] on div "Model Jacket Model 2B 1B 3-Roll-2B DB 6x2 DB 4x2 3-Roll-2B Hunting Jacket 2B 2B…" at bounding box center [831, 616] width 1036 height 379
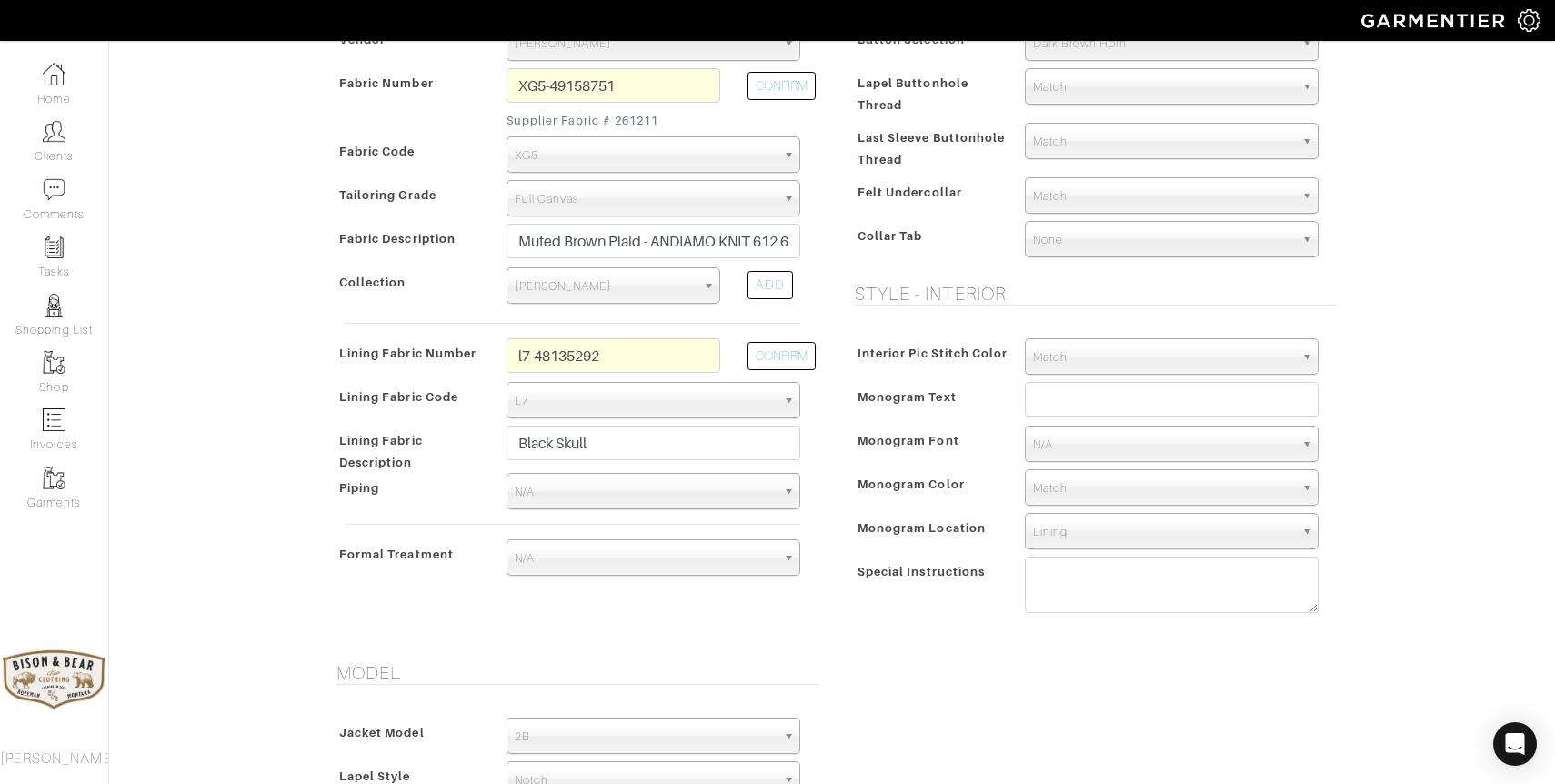
scroll to position [0, 0]
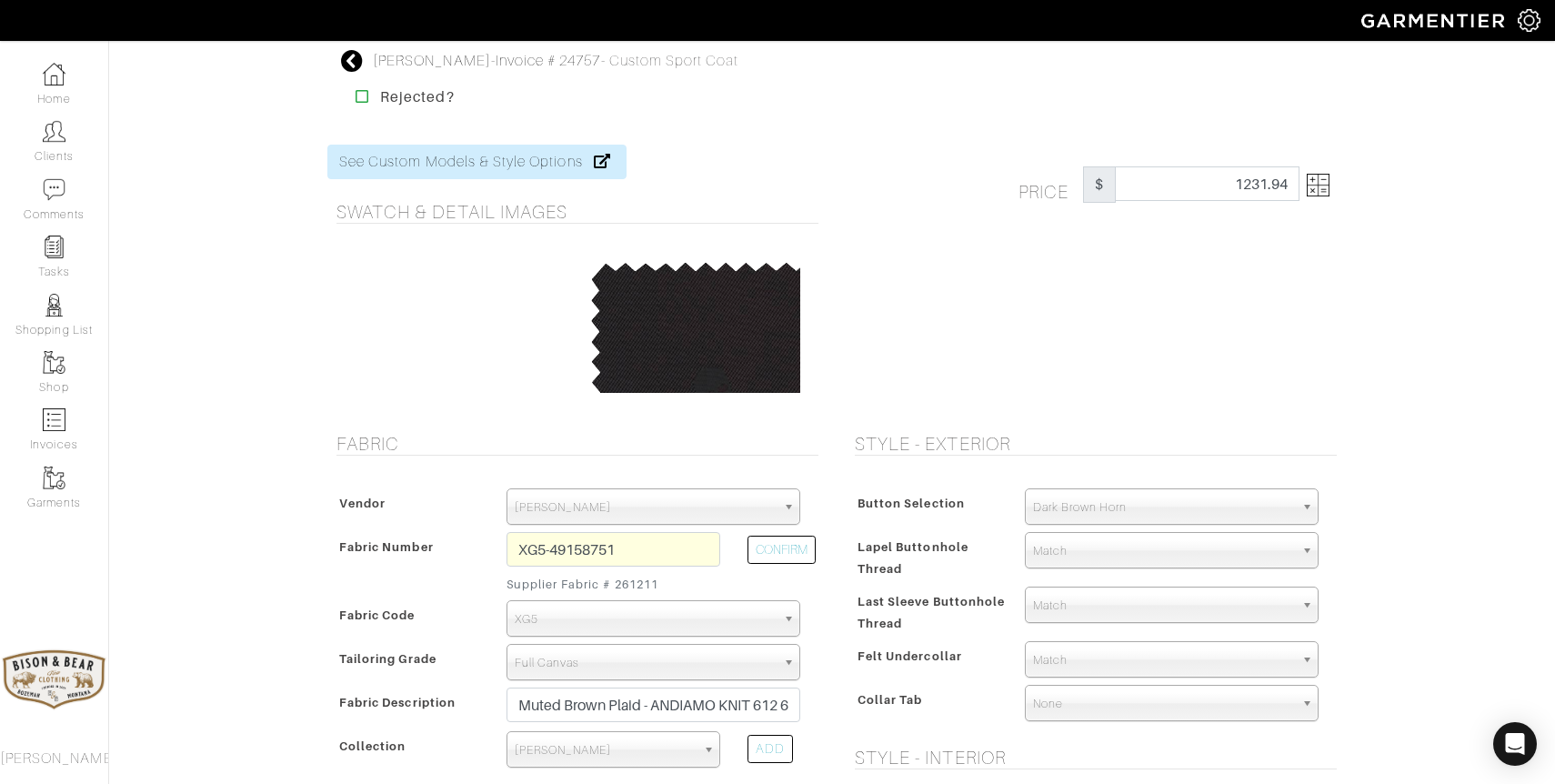
click at [354, 53] on icon at bounding box center [352, 60] width 23 height 22
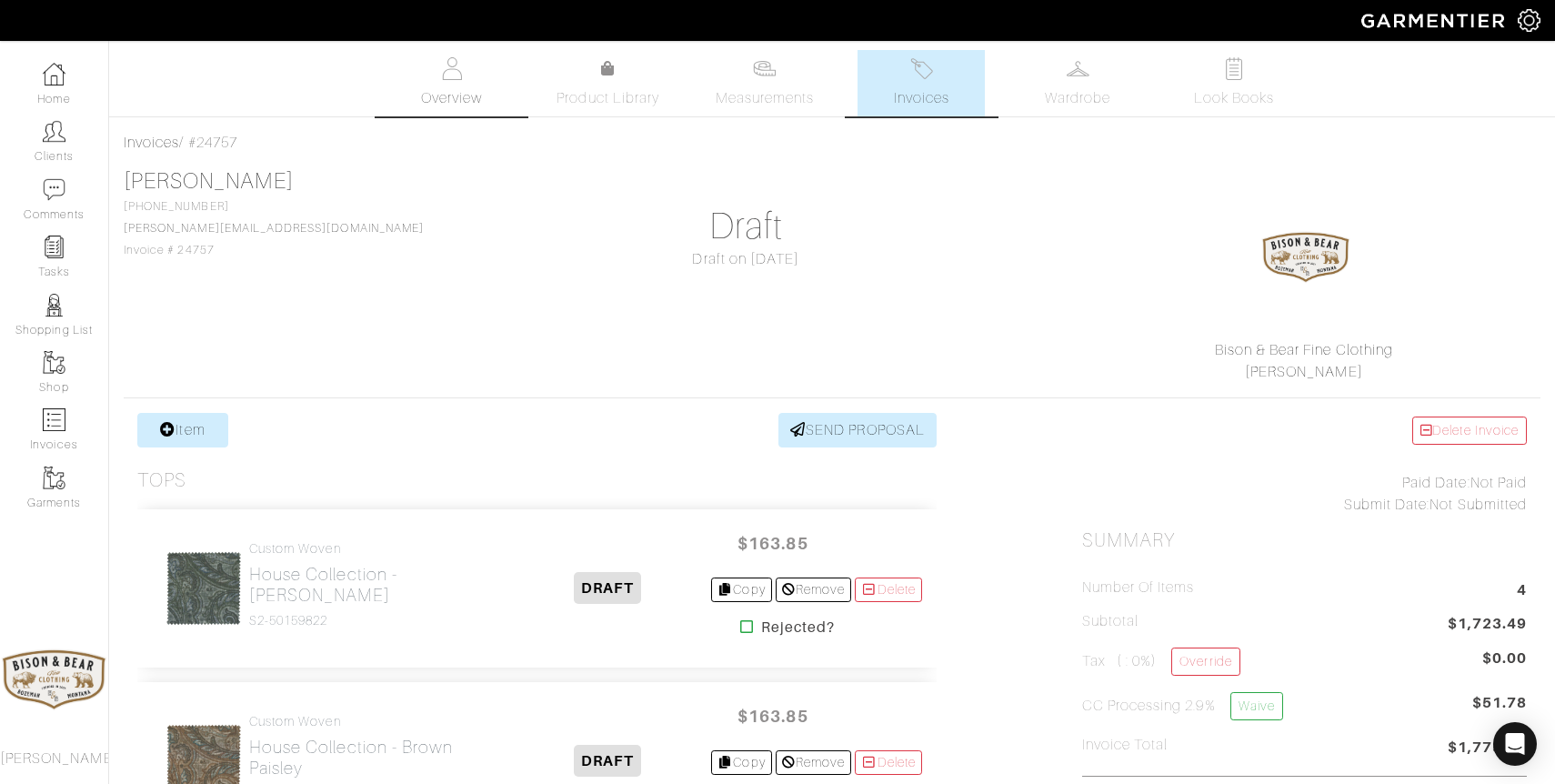
click at [487, 77] on link "Overview" at bounding box center [452, 83] width 128 height 66
